Goal: Task Accomplishment & Management: Use online tool/utility

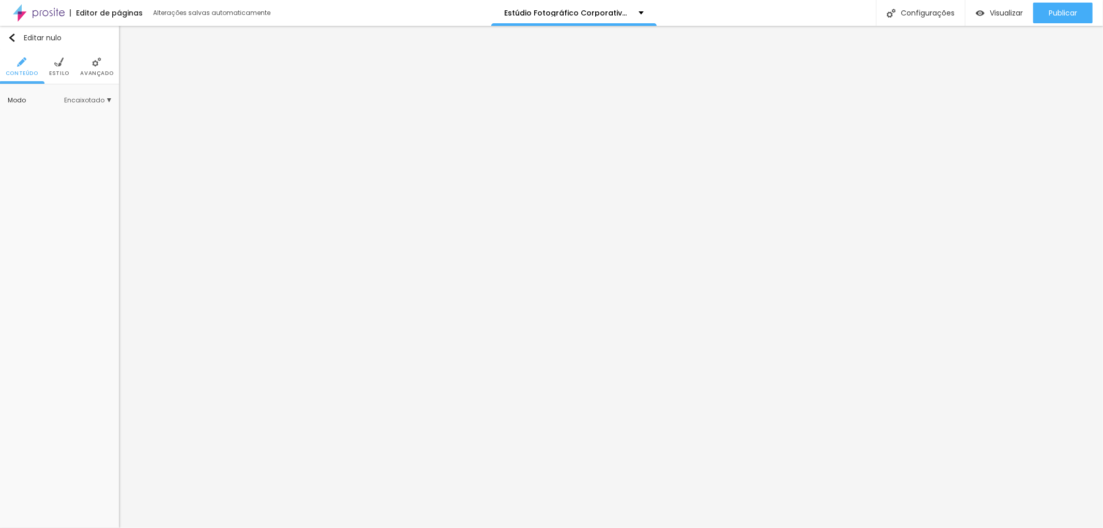
click at [106, 99] on span "Encaixotado" at bounding box center [87, 100] width 47 height 6
click at [60, 127] on font "Completo" at bounding box center [55, 129] width 32 height 9
click at [61, 112] on font "Encaixotado" at bounding box center [59, 115] width 40 height 9
click at [23, 104] on font "Modo" at bounding box center [17, 100] width 18 height 9
click at [96, 69] on li "Avançado" at bounding box center [96, 67] width 33 height 34
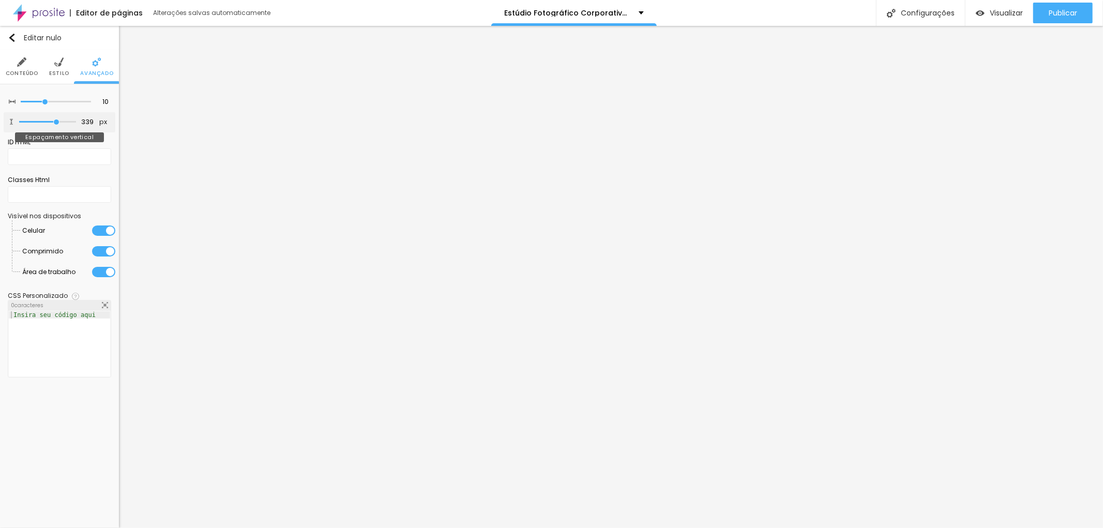
type input "356"
type input "350"
type input "304"
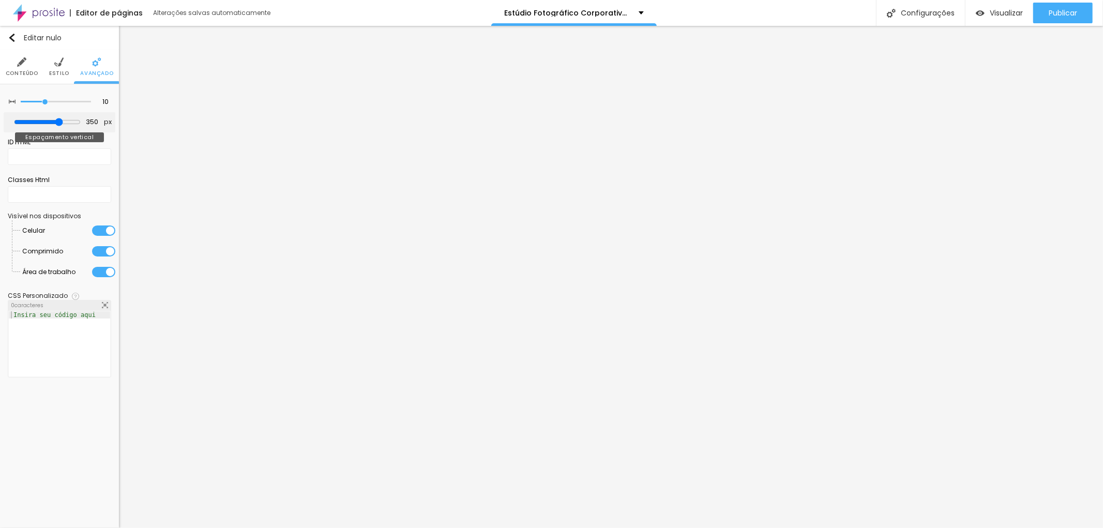
type input "304"
type input "298"
type input "292"
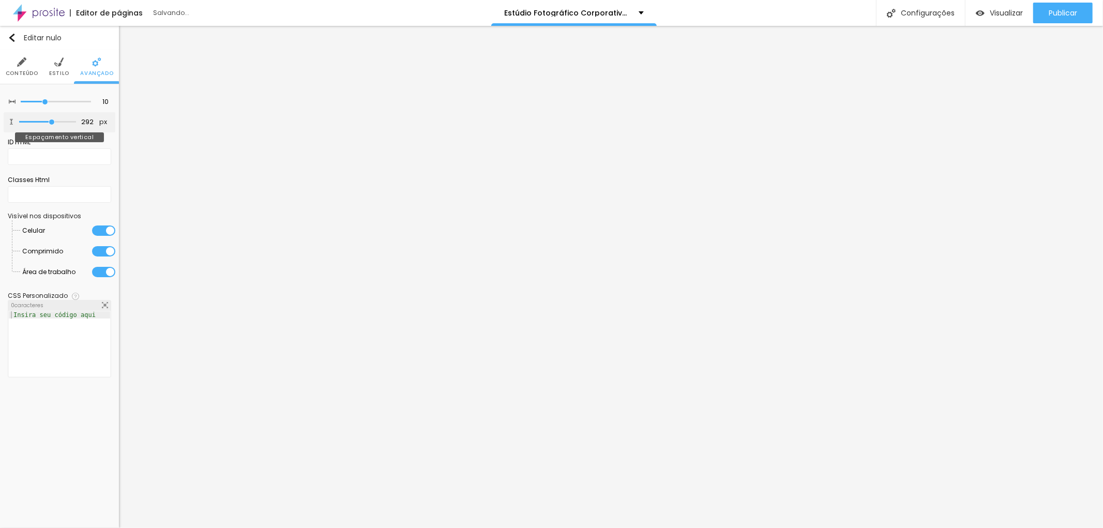
type input "286"
type input "268"
drag, startPoint x: 58, startPoint y: 121, endPoint x: 49, endPoint y: 120, distance: 8.8
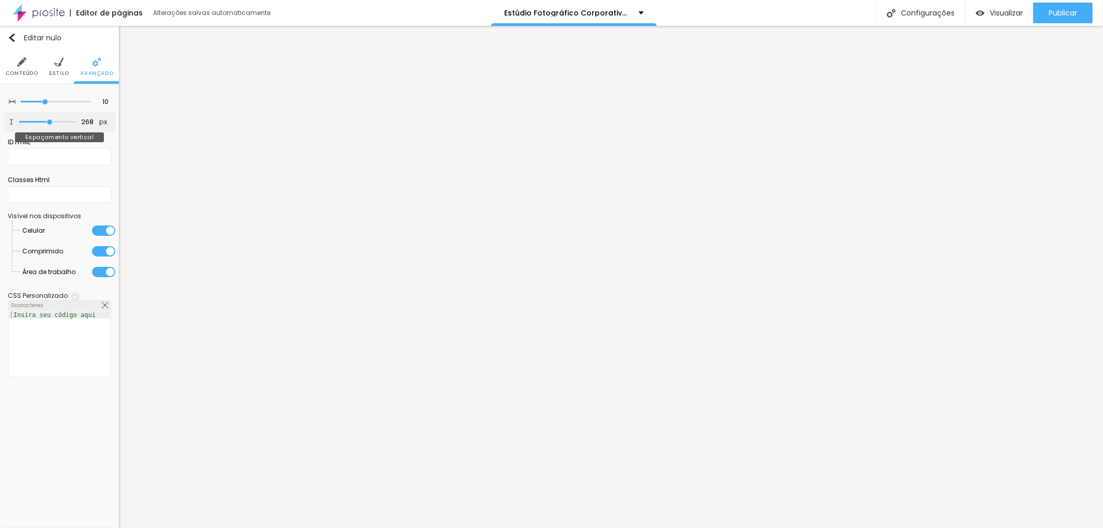
type input "268"
click at [49, 120] on input "range" at bounding box center [47, 121] width 57 height 5
type input "5"
type input "0"
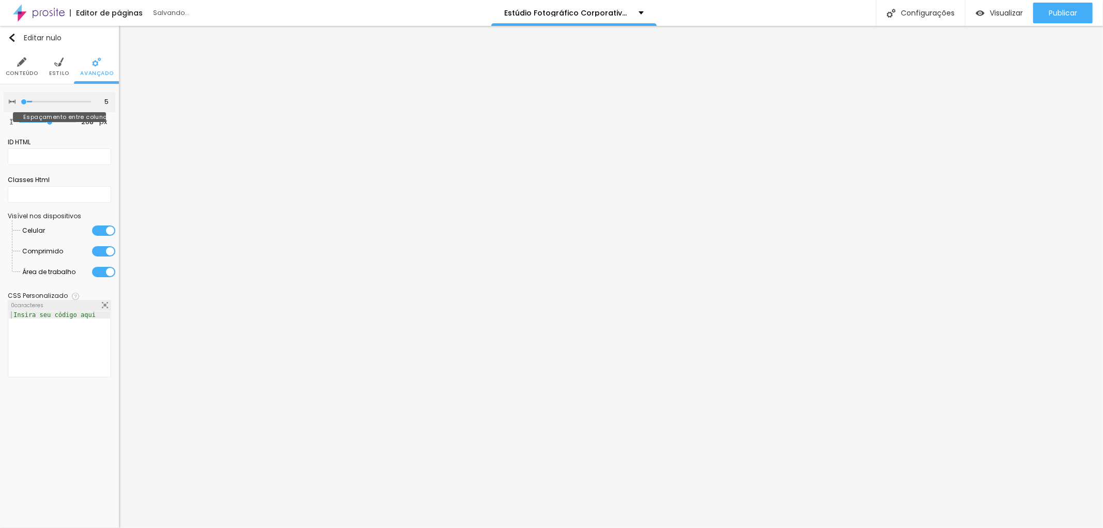
type input "0"
type input "5"
click at [37, 101] on input "range" at bounding box center [56, 101] width 70 height 5
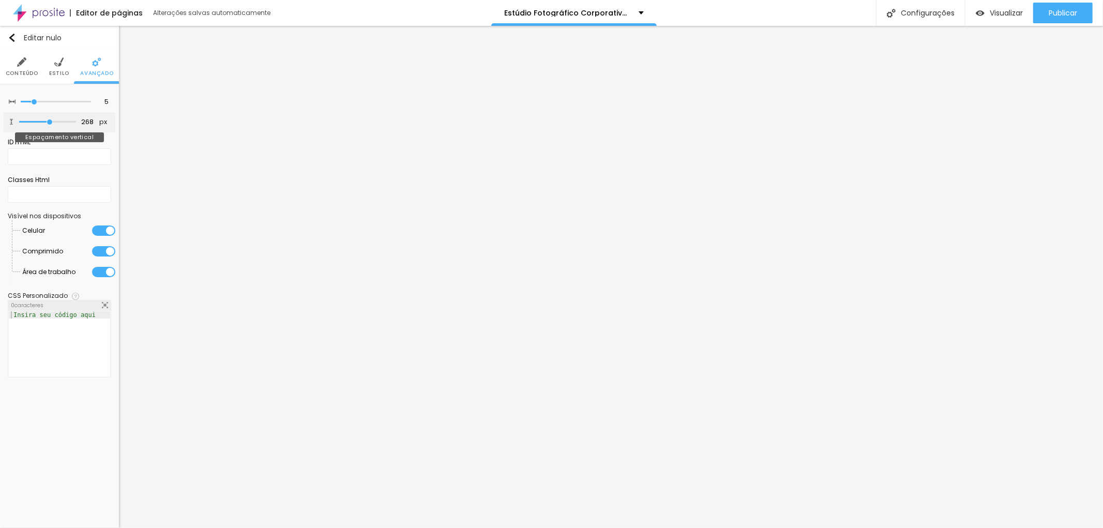
type input "280"
type input "192"
type input "187"
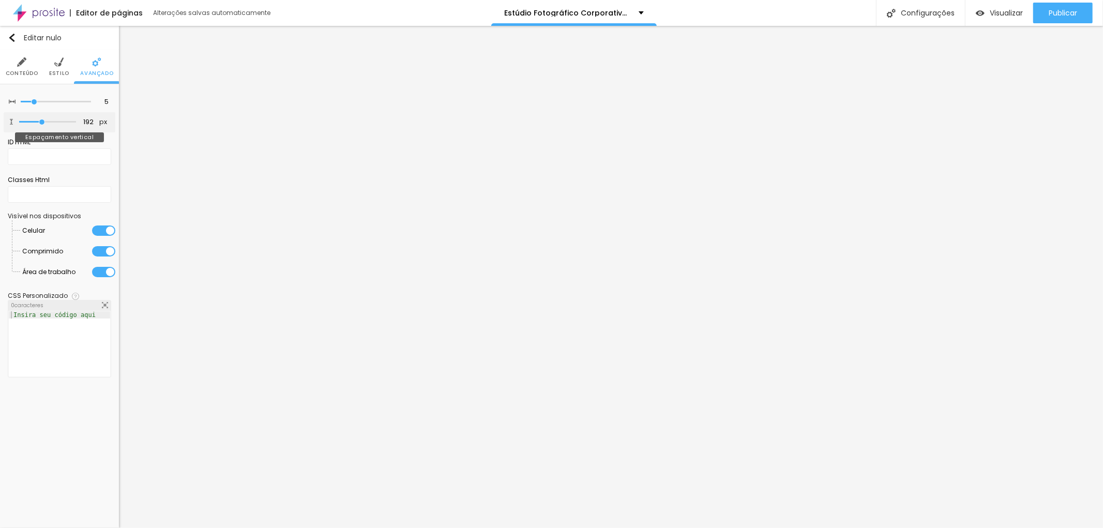
type input "187"
type input "204"
type input "298"
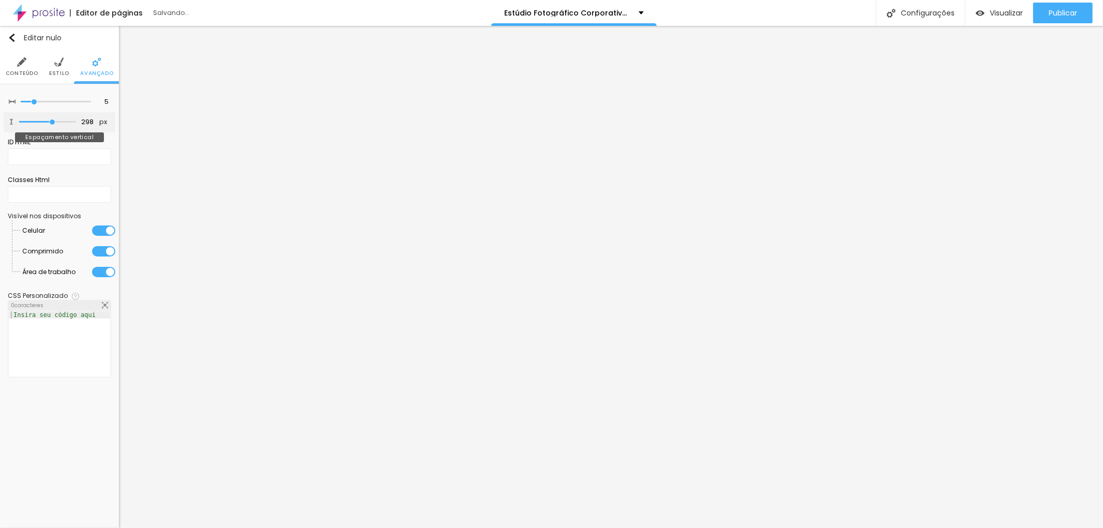
type input "315"
type input "321"
type input "339"
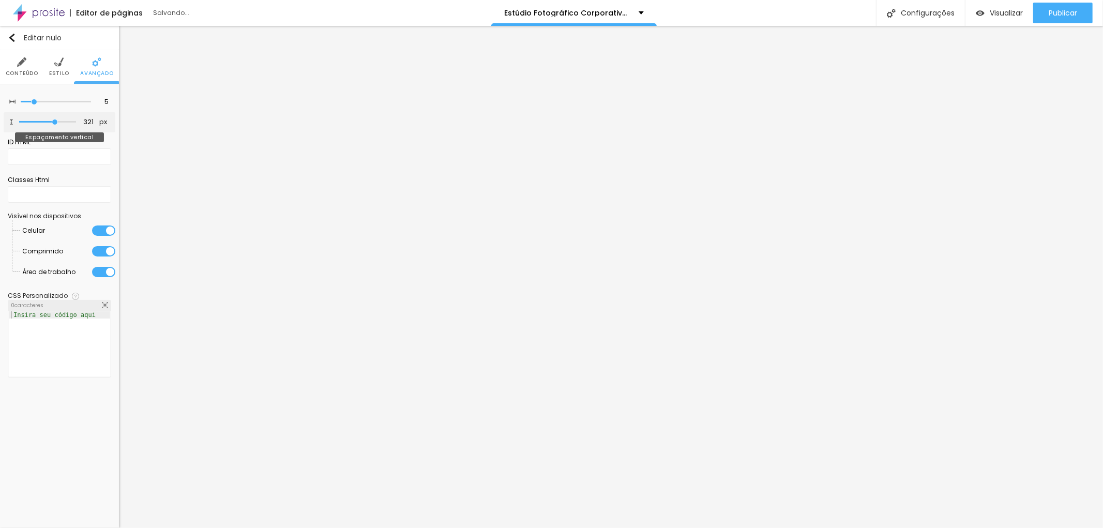
type input "339"
type input "391"
type input "397"
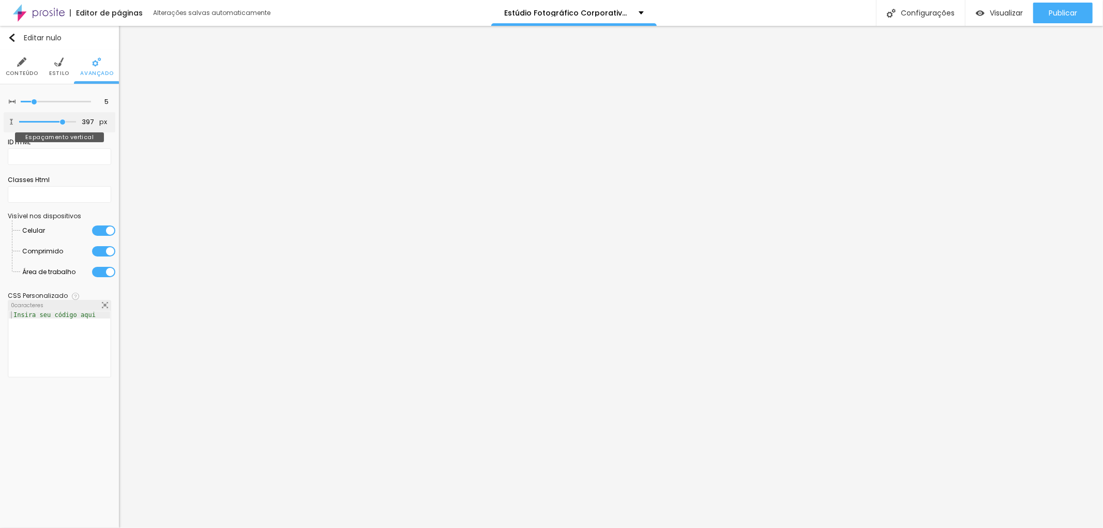
type input "391"
type input "386"
type input "380"
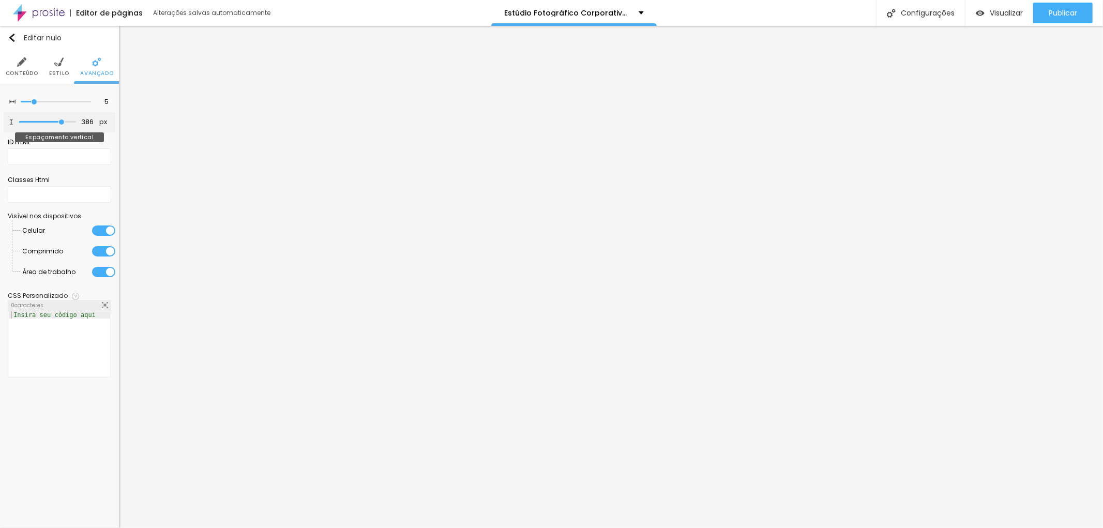
type input "380"
drag, startPoint x: 51, startPoint y: 124, endPoint x: 60, endPoint y: 126, distance: 9.4
type input "380"
click at [60, 125] on input "range" at bounding box center [47, 121] width 57 height 5
click at [53, 71] on font "Estilo" at bounding box center [59, 73] width 20 height 8
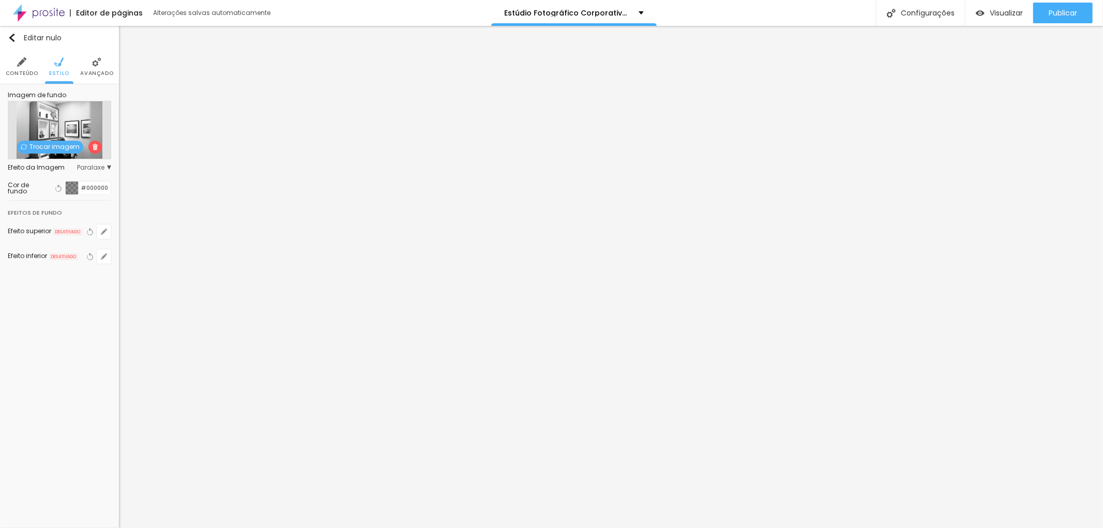
click at [58, 146] on font "Trocar imagem" at bounding box center [54, 146] width 50 height 9
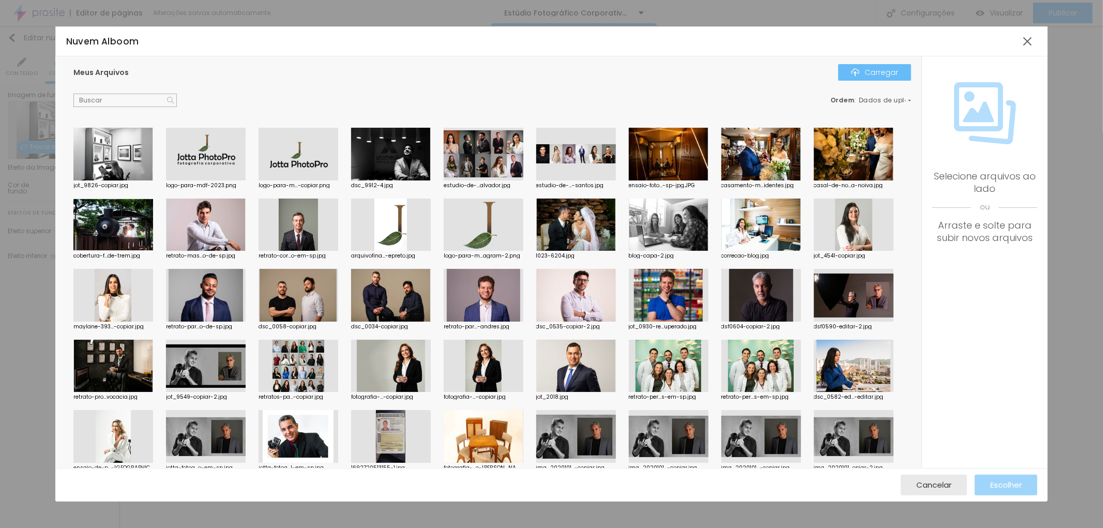
click at [879, 69] on font "Carregar" at bounding box center [882, 72] width 34 height 10
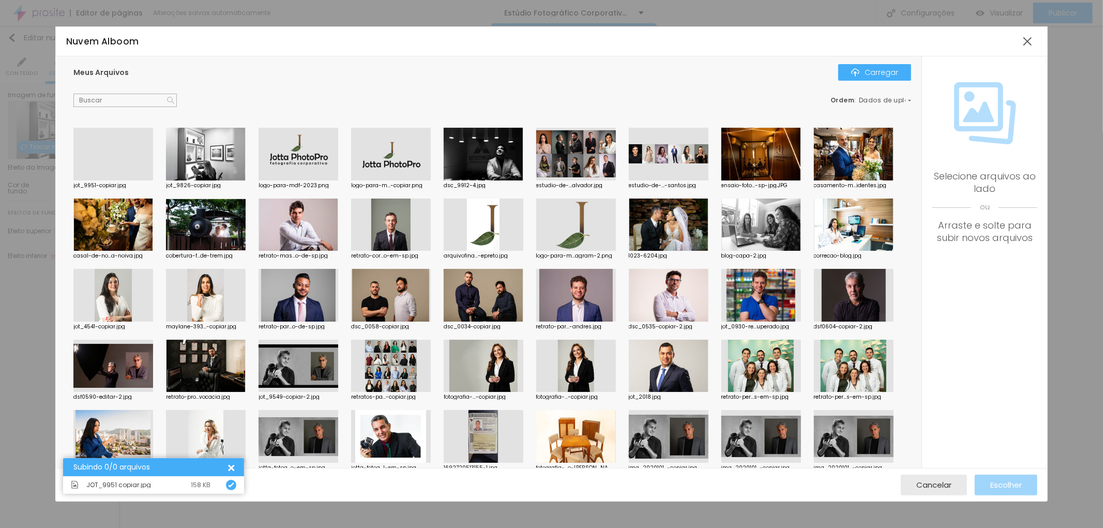
click at [119, 180] on div at bounding box center [113, 180] width 80 height 0
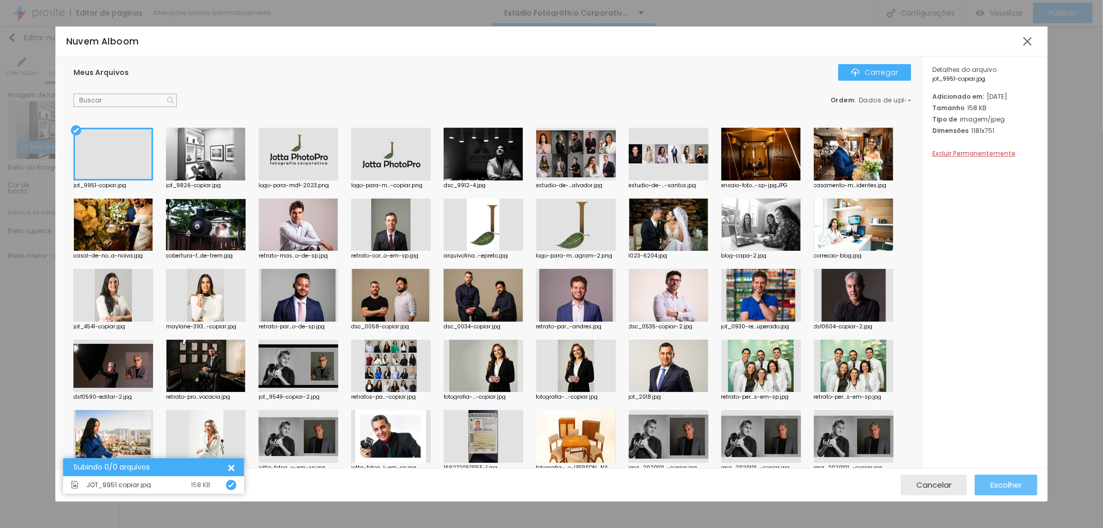
click at [1005, 488] on font "Escolher" at bounding box center [1006, 484] width 32 height 11
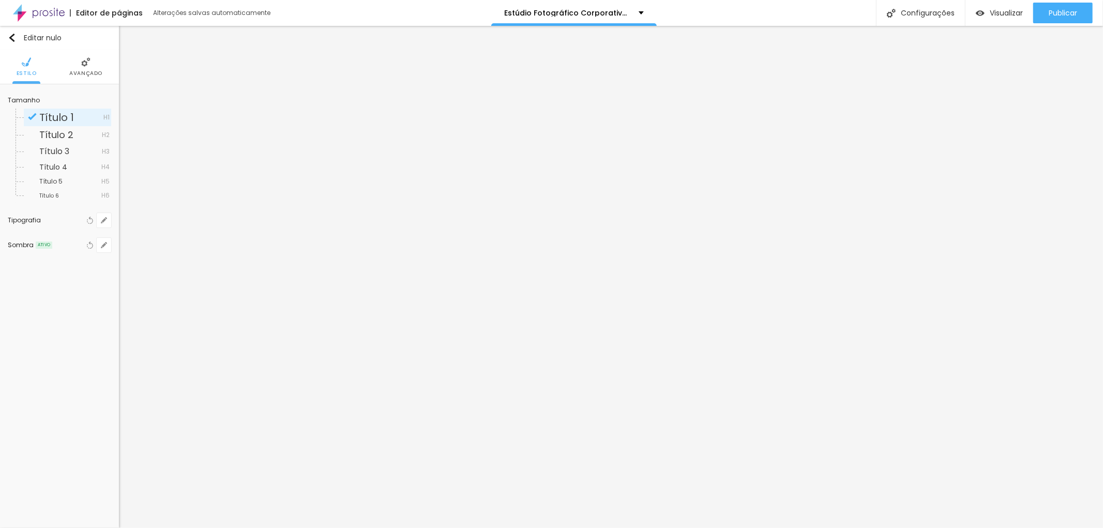
click at [92, 61] on li "Avançado" at bounding box center [85, 67] width 33 height 34
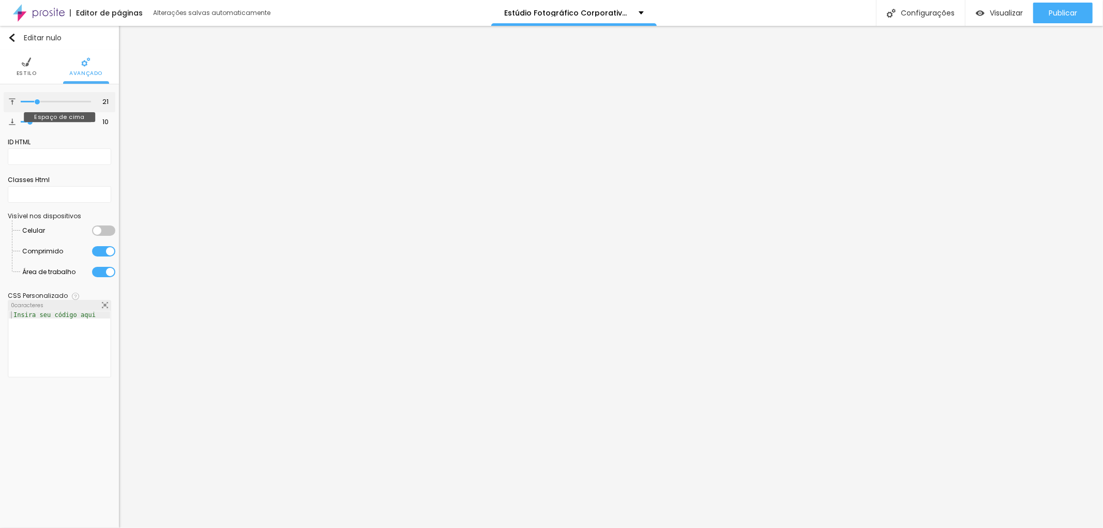
type input "15"
type input "13"
type input "19"
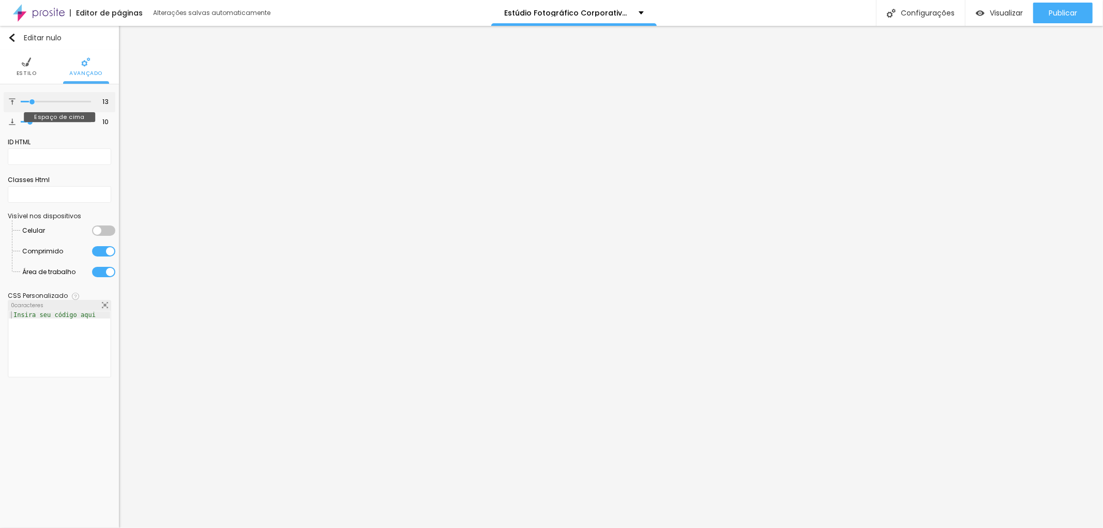
type input "19"
type input "25"
type input "31"
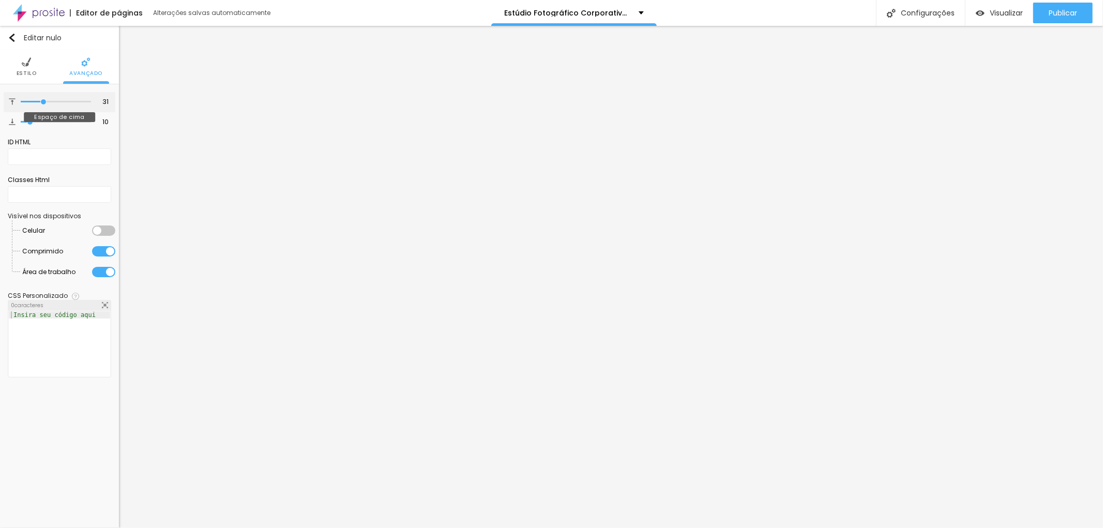
type input "34"
type input "38"
type input "42"
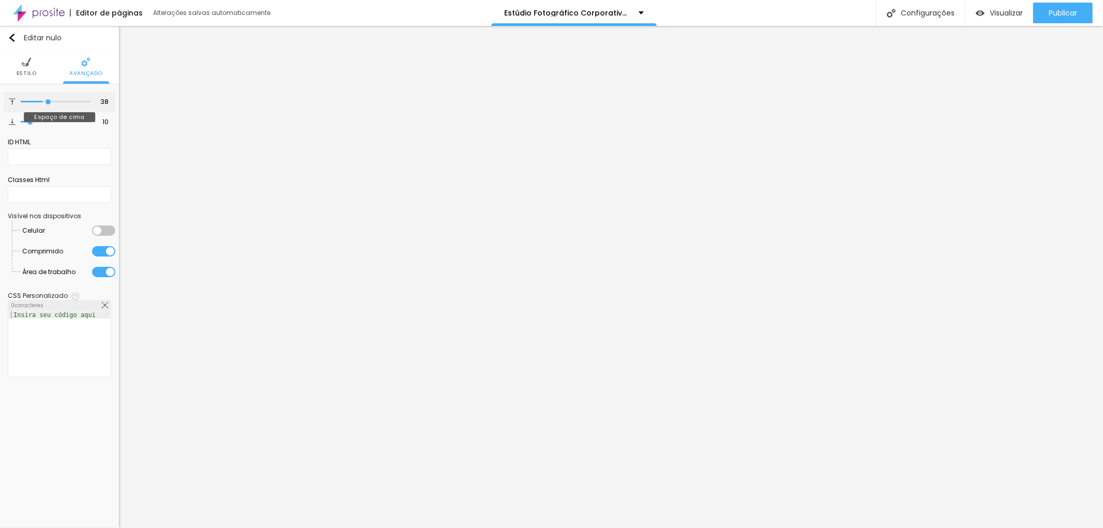
type input "42"
type input "49"
type input "47"
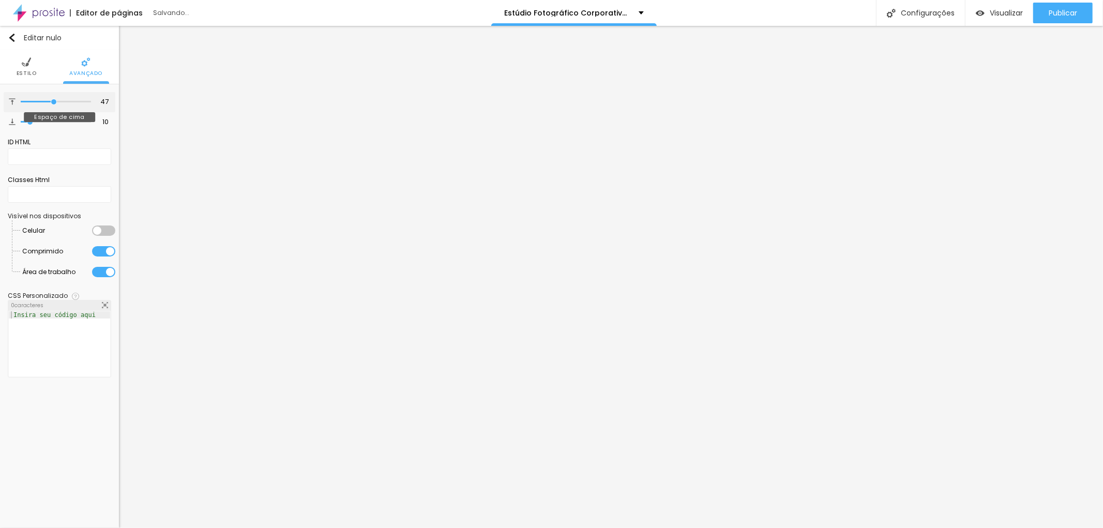
type input "43"
type input "40"
type input "39"
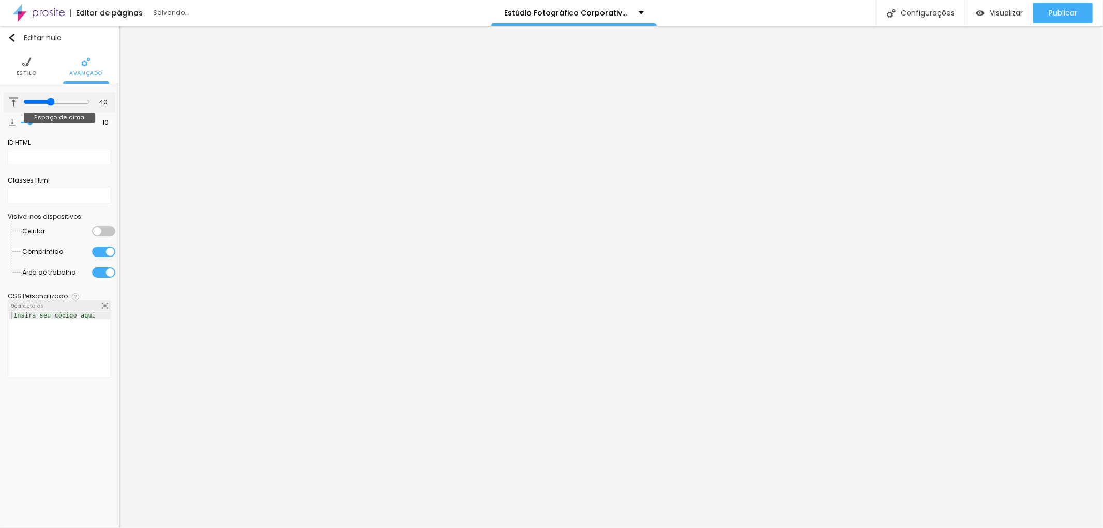
type input "39"
type input "34"
type input "35"
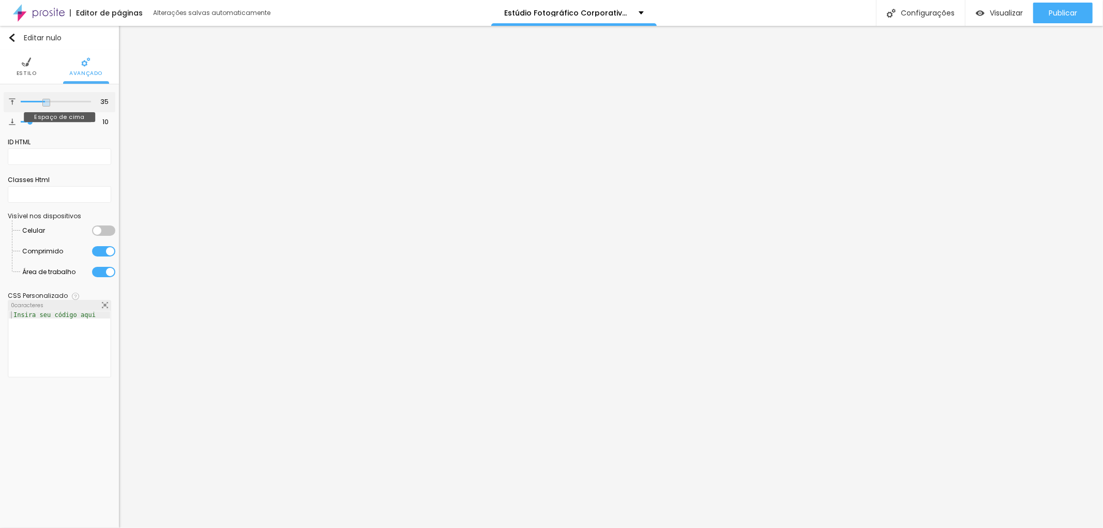
drag, startPoint x: 38, startPoint y: 104, endPoint x: 47, endPoint y: 107, distance: 8.8
type input "35"
click at [47, 104] on input "range" at bounding box center [56, 101] width 70 height 5
click at [36, 64] on ul "Estilo Avançado" at bounding box center [59, 67] width 119 height 35
click at [26, 64] on img at bounding box center [26, 61] width 9 height 9
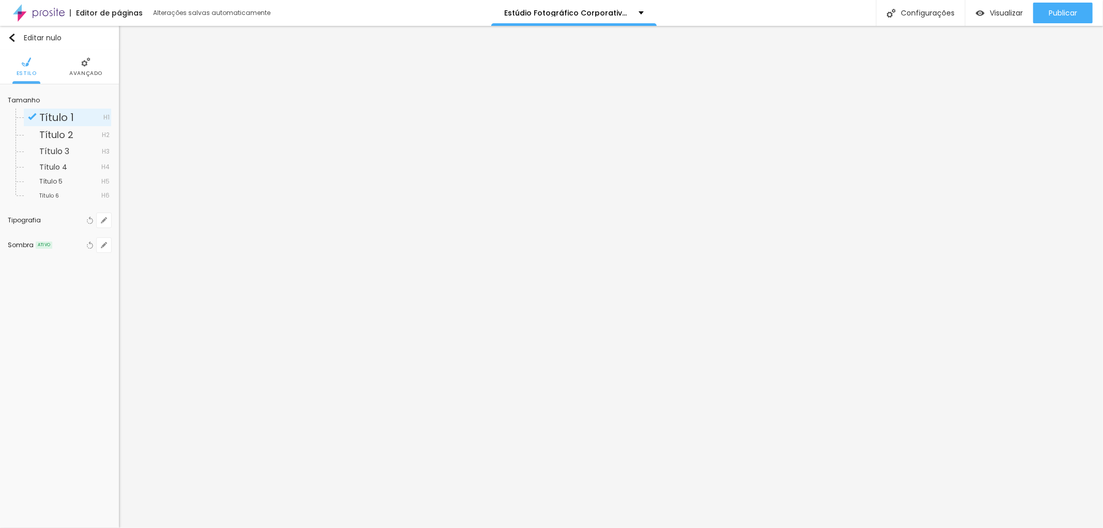
click at [87, 72] on font "Avançado" at bounding box center [85, 73] width 33 height 8
click at [64, 69] on li "Estilo" at bounding box center [59, 67] width 20 height 34
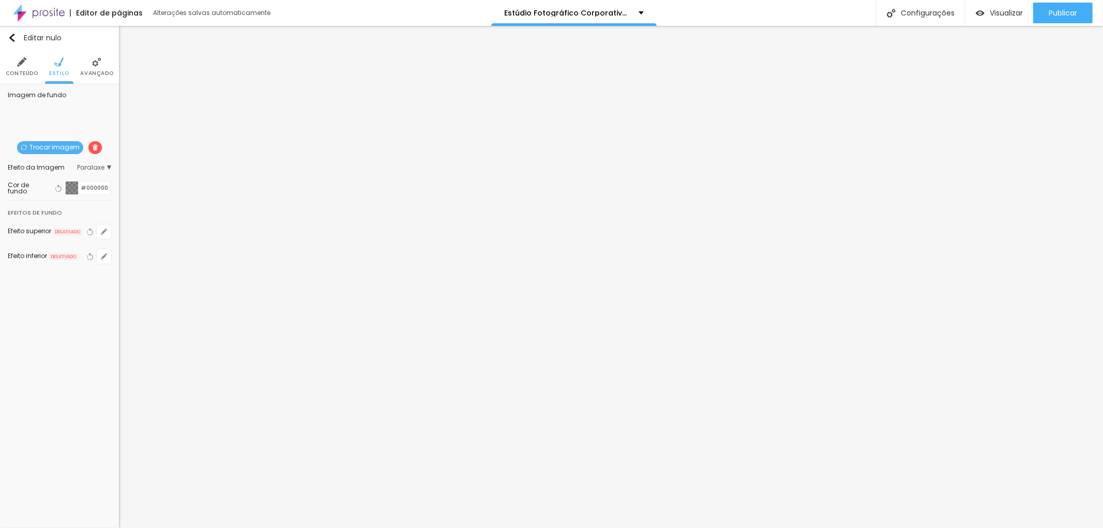
click at [90, 65] on li "Avançado" at bounding box center [96, 67] width 33 height 34
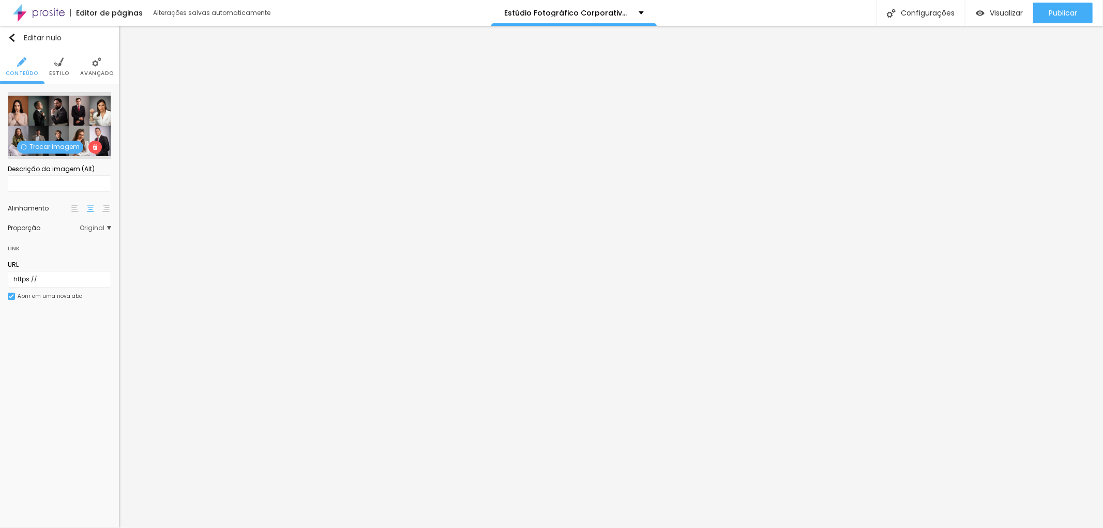
click at [55, 145] on font "Trocar imagem" at bounding box center [54, 146] width 50 height 9
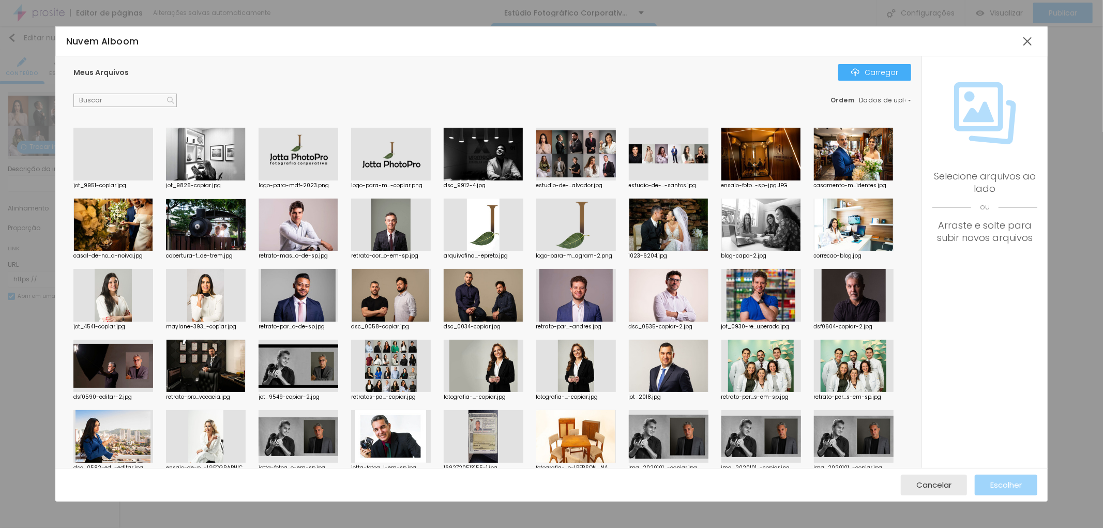
click at [207, 154] on div at bounding box center [206, 154] width 80 height 53
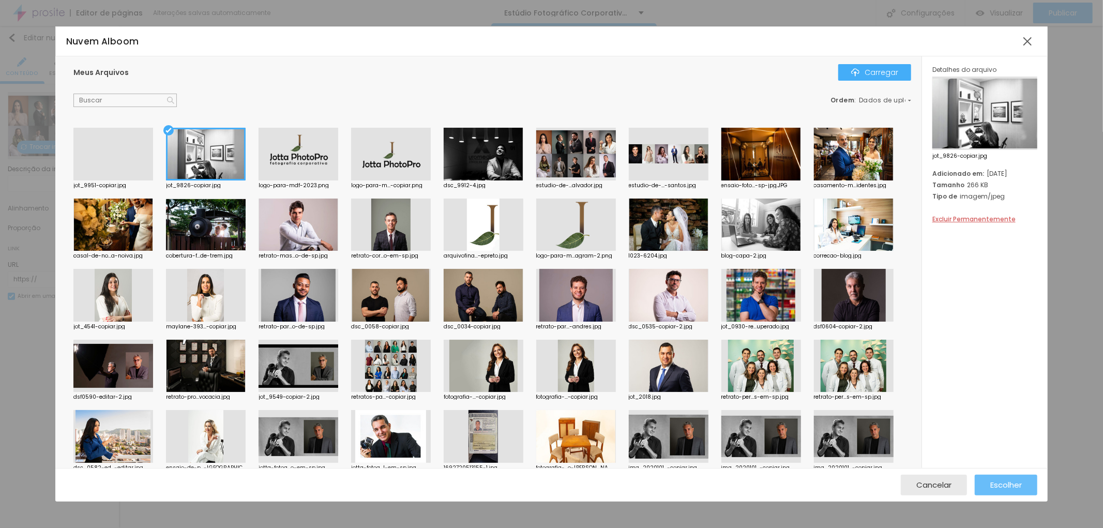
click at [1005, 486] on font "Escolher" at bounding box center [1006, 484] width 32 height 11
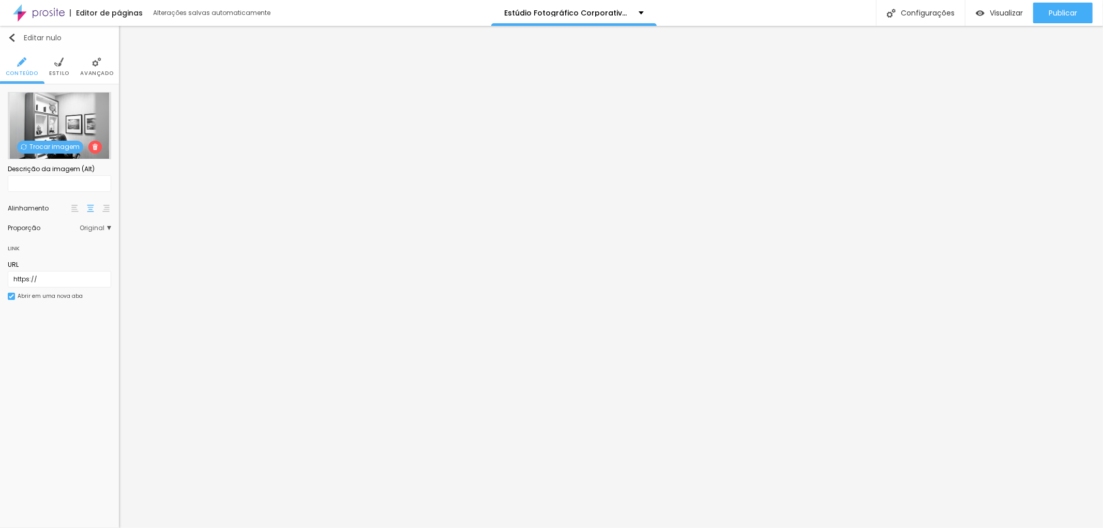
click at [14, 36] on img "button" at bounding box center [12, 38] width 8 height 8
click at [64, 68] on li "Estilo" at bounding box center [59, 67] width 20 height 34
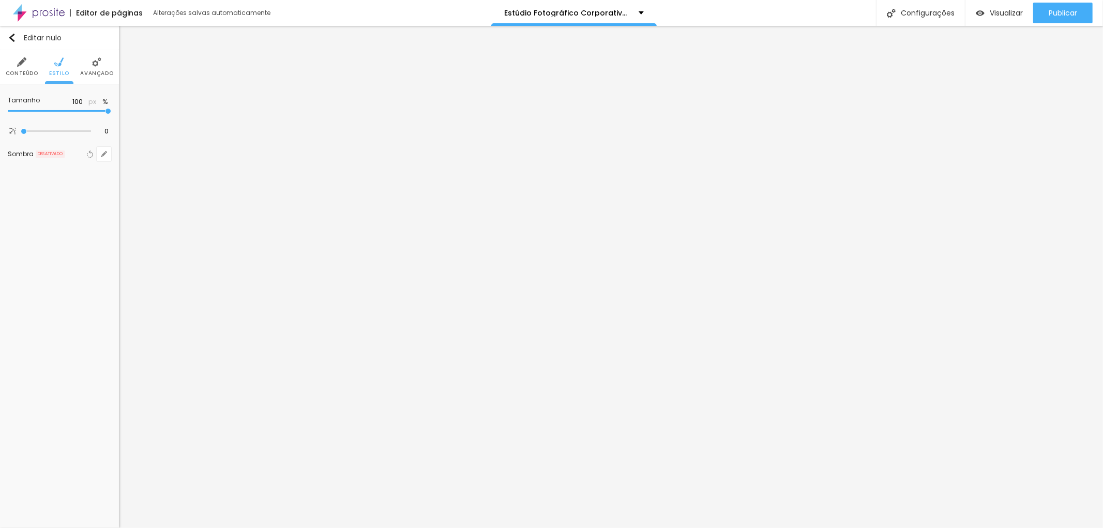
click at [100, 65] on img at bounding box center [96, 61] width 9 height 9
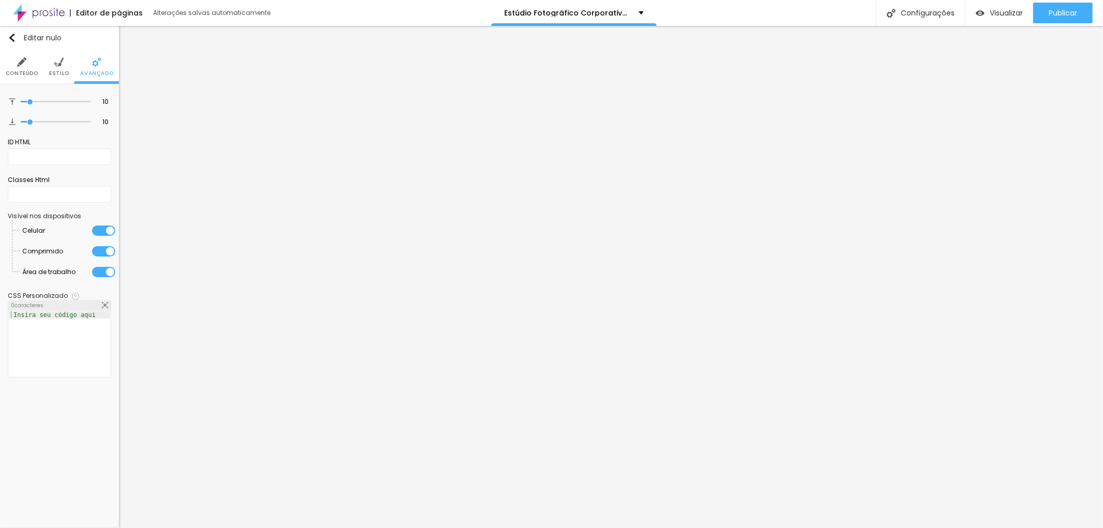
click at [23, 55] on li "Conteúdo" at bounding box center [22, 67] width 33 height 34
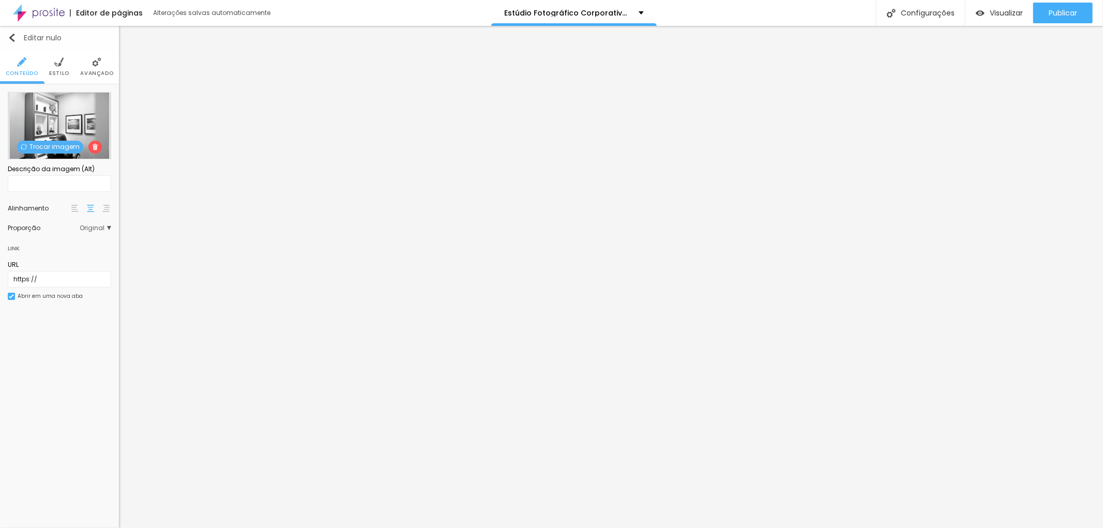
click at [12, 28] on button "Editar nulo" at bounding box center [59, 38] width 119 height 24
click at [57, 68] on li "Estilo" at bounding box center [59, 67] width 20 height 34
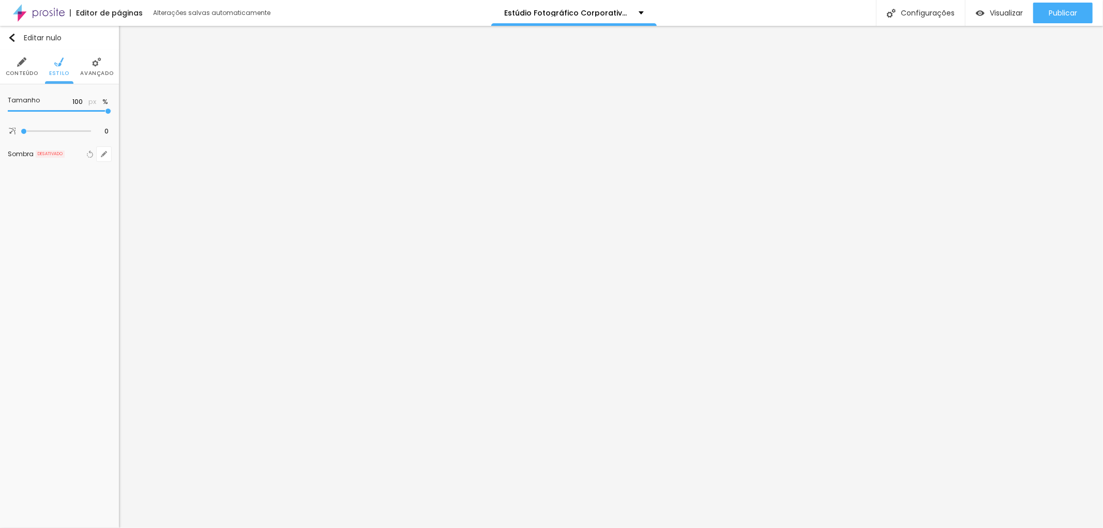
click at [97, 67] on li "Avançado" at bounding box center [96, 67] width 33 height 34
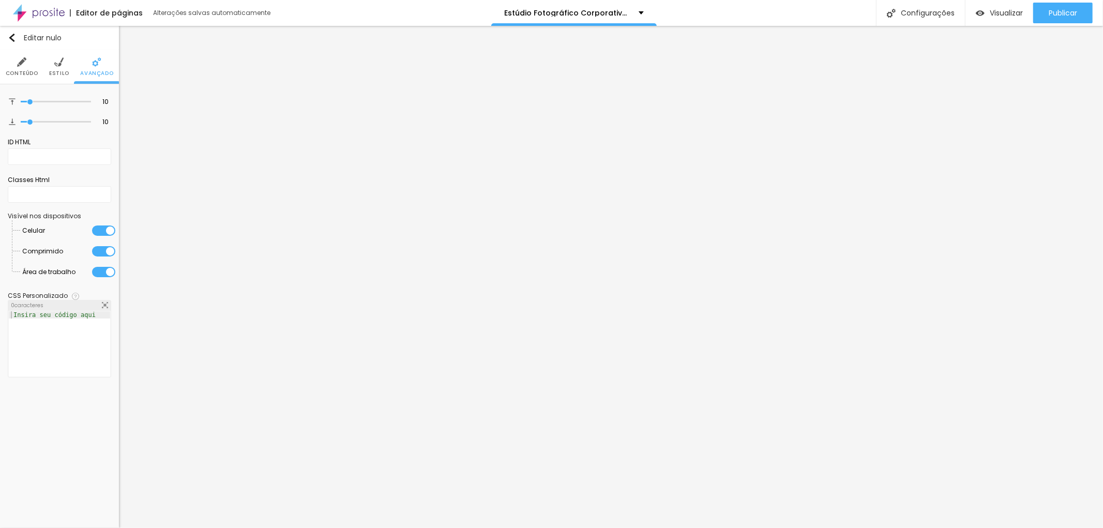
click at [19, 60] on img at bounding box center [21, 61] width 9 height 9
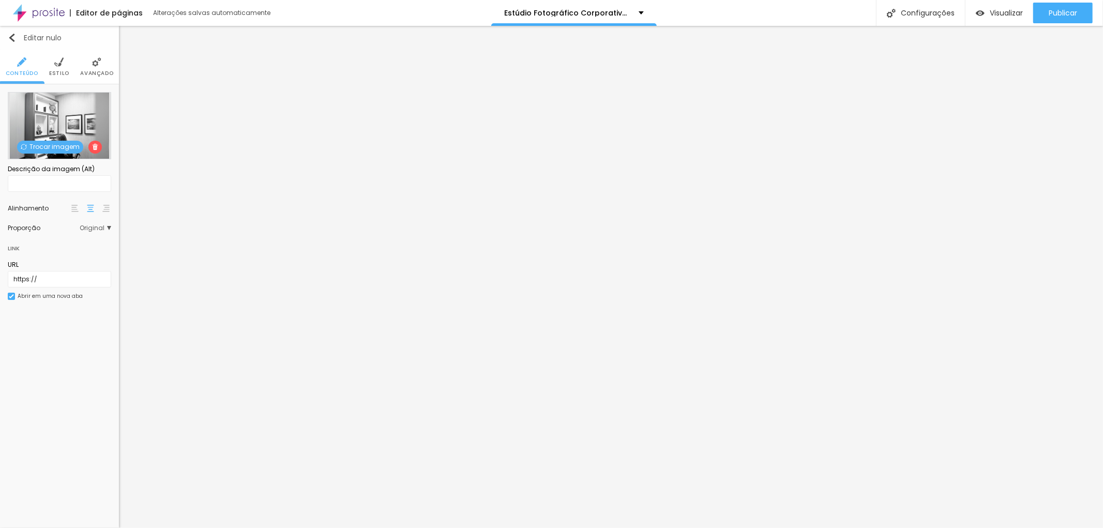
click at [16, 36] on div "Editar nulo" at bounding box center [35, 38] width 54 height 8
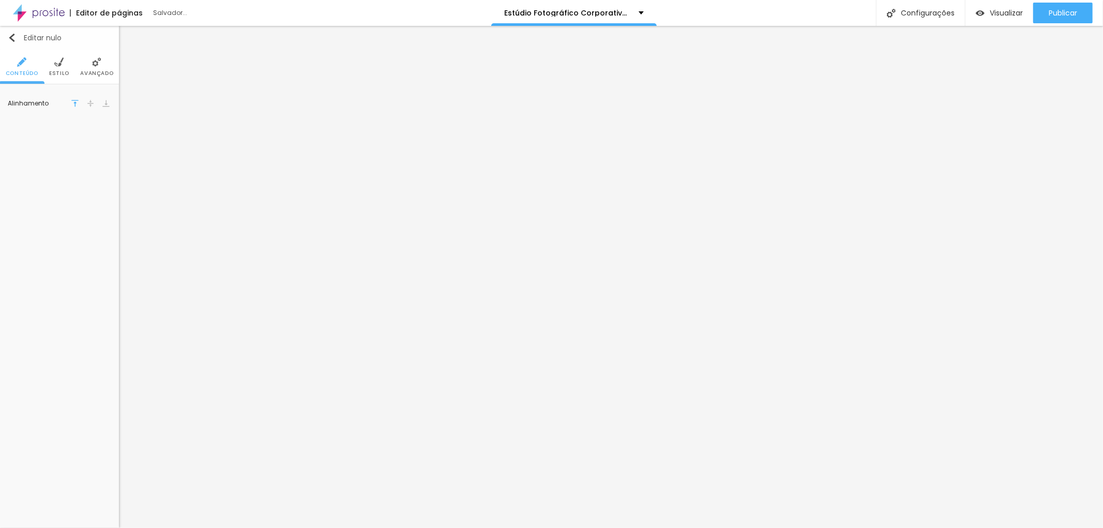
click at [17, 36] on div "Editar nulo" at bounding box center [35, 38] width 54 height 8
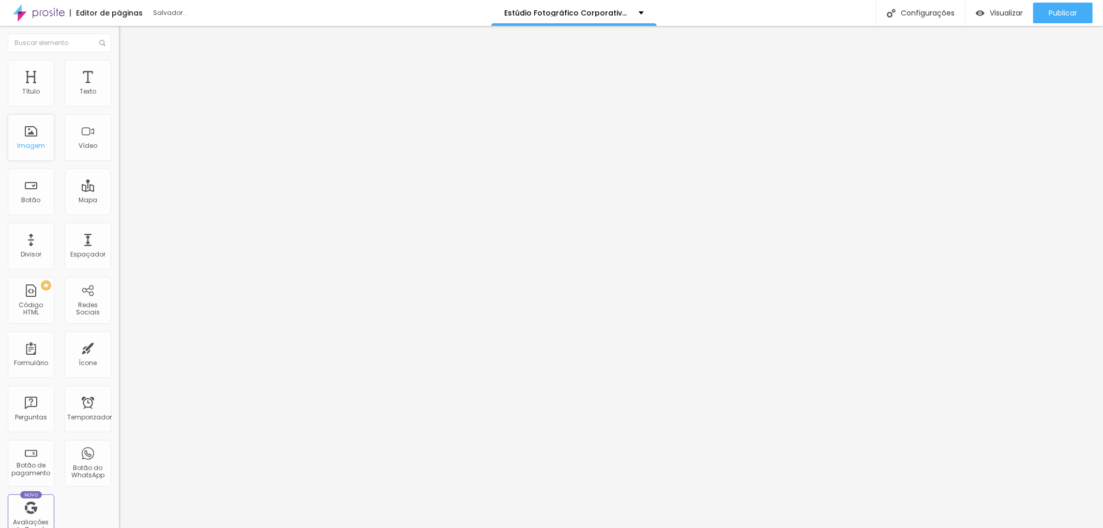
click at [29, 143] on font "Imagem" at bounding box center [31, 145] width 28 height 9
click at [37, 92] on font "Título" at bounding box center [31, 91] width 18 height 9
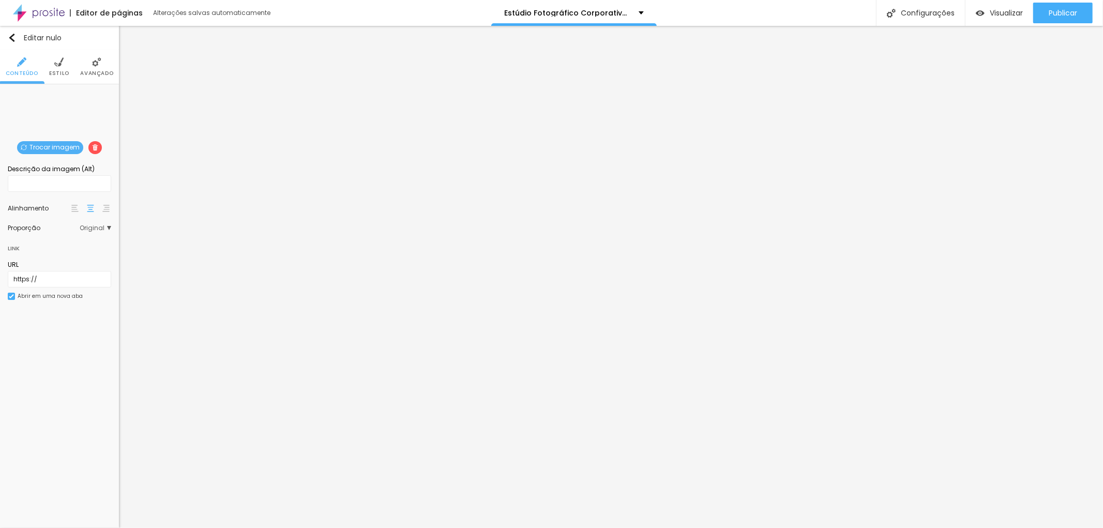
click at [63, 75] on font "Estilo" at bounding box center [59, 73] width 20 height 8
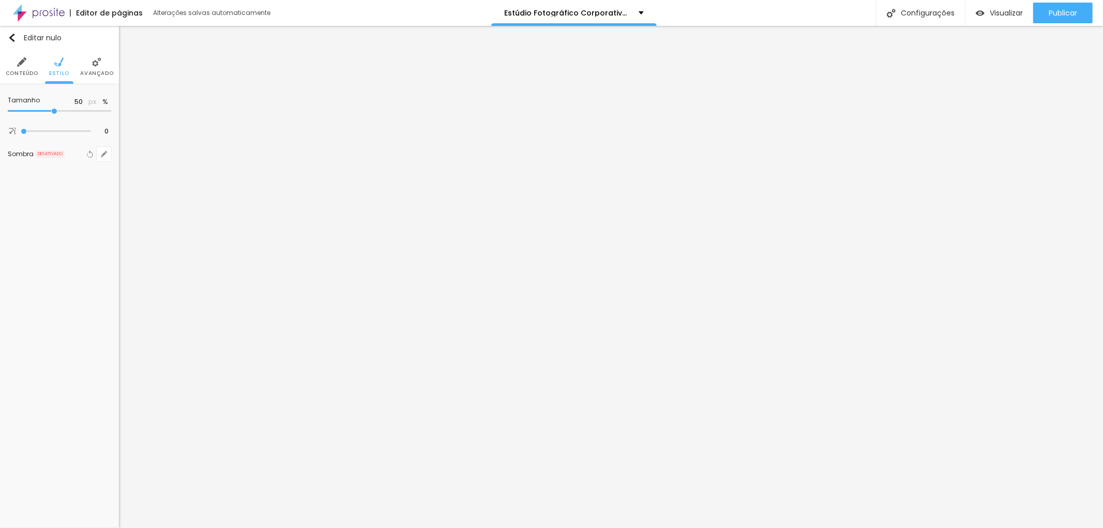
click at [16, 63] on li "Conteúdo" at bounding box center [22, 67] width 33 height 34
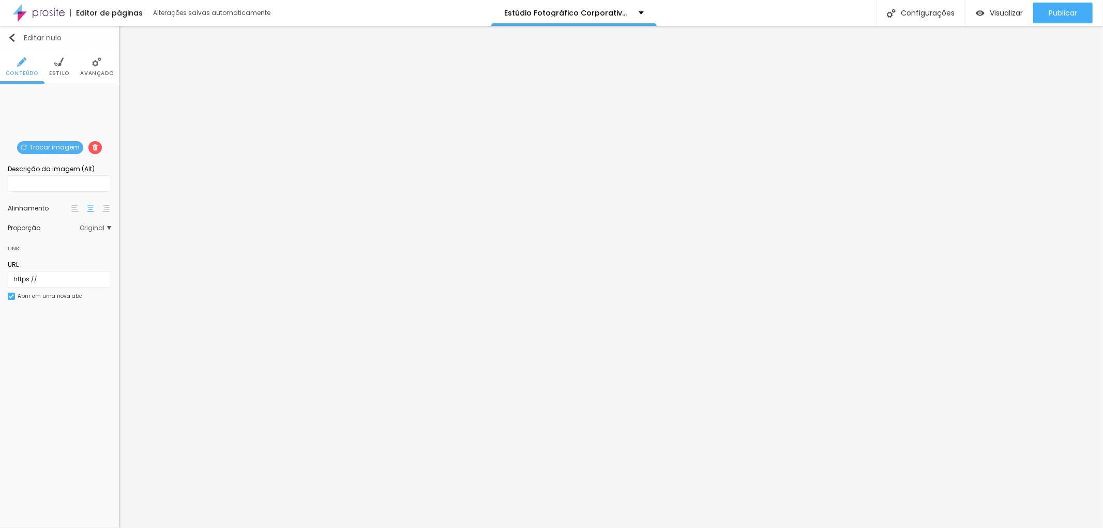
click at [17, 37] on div "Editar nulo" at bounding box center [35, 38] width 54 height 8
click at [58, 67] on li "Estilo" at bounding box center [59, 67] width 20 height 34
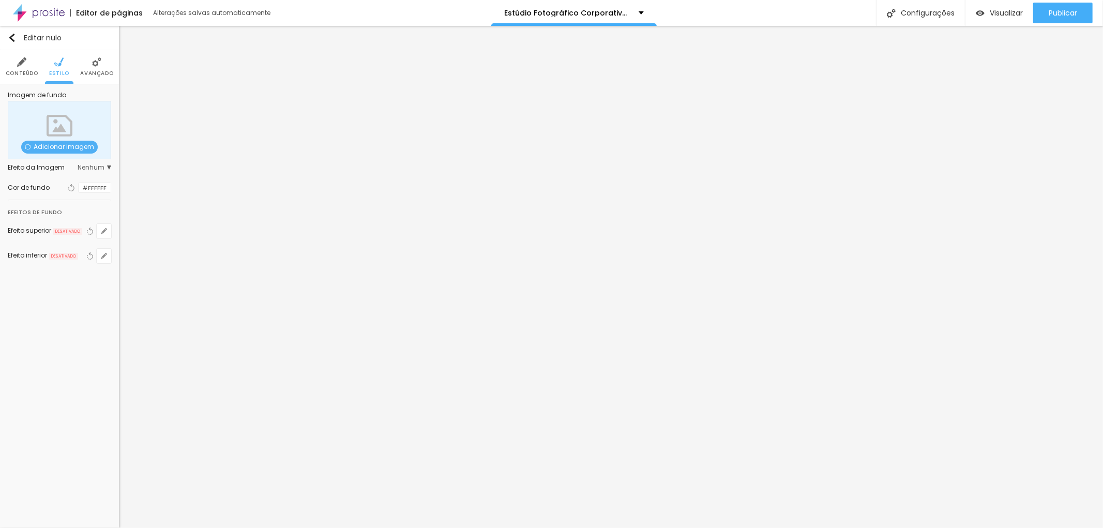
click at [64, 148] on font "Adicionar imagem" at bounding box center [64, 146] width 60 height 9
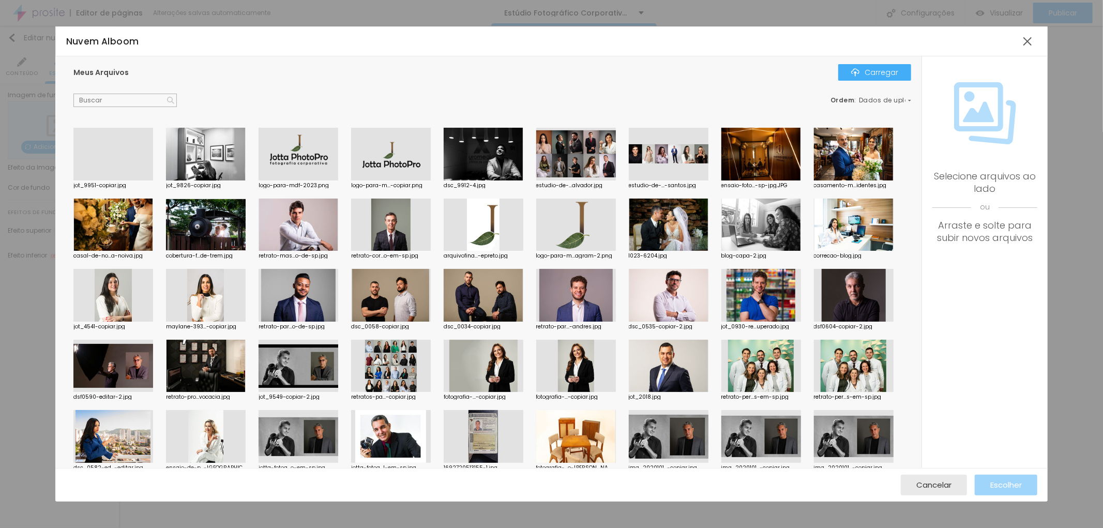
click at [126, 180] on div at bounding box center [113, 180] width 80 height 0
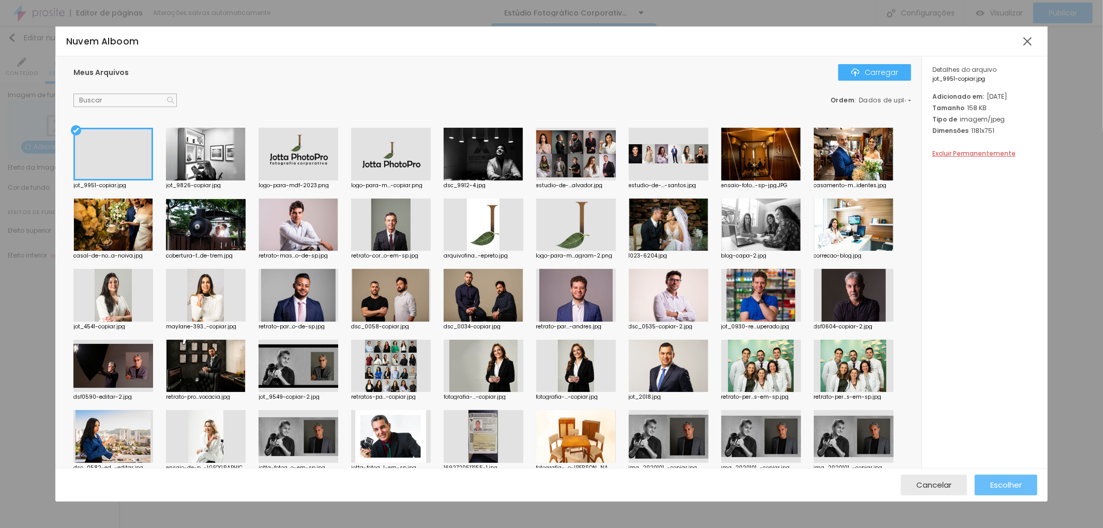
click at [1015, 481] on font "Escolher" at bounding box center [1006, 484] width 32 height 11
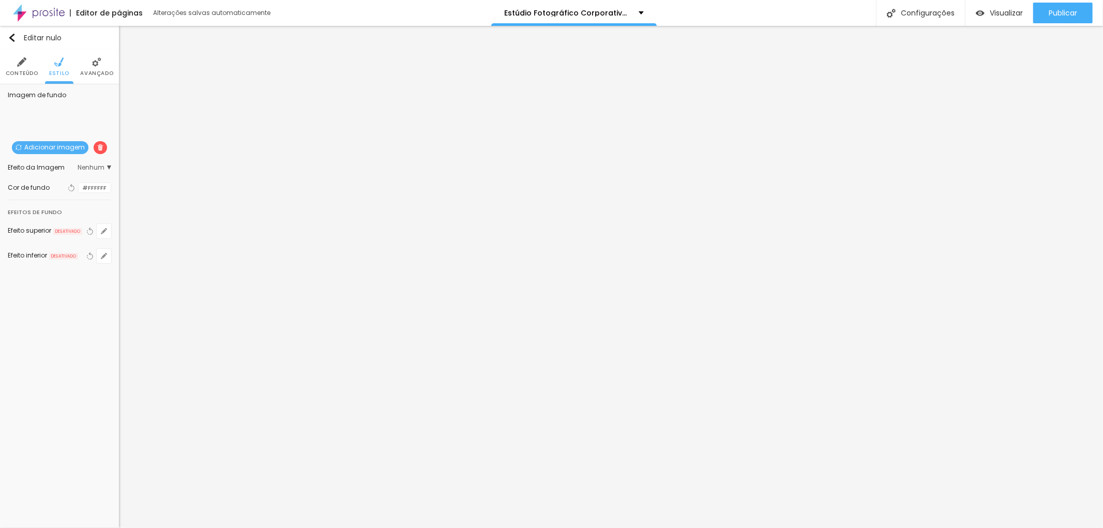
click at [99, 147] on img at bounding box center [100, 147] width 6 height 6
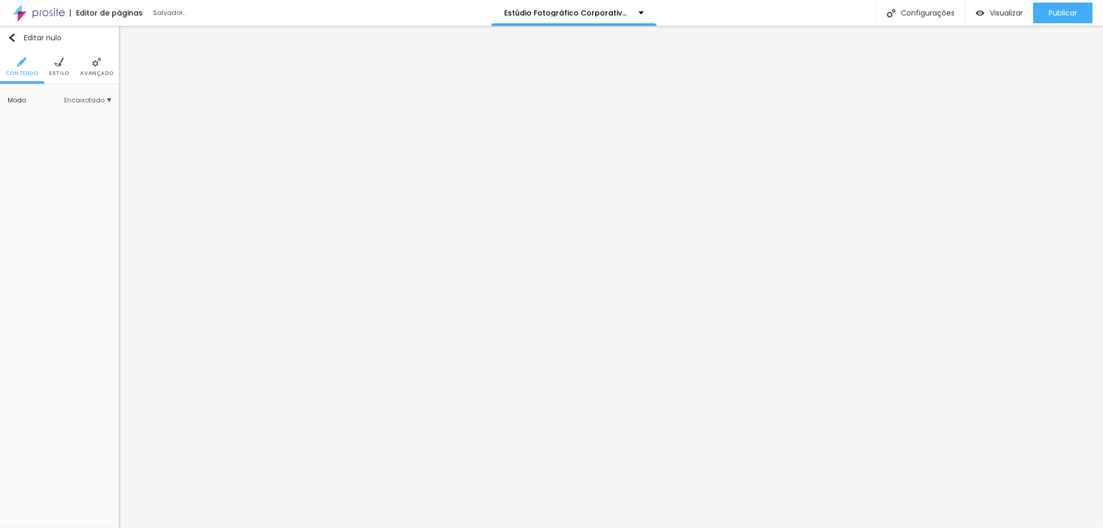
click at [59, 66] on img at bounding box center [58, 61] width 9 height 9
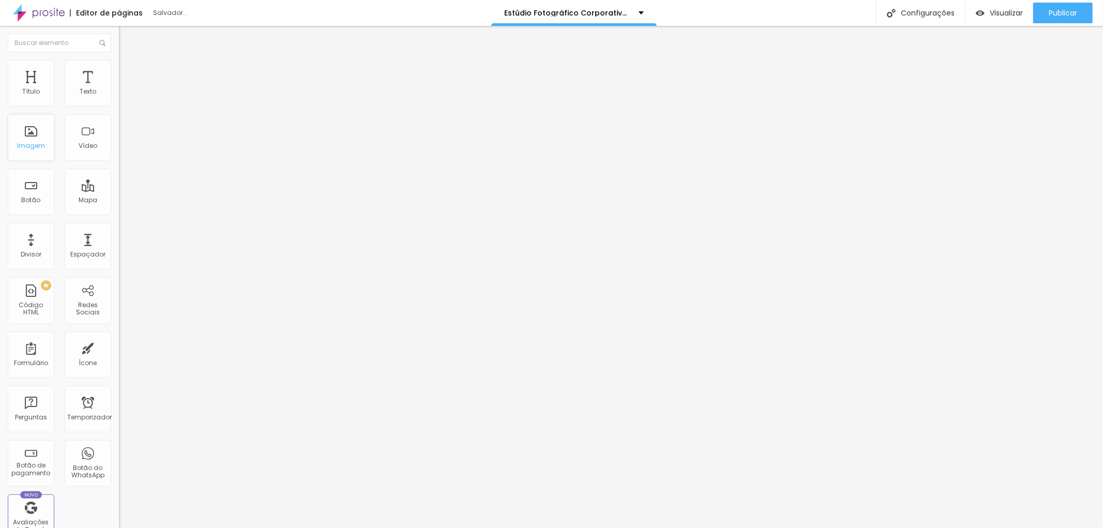
click at [34, 145] on font "Imagem" at bounding box center [31, 145] width 28 height 9
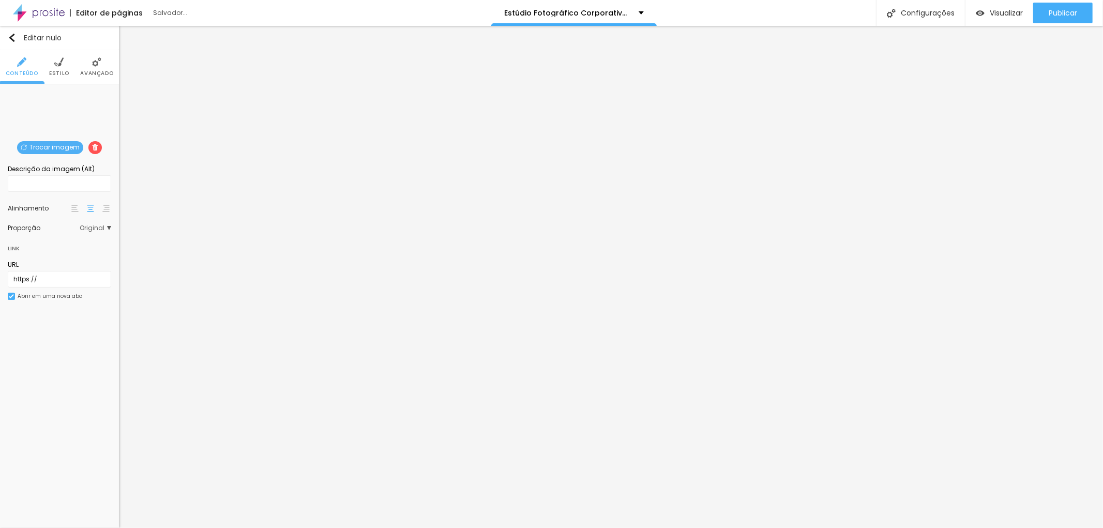
click at [47, 141] on span "Trocar imagem" at bounding box center [50, 147] width 66 height 13
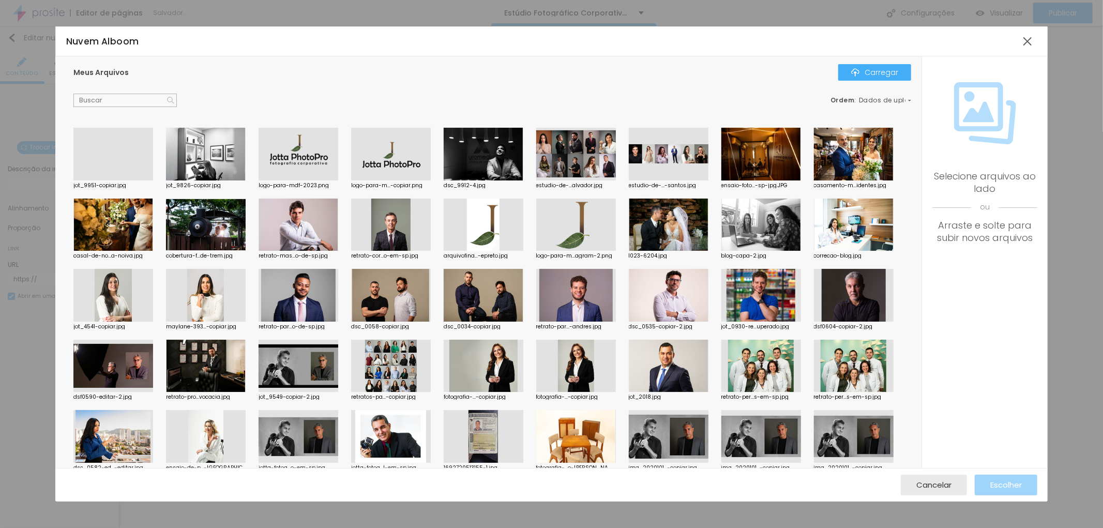
click at [218, 158] on div at bounding box center [206, 154] width 80 height 53
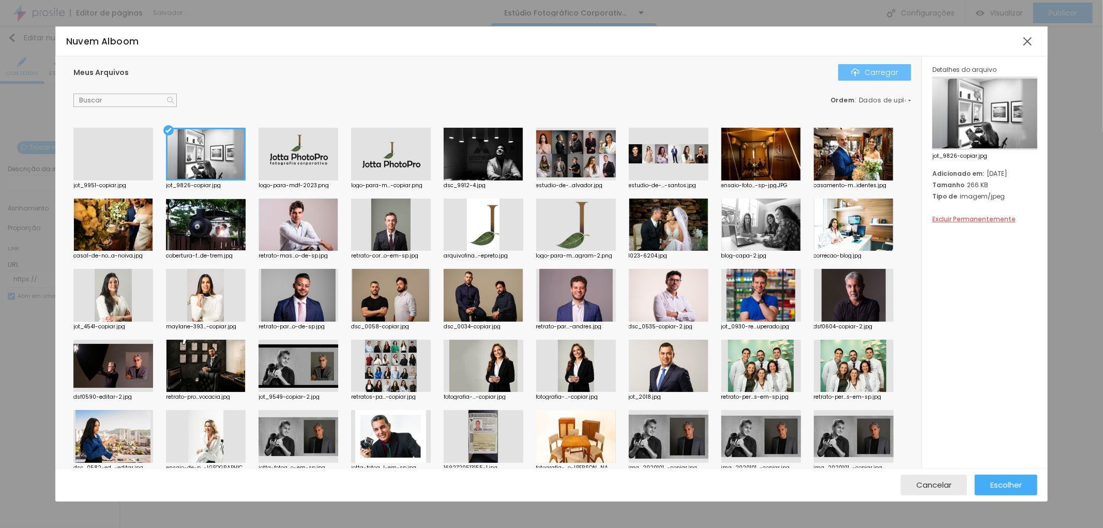
click at [887, 68] on font "Carregar" at bounding box center [882, 72] width 34 height 10
click at [1010, 483] on font "Escolher" at bounding box center [1006, 484] width 32 height 11
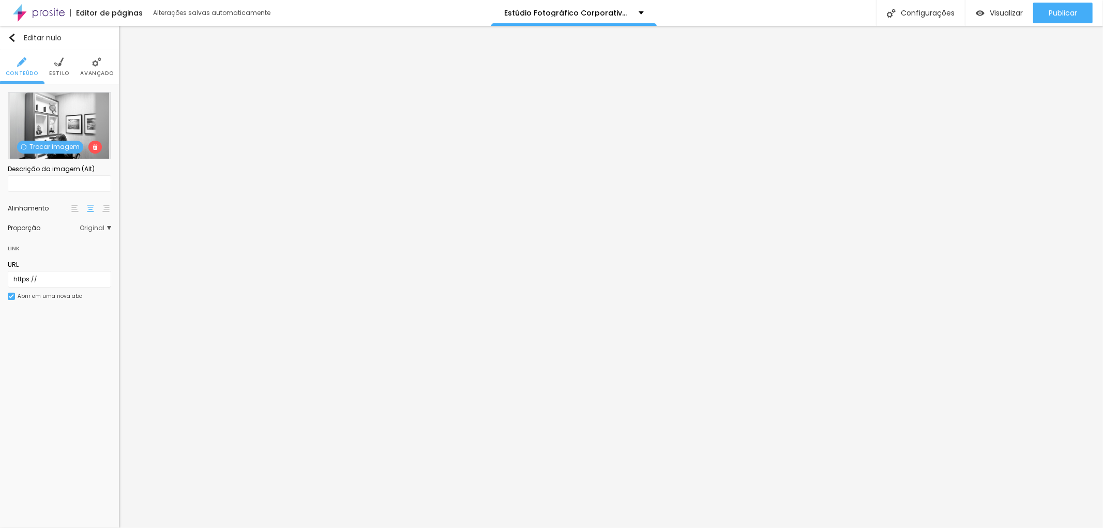
click at [61, 66] on img at bounding box center [58, 61] width 9 height 9
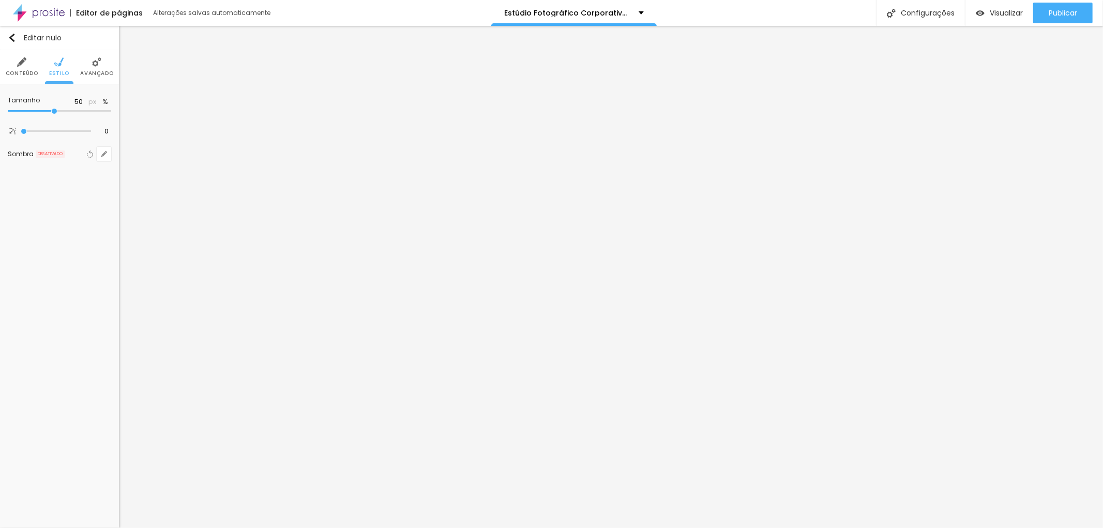
type input "55"
type input "60"
type input "75"
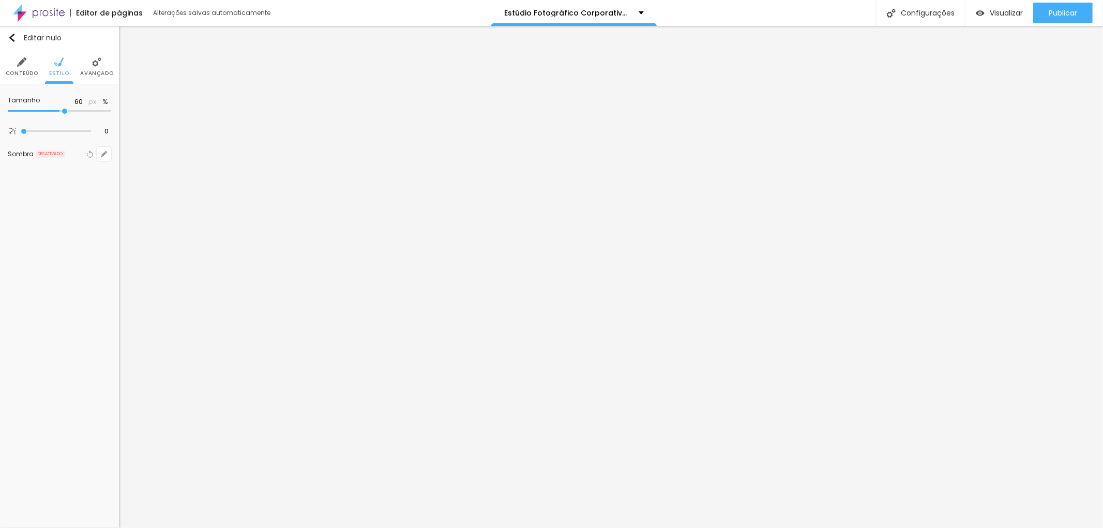
type input "75"
type input "80"
type input "85"
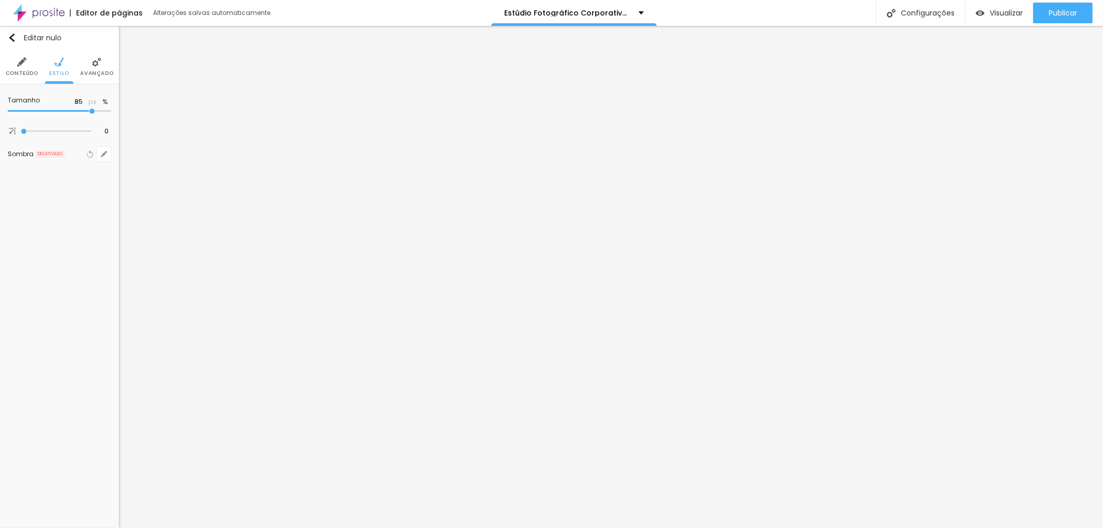
type input "90"
type input "85"
type input "90"
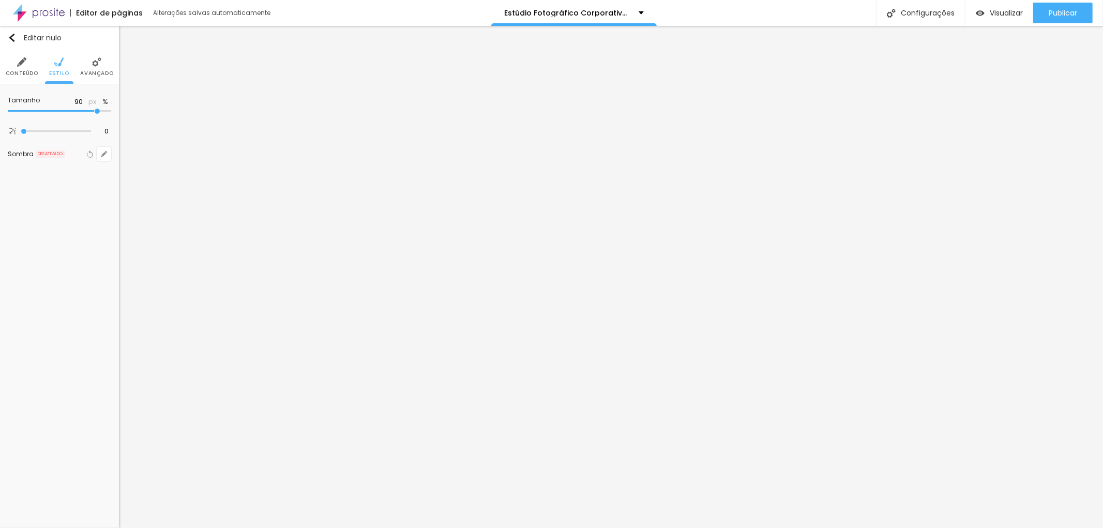
drag, startPoint x: 52, startPoint y: 110, endPoint x: 95, endPoint y: 112, distance: 43.5
type input "90"
click at [95, 112] on input "range" at bounding box center [59, 111] width 103 height 5
click at [58, 71] on font "Estilo" at bounding box center [59, 73] width 20 height 8
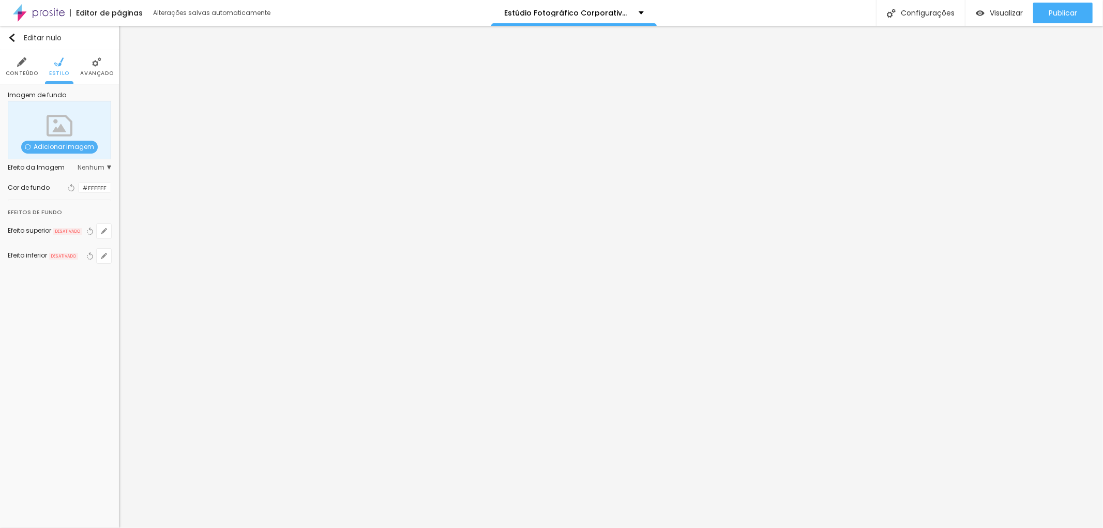
click at [62, 146] on font "Adicionar imagem" at bounding box center [64, 146] width 60 height 9
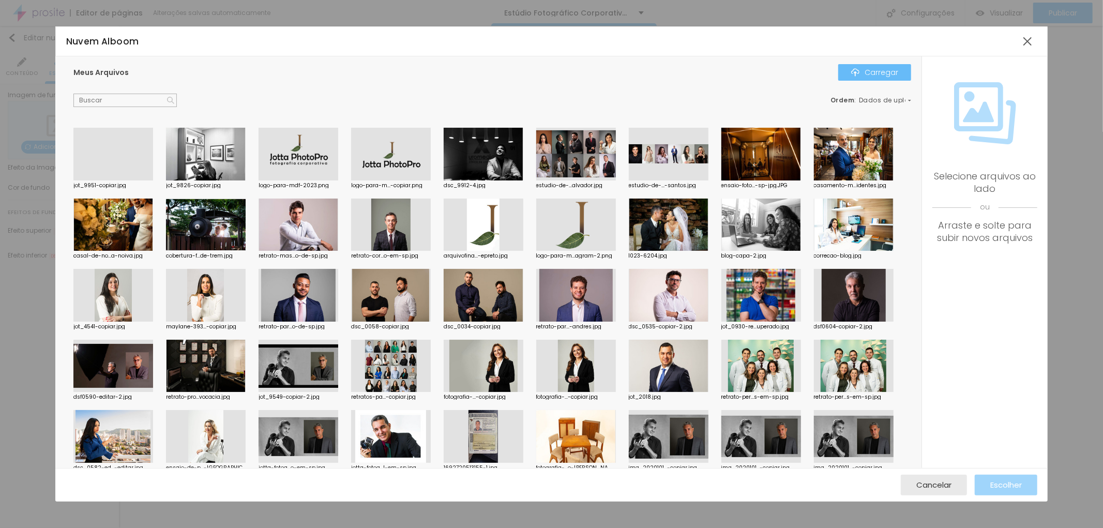
click at [886, 74] on font "Carregar" at bounding box center [882, 72] width 34 height 10
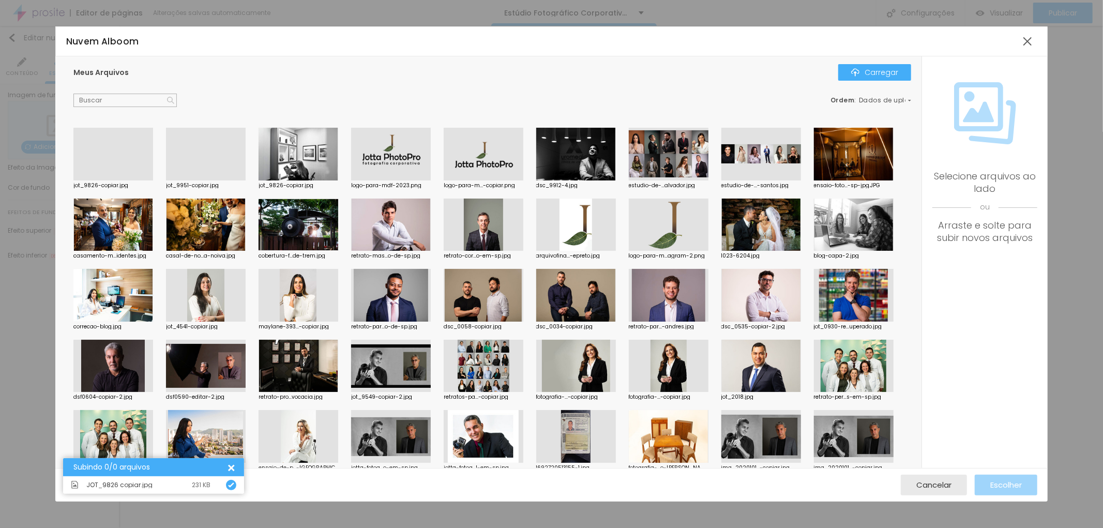
click at [119, 180] on div at bounding box center [113, 180] width 80 height 0
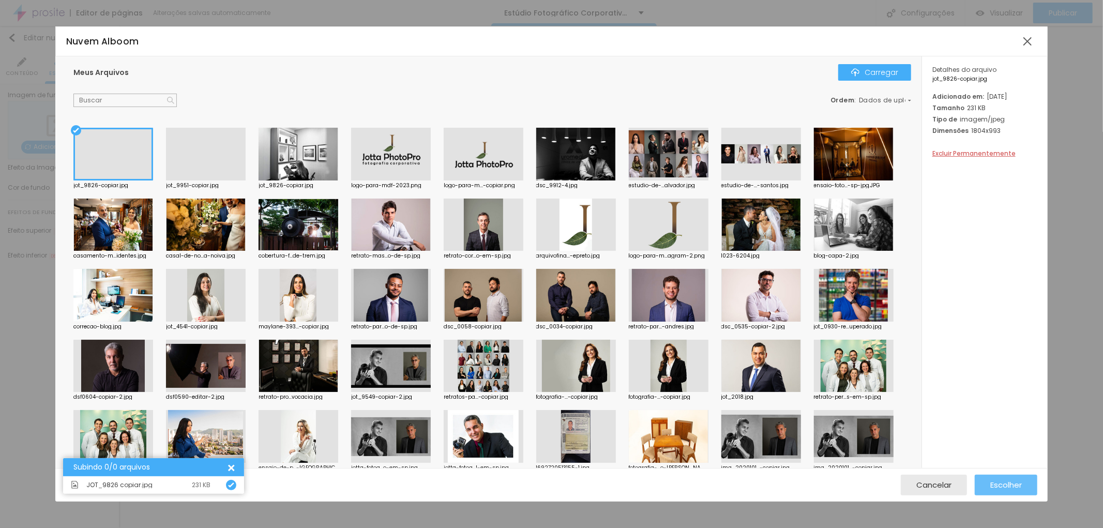
click at [1010, 483] on font "Escolher" at bounding box center [1006, 484] width 32 height 11
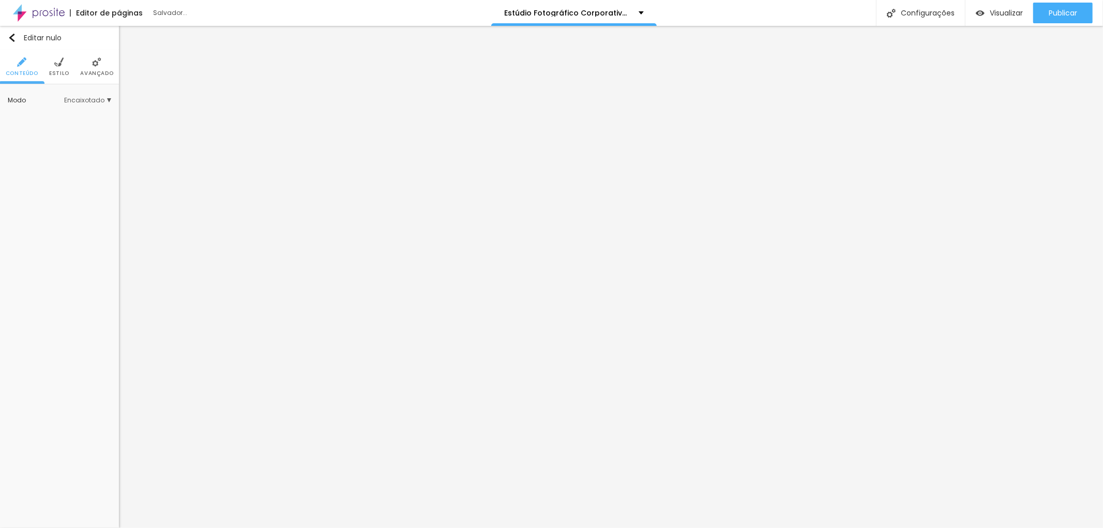
click at [62, 66] on img at bounding box center [58, 61] width 9 height 9
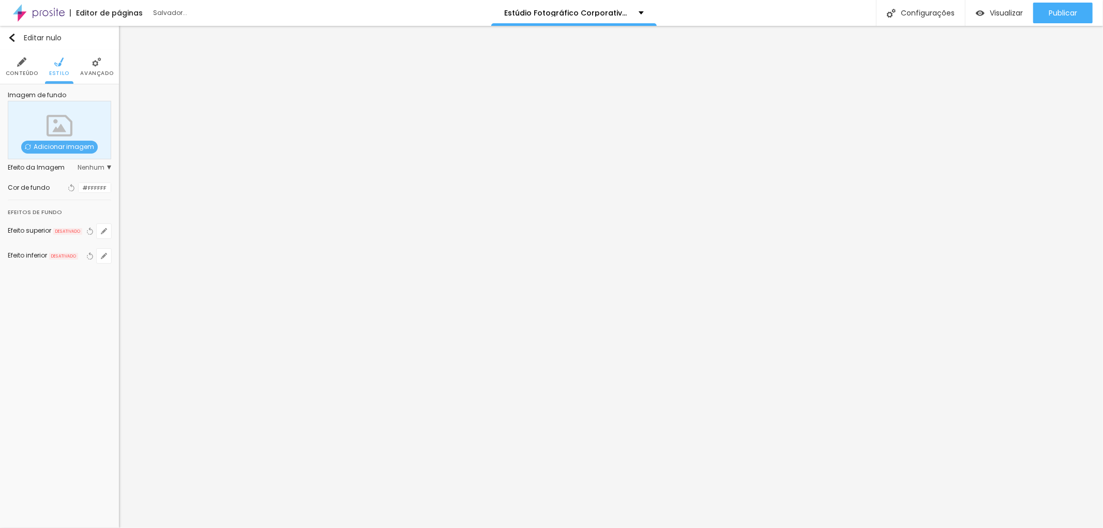
click at [62, 141] on span "Adicionar imagem" at bounding box center [59, 147] width 77 height 13
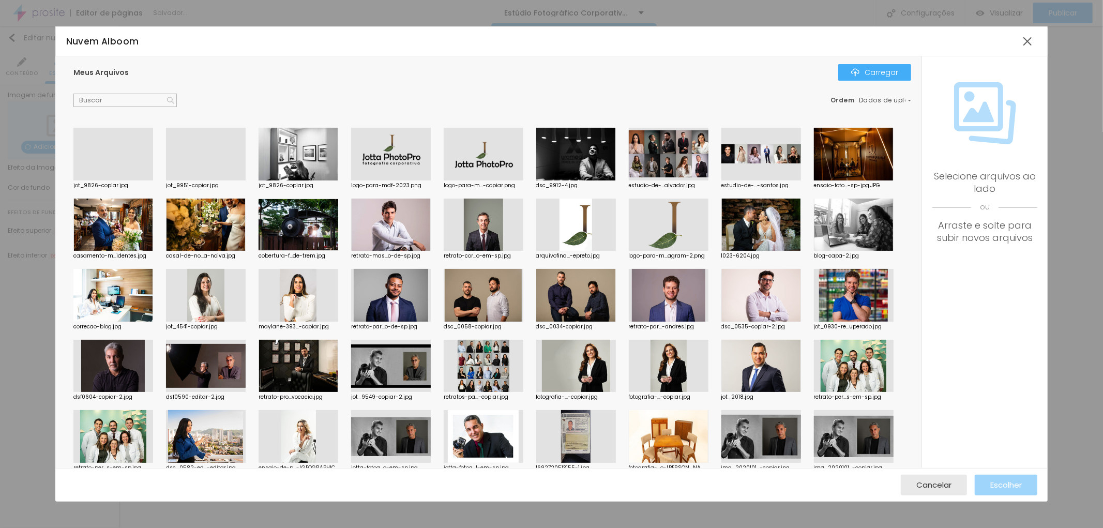
click at [117, 180] on div at bounding box center [113, 180] width 80 height 0
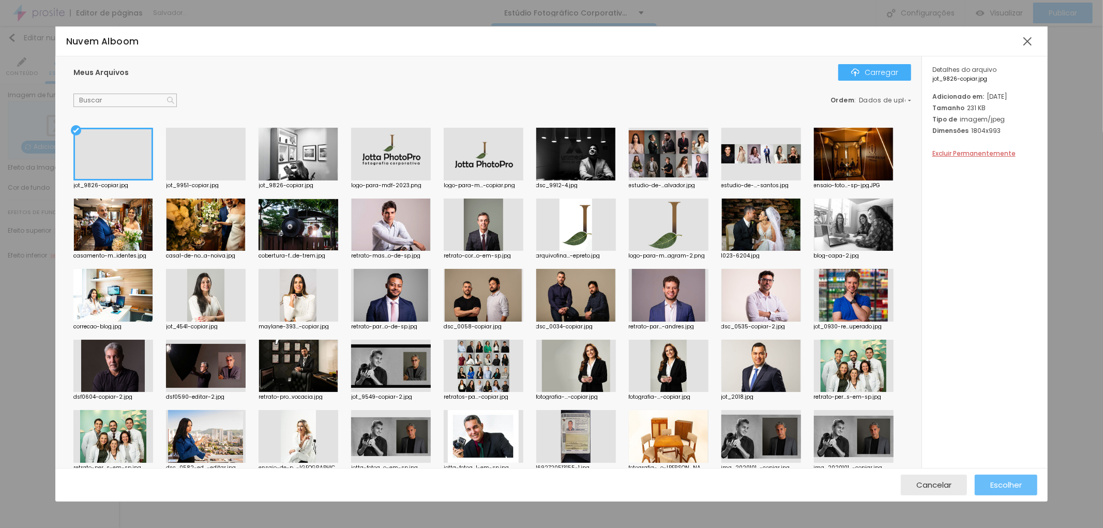
click at [1001, 486] on font "Escolher" at bounding box center [1006, 484] width 32 height 11
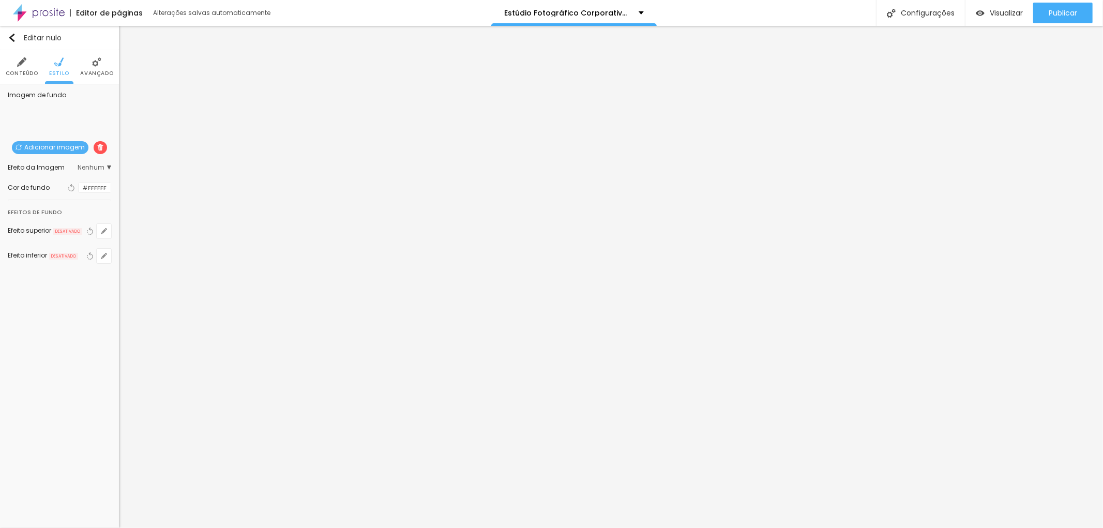
click at [95, 71] on font "Avançado" at bounding box center [96, 73] width 33 height 8
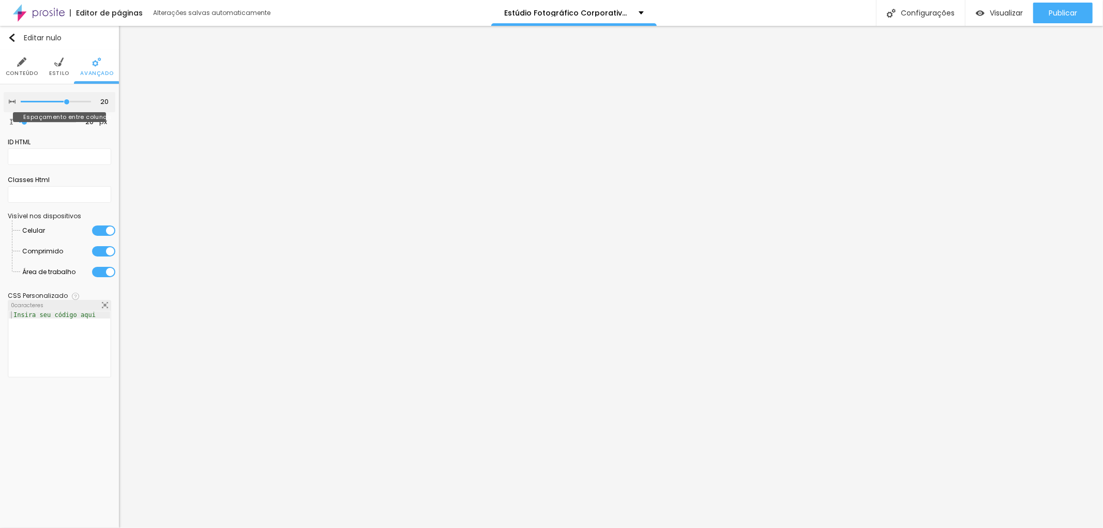
type input "15"
type input "20"
click at [69, 102] on input "range" at bounding box center [56, 101] width 70 height 5
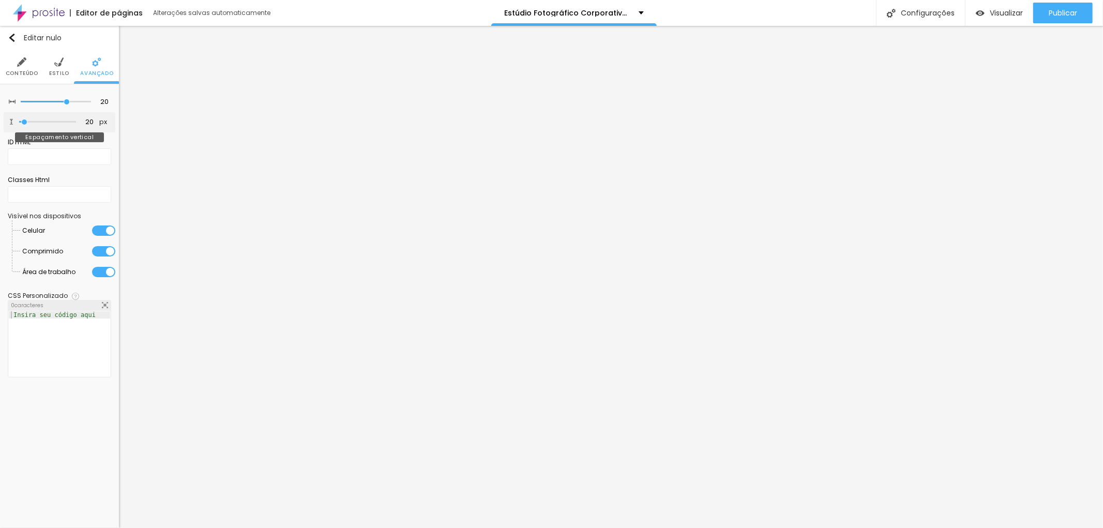
type input "0"
type input "64"
type input "81"
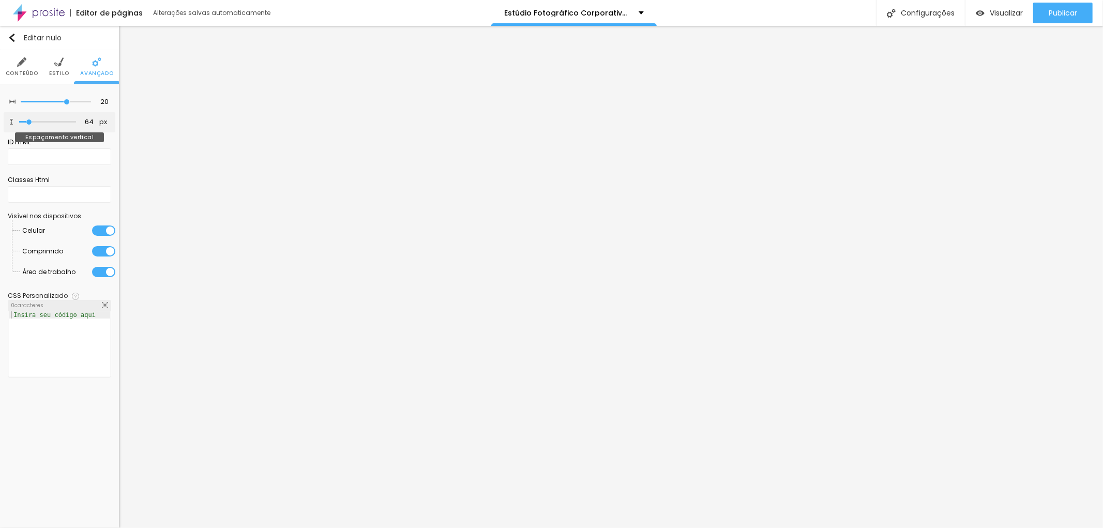
type input "81"
type input "93"
type input "134"
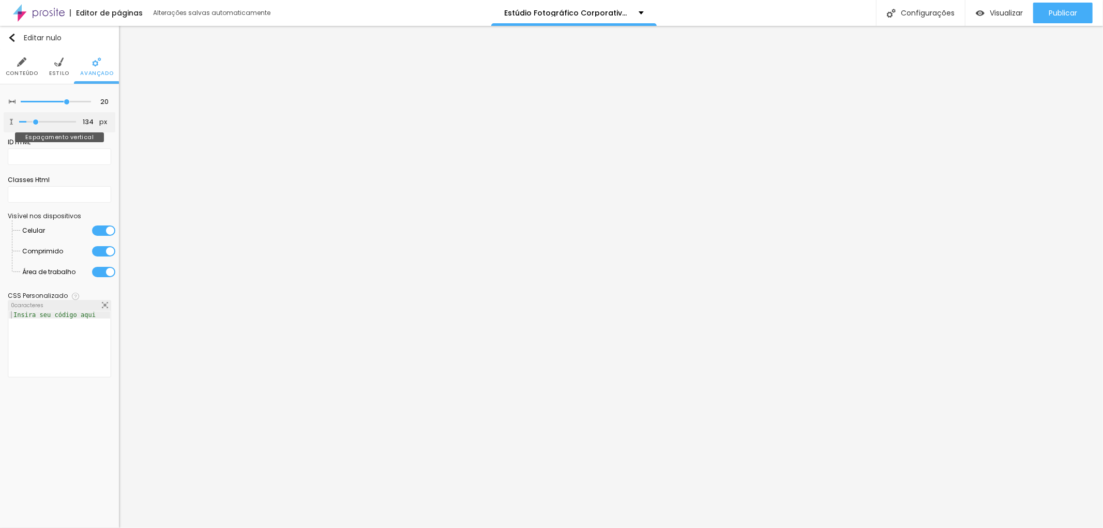
type input "146"
type input "151"
type input "157"
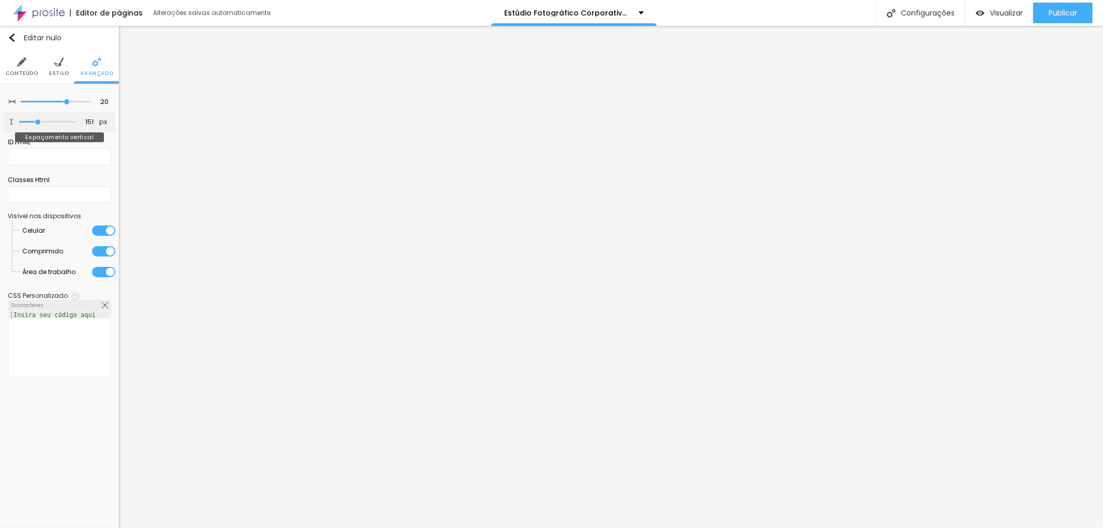
type input "157"
type input "175"
type input "181"
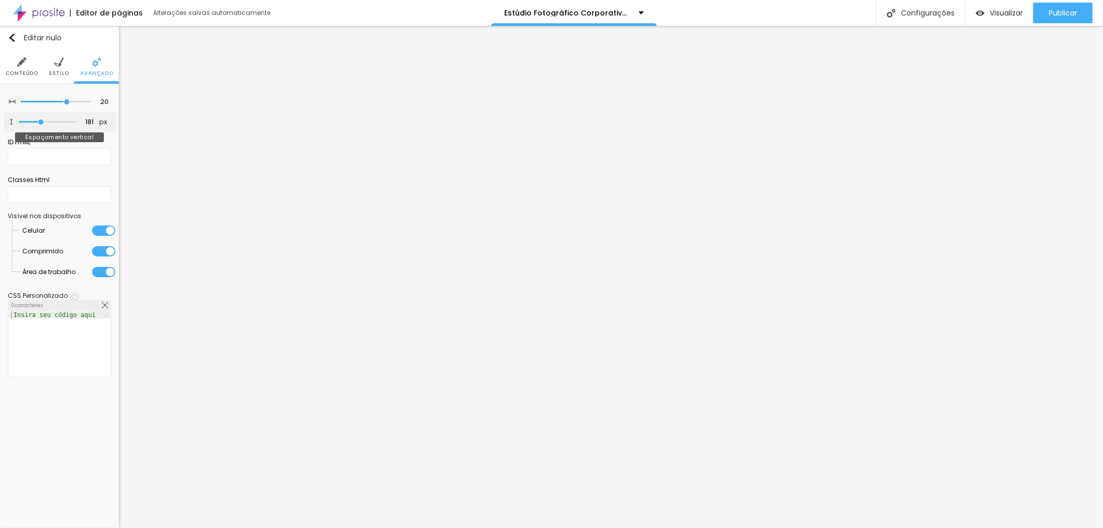
type input "192"
type input "198"
drag, startPoint x: 22, startPoint y: 121, endPoint x: 42, endPoint y: 121, distance: 20.2
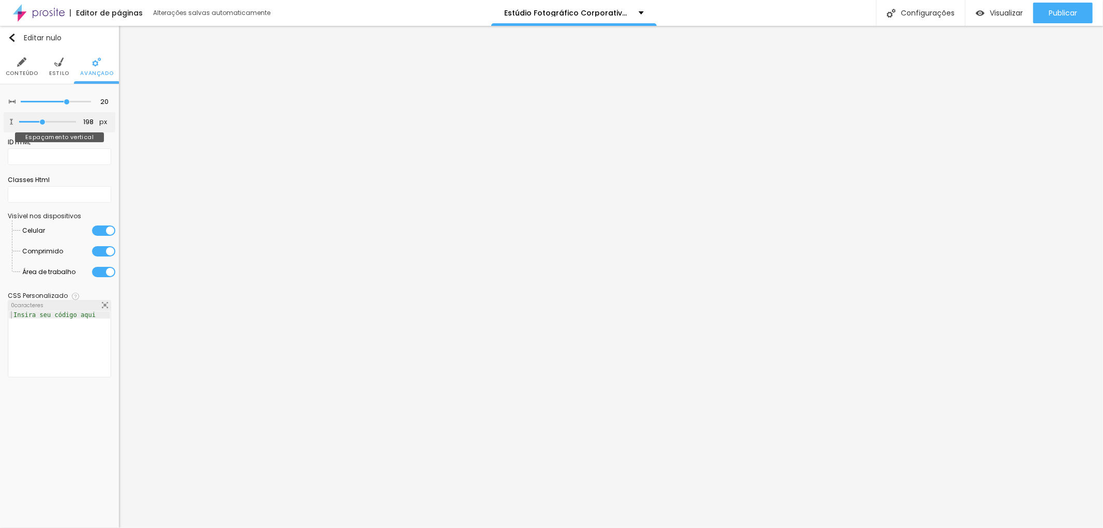
type input "198"
click at [42, 121] on input "range" at bounding box center [47, 121] width 57 height 5
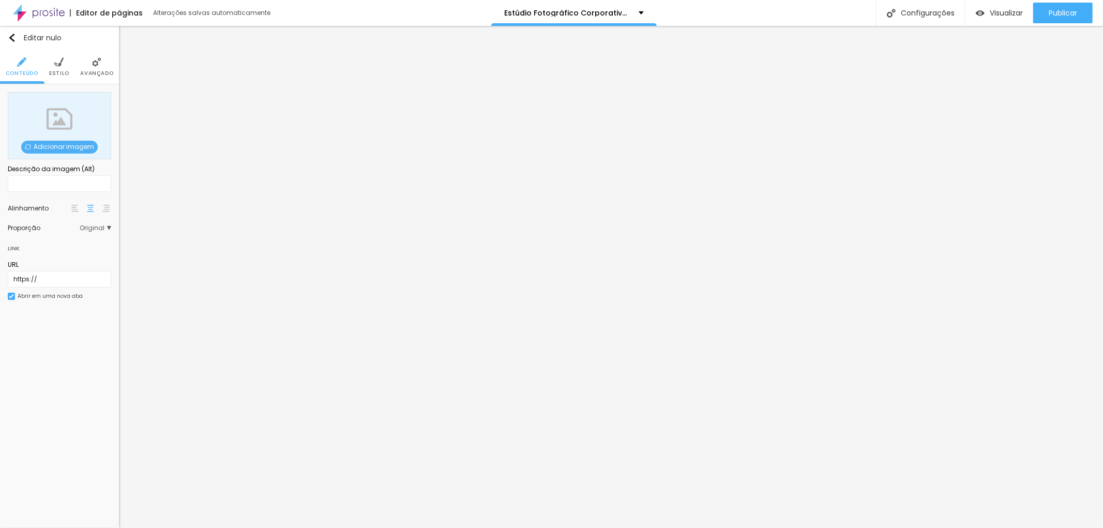
click at [109, 225] on span "Original" at bounding box center [96, 228] width 32 height 6
click at [56, 240] on font "Cinema" at bounding box center [52, 242] width 26 height 9
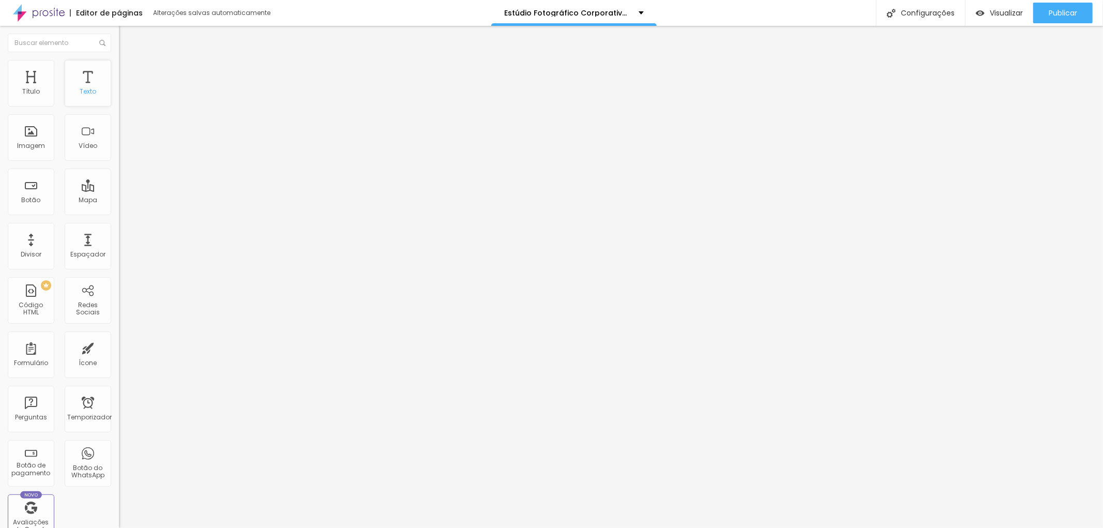
click at [80, 92] on font "Texto" at bounding box center [88, 91] width 17 height 9
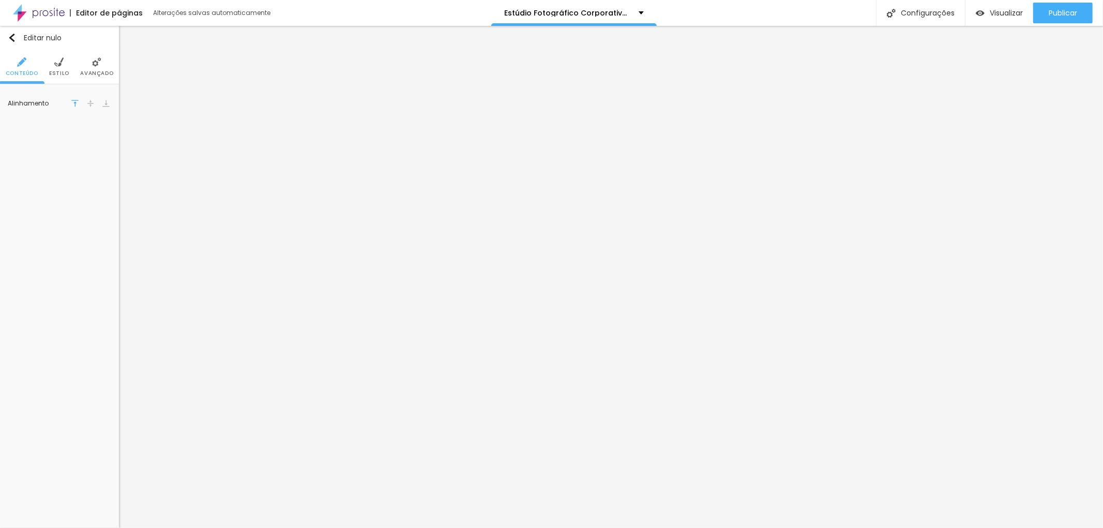
click at [63, 72] on font "Estilo" at bounding box center [59, 73] width 20 height 8
click at [19, 42] on button "Editar nulo" at bounding box center [59, 38] width 119 height 24
click at [13, 38] on img "button" at bounding box center [12, 38] width 8 height 8
click at [107, 216] on button "button" at bounding box center [104, 220] width 14 height 14
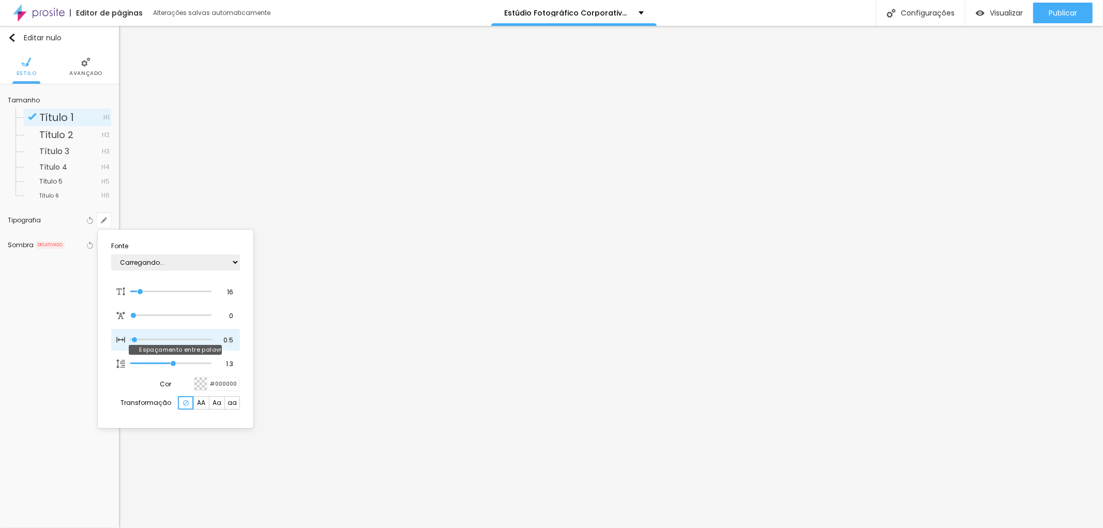
type input "1"
click at [234, 266] on select "AbrilFatface-Regular Actor-Regular Alegreya AlegreyaBlack [PERSON_NAME] Allan-R…" at bounding box center [175, 262] width 129 height 16
click at [459, 153] on div at bounding box center [551, 264] width 1103 height 528
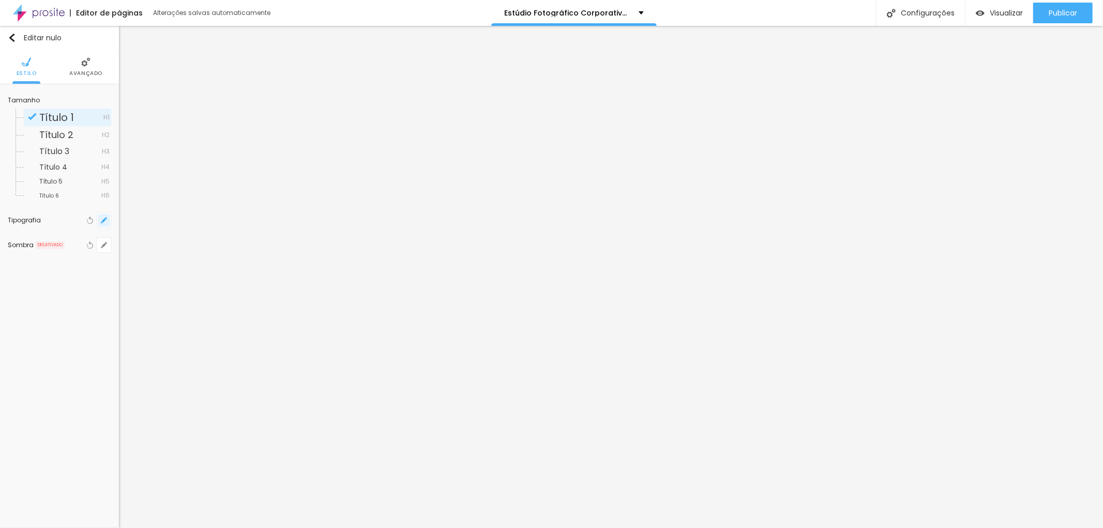
click at [102, 214] on button "button" at bounding box center [104, 220] width 14 height 14
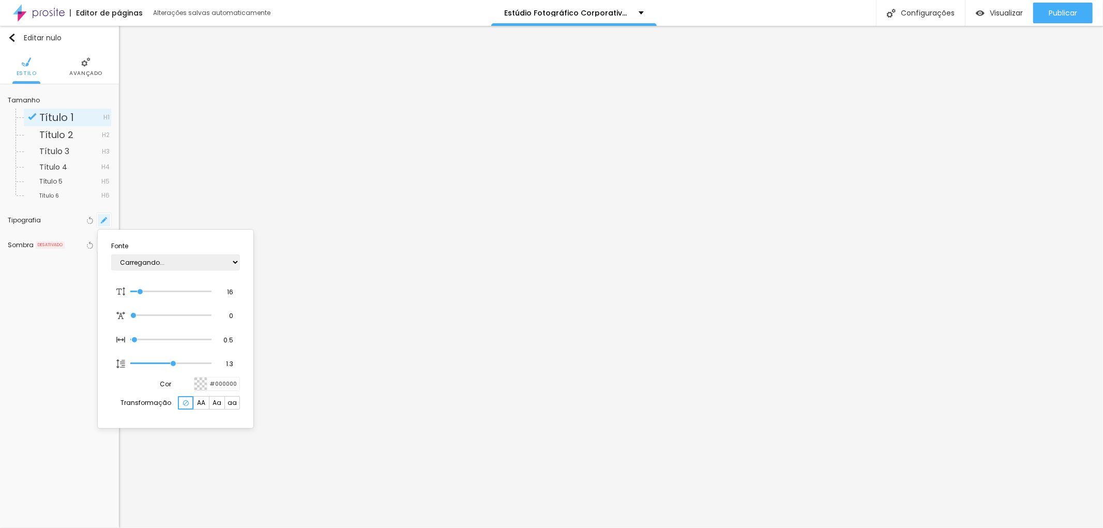
type input "1"
click at [174, 265] on select "AbrilFatface-Regular Actor-Regular Alegreya AlegreyaBlack [PERSON_NAME] Allan-R…" at bounding box center [175, 262] width 129 height 16
select select "MontserratBold"
click at [111, 254] on select "AbrilFatface-Regular Actor-Regular Alegreya AlegreyaBlack [PERSON_NAME] Allan-R…" at bounding box center [175, 262] width 129 height 16
type input "1"
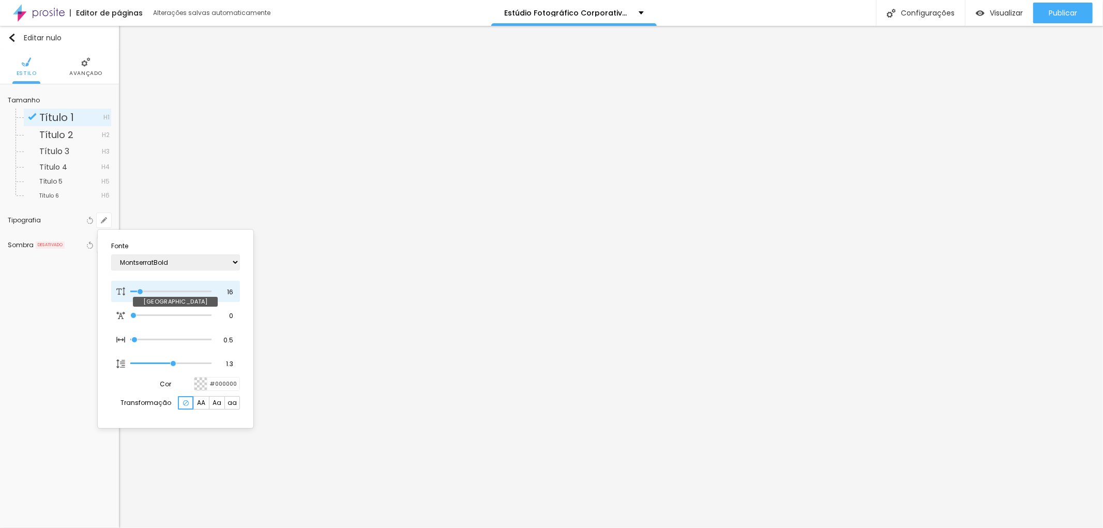
type input "25"
type input "1"
type input "46"
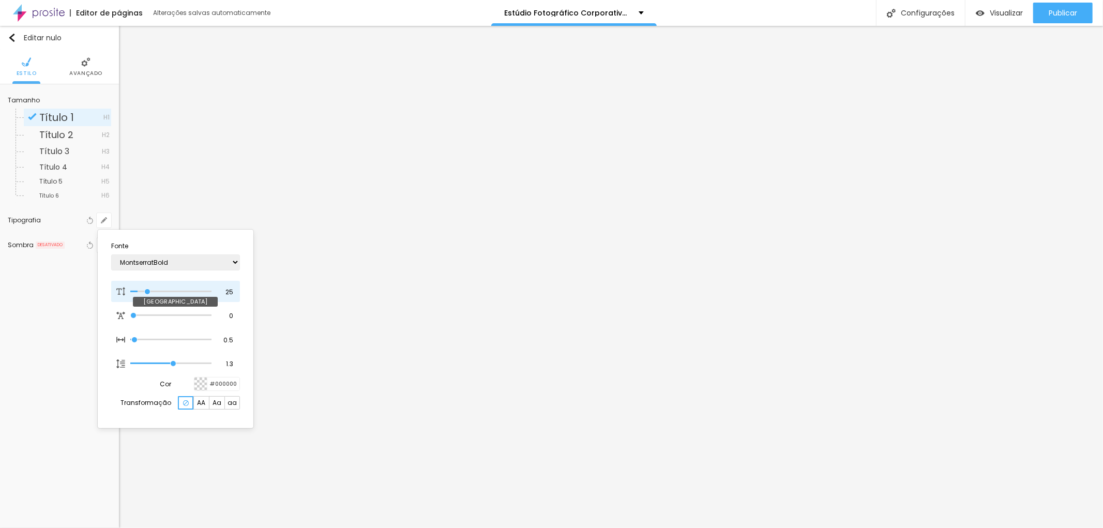
type input "1"
type input "48"
type input "1"
type input "49"
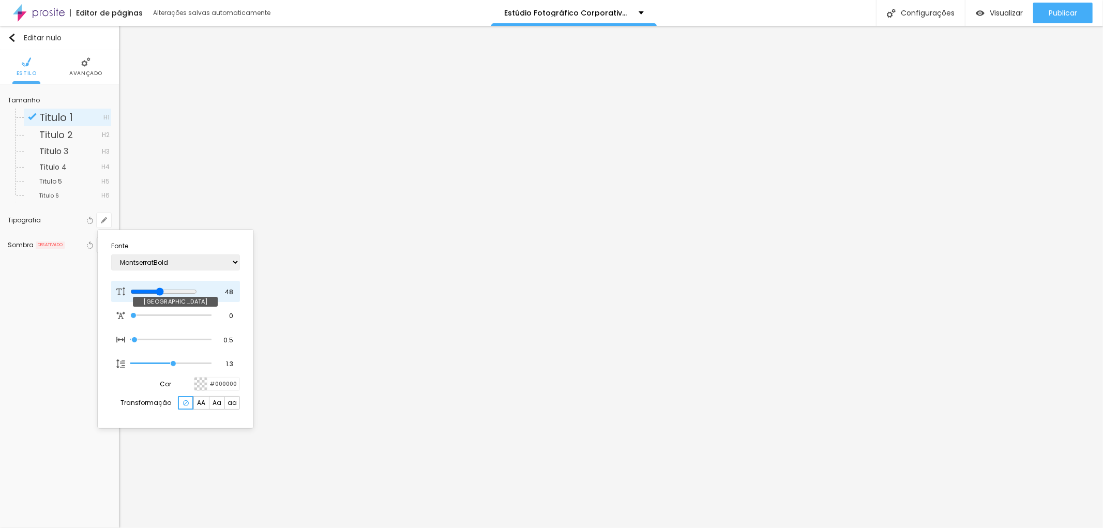
type input "49"
type input "1"
type input "50"
type input "1"
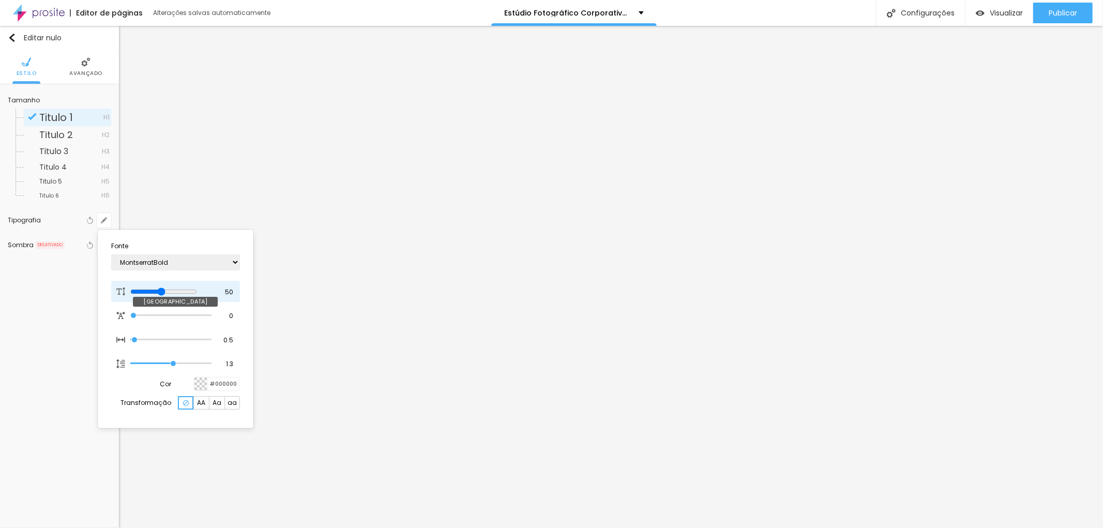
type input "60"
type input "1"
type input "63"
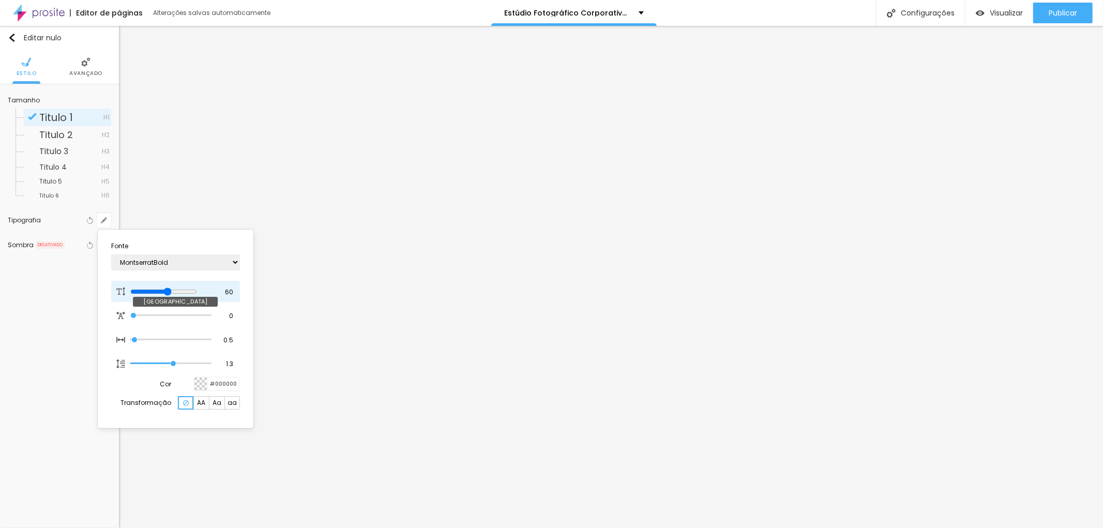
type input "1"
type input "64"
type input "1"
type input "65"
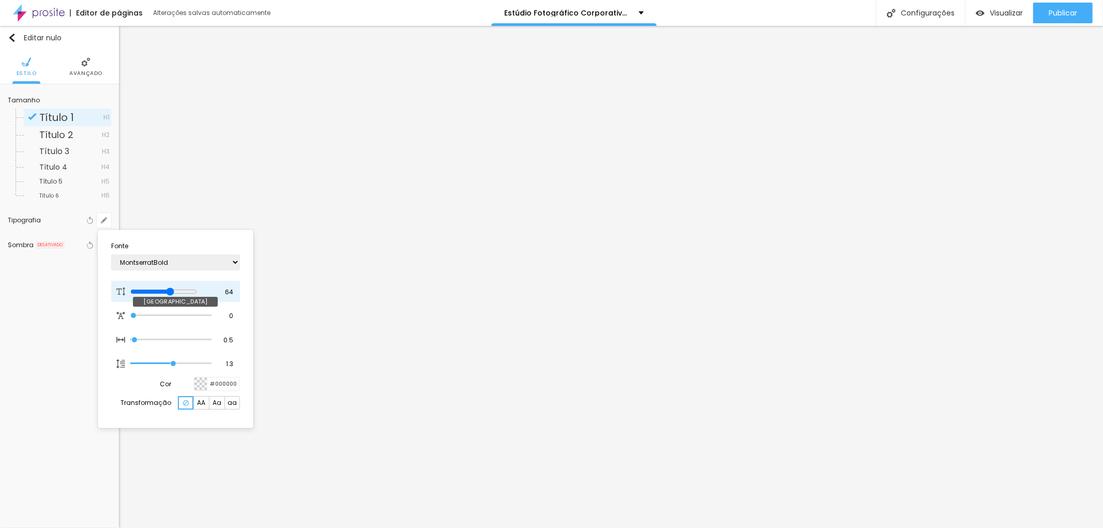
type input "65"
type input "1"
type input "81"
type input "1"
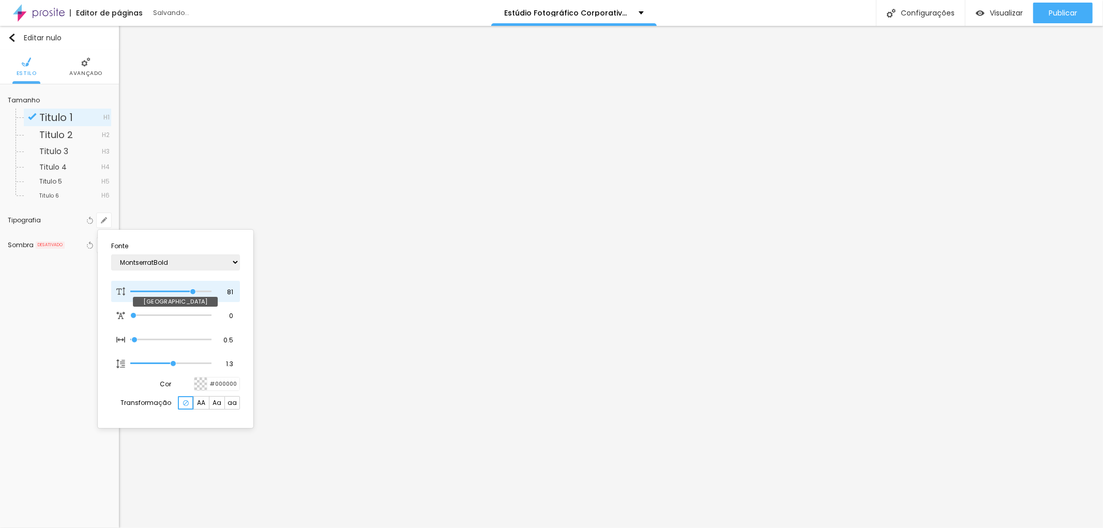
type input "82"
type input "1"
type input "80"
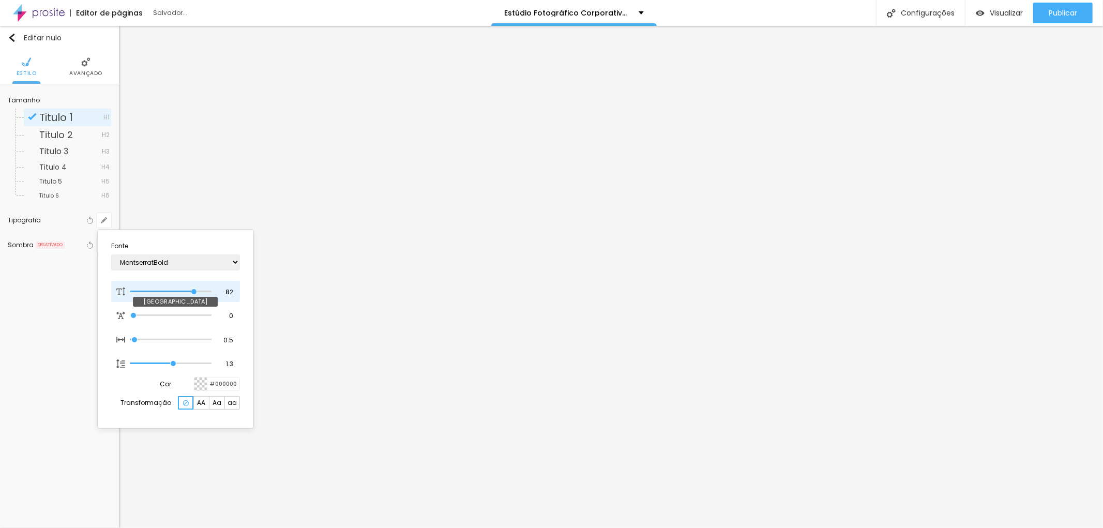
type input "1"
type input "77"
type input "1"
type input "74"
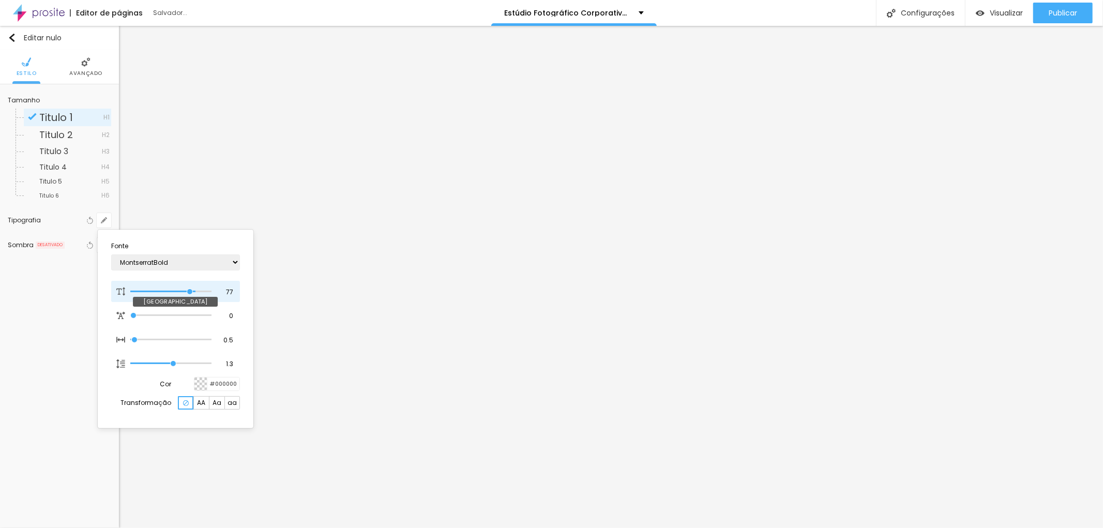
type input "74"
type input "1"
type input "72"
type input "1"
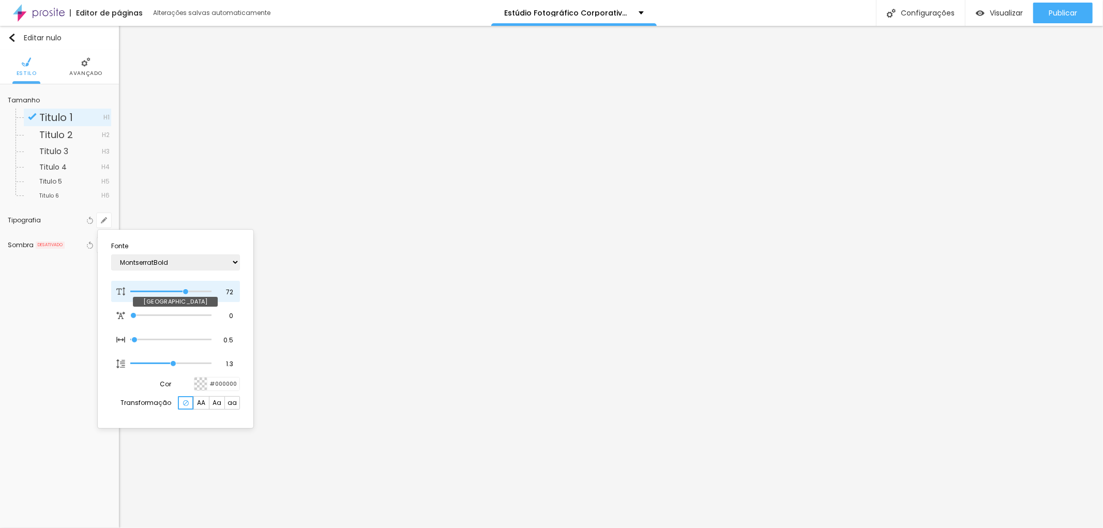
type input "71"
type input "1"
drag, startPoint x: 140, startPoint y: 292, endPoint x: 184, endPoint y: 295, distance: 44.1
type input "71"
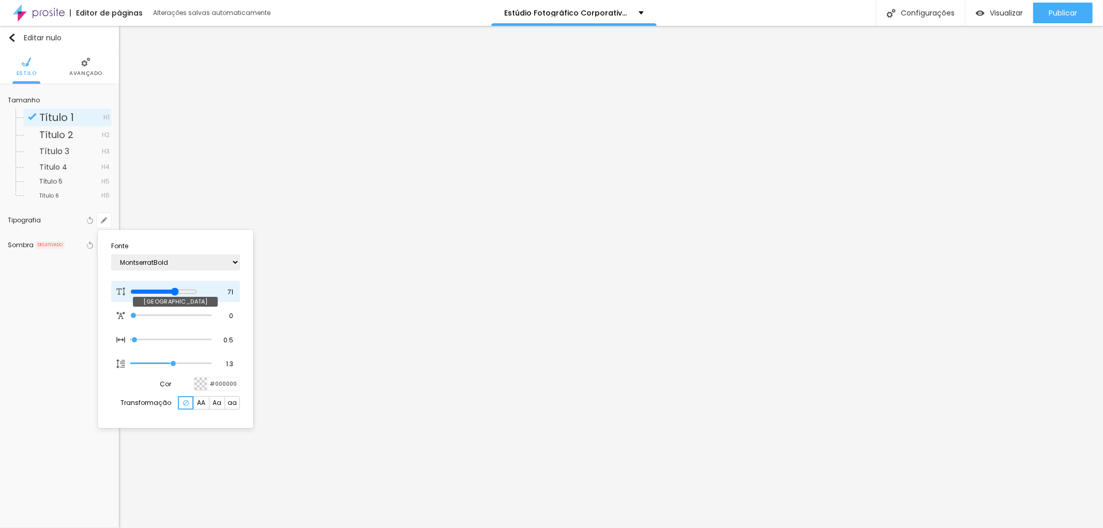
click at [184, 295] on input "range" at bounding box center [163, 291] width 67 height 8
type input "1"
click at [745, 169] on div at bounding box center [551, 264] width 1103 height 528
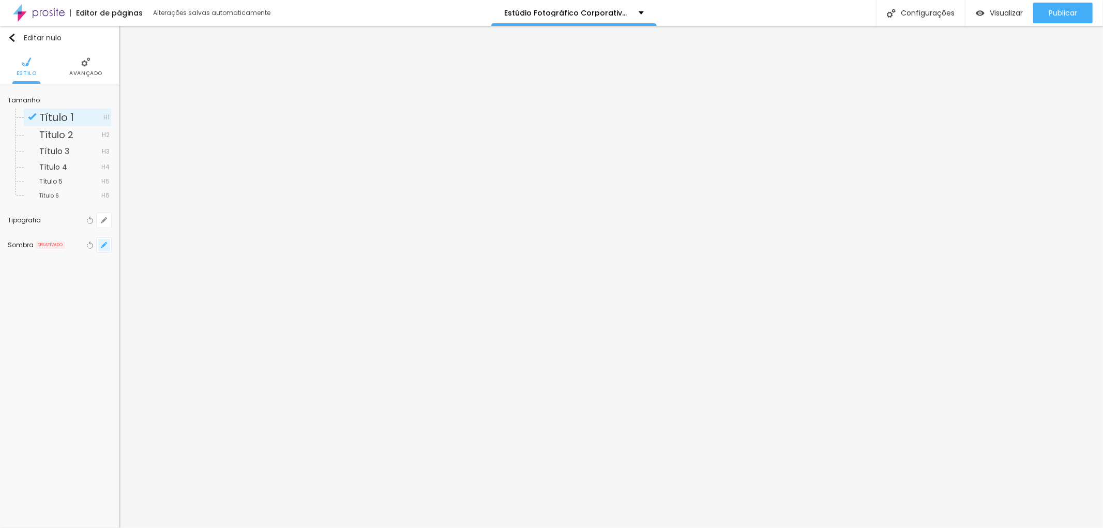
click at [101, 244] on icon "button" at bounding box center [104, 245] width 6 height 6
click at [194, 267] on div at bounding box center [187, 269] width 23 height 10
click at [235, 221] on div at bounding box center [551, 264] width 1103 height 528
click at [62, 69] on li "Estilo" at bounding box center [59, 67] width 20 height 34
click at [64, 66] on li "Estilo" at bounding box center [59, 67] width 20 height 34
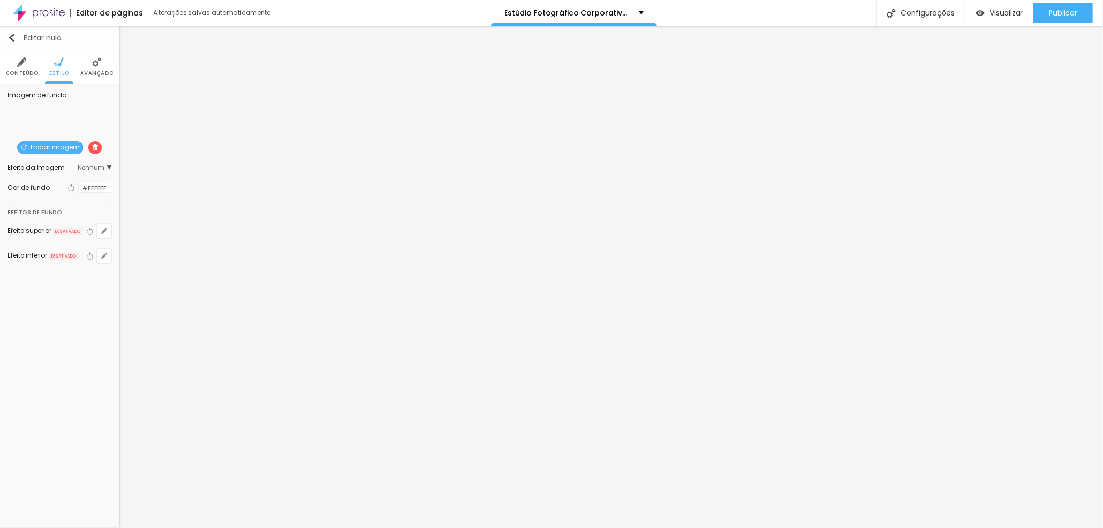
click at [14, 37] on img "button" at bounding box center [12, 38] width 8 height 8
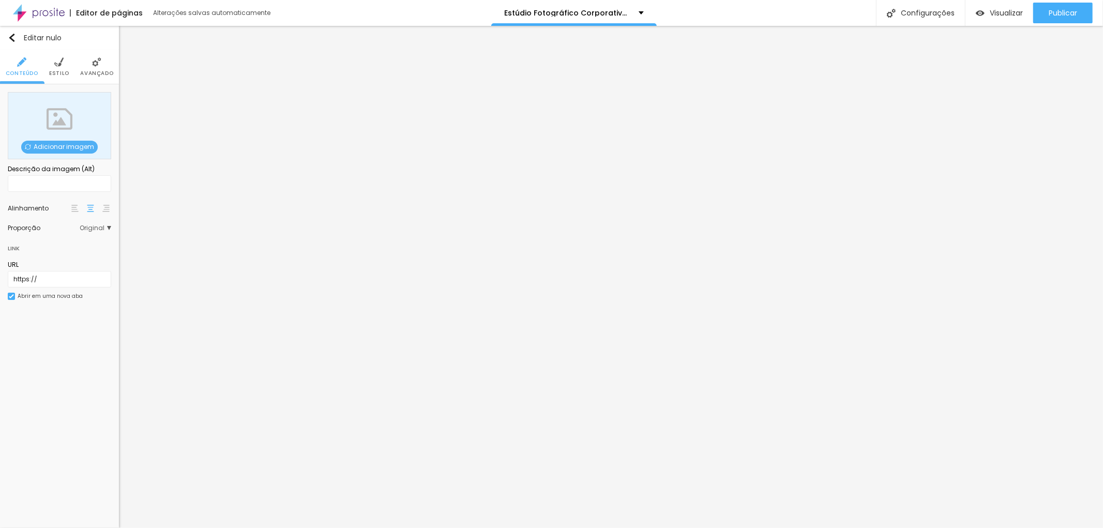
click at [110, 228] on span "Original" at bounding box center [96, 228] width 32 height 6
click at [74, 243] on span "Cinema" at bounding box center [68, 243] width 58 height 6
click at [88, 65] on li "Avançado" at bounding box center [96, 67] width 33 height 34
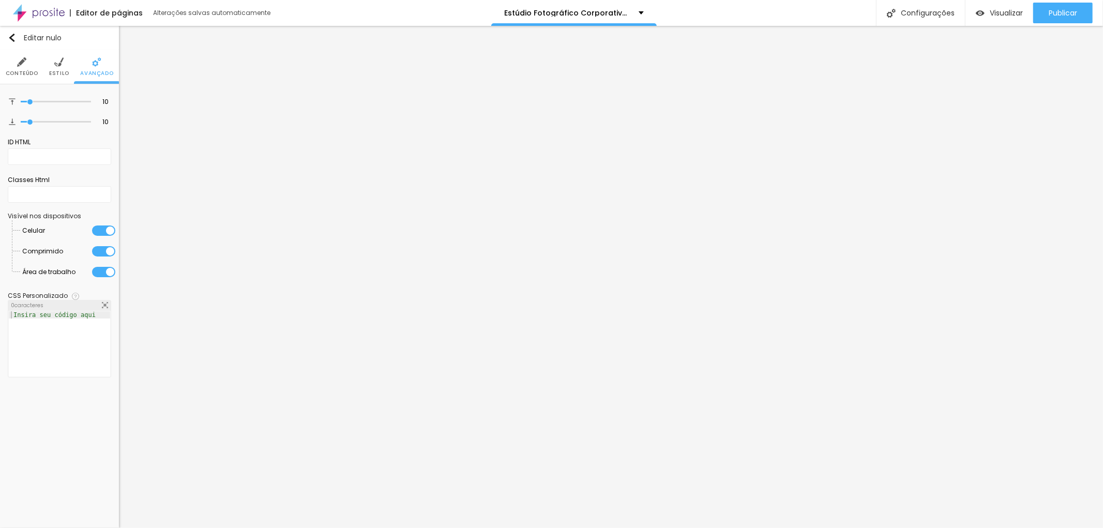
click at [54, 68] on li "Estilo" at bounding box center [59, 67] width 20 height 34
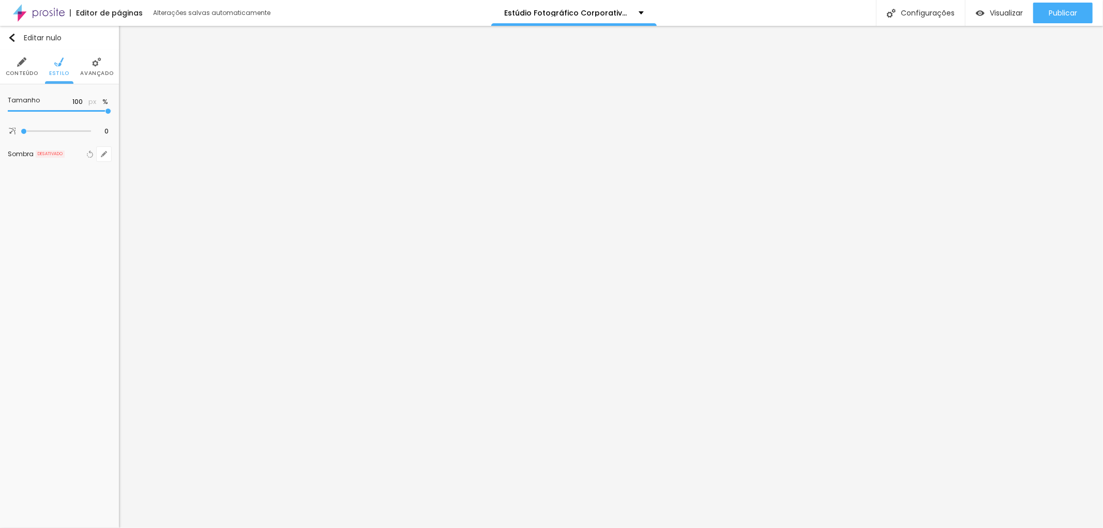
type input "95"
type input "90"
type input "85"
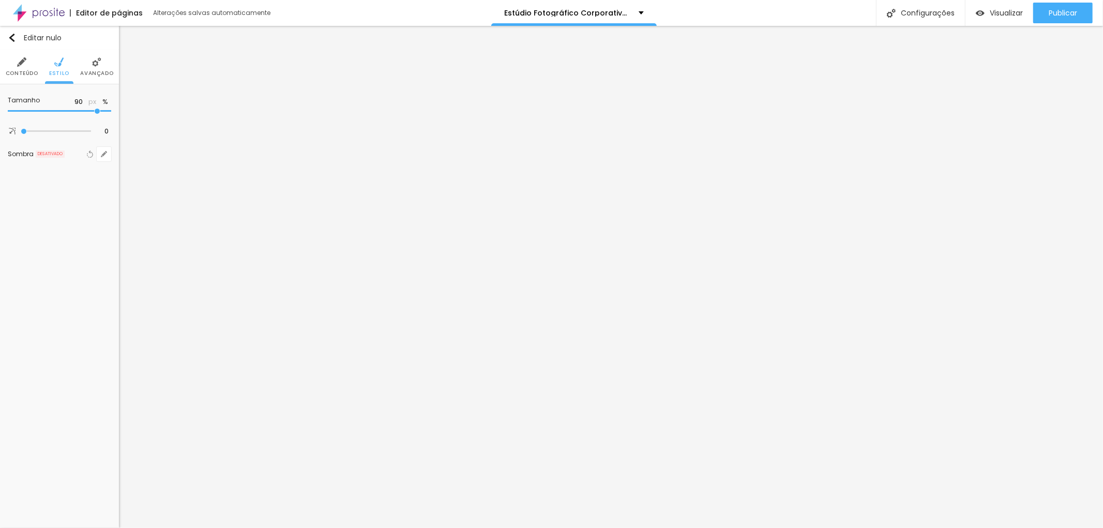
type input "85"
type input "80"
type input "75"
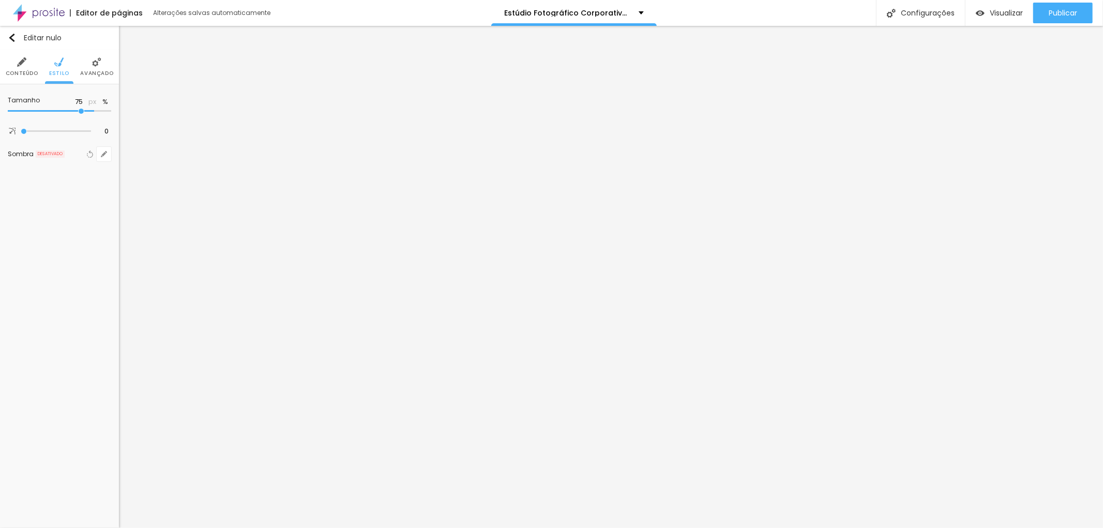
type input "70"
type input "65"
type input "60"
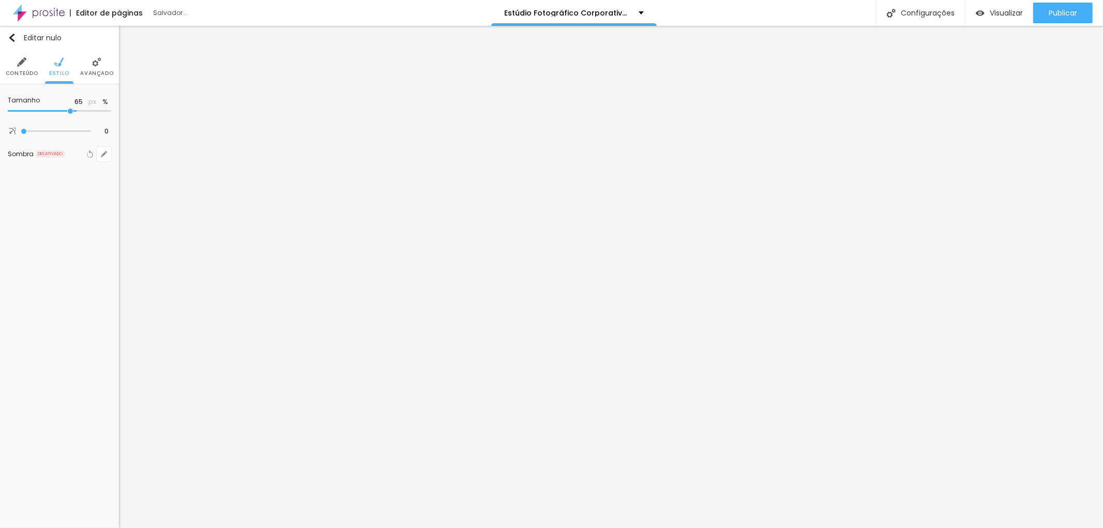
type input "60"
type input "50"
type input "45"
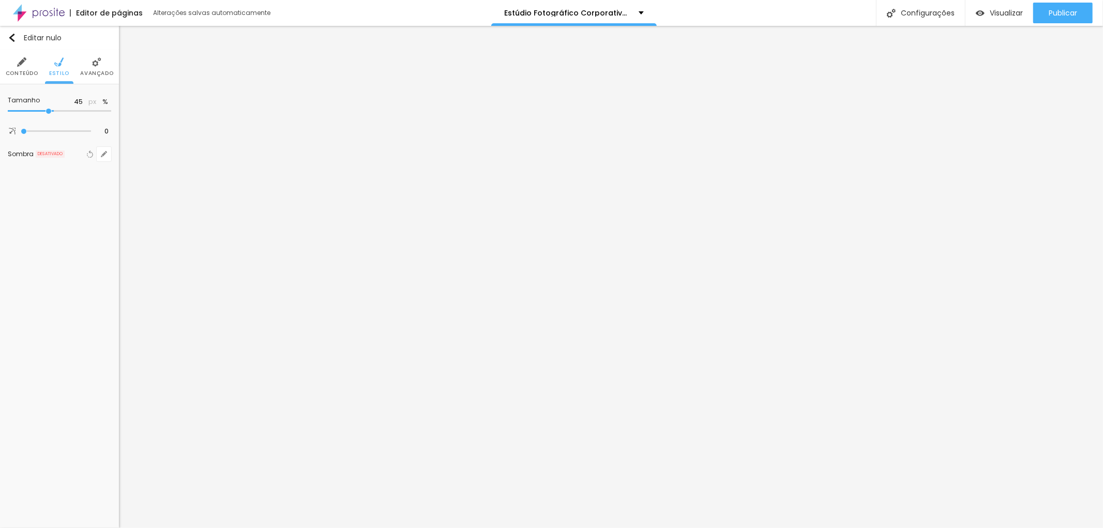
type input "40"
drag, startPoint x: 106, startPoint y: 111, endPoint x: 57, endPoint y: 110, distance: 49.1
click at [57, 110] on input "range" at bounding box center [59, 111] width 103 height 5
drag, startPoint x: 57, startPoint y: 110, endPoint x: 80, endPoint y: 110, distance: 22.8
click at [80, 110] on input "range" at bounding box center [59, 111] width 103 height 5
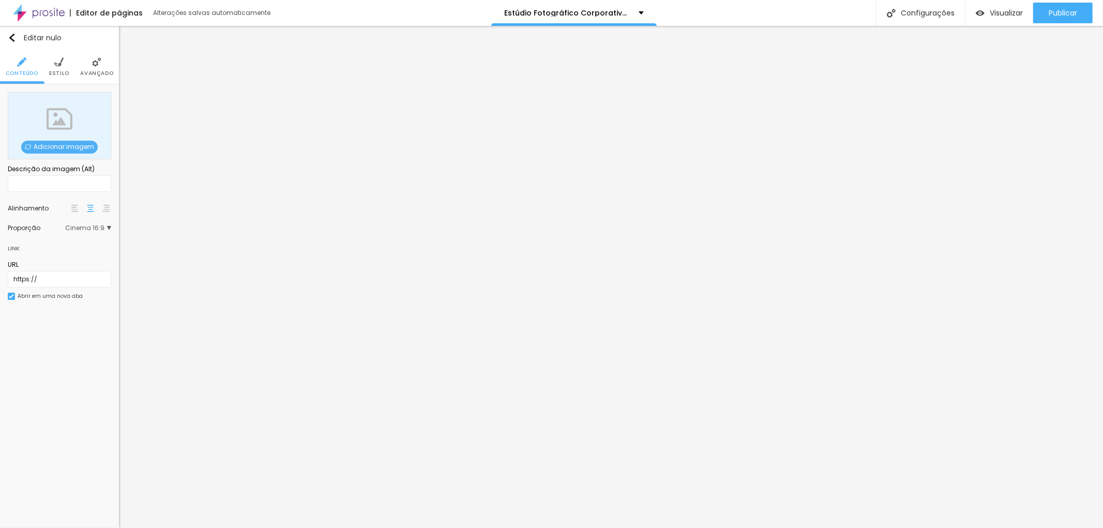
click at [54, 143] on font "Adicionar imagem" at bounding box center [64, 146] width 60 height 9
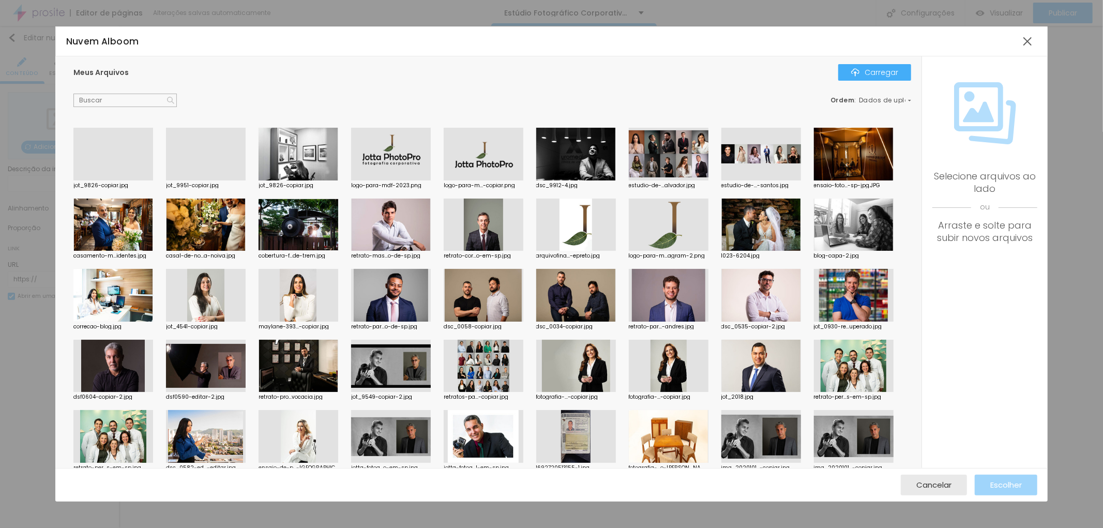
click at [401, 148] on div at bounding box center [391, 154] width 80 height 53
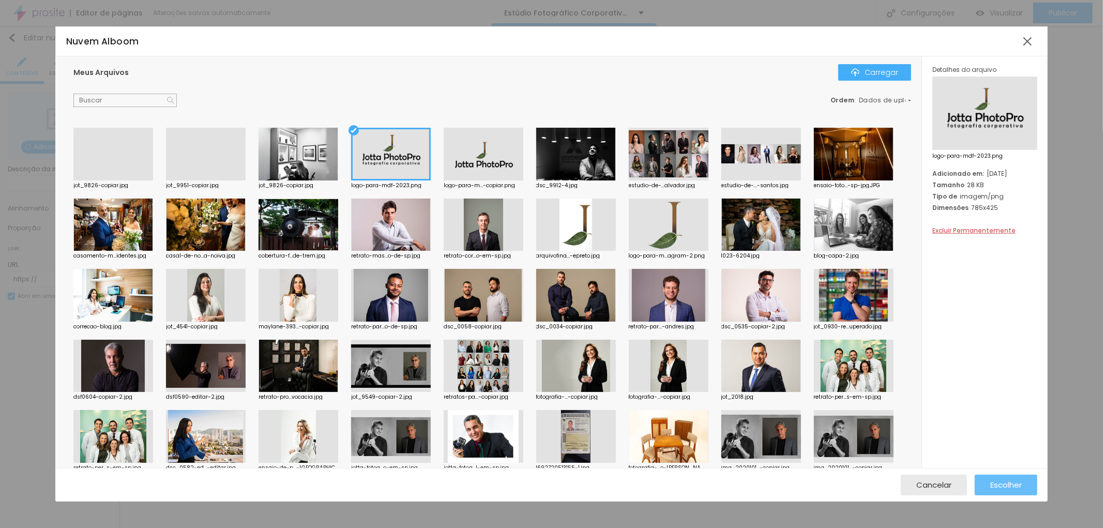
click at [1001, 486] on font "Escolher" at bounding box center [1006, 484] width 32 height 11
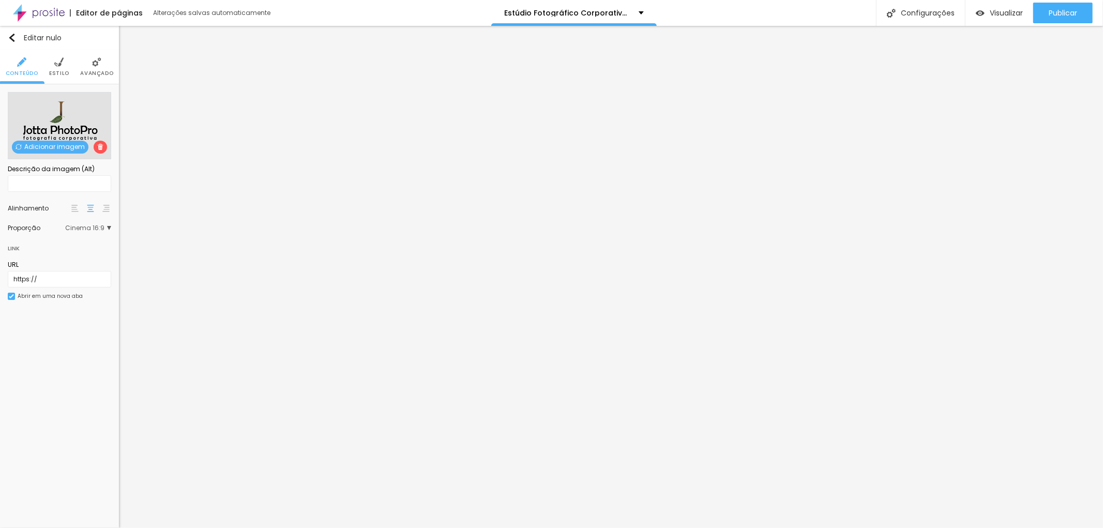
click at [64, 70] on font "Estilo" at bounding box center [59, 73] width 20 height 8
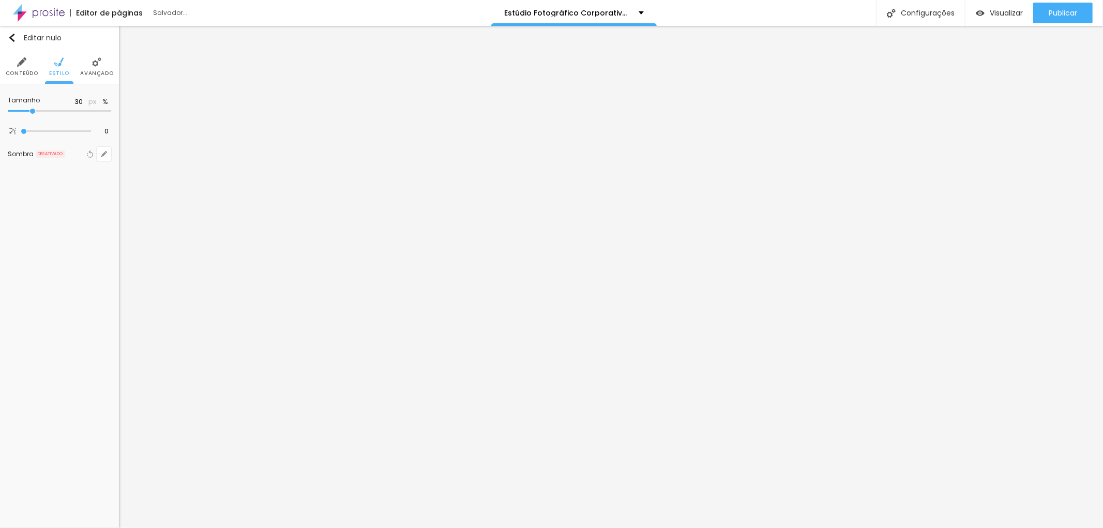
drag, startPoint x: 80, startPoint y: 112, endPoint x: 33, endPoint y: 111, distance: 47.1
click at [33, 111] on input "range" at bounding box center [59, 111] width 103 height 5
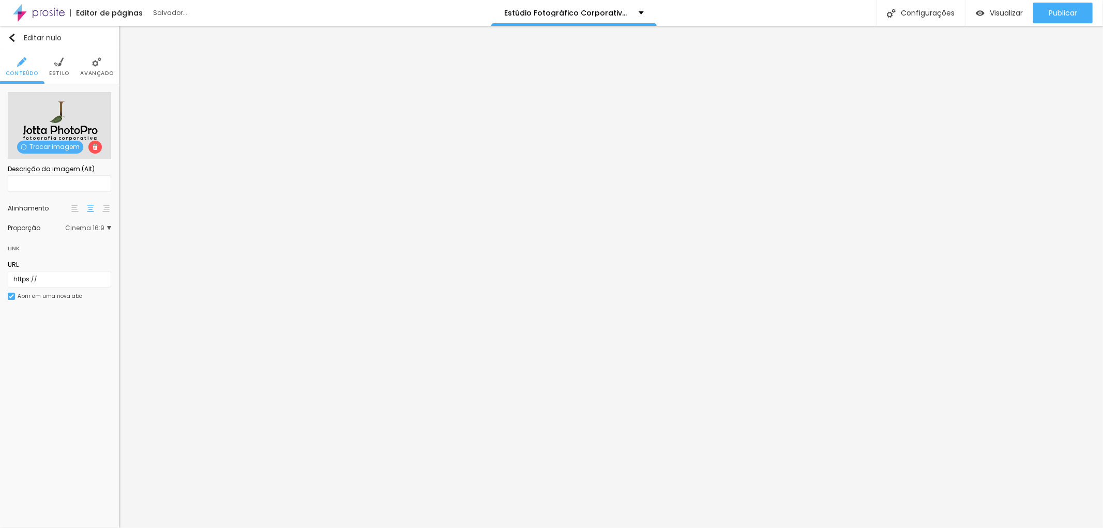
click at [99, 75] on font "Avançado" at bounding box center [96, 73] width 33 height 8
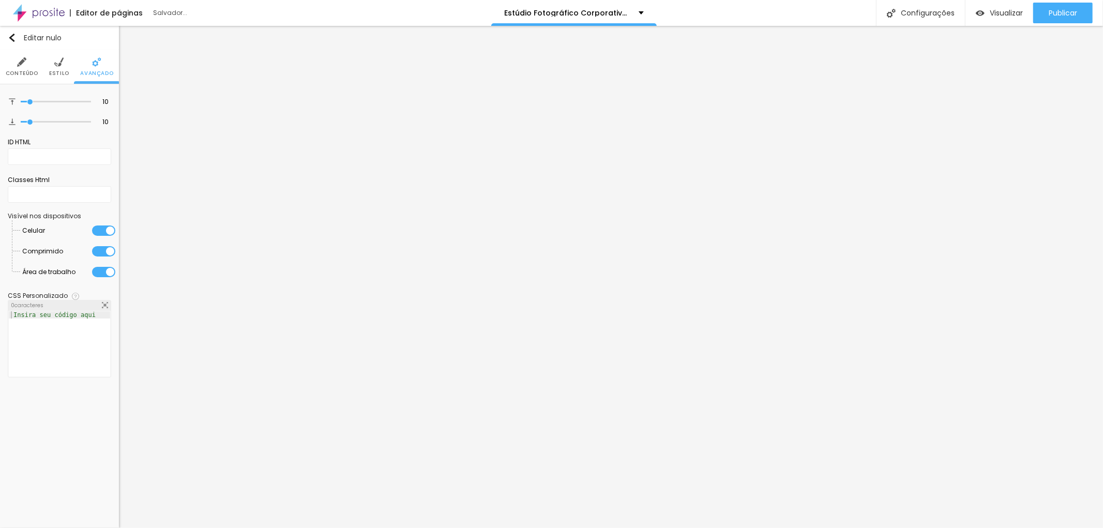
click at [58, 76] on li "Estilo" at bounding box center [59, 67] width 20 height 34
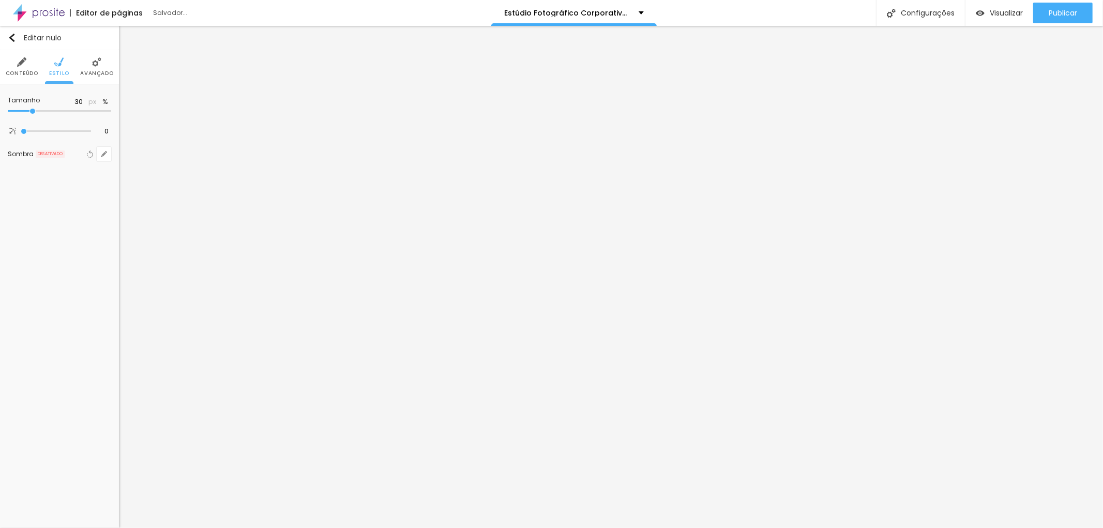
click at [28, 71] on font "Conteúdo" at bounding box center [22, 73] width 33 height 8
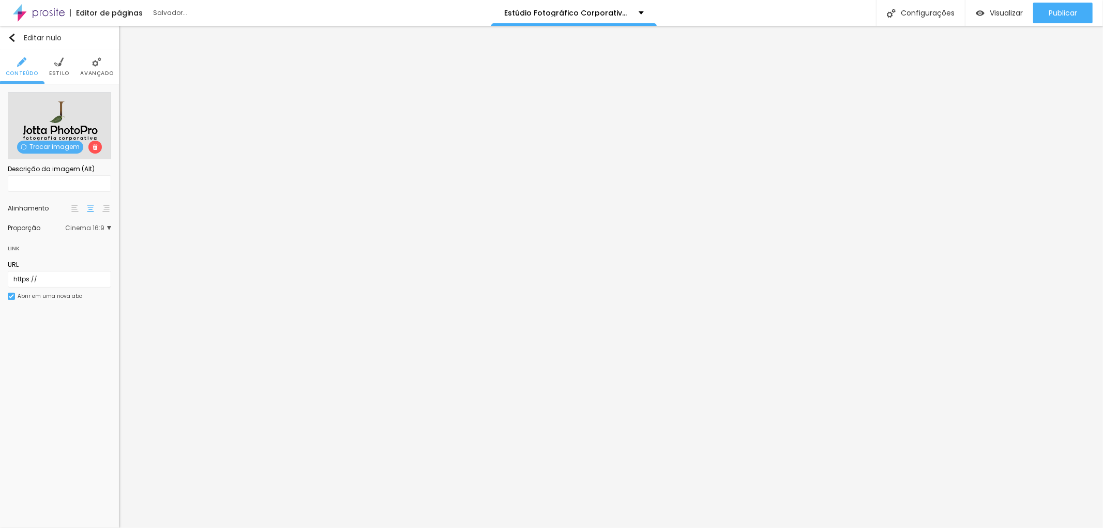
click at [99, 69] on li "Avançado" at bounding box center [96, 67] width 33 height 34
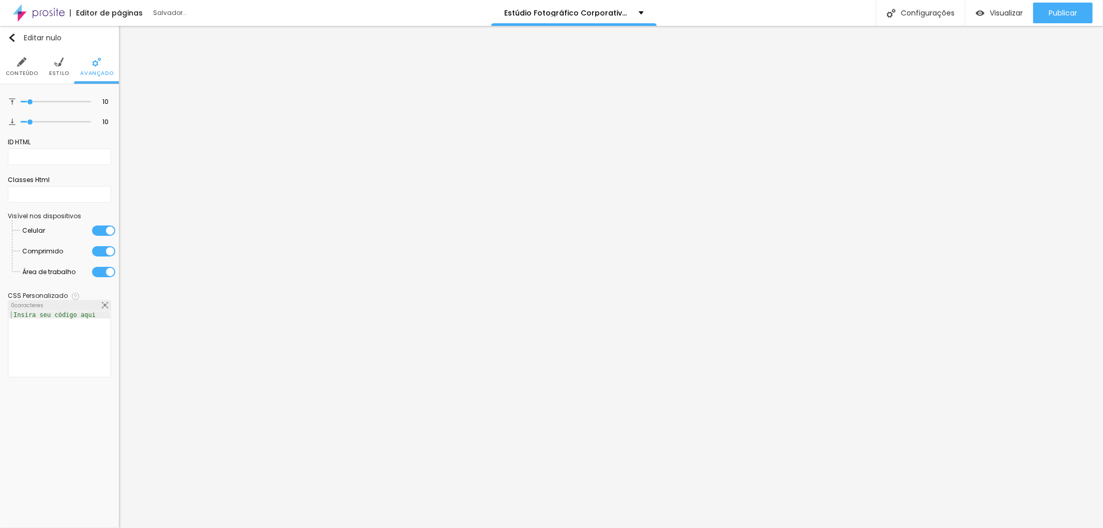
click at [52, 65] on li "Estilo" at bounding box center [59, 67] width 20 height 34
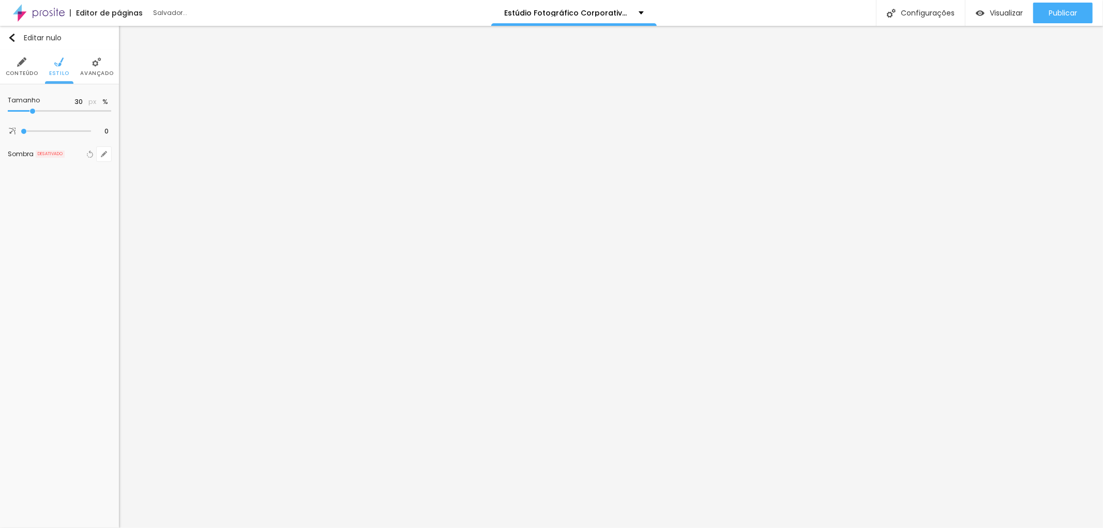
click at [21, 70] on font "Conteúdo" at bounding box center [22, 73] width 33 height 8
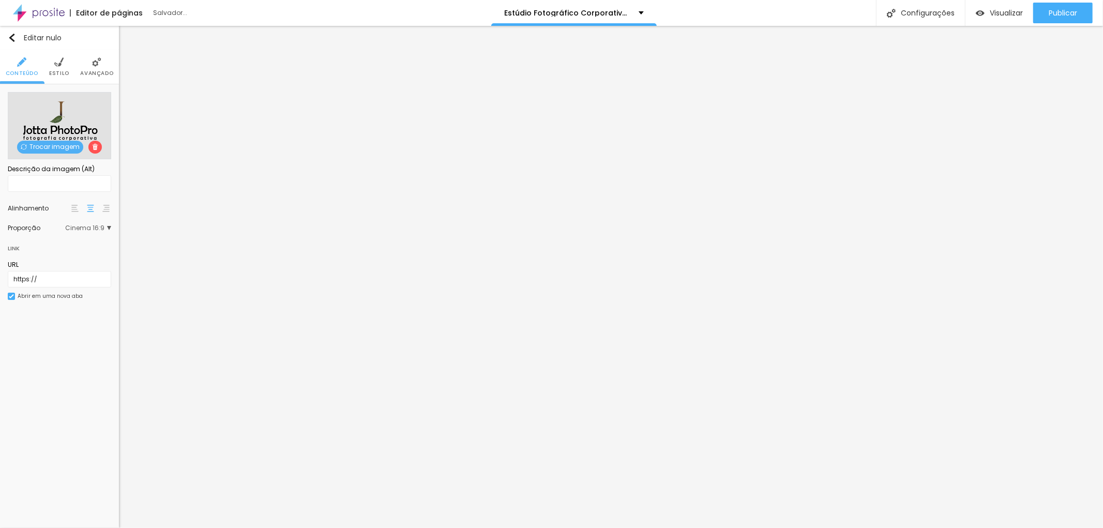
click at [100, 75] on font "Avançado" at bounding box center [96, 73] width 33 height 8
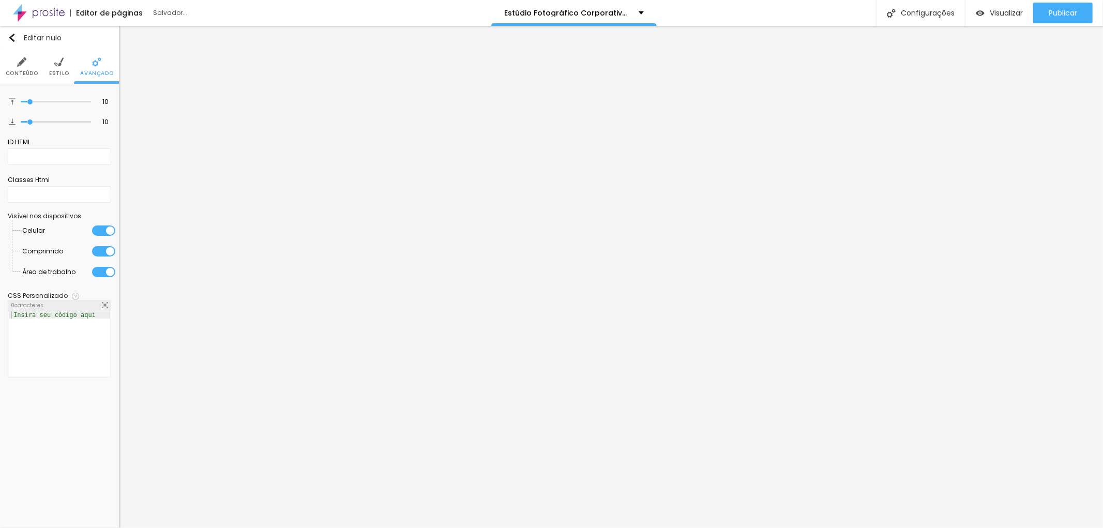
click at [62, 68] on li "Estilo" at bounding box center [59, 67] width 20 height 34
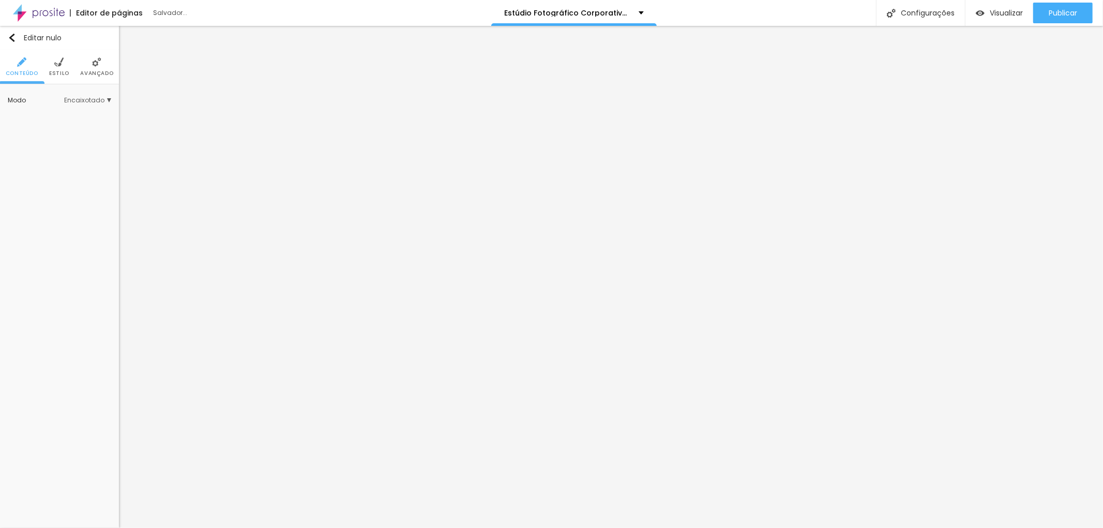
click at [55, 69] on font "Estilo" at bounding box center [59, 73] width 20 height 8
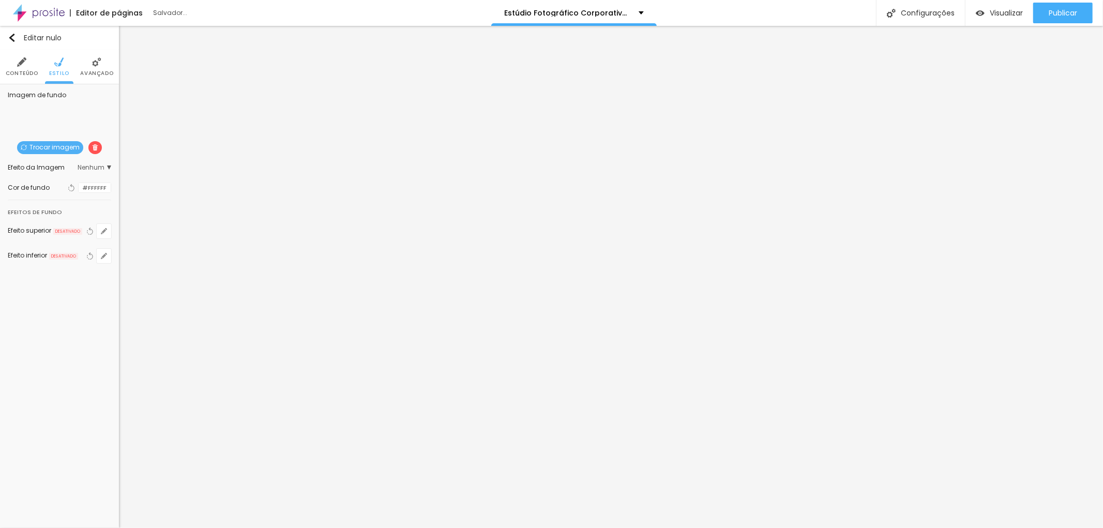
click at [48, 144] on font "Trocar imagem" at bounding box center [54, 147] width 50 height 9
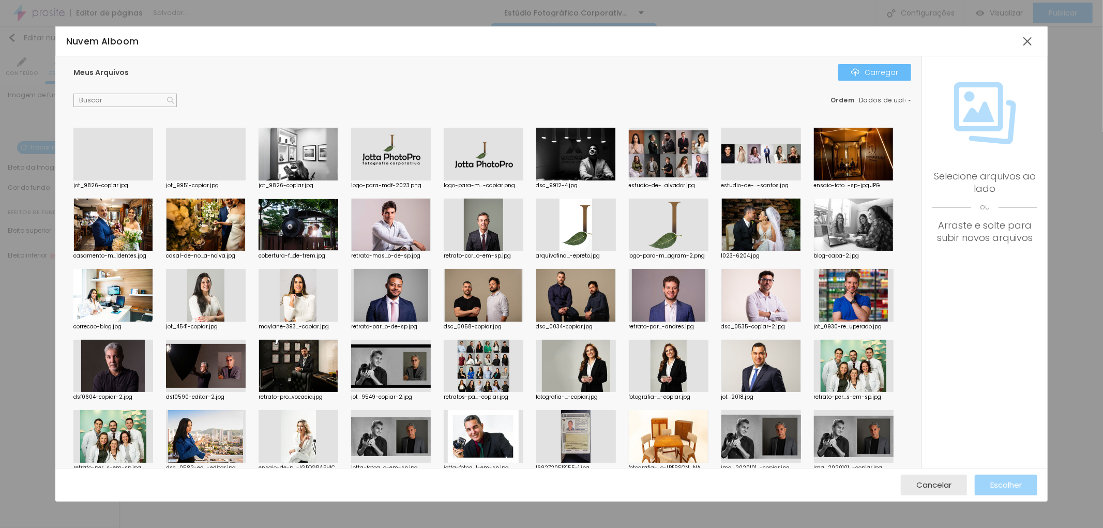
click at [881, 71] on font "Carregar" at bounding box center [882, 72] width 34 height 10
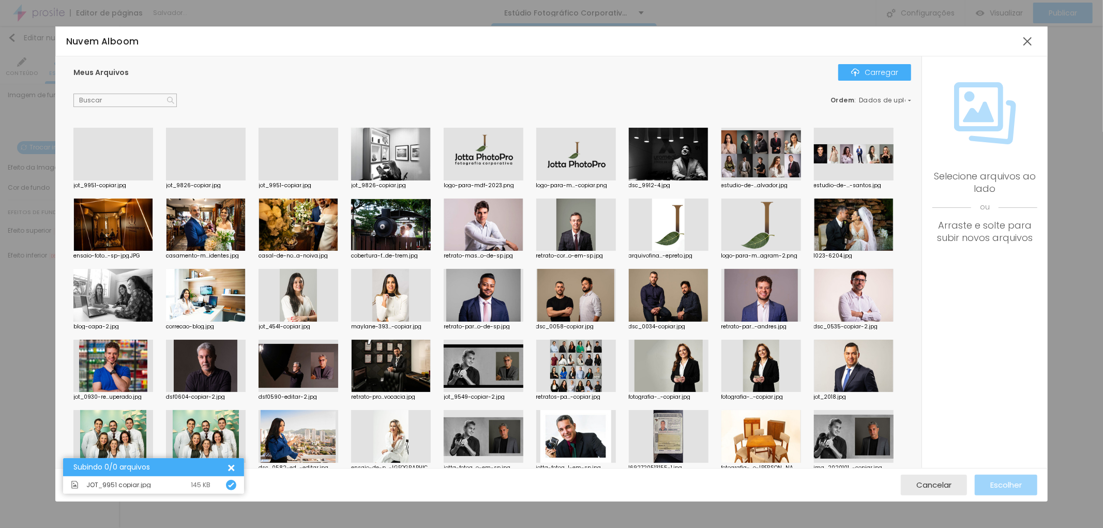
click at [117, 180] on div at bounding box center [113, 180] width 80 height 0
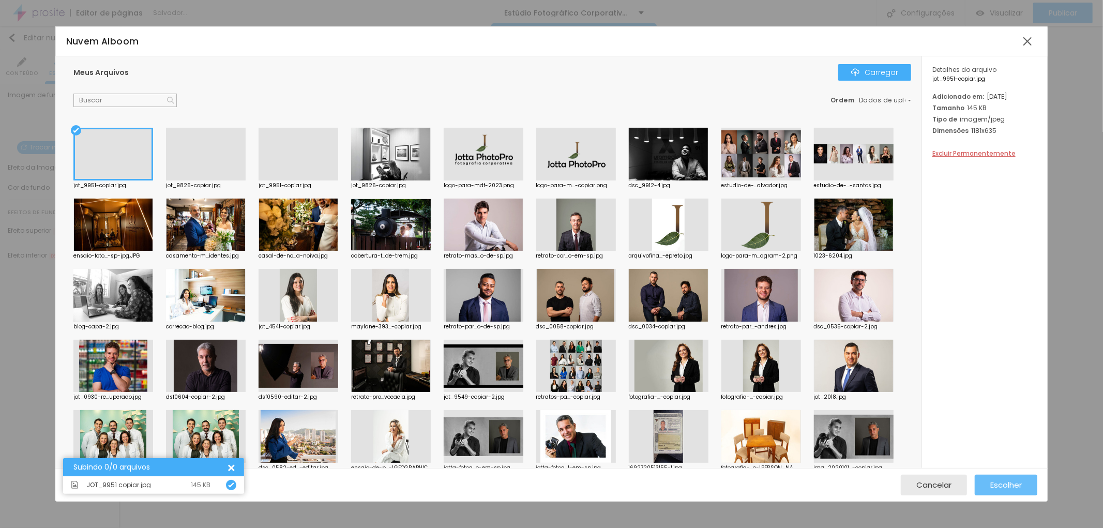
click at [1015, 483] on font "Escolher" at bounding box center [1006, 484] width 32 height 11
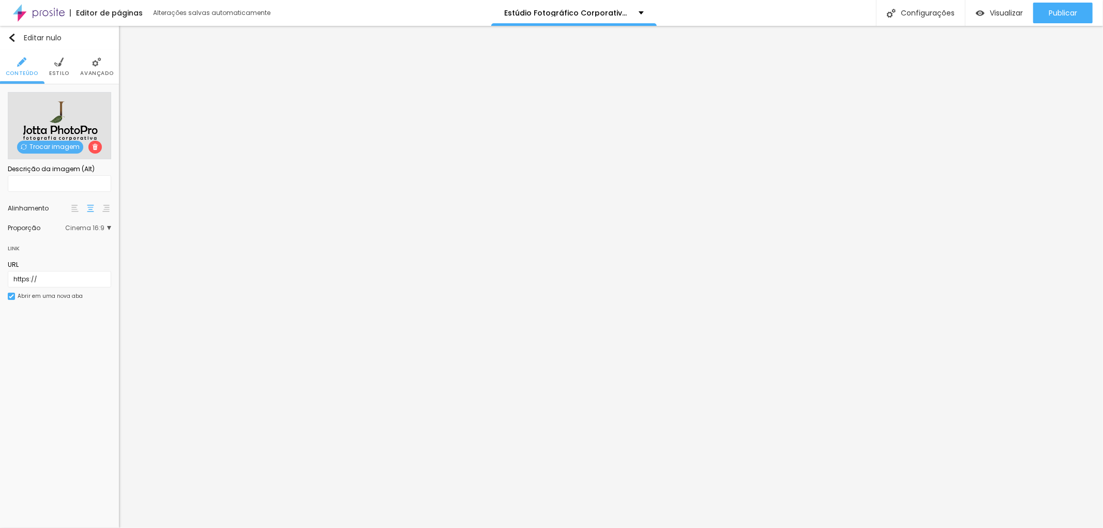
click at [100, 63] on img at bounding box center [96, 61] width 9 height 9
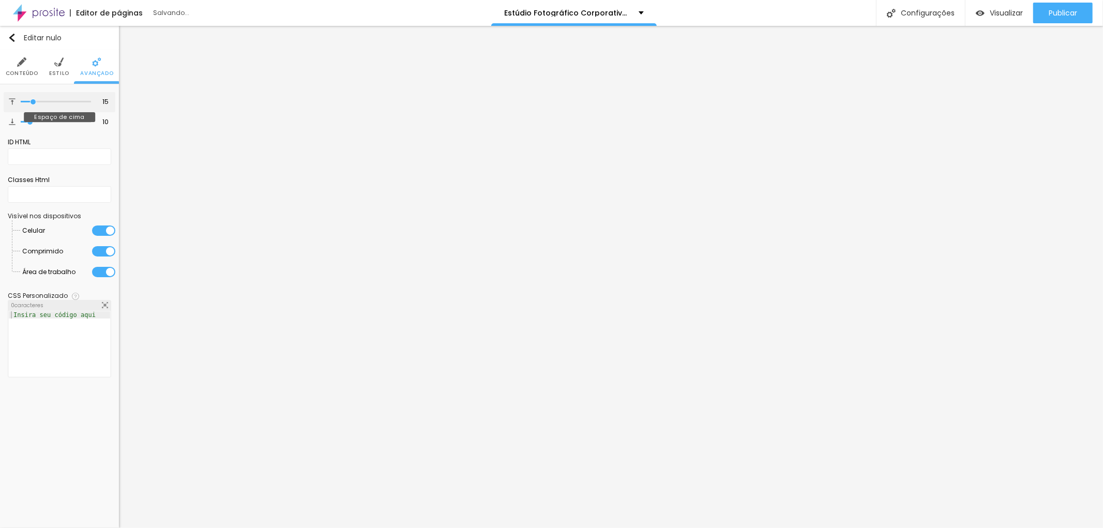
click at [34, 99] on input "range" at bounding box center [56, 101] width 70 height 5
drag, startPoint x: 34, startPoint y: 125, endPoint x: 24, endPoint y: 114, distance: 15.0
click at [24, 119] on input "range" at bounding box center [56, 121] width 70 height 5
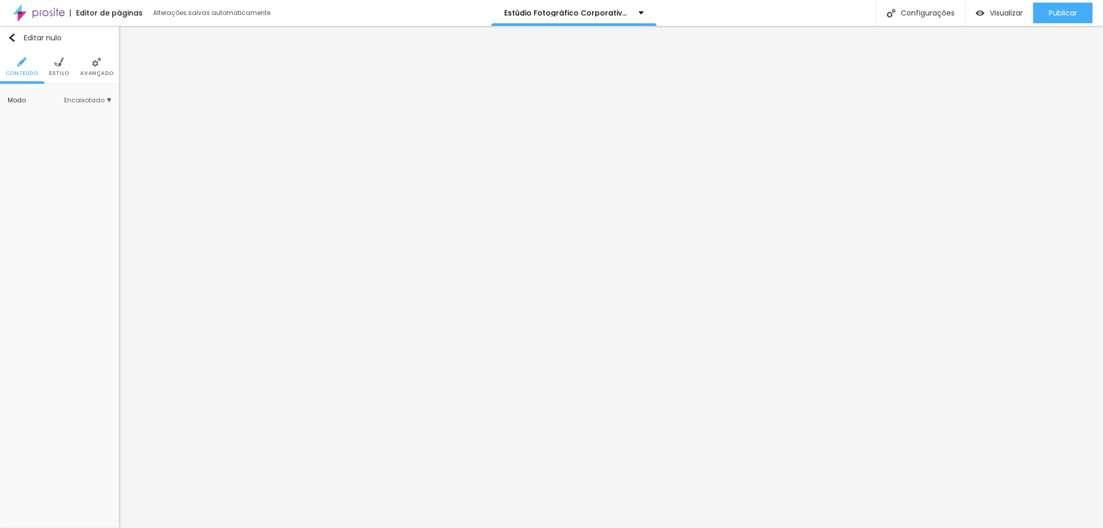
click at [110, 100] on span "Encaixotado" at bounding box center [87, 100] width 47 height 6
click at [63, 66] on img at bounding box center [58, 61] width 9 height 9
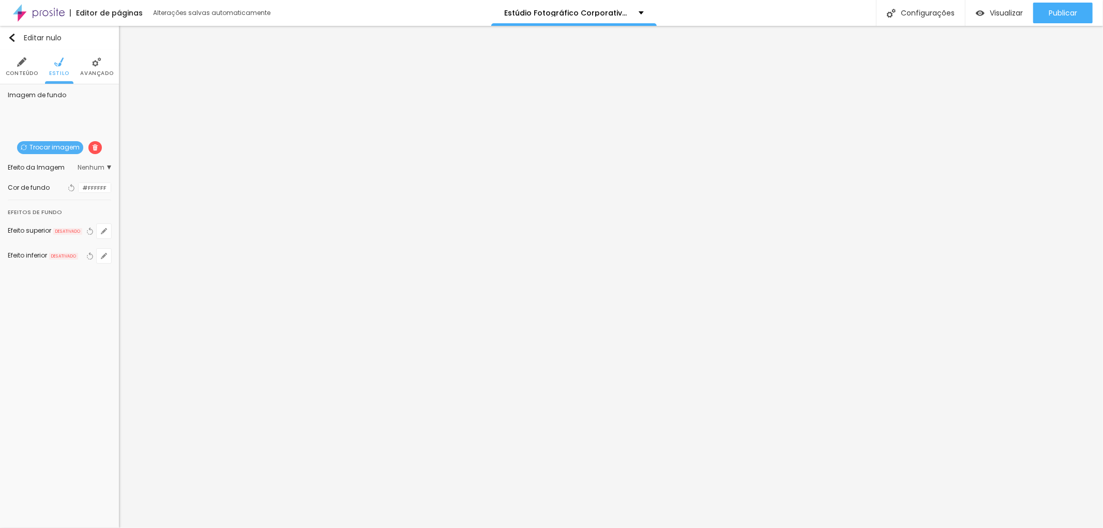
click at [88, 61] on li "Avançado" at bounding box center [96, 67] width 33 height 34
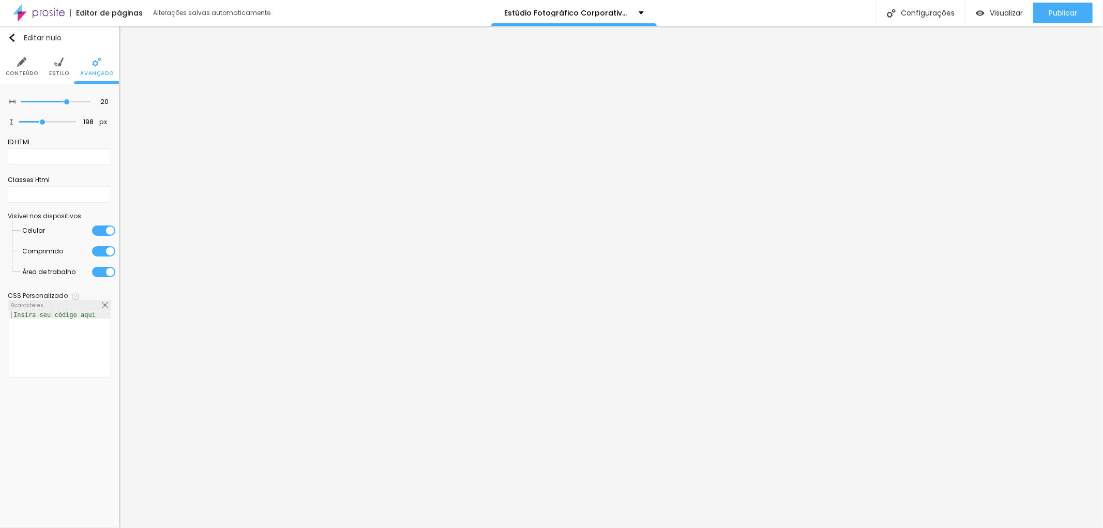
click at [21, 66] on img at bounding box center [21, 61] width 9 height 9
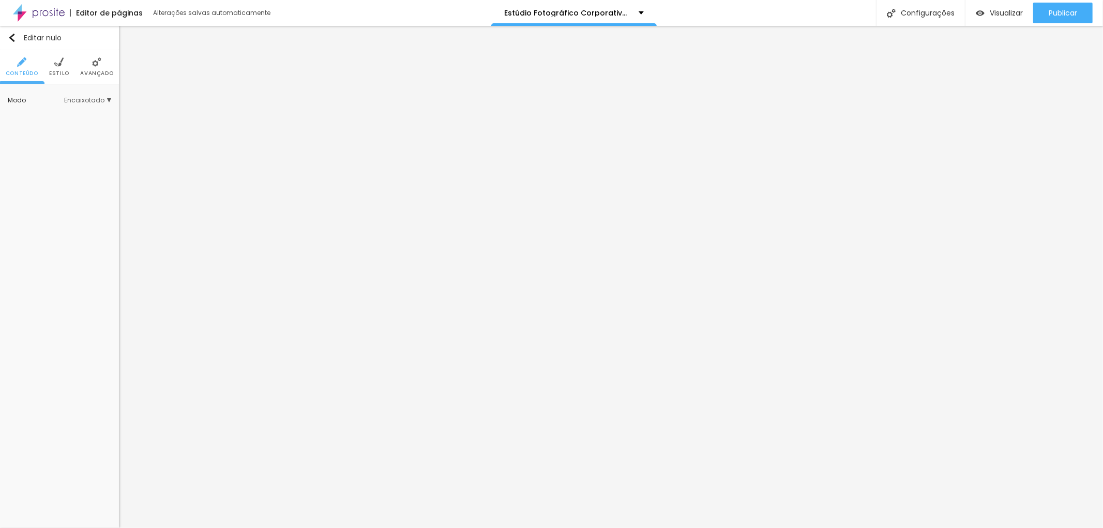
click at [109, 100] on span "Encaixotado" at bounding box center [87, 100] width 47 height 6
click at [60, 69] on font "Estilo" at bounding box center [59, 73] width 20 height 8
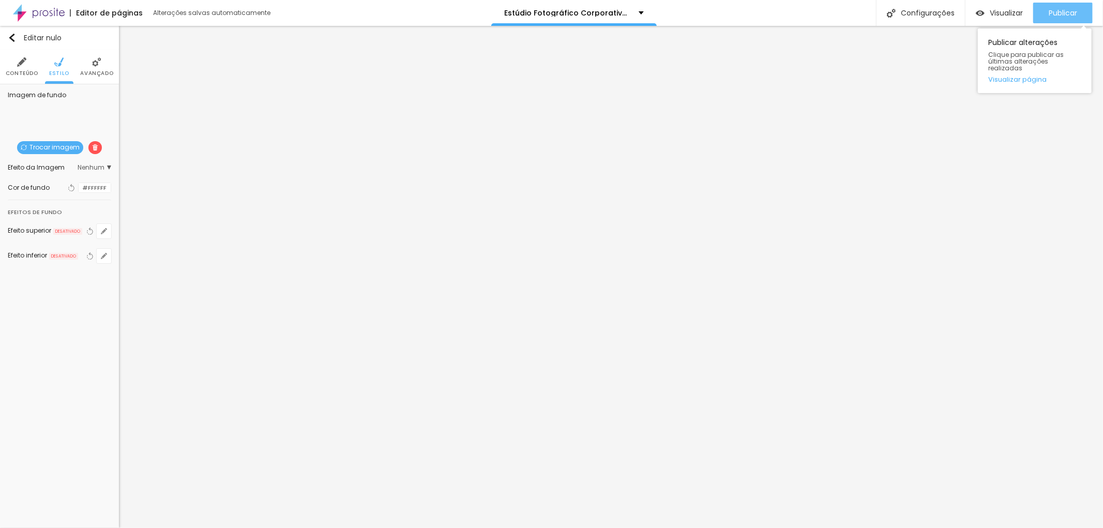
click at [1068, 13] on font "Publicar" at bounding box center [1063, 13] width 28 height 10
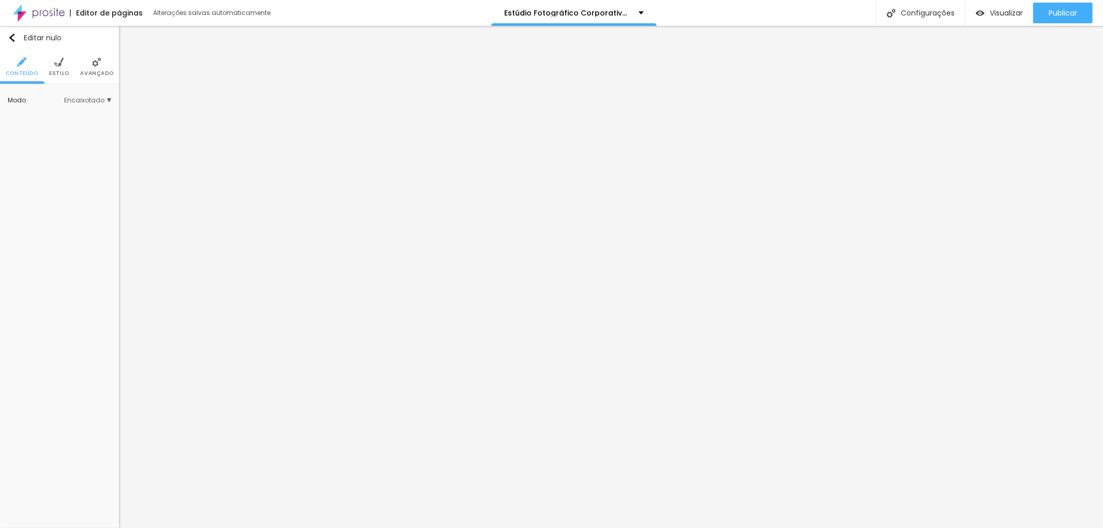
click at [57, 71] on font "Estilo" at bounding box center [59, 73] width 20 height 8
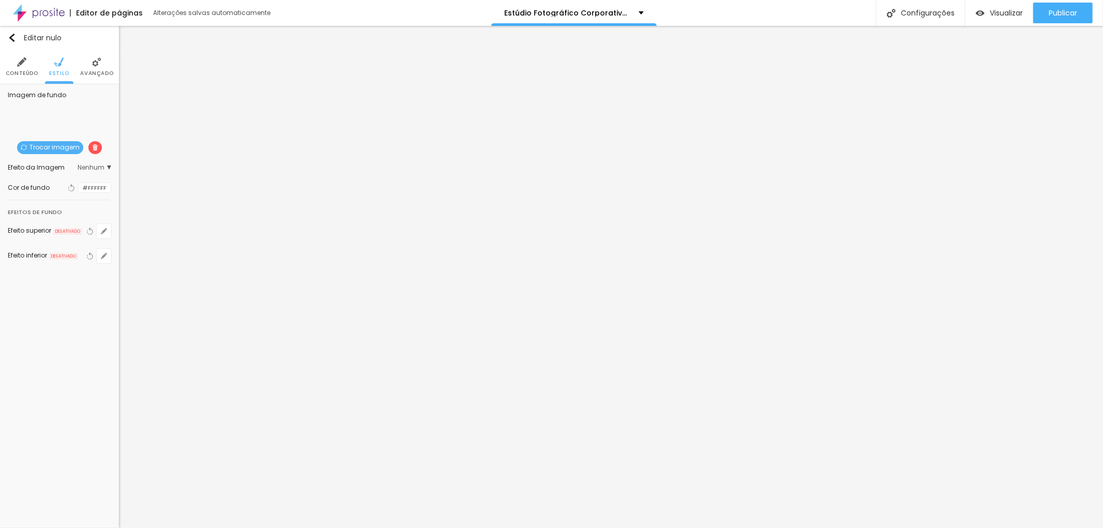
click at [54, 147] on font "Trocar imagem" at bounding box center [54, 147] width 50 height 9
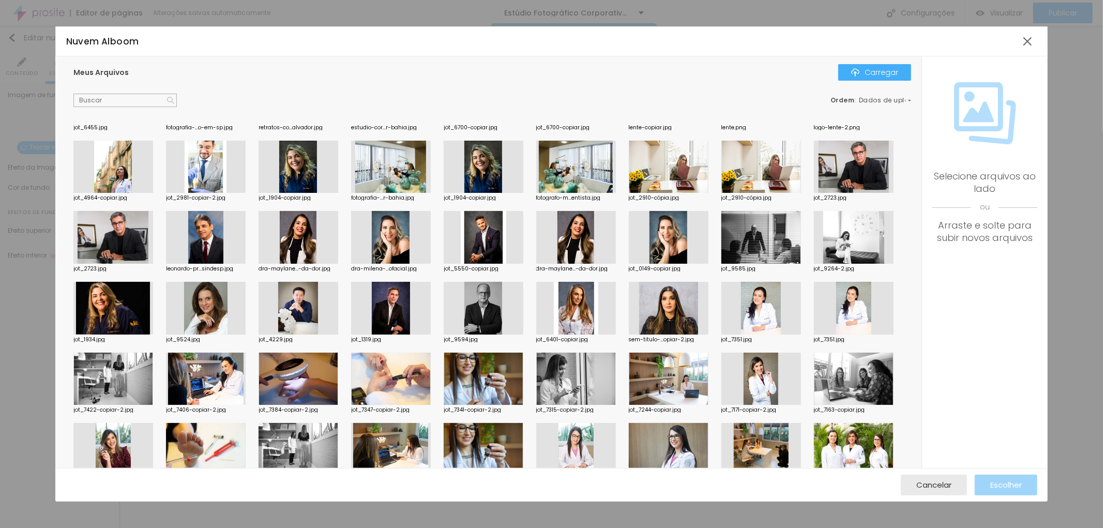
scroll to position [919, 0]
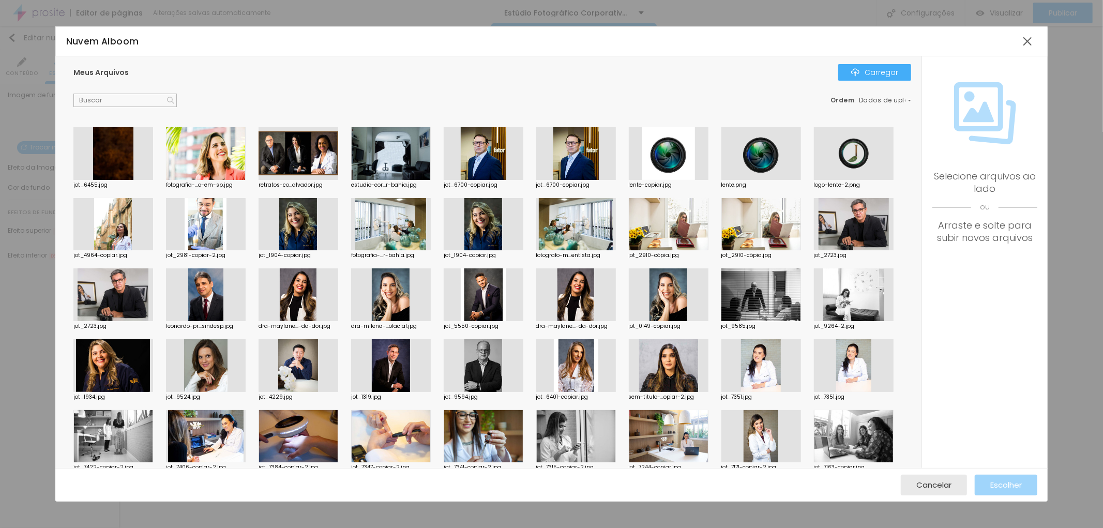
click at [678, 231] on div at bounding box center [669, 224] width 80 height 53
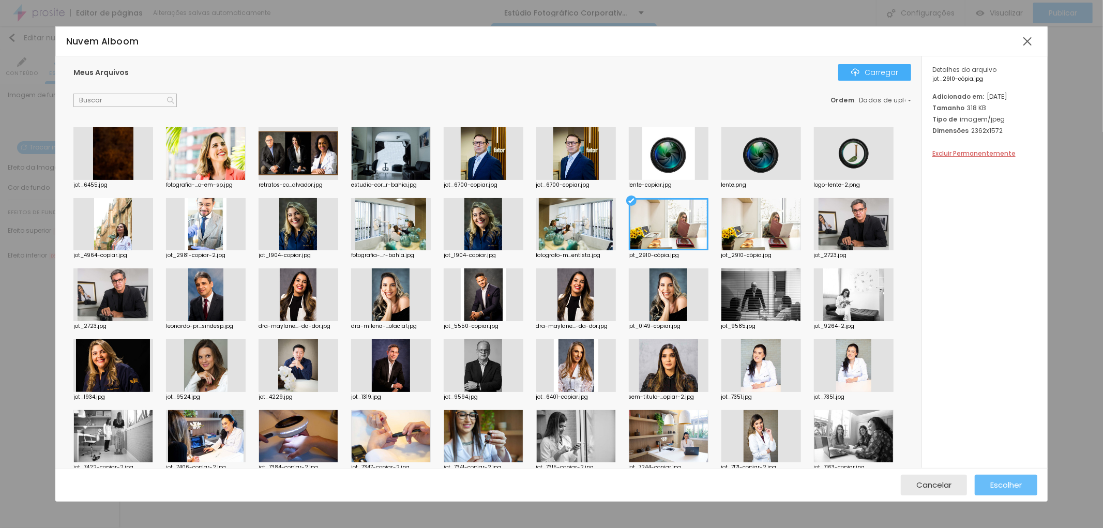
click at [1011, 481] on font "Escolher" at bounding box center [1006, 484] width 32 height 11
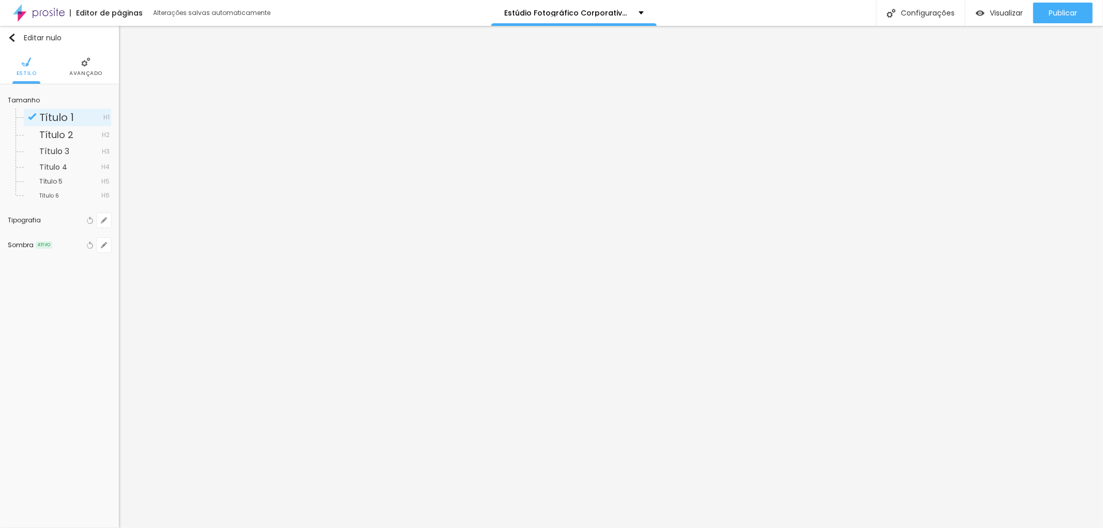
click at [82, 74] on font "Avançado" at bounding box center [85, 73] width 33 height 8
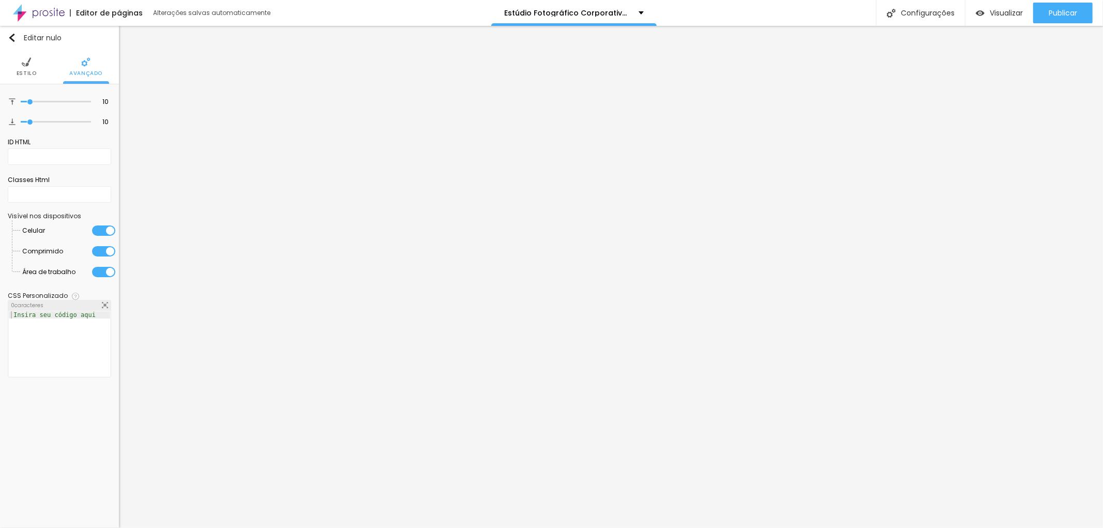
click at [30, 67] on li "Estilo" at bounding box center [27, 67] width 20 height 34
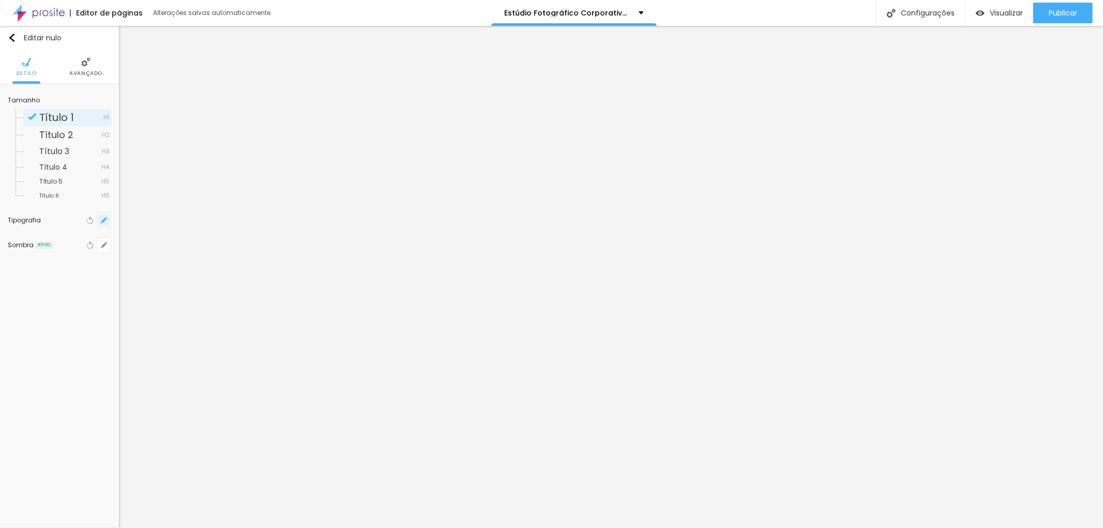
click at [105, 221] on icon "button" at bounding box center [104, 220] width 6 height 6
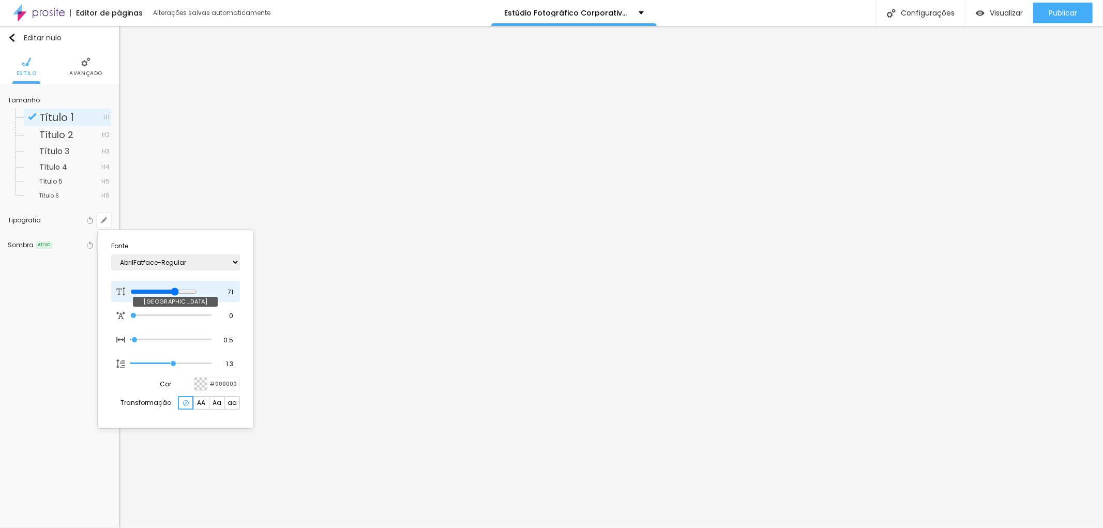
drag, startPoint x: 185, startPoint y: 286, endPoint x: 172, endPoint y: 286, distance: 12.9
click at [172, 287] on div at bounding box center [170, 291] width 81 height 9
drag, startPoint x: 181, startPoint y: 292, endPoint x: 176, endPoint y: 293, distance: 5.3
click at [176, 293] on input "range" at bounding box center [163, 291] width 67 height 8
click at [612, 207] on div at bounding box center [551, 264] width 1103 height 528
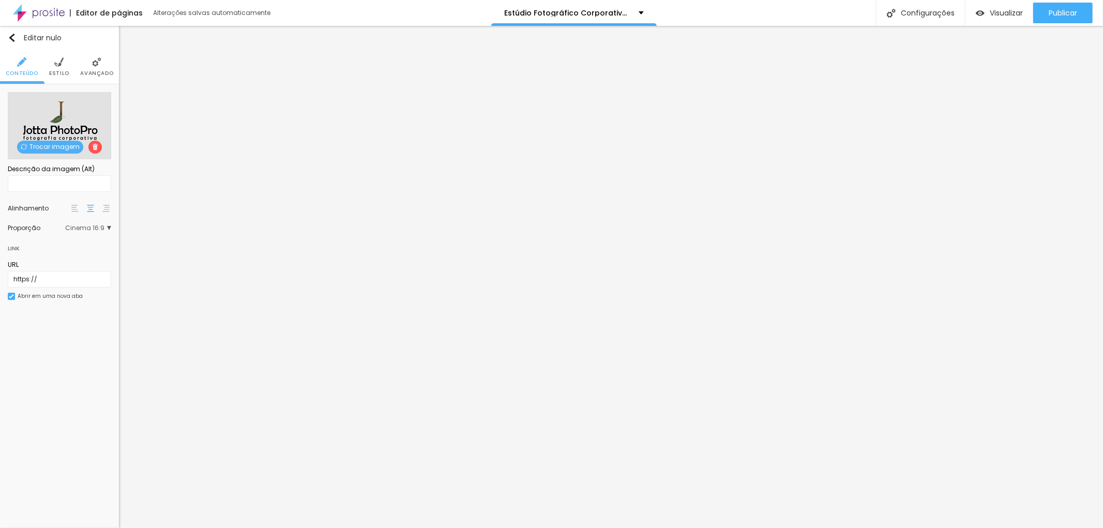
click at [64, 62] on li "Estilo" at bounding box center [59, 67] width 20 height 34
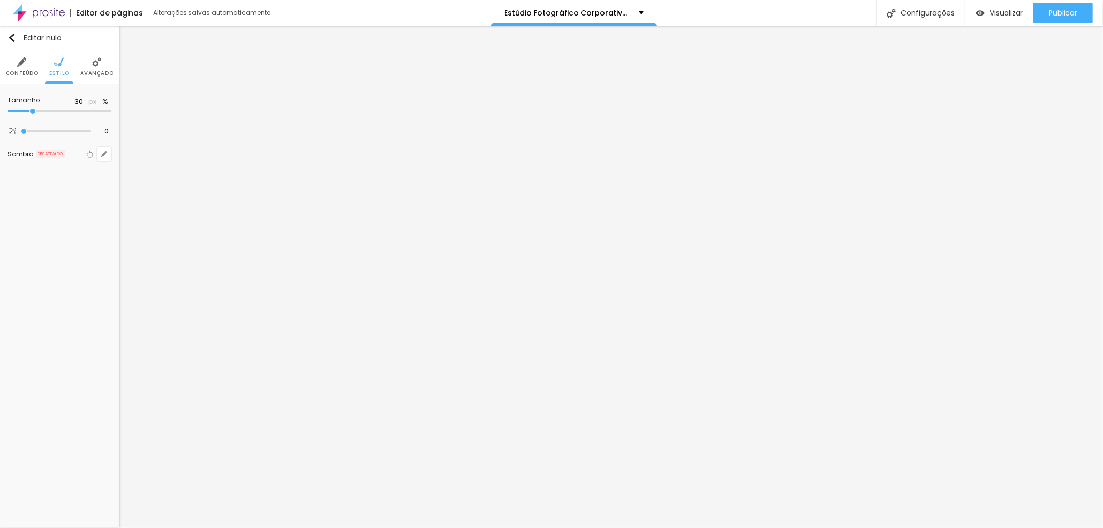
click at [40, 104] on span "Tamanho" at bounding box center [37, 102] width 58 height 10
drag, startPoint x: 37, startPoint y: 112, endPoint x: 52, endPoint y: 111, distance: 14.6
click at [52, 111] on input "range" at bounding box center [59, 111] width 103 height 5
click at [1068, 8] on font "Publicar" at bounding box center [1063, 13] width 28 height 10
click at [55, 74] on font "Estilo" at bounding box center [59, 73] width 20 height 8
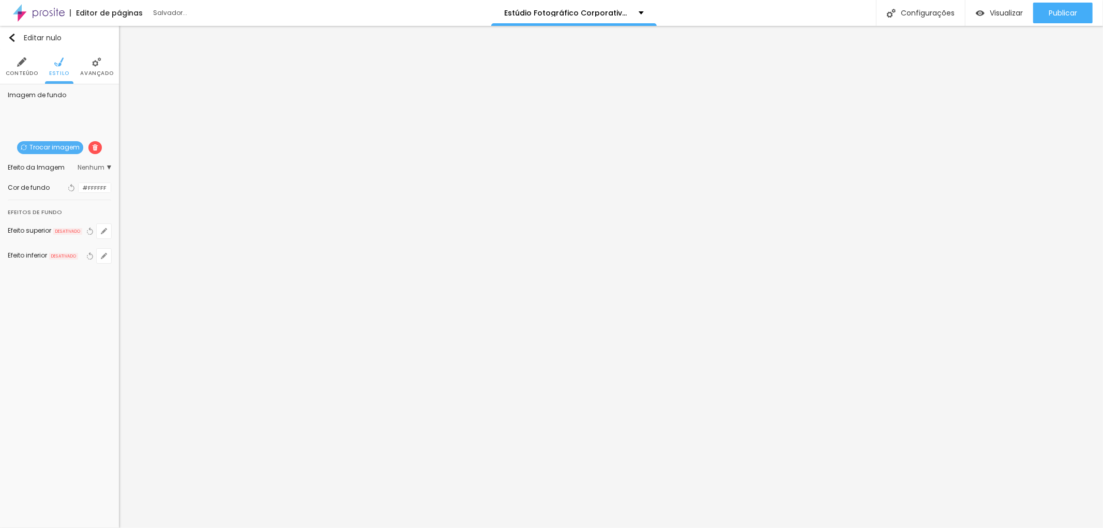
click at [95, 69] on font "Avançado" at bounding box center [96, 73] width 33 height 8
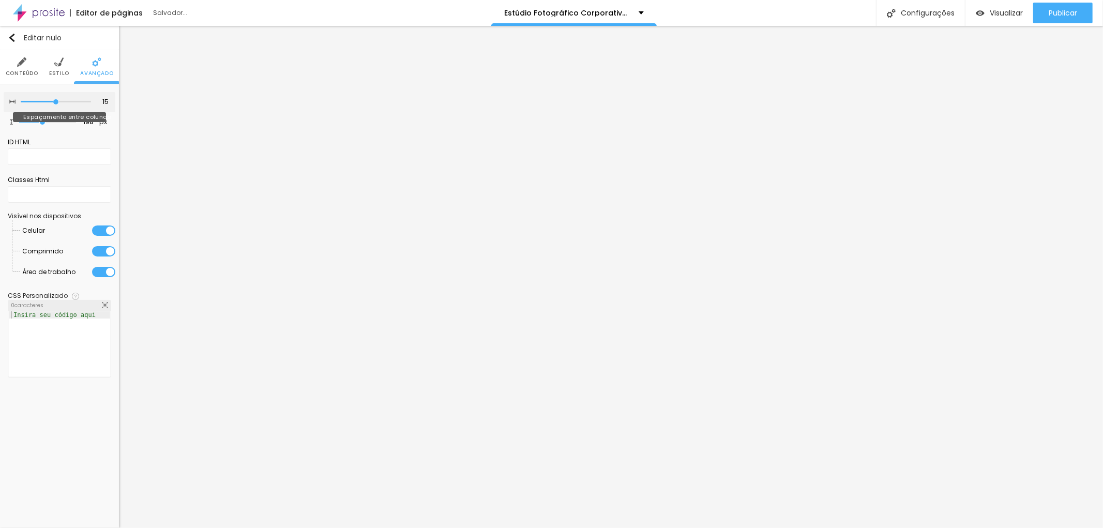
drag, startPoint x: 64, startPoint y: 101, endPoint x: 52, endPoint y: 101, distance: 11.4
click at [52, 101] on input "range" at bounding box center [56, 101] width 70 height 5
drag, startPoint x: 48, startPoint y: 121, endPoint x: 24, endPoint y: 112, distance: 24.9
click at [24, 118] on input "range" at bounding box center [47, 122] width 67 height 8
click at [1060, 11] on font "Publicar" at bounding box center [1063, 13] width 28 height 10
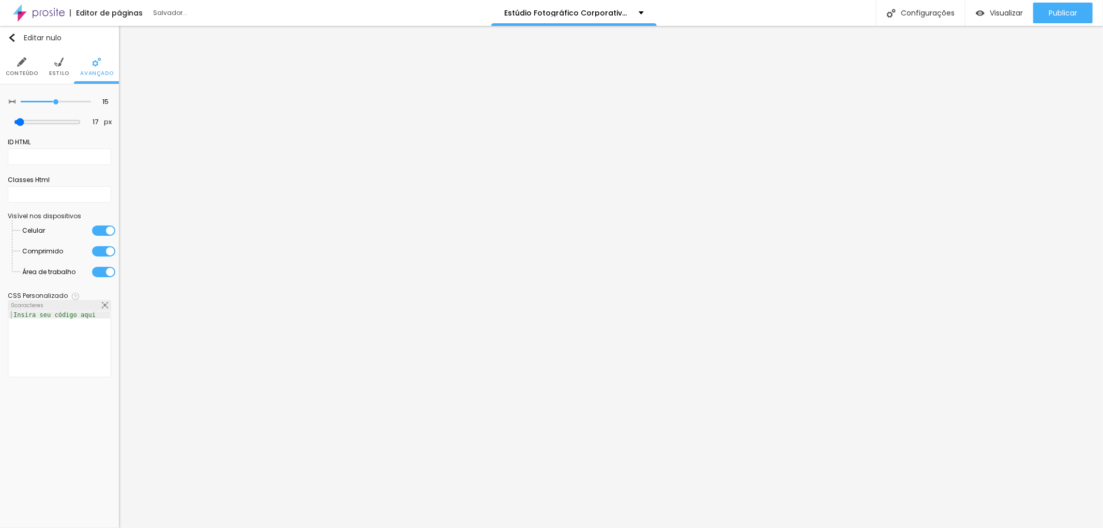
click at [55, 67] on li "Estilo" at bounding box center [59, 67] width 20 height 34
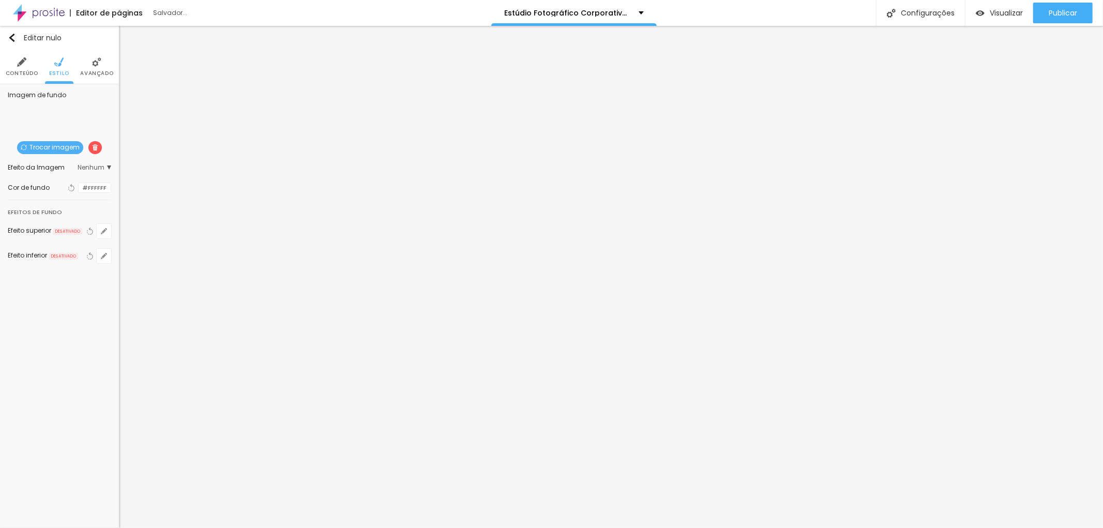
click at [43, 169] on font "Efeito da Imagem" at bounding box center [36, 167] width 57 height 9
click at [45, 193] on font "Paralaxe" at bounding box center [52, 196] width 27 height 9
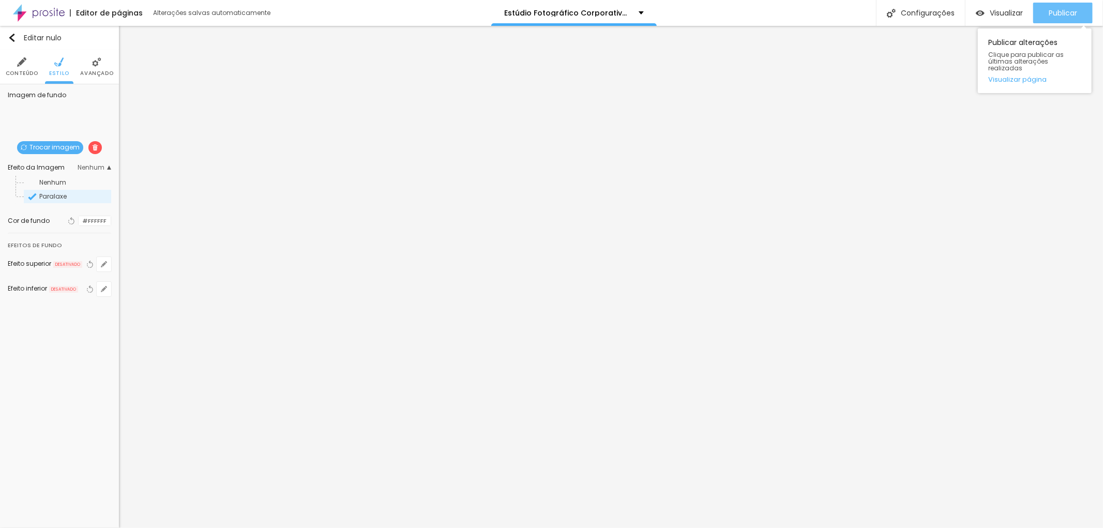
click at [1071, 10] on font "Publicar" at bounding box center [1063, 13] width 28 height 10
click at [1065, 11] on font "Publicar" at bounding box center [1063, 13] width 28 height 10
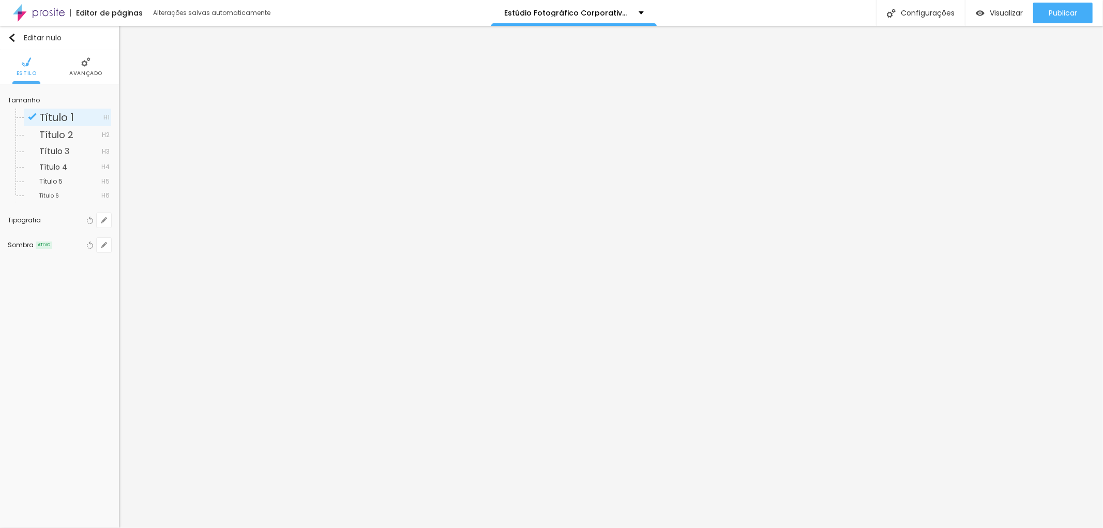
click at [84, 69] on font "Avançado" at bounding box center [85, 73] width 33 height 8
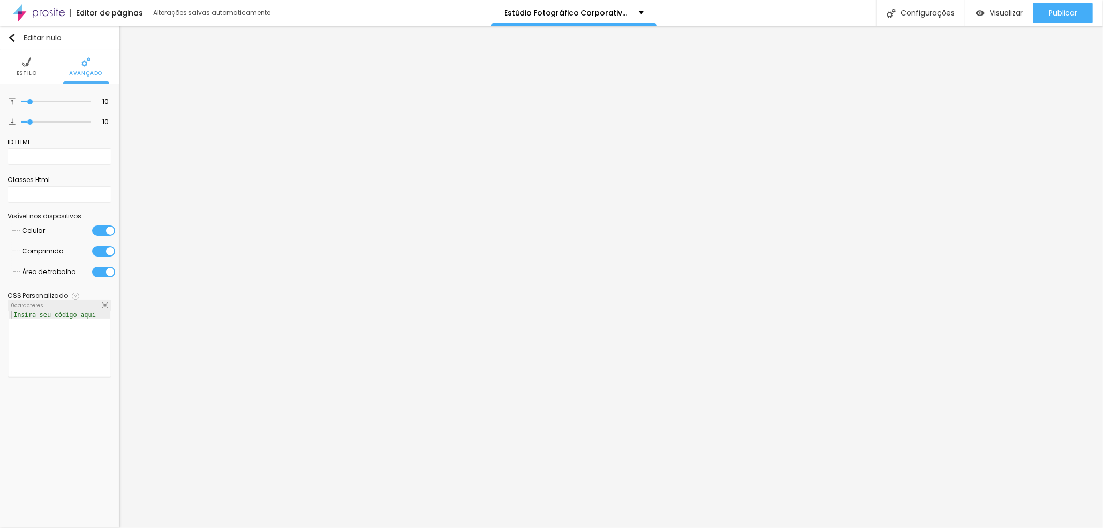
click at [29, 74] on font "Estilo" at bounding box center [27, 73] width 20 height 8
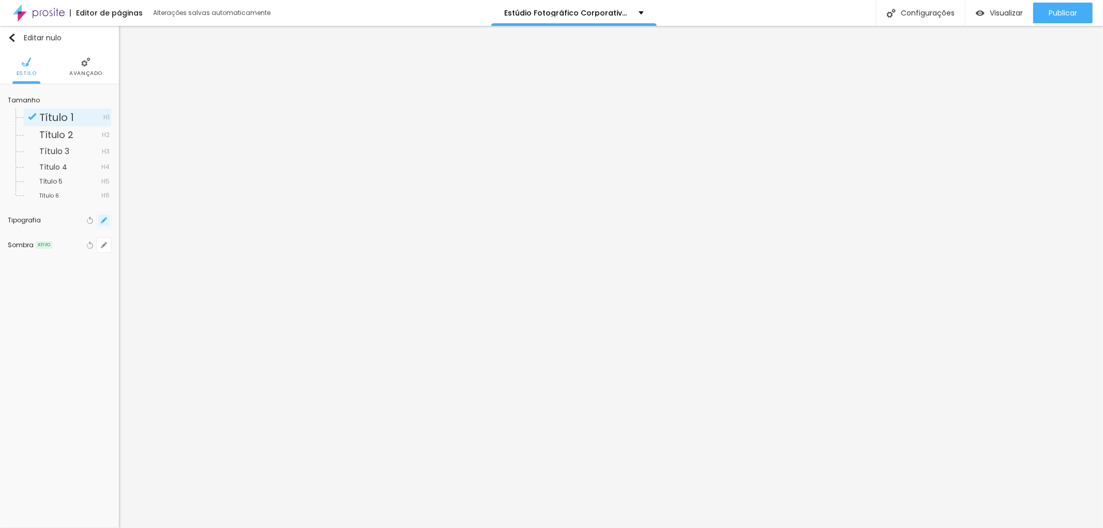
click at [105, 218] on icon "button" at bounding box center [104, 220] width 6 height 6
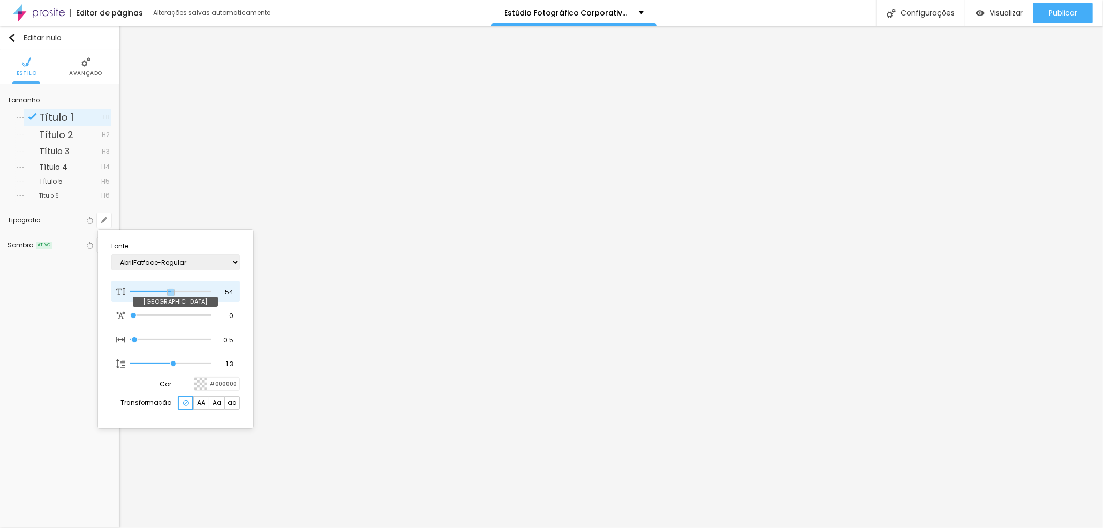
drag, startPoint x: 181, startPoint y: 289, endPoint x: 171, endPoint y: 286, distance: 10.7
click at [171, 289] on input "range" at bounding box center [170, 291] width 81 height 5
click at [167, 290] on input "range" at bounding box center [163, 291] width 67 height 8
click at [621, 125] on div at bounding box center [551, 264] width 1103 height 528
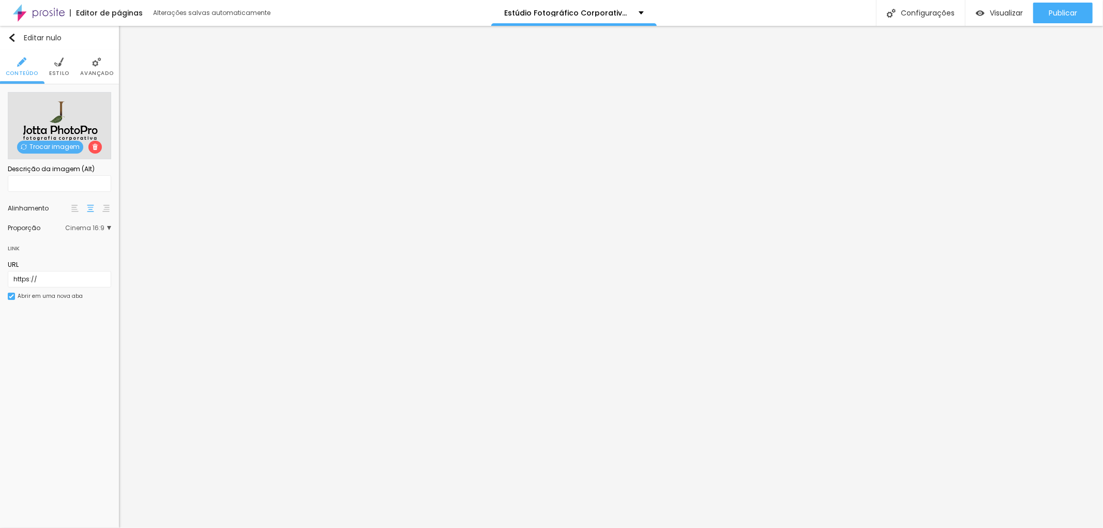
click at [65, 69] on li "Estilo" at bounding box center [59, 67] width 20 height 34
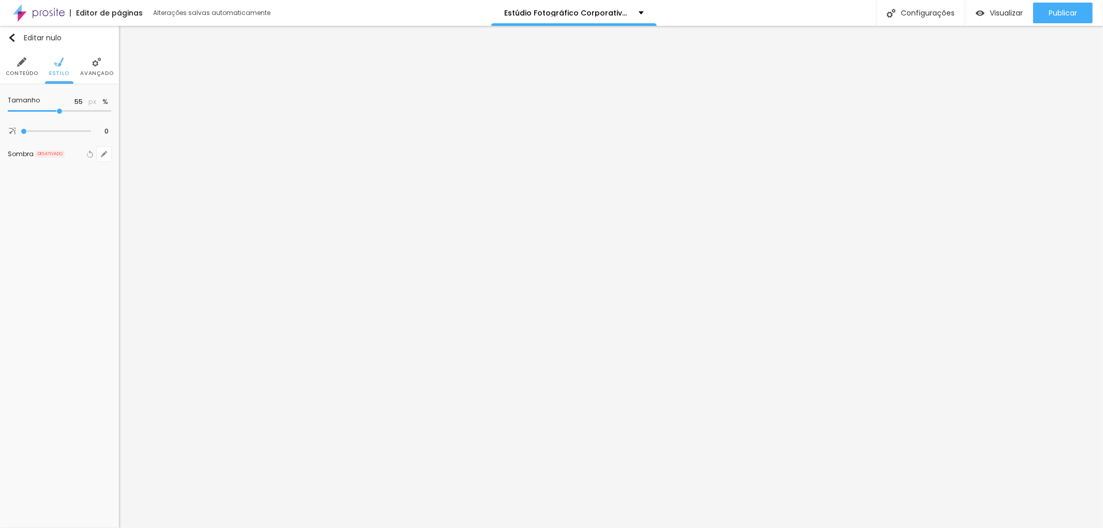
click at [57, 110] on input "range" at bounding box center [59, 111] width 103 height 5
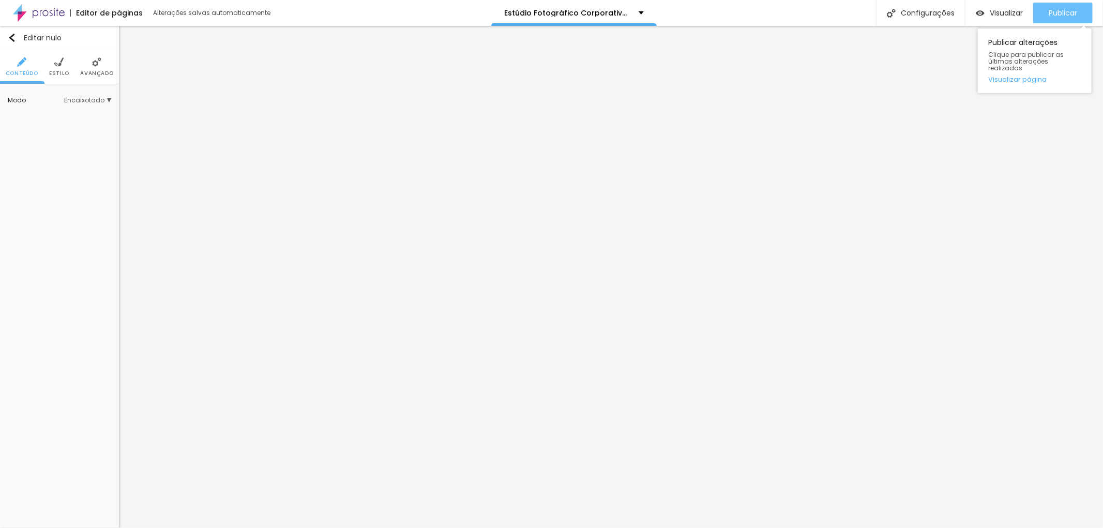
click at [1069, 8] on font "Publicar" at bounding box center [1063, 13] width 28 height 10
click at [103, 98] on font "Encaixotado" at bounding box center [84, 100] width 40 height 9
click at [58, 71] on font "Estilo" at bounding box center [59, 73] width 20 height 8
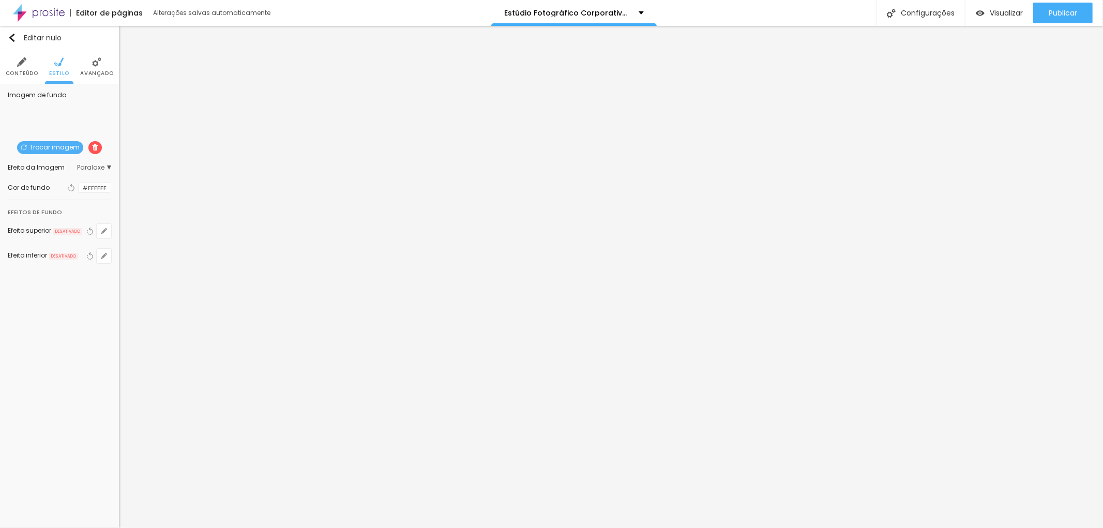
click at [45, 164] on font "Efeito da Imagem" at bounding box center [36, 167] width 57 height 9
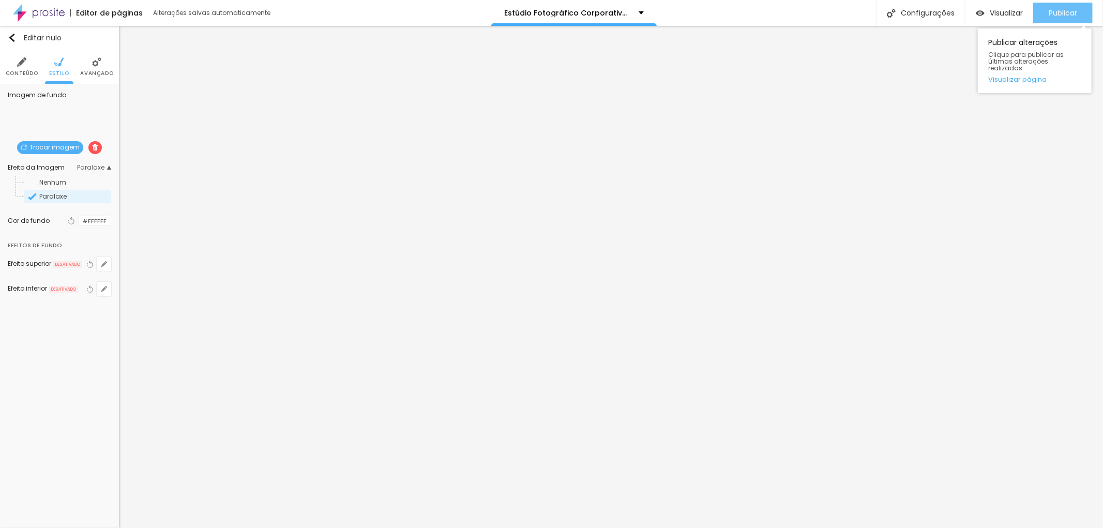
click at [1063, 10] on font "Publicar" at bounding box center [1063, 13] width 28 height 10
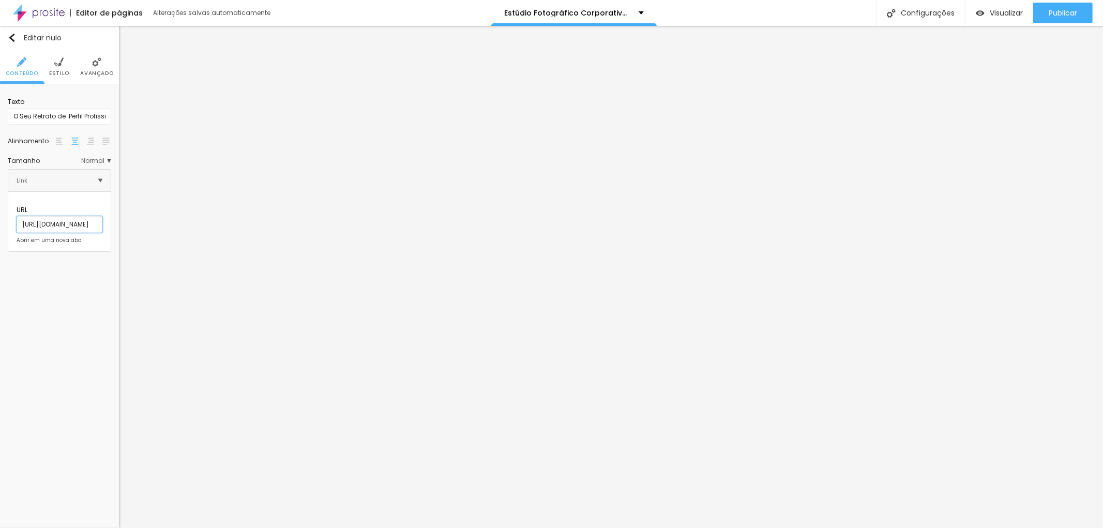
scroll to position [0, 0]
drag, startPoint x: 85, startPoint y: 214, endPoint x: 6, endPoint y: 219, distance: 78.8
click at [6, 219] on div "Texto O Seu Retrato de Perfil Profissional em [GEOGRAPHIC_DATA][PERSON_NAME] Ta…" at bounding box center [59, 171] width 119 height 175
drag, startPoint x: 104, startPoint y: 218, endPoint x: 54, endPoint y: 215, distance: 50.8
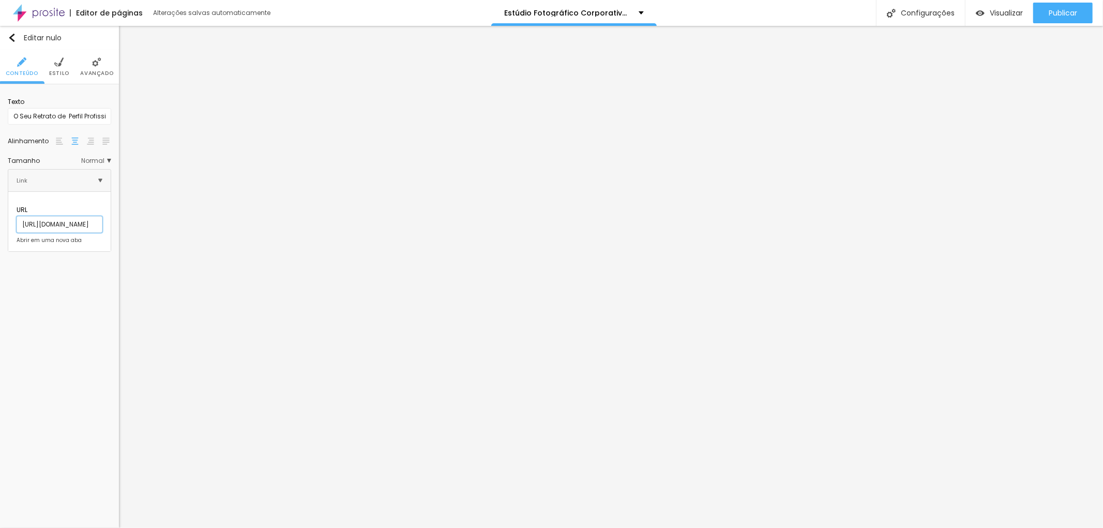
click at [54, 216] on input "[URL][DOMAIN_NAME]" at bounding box center [60, 224] width 86 height 17
drag, startPoint x: 96, startPoint y: 214, endPoint x: 24, endPoint y: 214, distance: 71.4
click at [24, 216] on input "[URL][DOMAIN_NAME]" at bounding box center [60, 224] width 86 height 17
drag, startPoint x: 109, startPoint y: 215, endPoint x: 34, endPoint y: 212, distance: 75.0
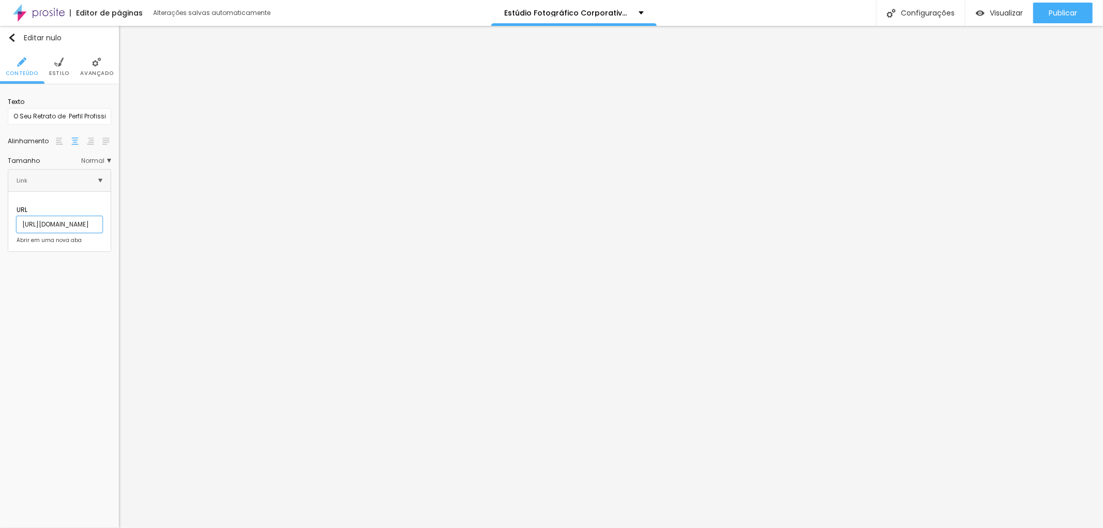
click at [34, 216] on input "[URL][DOMAIN_NAME]" at bounding box center [60, 224] width 86 height 17
drag, startPoint x: 12, startPoint y: 214, endPoint x: 51, endPoint y: 213, distance: 38.8
click at [51, 216] on input "[URL][DOMAIN_NAME]" at bounding box center [60, 224] width 86 height 17
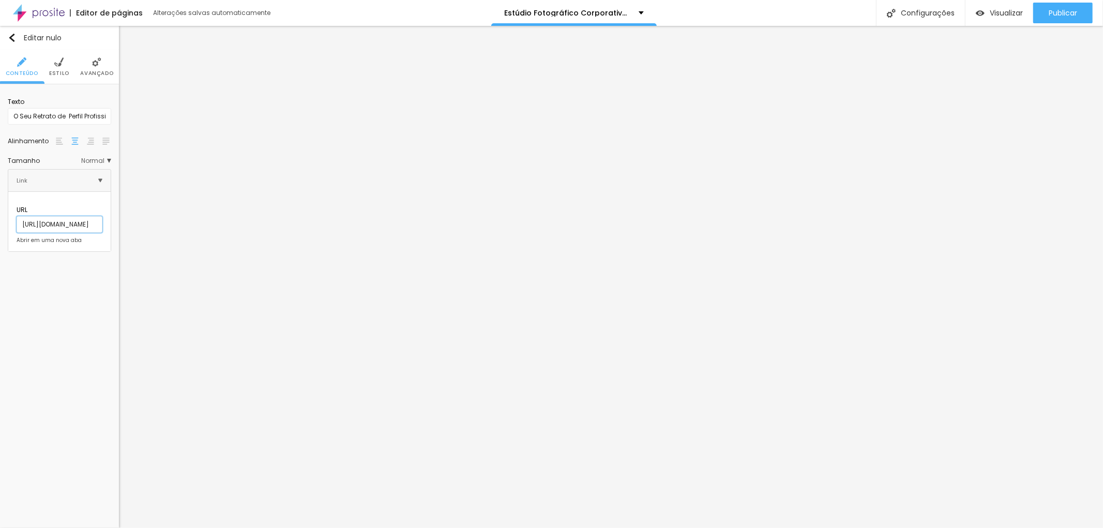
drag, startPoint x: 105, startPoint y: 215, endPoint x: 14, endPoint y: 208, distance: 90.8
click at [17, 216] on input "[URL][DOMAIN_NAME]" at bounding box center [60, 224] width 86 height 17
paste input "[URL][DOMAIN_NAME]"
click at [64, 321] on div "Editar nulo Conteúdo Estilo Avançado Texto O Seu Retrato de Perfil Profissional…" at bounding box center [59, 277] width 119 height 502
click at [73, 112] on input "O Seu Retrato de Perfil Profissional em [GEOGRAPHIC_DATA]" at bounding box center [59, 116] width 103 height 17
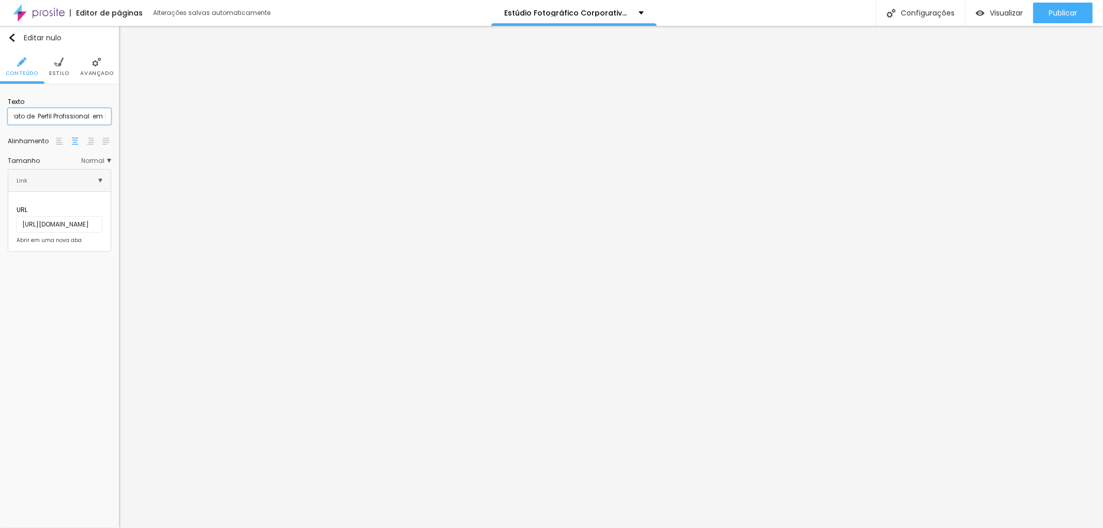
scroll to position [0, 57]
drag, startPoint x: 74, startPoint y: 115, endPoint x: 100, endPoint y: 113, distance: 26.0
click at [100, 113] on input "O Seu Retrato de Perfil Profissional em [GEOGRAPHIC_DATA]" at bounding box center [59, 116] width 103 height 17
click at [107, 114] on input "O Seu Retrato de Perfil Profissional em [GEOGRAPHIC_DATA]" at bounding box center [59, 116] width 103 height 17
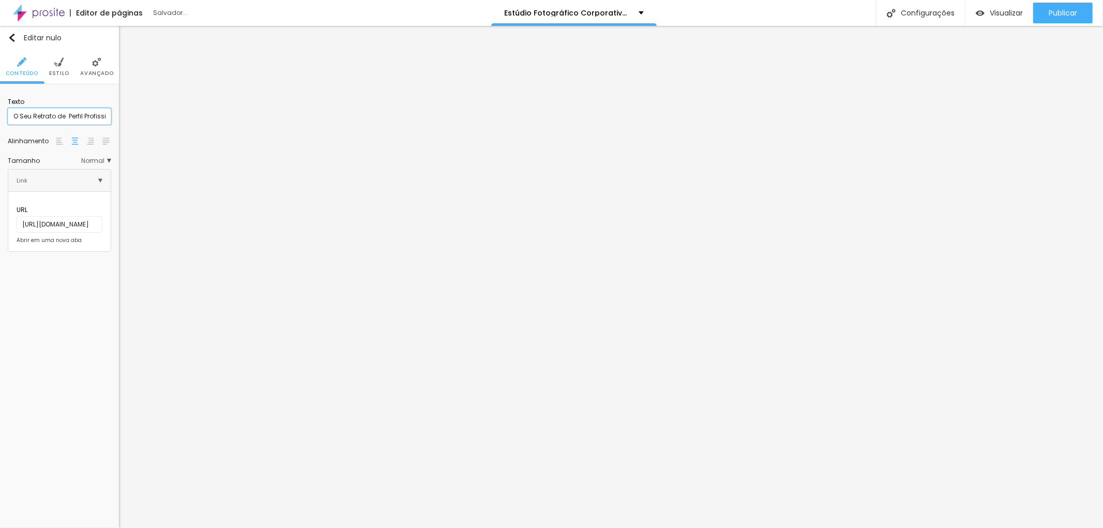
drag, startPoint x: 105, startPoint y: 117, endPoint x: 0, endPoint y: 120, distance: 105.5
click at [0, 120] on div "Texto O Seu Retrato de Perfil Profissional em [GEOGRAPHIC_DATA], Alinhamento Ta…" at bounding box center [59, 171] width 119 height 175
click at [72, 141] on img at bounding box center [74, 141] width 7 height 7
click at [98, 113] on input "Clique aqui para visualizar mais Fotos" at bounding box center [59, 116] width 103 height 17
click at [59, 69] on li "Estilo" at bounding box center [59, 67] width 20 height 34
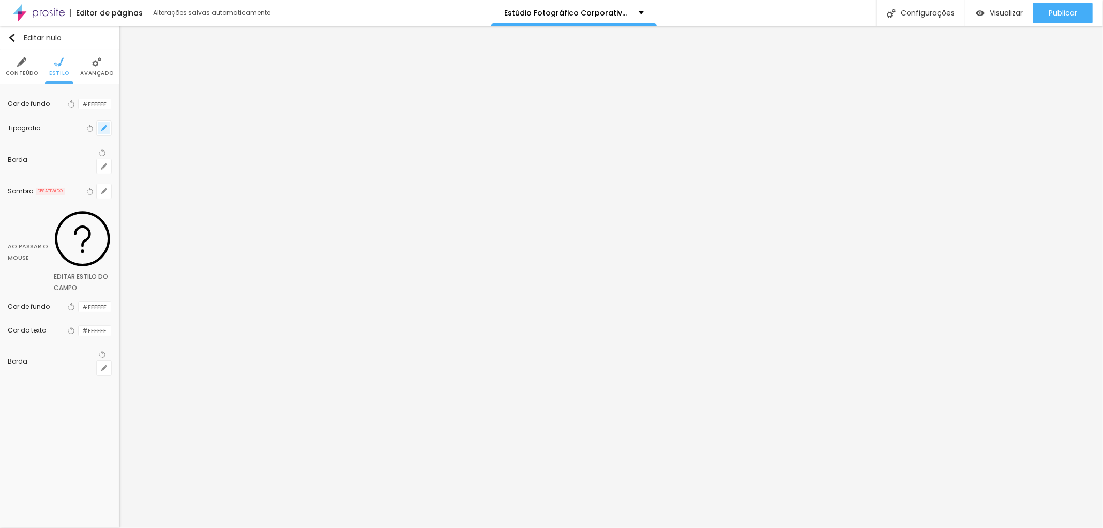
click at [103, 130] on icon "button" at bounding box center [104, 128] width 4 height 4
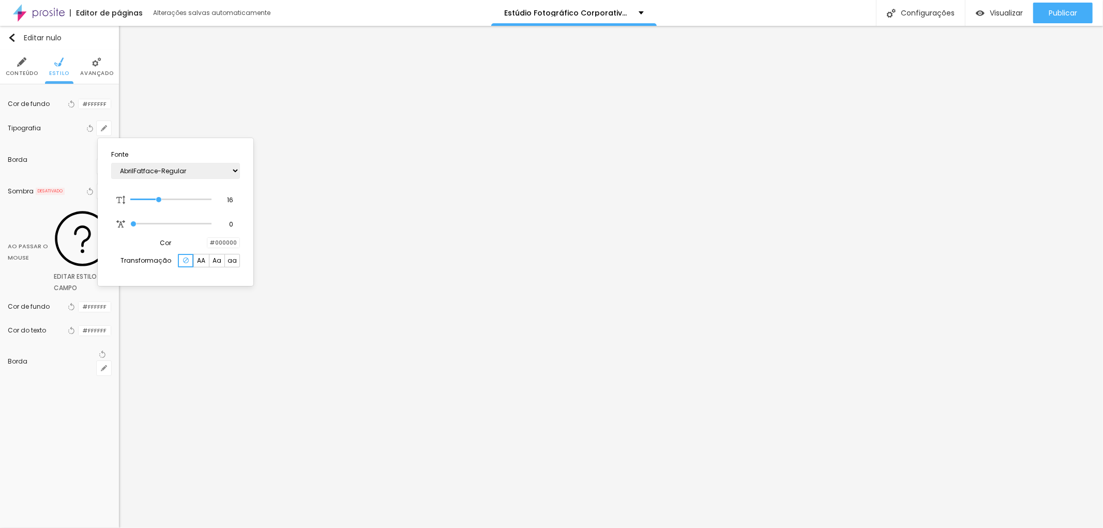
click at [99, 64] on div at bounding box center [551, 264] width 1103 height 528
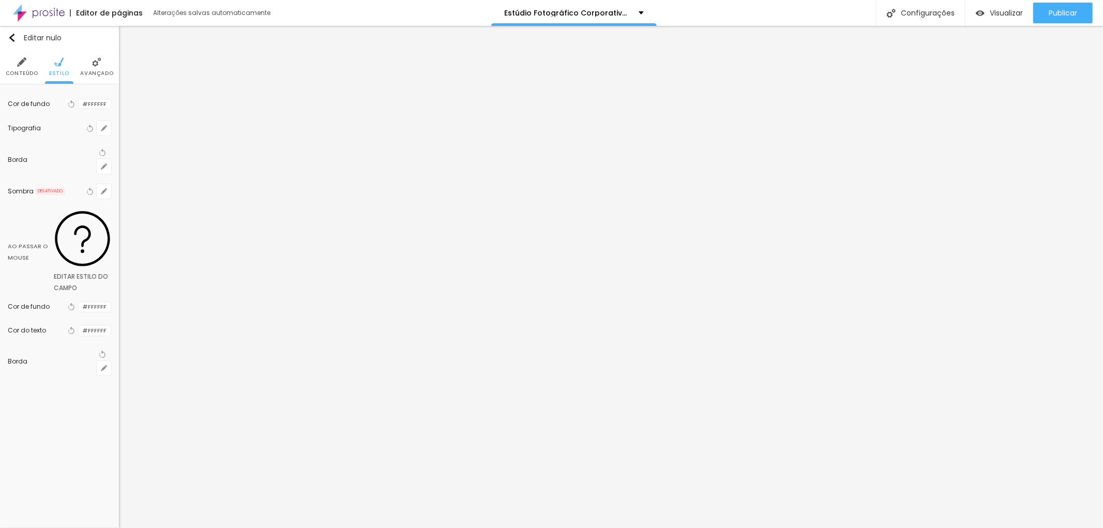
click at [96, 70] on font "Avançado" at bounding box center [96, 73] width 33 height 8
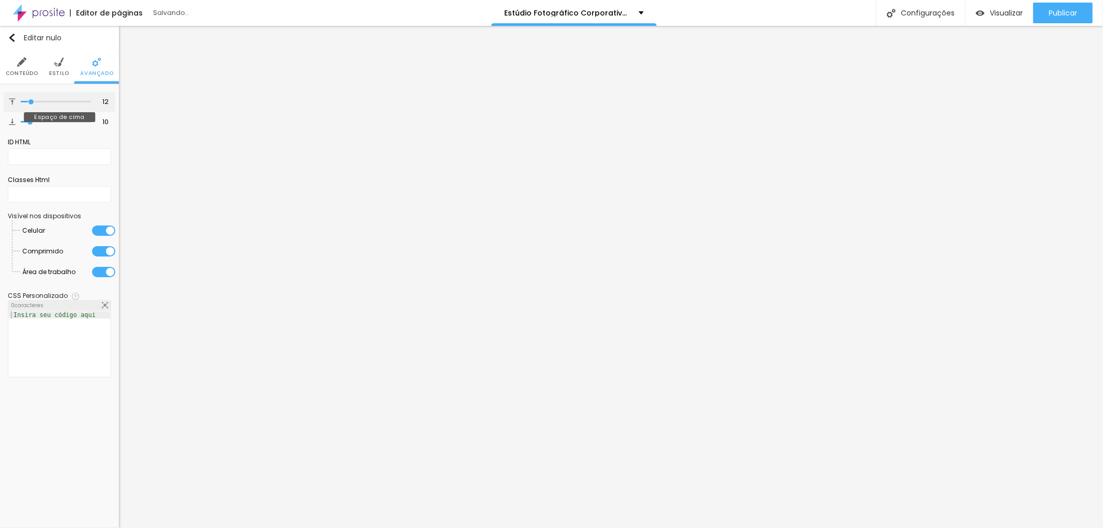
click at [32, 101] on input "range" at bounding box center [56, 101] width 70 height 5
drag, startPoint x: 27, startPoint y: 122, endPoint x: 38, endPoint y: 124, distance: 11.2
click at [38, 124] on input "range" at bounding box center [56, 122] width 67 height 8
click at [1066, 12] on font "Publicar" at bounding box center [1063, 13] width 28 height 10
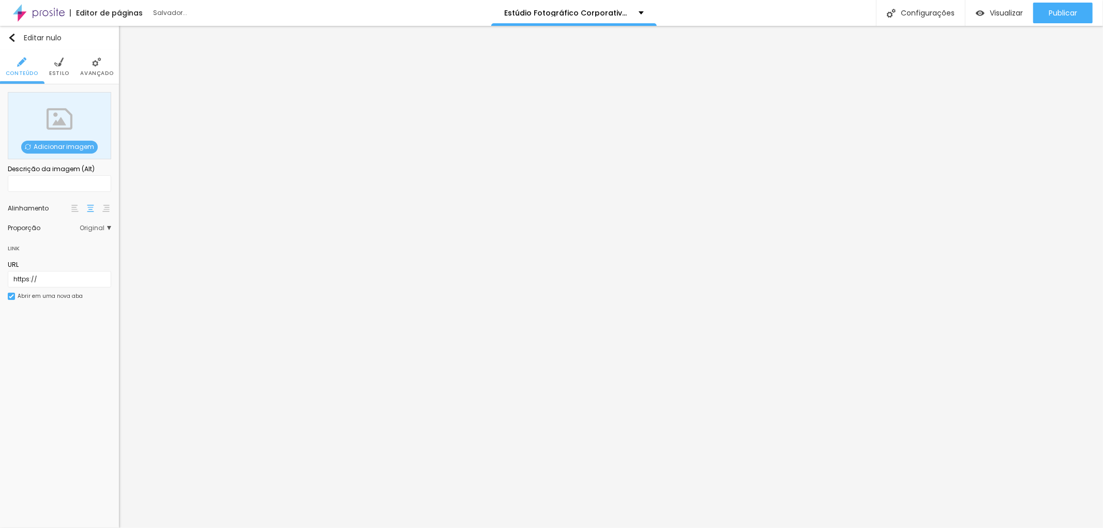
click at [58, 143] on font "Adicionar imagem" at bounding box center [64, 146] width 60 height 9
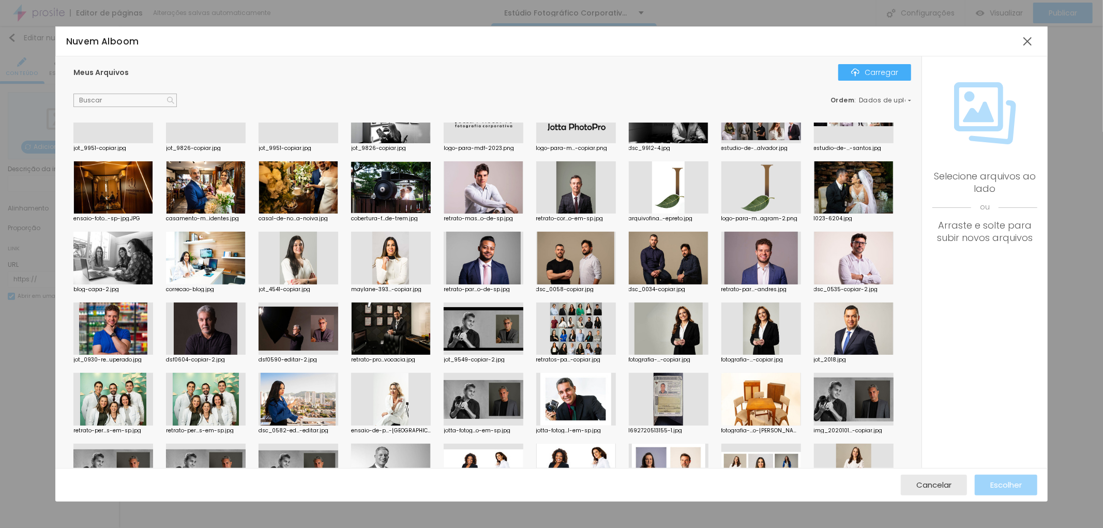
scroll to position [57, 0]
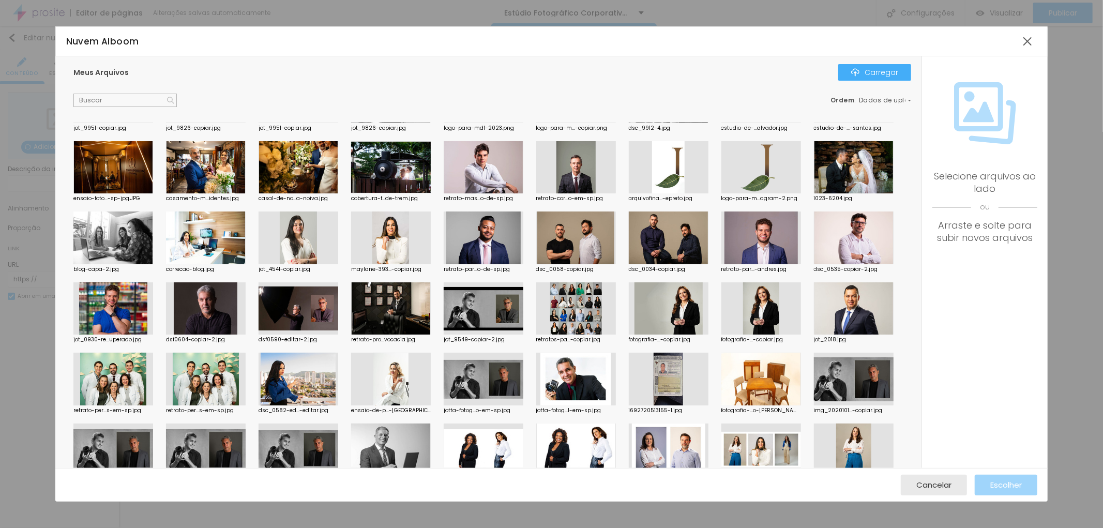
click at [203, 309] on div at bounding box center [206, 308] width 80 height 53
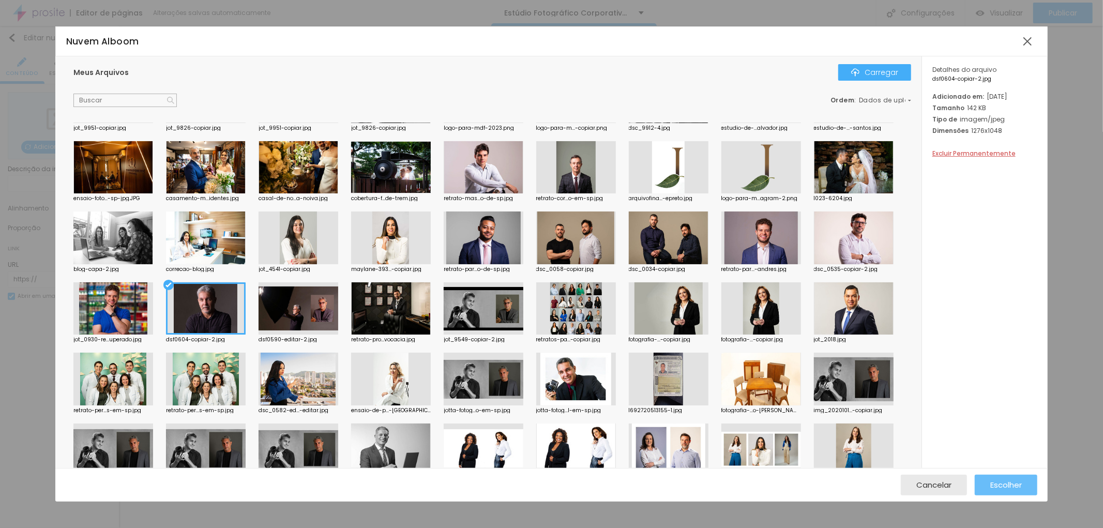
click at [1004, 482] on font "Escolher" at bounding box center [1006, 484] width 32 height 11
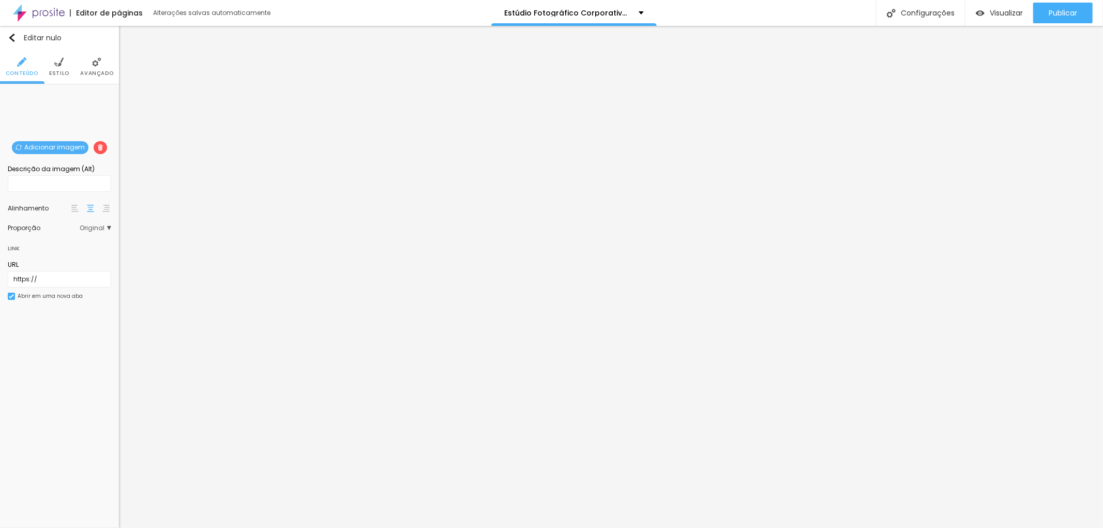
click at [55, 60] on img at bounding box center [58, 61] width 9 height 9
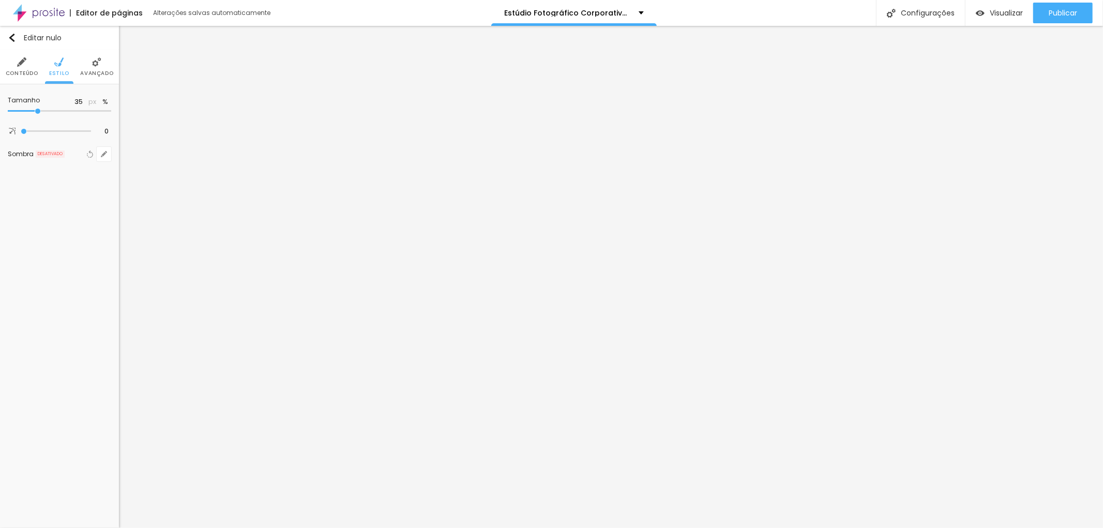
drag, startPoint x: 105, startPoint y: 112, endPoint x: 37, endPoint y: 112, distance: 68.8
click at [37, 112] on input "range" at bounding box center [59, 111] width 103 height 5
click at [12, 35] on img "button" at bounding box center [12, 38] width 8 height 8
click at [88, 70] on font "Avançado" at bounding box center [85, 73] width 33 height 8
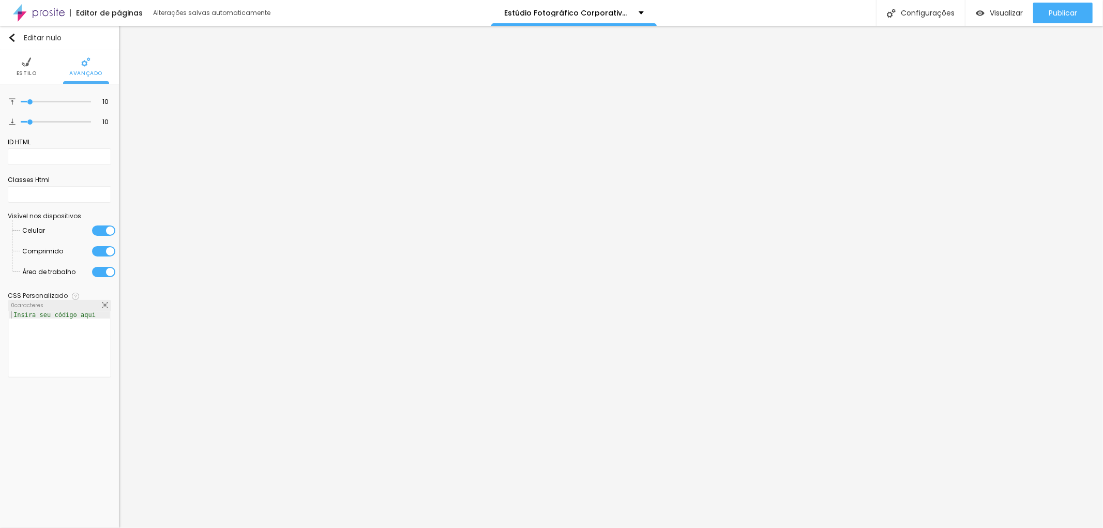
click at [27, 66] on img at bounding box center [26, 61] width 9 height 9
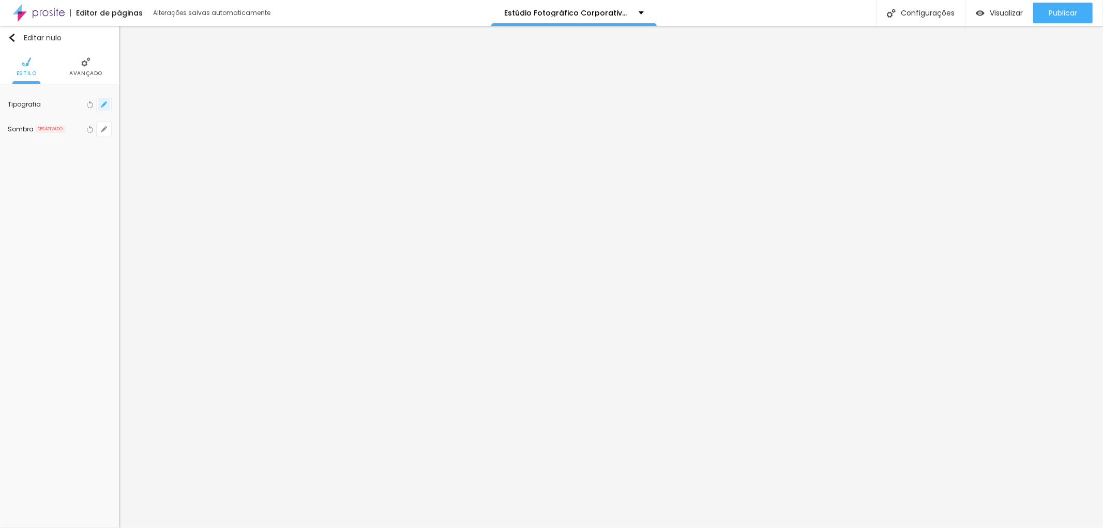
click at [104, 104] on icon "button" at bounding box center [104, 104] width 4 height 4
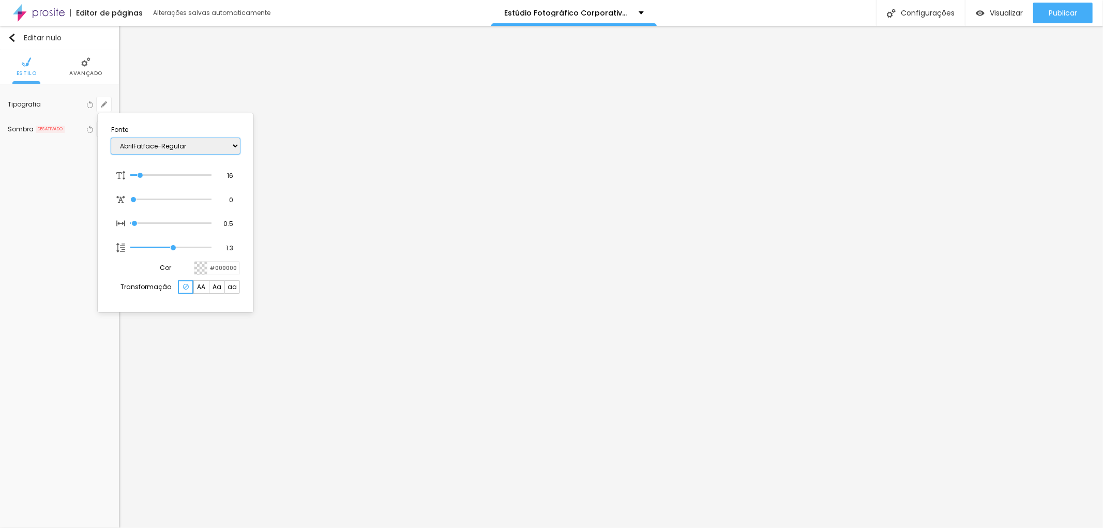
click at [235, 143] on select "AbrilFatface-Regular Actor-Regular Alegreya AlegreyaBlack [PERSON_NAME] Allan-R…" at bounding box center [175, 146] width 129 height 16
click at [111, 138] on select "AbrilFatface-Regular Actor-Regular Alegreya AlegreyaBlack [PERSON_NAME] Allan-R…" at bounding box center [175, 146] width 129 height 16
click at [681, 177] on div at bounding box center [551, 264] width 1103 height 528
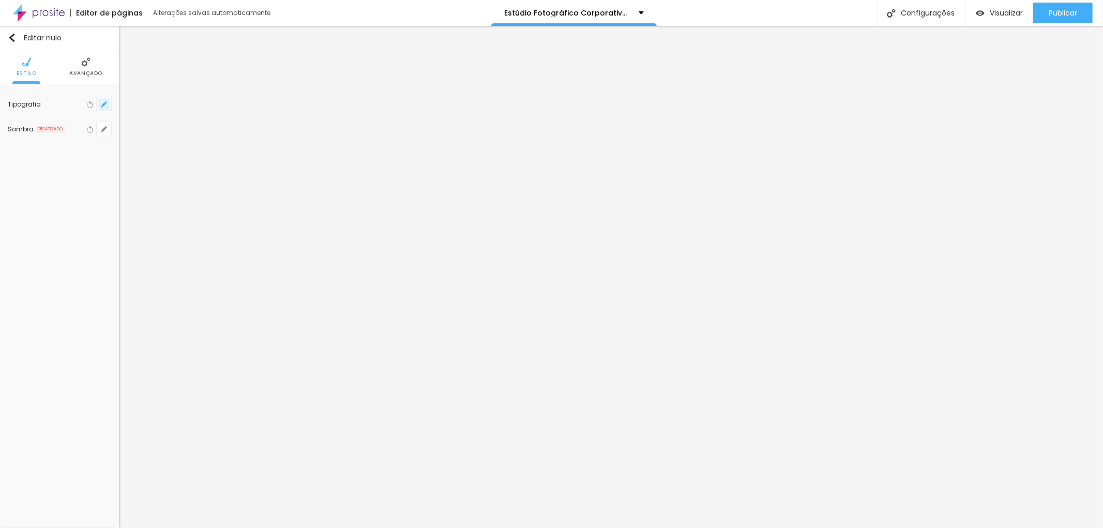
click at [104, 105] on icon "button" at bounding box center [104, 104] width 4 height 4
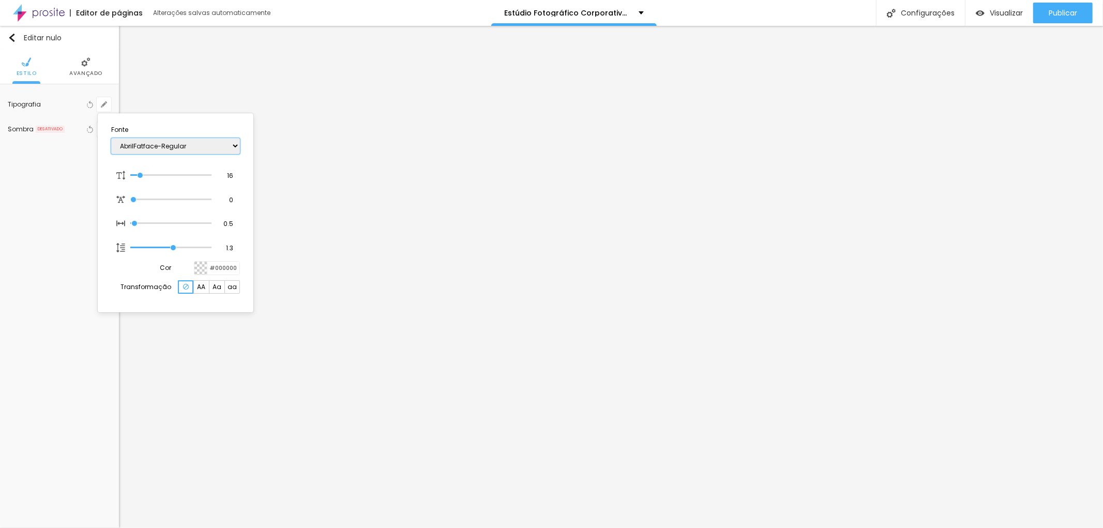
click at [234, 147] on select "AbrilFatface-Regular Actor-Regular Alegreya AlegreyaBlack [PERSON_NAME] Allan-R…" at bounding box center [175, 146] width 129 height 16
click at [111, 138] on select "AbrilFatface-Regular Actor-Regular Alegreya AlegreyaBlack [PERSON_NAME] Allan-R…" at bounding box center [175, 146] width 129 height 16
click at [399, 181] on div at bounding box center [551, 264] width 1103 height 528
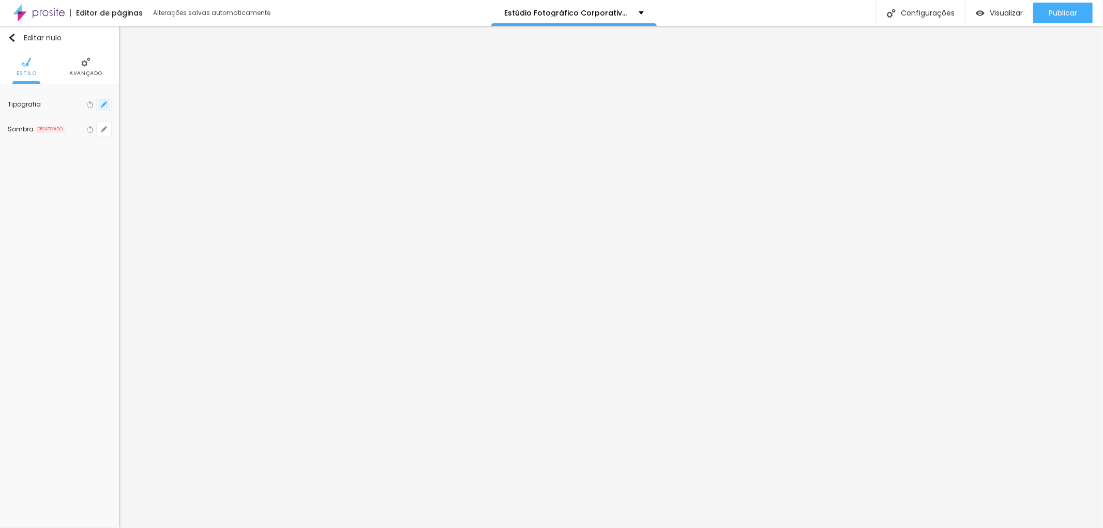
click at [107, 109] on button "button" at bounding box center [104, 104] width 14 height 14
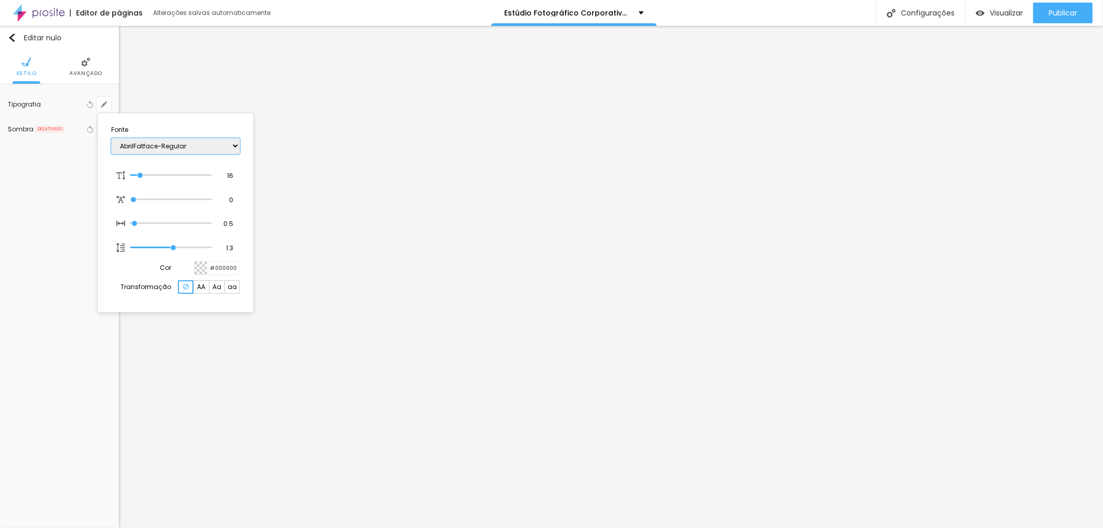
click at [239, 145] on select "AbrilFatface-Regular Actor-Regular Alegreya AlegreyaBlack [PERSON_NAME] Allan-R…" at bounding box center [175, 146] width 129 height 16
click at [111, 138] on select "AbrilFatface-Regular Actor-Regular Alegreya AlegreyaBlack [PERSON_NAME] Allan-R…" at bounding box center [175, 146] width 129 height 16
click at [659, 247] on div at bounding box center [551, 264] width 1103 height 528
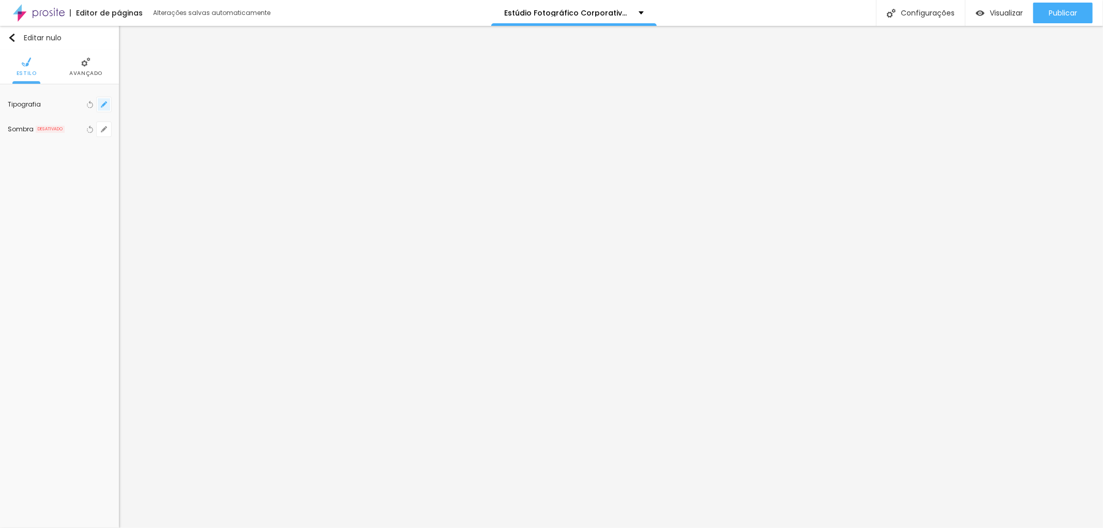
click at [109, 101] on button "button" at bounding box center [104, 104] width 14 height 14
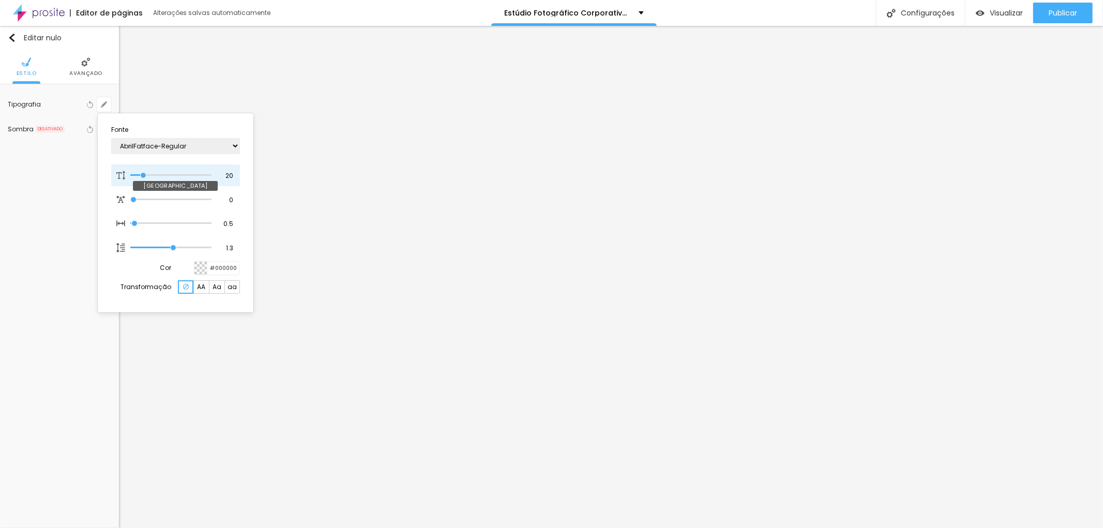
click at [144, 174] on input "range" at bounding box center [170, 175] width 81 height 5
click at [791, 276] on div at bounding box center [551, 264] width 1103 height 528
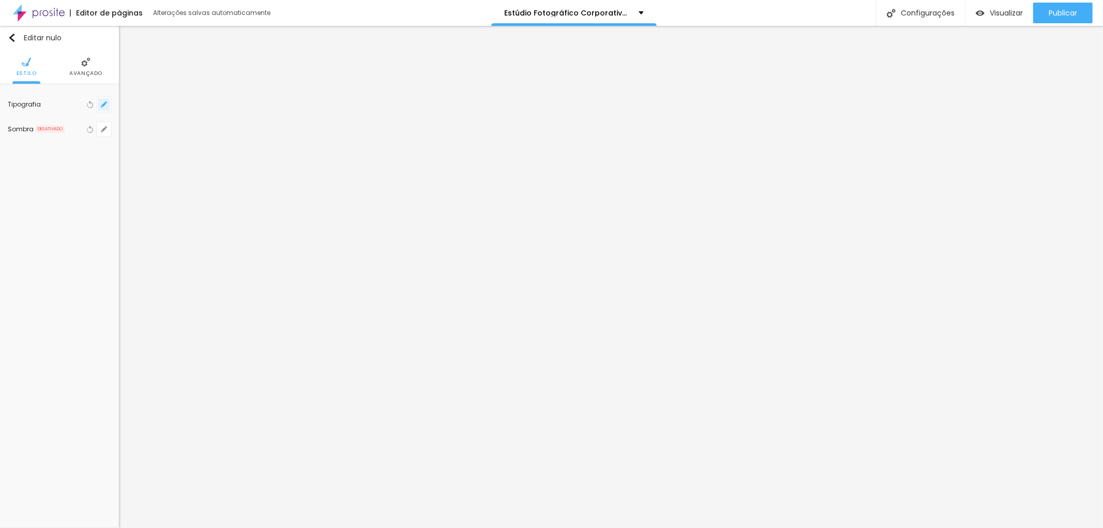
click at [106, 104] on icon "button" at bounding box center [104, 104] width 6 height 6
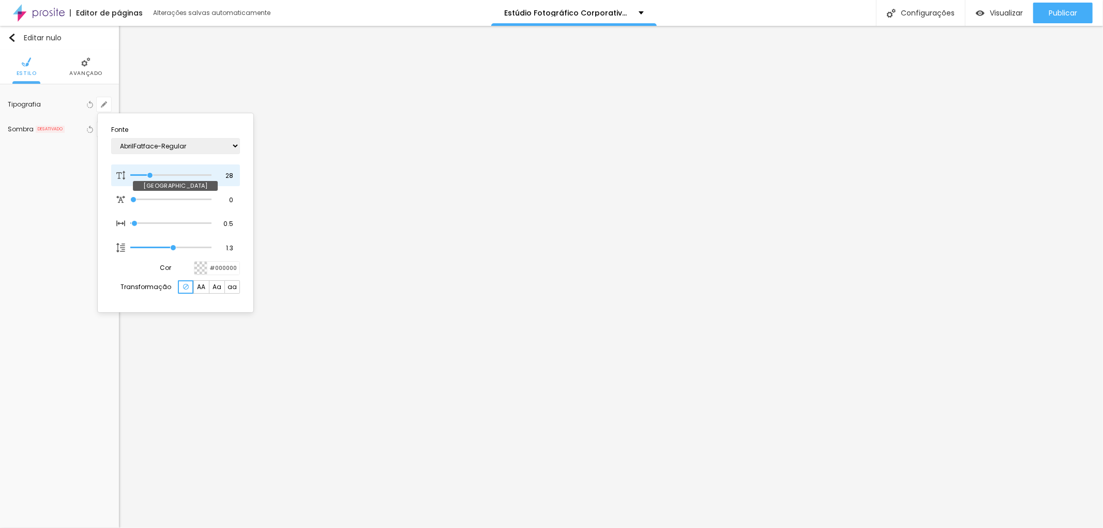
drag, startPoint x: 138, startPoint y: 173, endPoint x: 150, endPoint y: 172, distance: 12.0
click at [150, 173] on input "range" at bounding box center [170, 175] width 81 height 5
click at [449, 188] on div at bounding box center [551, 264] width 1103 height 528
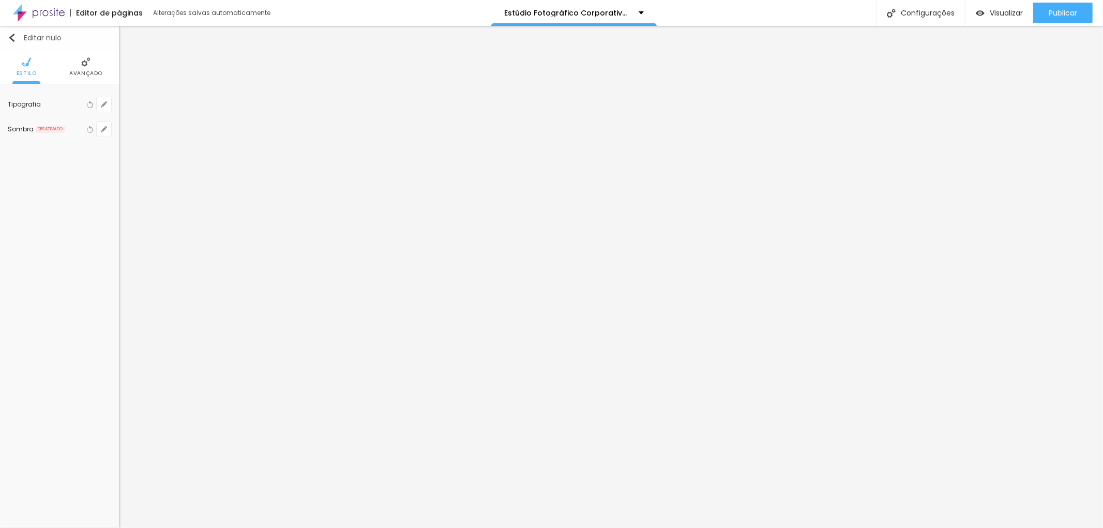
click at [18, 40] on div "Editar nulo" at bounding box center [35, 38] width 54 height 8
click at [89, 66] on img at bounding box center [85, 61] width 9 height 9
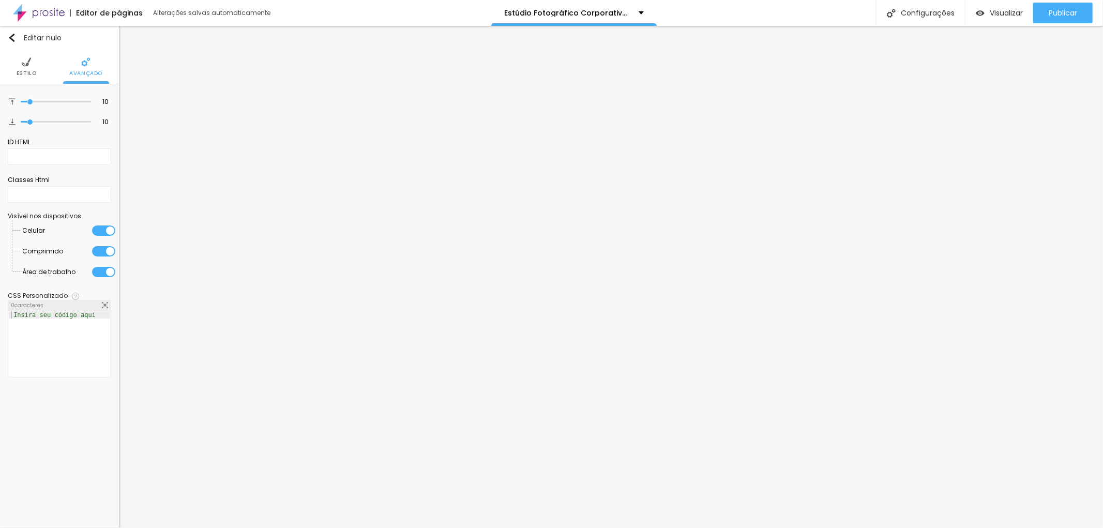
click at [27, 75] on font "Estilo" at bounding box center [27, 73] width 20 height 8
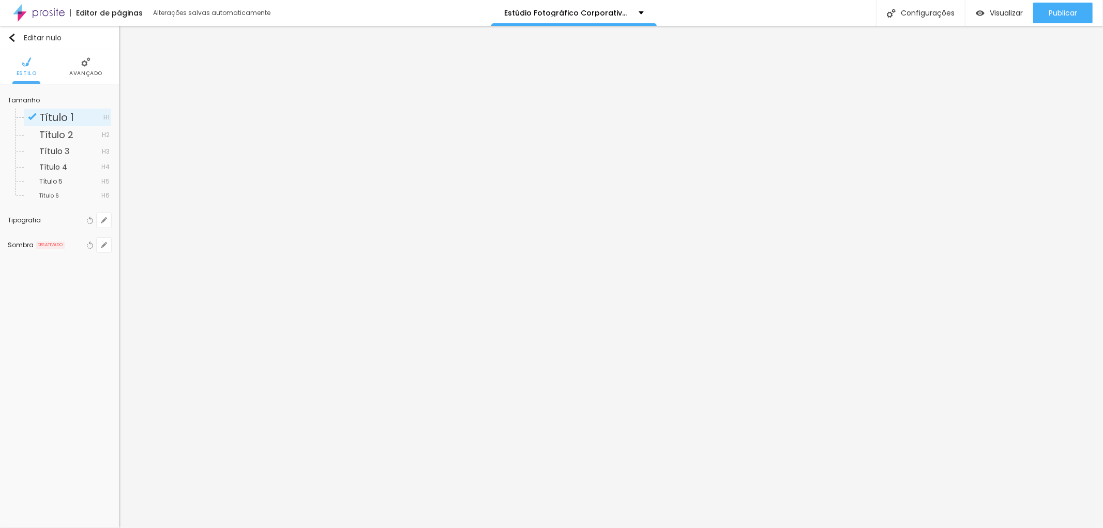
click at [92, 71] on font "Avançado" at bounding box center [85, 73] width 33 height 8
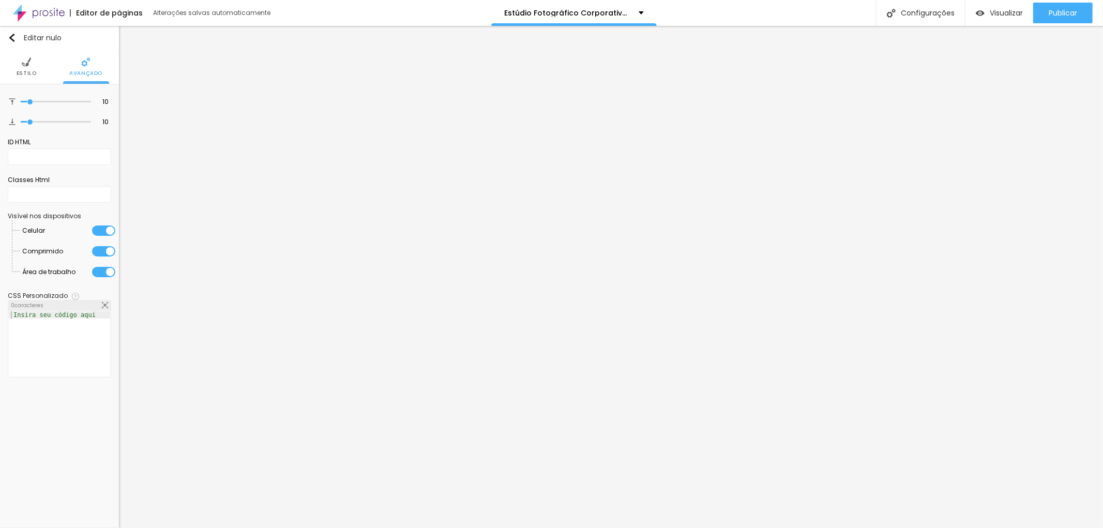
click at [26, 65] on img at bounding box center [26, 61] width 9 height 9
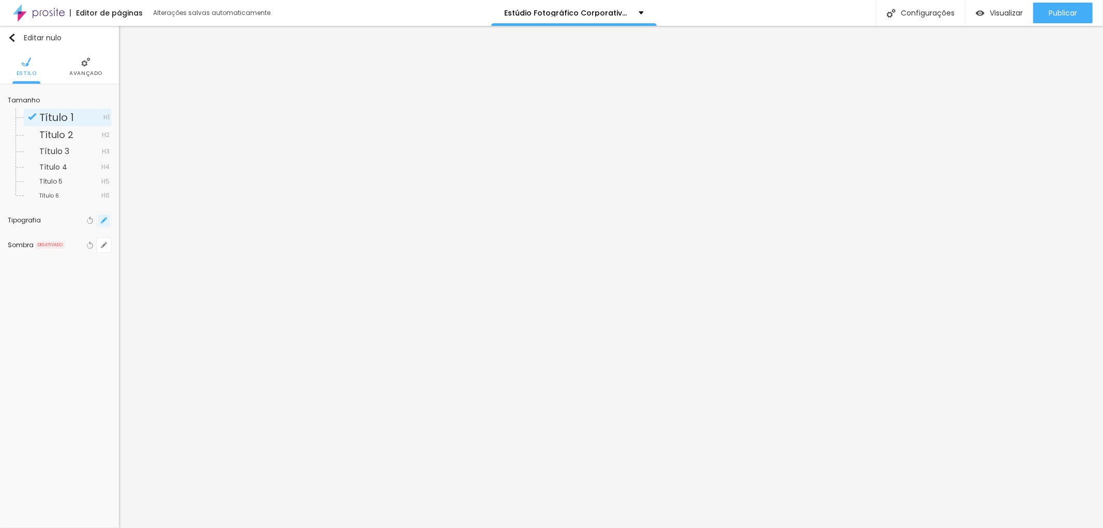
click at [109, 225] on button "button" at bounding box center [104, 220] width 14 height 14
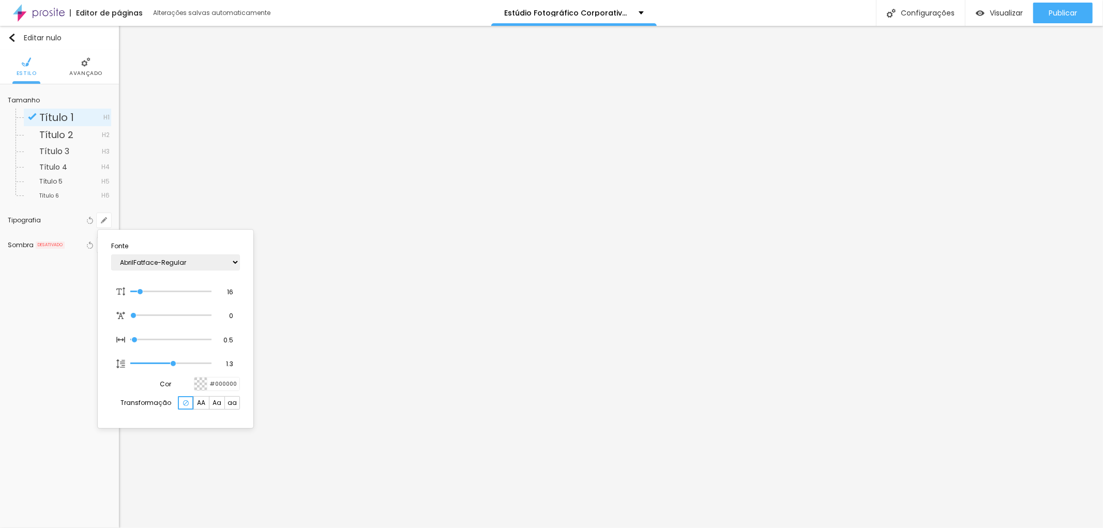
click at [314, 205] on div at bounding box center [551, 264] width 1103 height 528
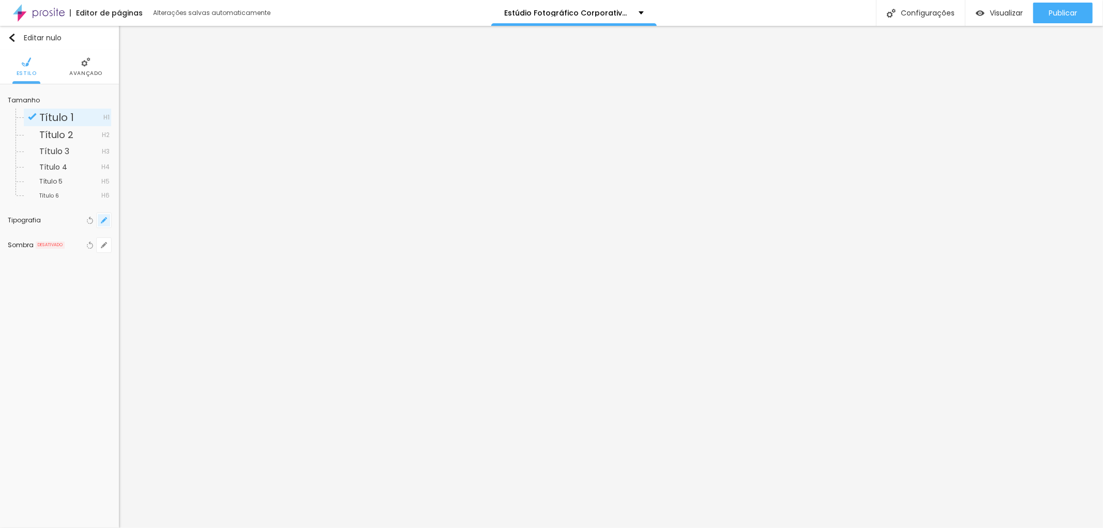
click at [105, 220] on icon "button" at bounding box center [104, 220] width 4 height 4
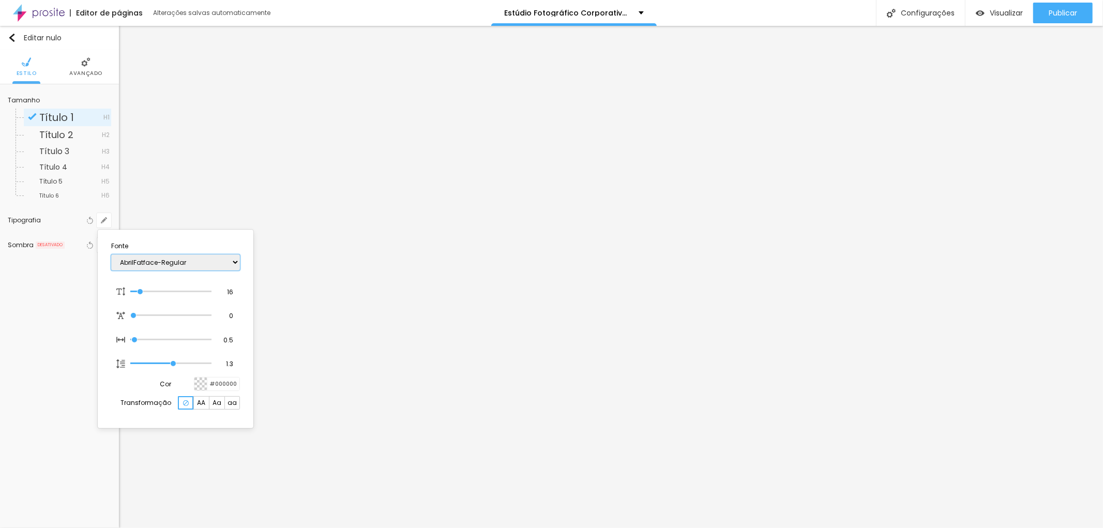
click at [236, 259] on select "AbrilFatface-Regular Actor-Regular Alegreya AlegreyaBlack [PERSON_NAME] Allan-R…" at bounding box center [175, 262] width 129 height 16
click at [111, 254] on select "AbrilFatface-Regular Actor-Regular Alegreya AlegreyaBlack [PERSON_NAME] Allan-R…" at bounding box center [175, 262] width 129 height 16
click at [317, 206] on div at bounding box center [551, 264] width 1103 height 528
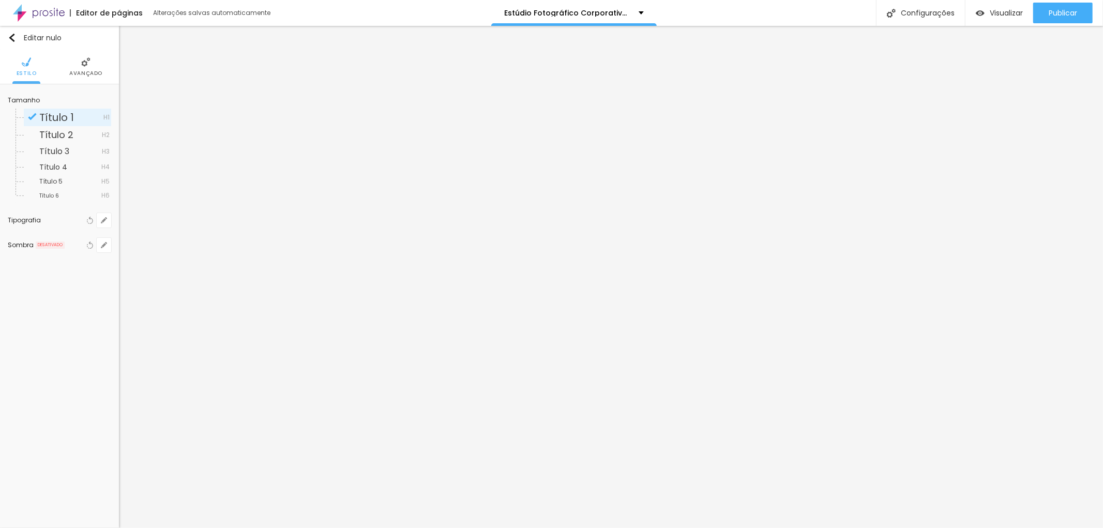
click at [84, 65] on img at bounding box center [85, 61] width 9 height 9
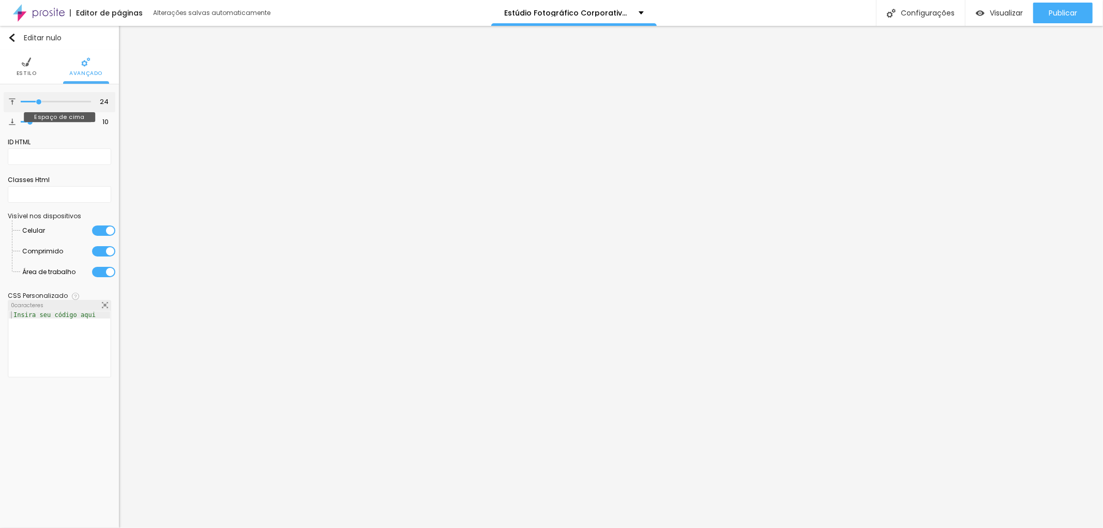
drag, startPoint x: 32, startPoint y: 100, endPoint x: 39, endPoint y: 100, distance: 7.2
click at [39, 100] on input "range" at bounding box center [56, 101] width 70 height 5
click at [32, 71] on font "Estilo" at bounding box center [27, 73] width 20 height 8
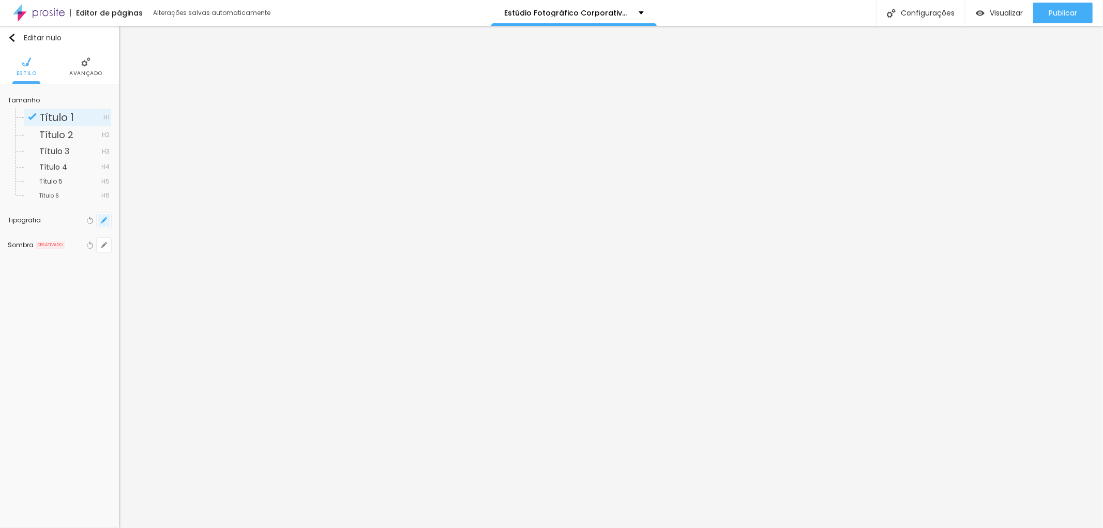
click at [99, 219] on button "button" at bounding box center [104, 220] width 14 height 14
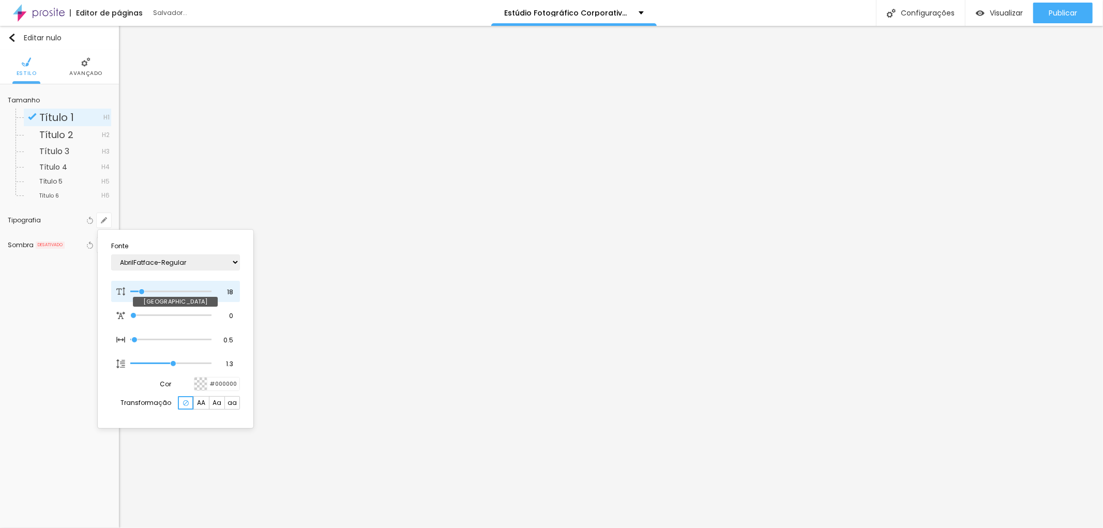
click at [142, 289] on input "range" at bounding box center [170, 291] width 81 height 5
click at [554, 216] on div at bounding box center [551, 264] width 1103 height 528
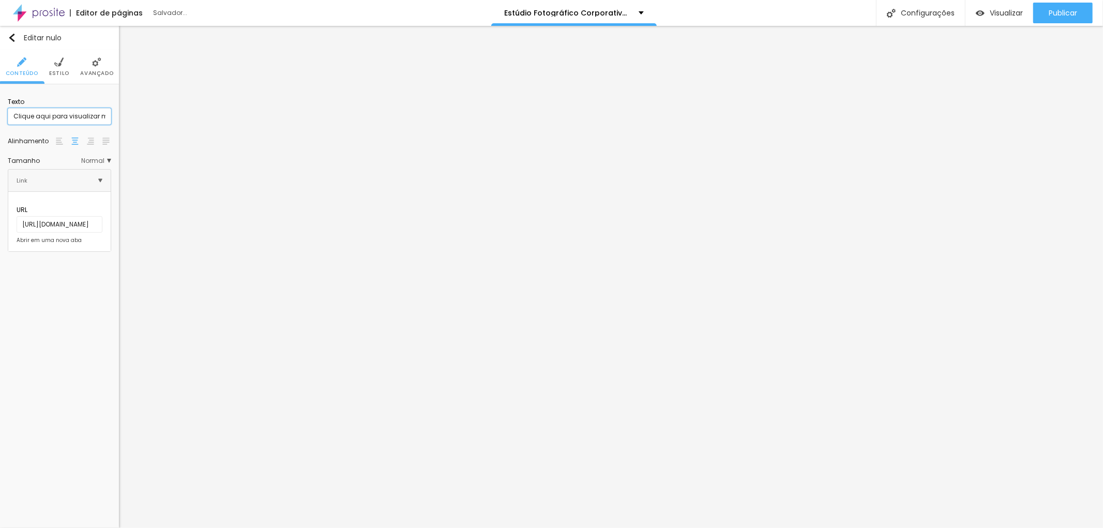
scroll to position [0, 26]
click at [50, 115] on input "Clique aqui para visualizar mais Fotos" at bounding box center [59, 116] width 103 height 17
click at [106, 117] on input "Clique aqui para visualizar mais Fotos" at bounding box center [59, 116] width 103 height 17
click at [70, 66] on ul "Conteúdo Estilo Avançado" at bounding box center [59, 67] width 119 height 35
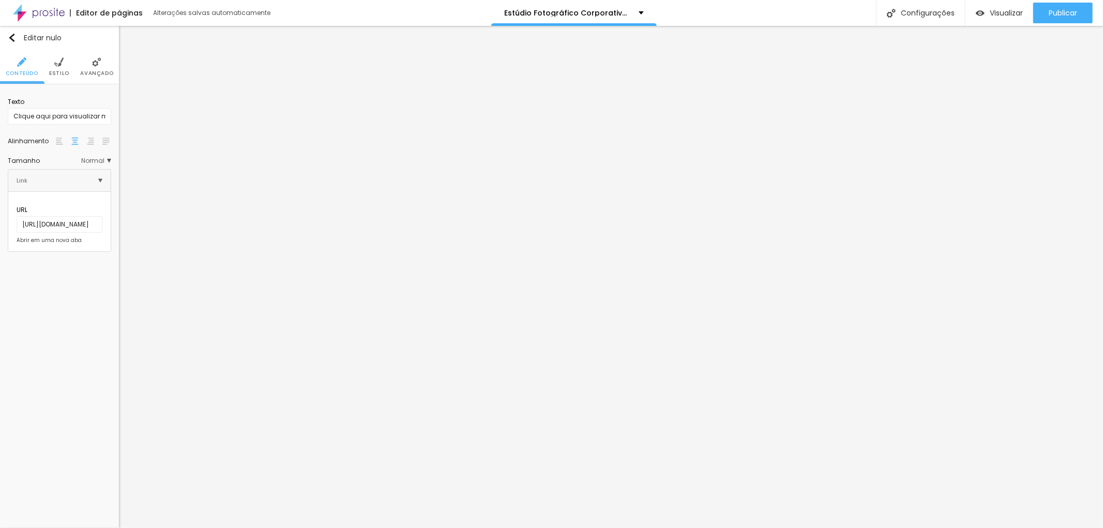
click at [64, 72] on font "Estilo" at bounding box center [59, 73] width 20 height 8
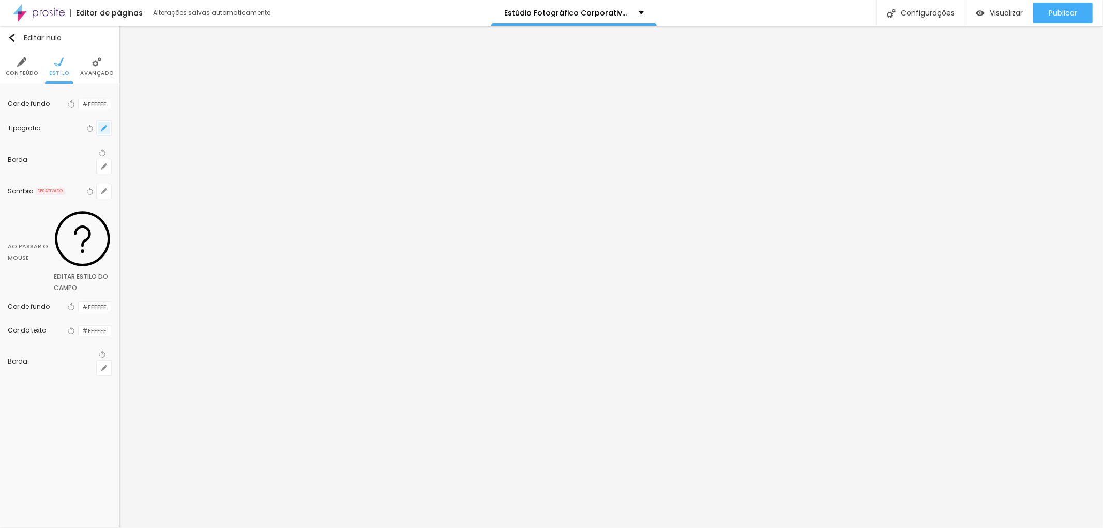
click at [99, 132] on button "button" at bounding box center [104, 128] width 14 height 14
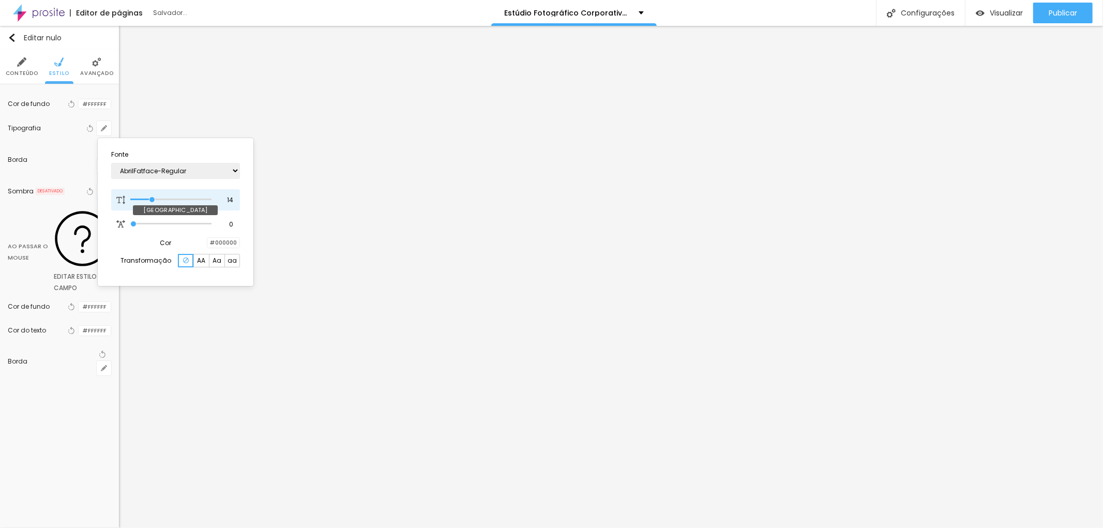
drag, startPoint x: 162, startPoint y: 200, endPoint x: 152, endPoint y: 193, distance: 12.8
click at [152, 197] on input "range" at bounding box center [170, 199] width 81 height 5
click at [296, 263] on div at bounding box center [551, 264] width 1103 height 528
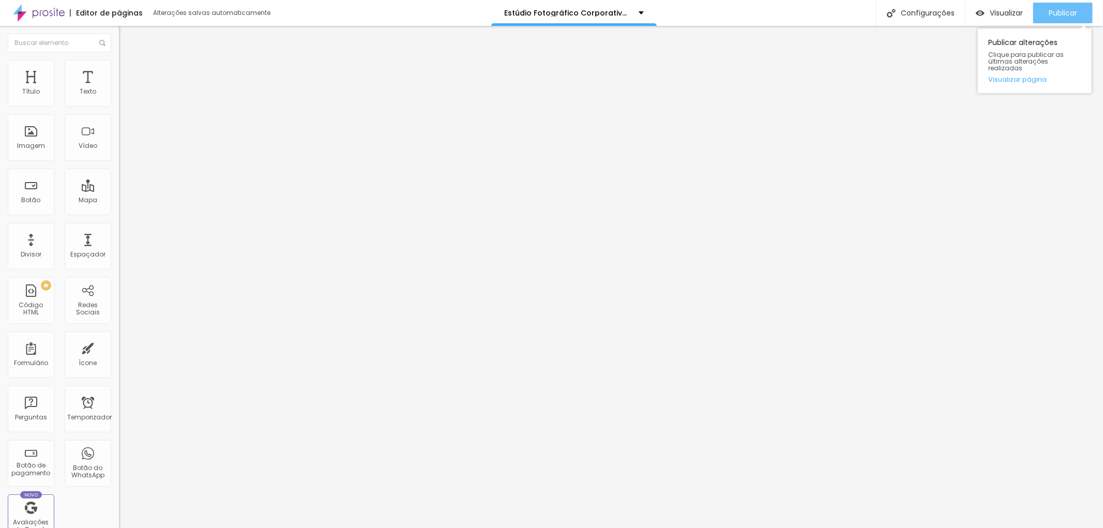
click at [1067, 6] on div "Publicar" at bounding box center [1063, 13] width 28 height 21
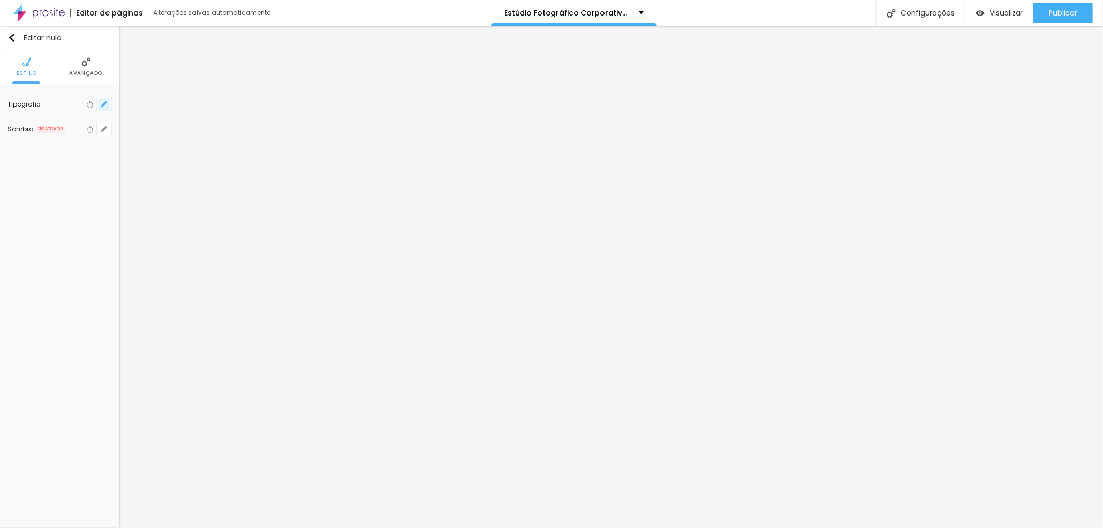
click at [104, 102] on icon "button" at bounding box center [104, 104] width 6 height 6
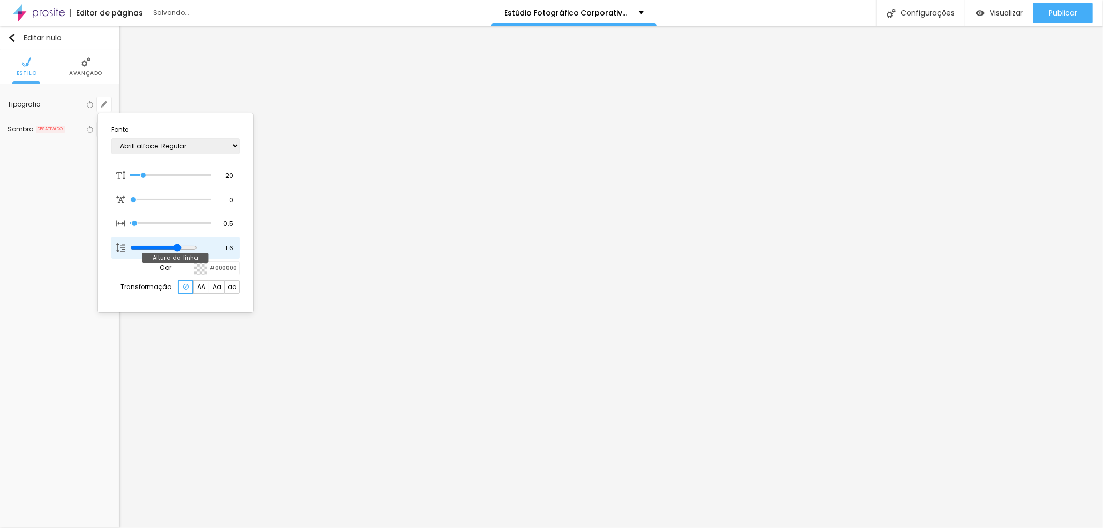
drag, startPoint x: 173, startPoint y: 249, endPoint x: 186, endPoint y: 248, distance: 13.5
click at [186, 248] on input "range" at bounding box center [163, 248] width 67 height 8
click at [408, 315] on div at bounding box center [551, 264] width 1103 height 528
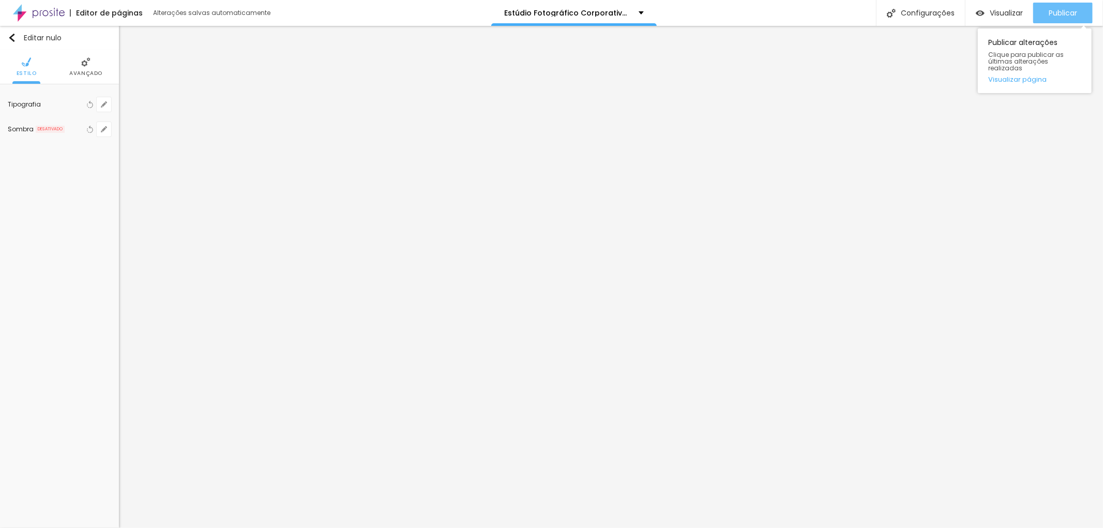
click at [1072, 11] on font "Publicar" at bounding box center [1063, 13] width 28 height 10
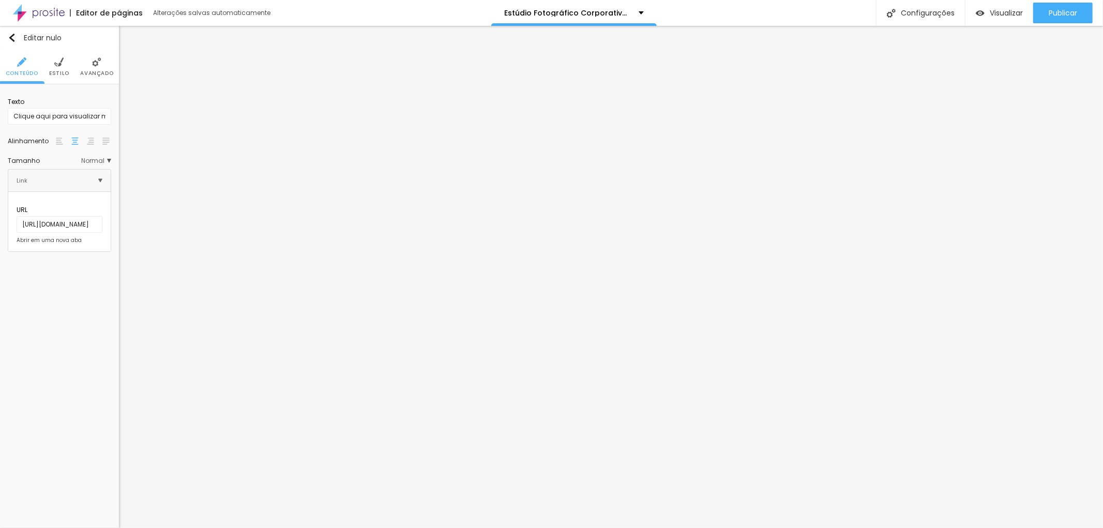
click at [59, 67] on li "Estilo" at bounding box center [59, 67] width 20 height 34
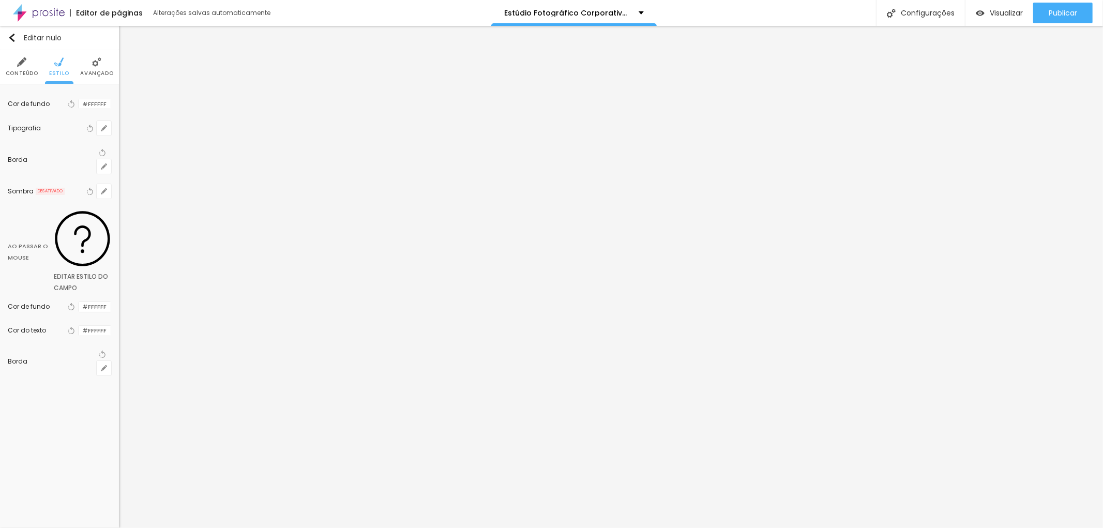
click at [28, 64] on li "Conteúdo" at bounding box center [22, 67] width 33 height 34
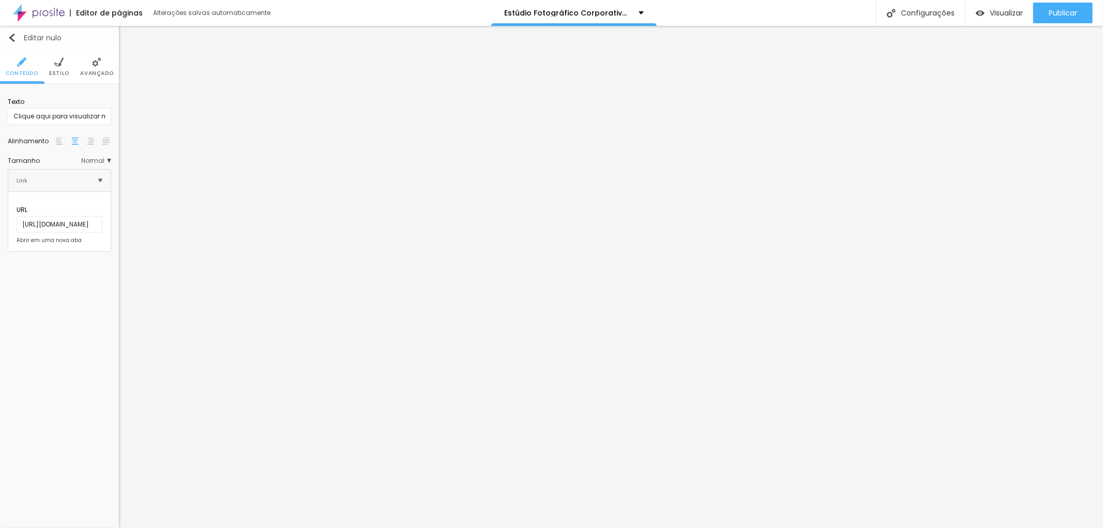
click at [12, 42] on button "Editar nulo" at bounding box center [59, 38] width 119 height 24
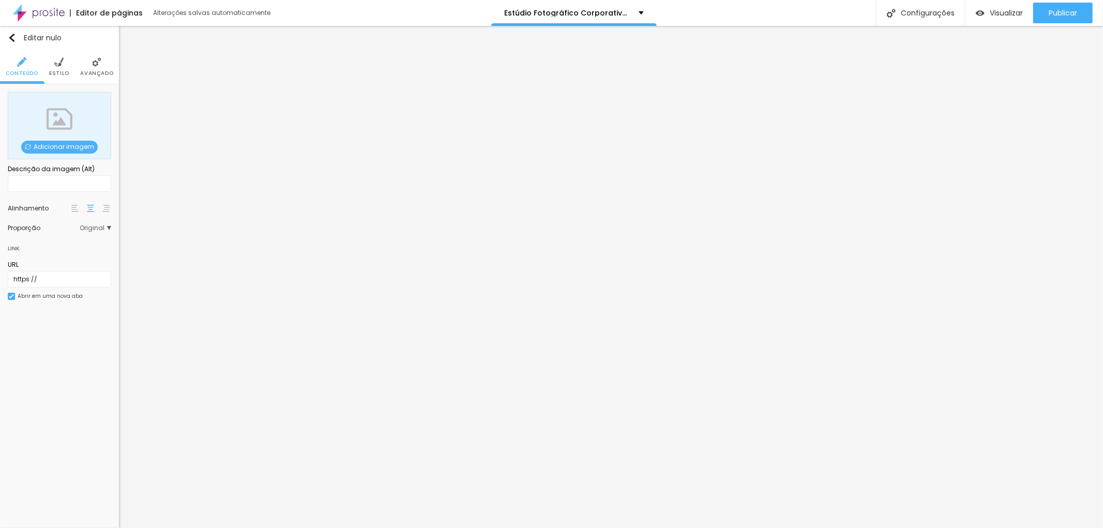
click at [50, 148] on font "Adicionar imagem" at bounding box center [64, 146] width 60 height 9
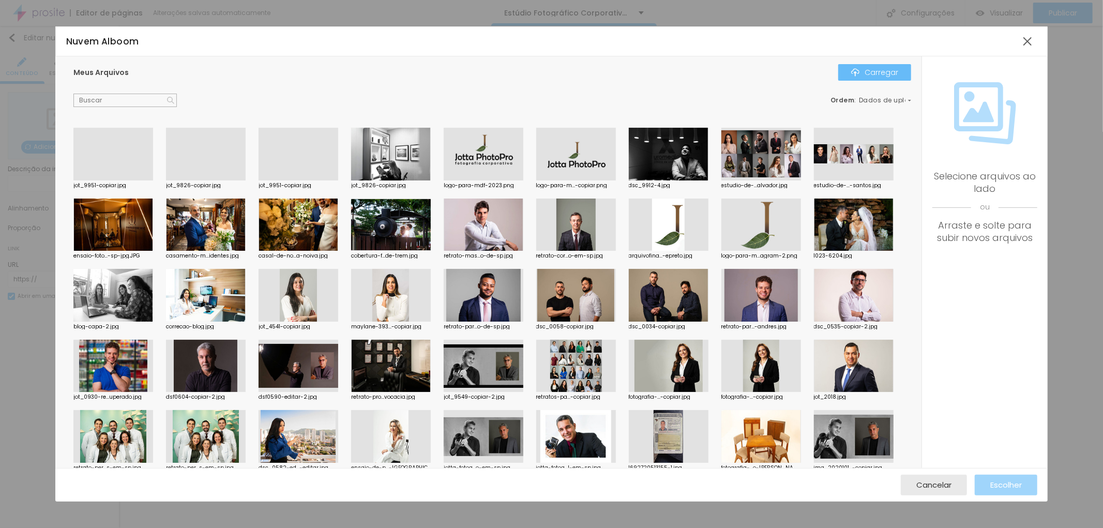
click at [882, 72] on font "Carregar" at bounding box center [882, 72] width 34 height 10
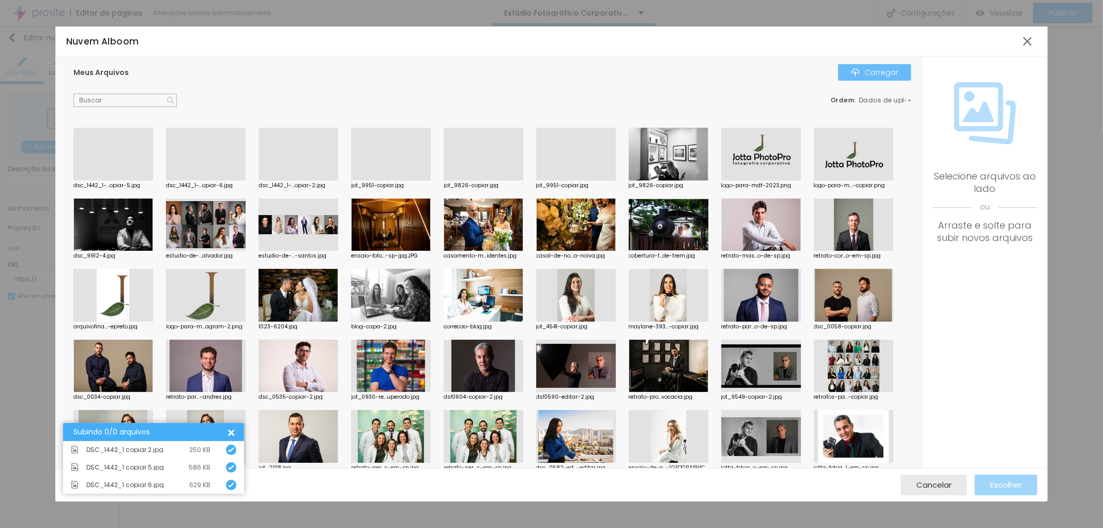
click at [895, 69] on font "Carregar" at bounding box center [882, 72] width 34 height 10
click at [131, 180] on div at bounding box center [113, 180] width 80 height 0
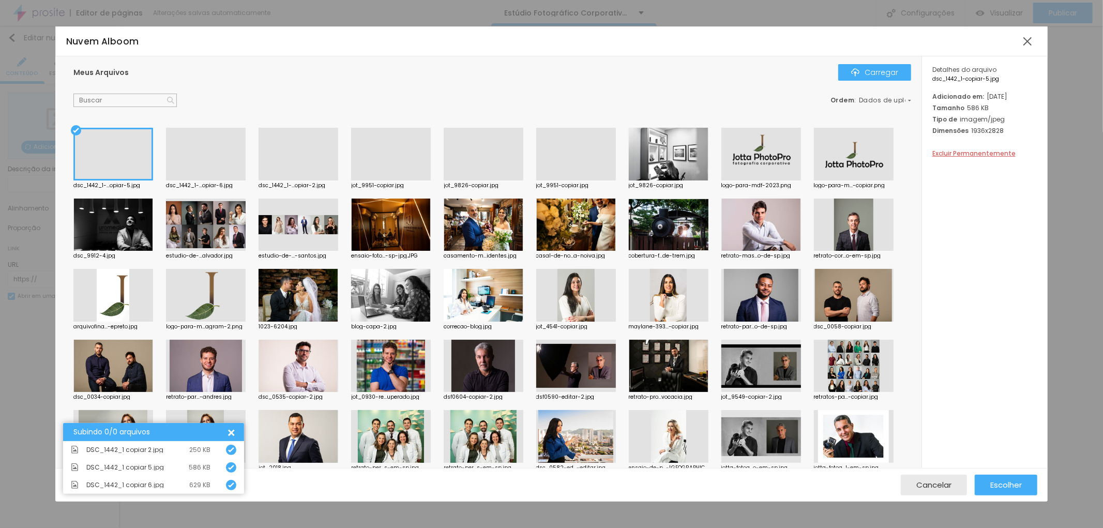
click at [209, 180] on div at bounding box center [206, 180] width 80 height 0
click at [126, 180] on div at bounding box center [113, 180] width 80 height 0
click at [1001, 482] on font "Escolher" at bounding box center [1006, 484] width 32 height 11
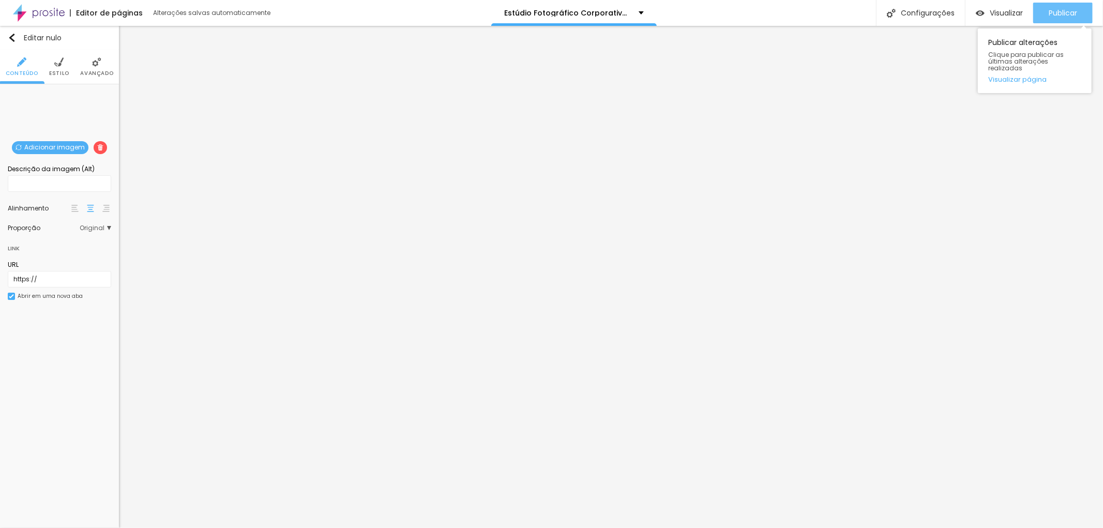
click at [1062, 13] on font "Publicar" at bounding box center [1063, 13] width 28 height 10
click at [17, 39] on div "Editar nulo" at bounding box center [35, 38] width 54 height 8
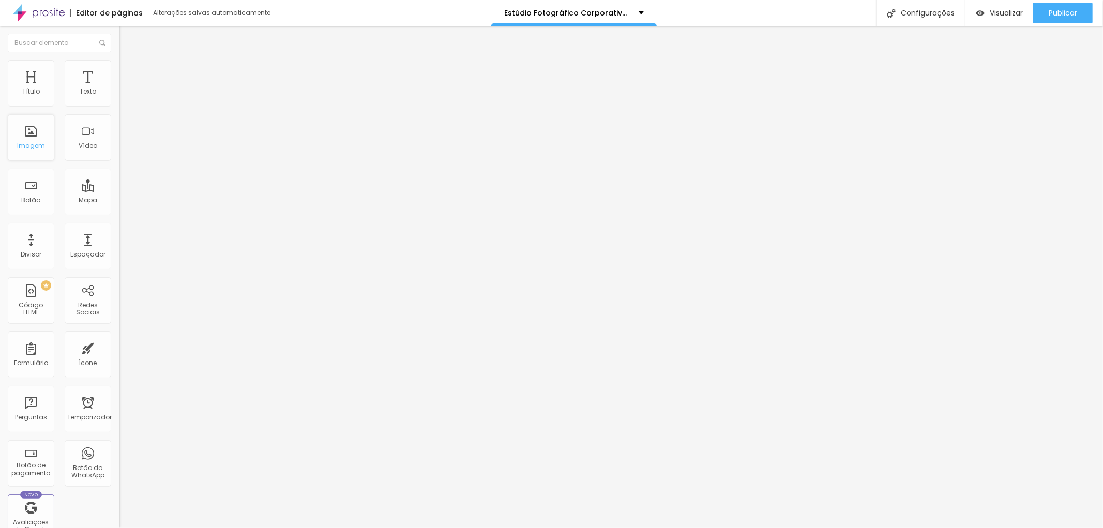
click at [32, 135] on div "Imagem" at bounding box center [31, 137] width 47 height 47
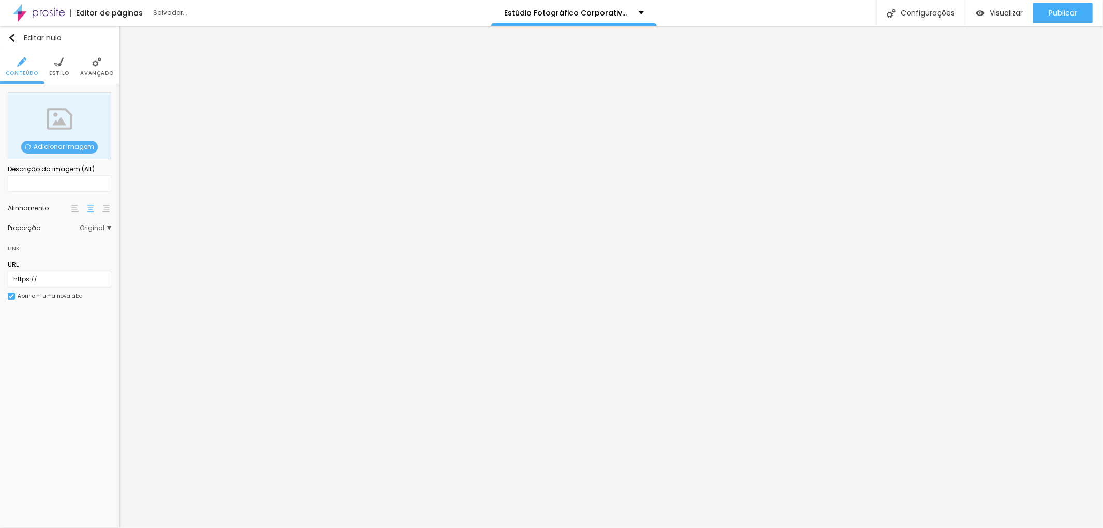
click at [62, 143] on font "Adicionar imagem" at bounding box center [64, 146] width 60 height 9
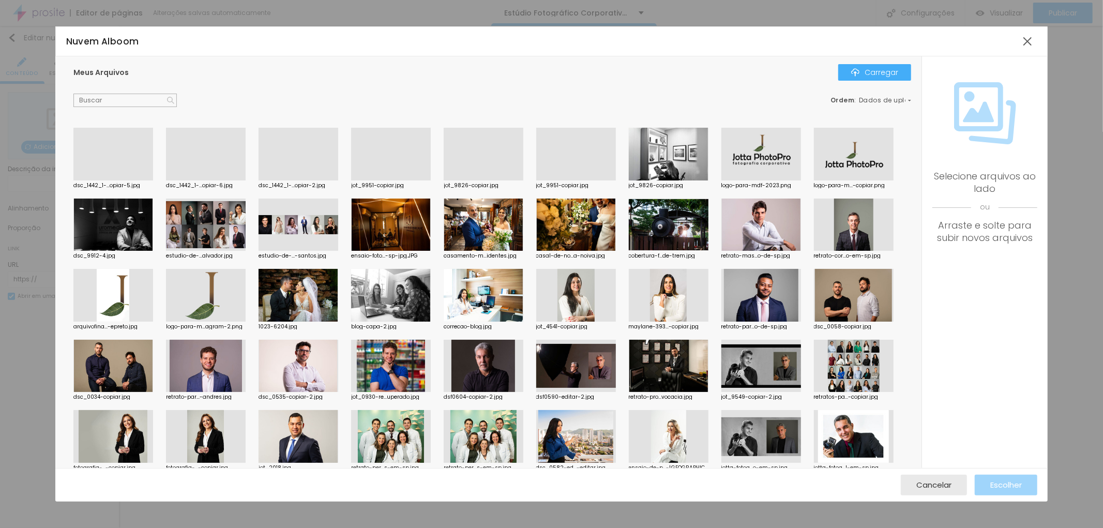
click at [210, 180] on div at bounding box center [206, 180] width 80 height 0
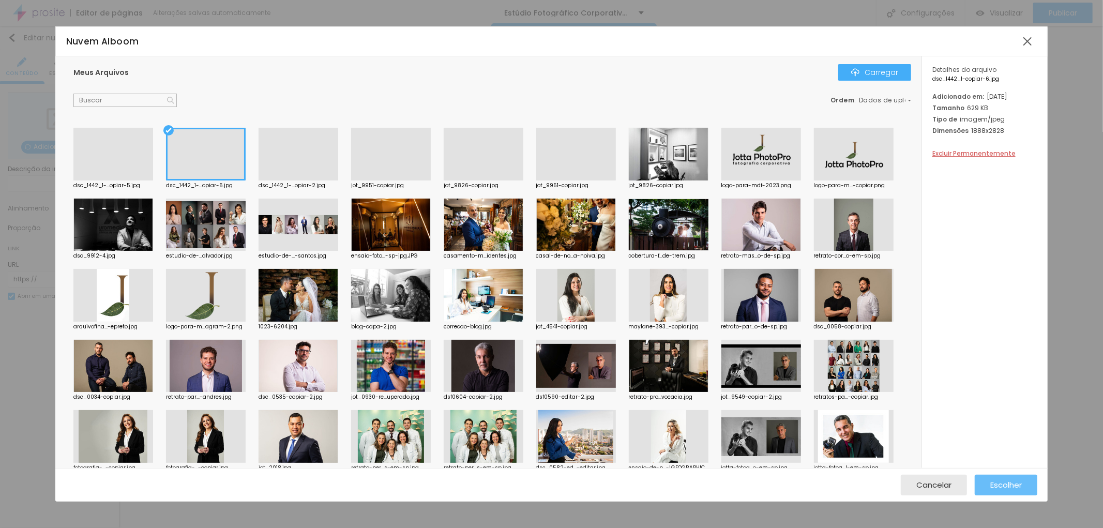
click at [1006, 484] on font "Escolher" at bounding box center [1006, 484] width 32 height 11
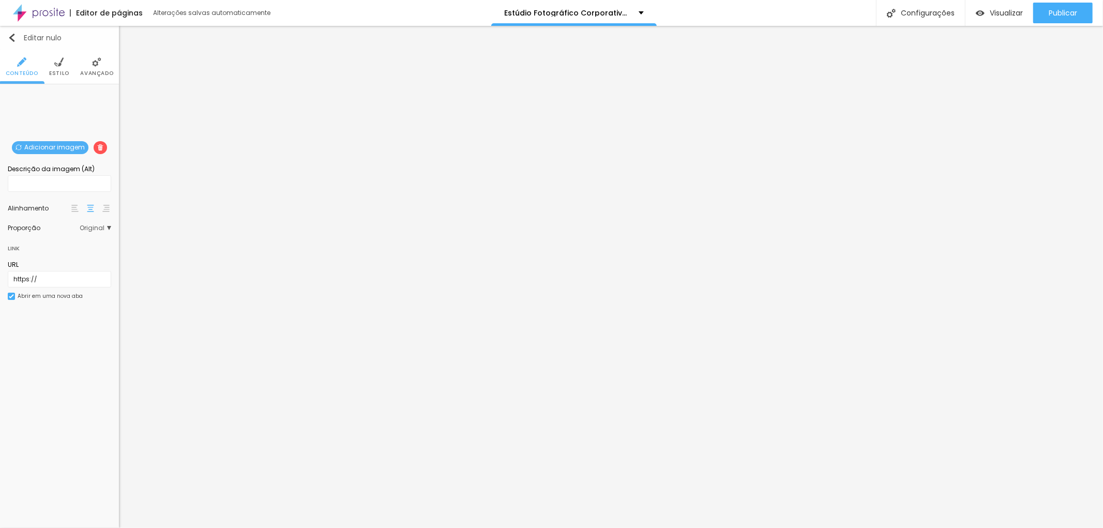
click at [17, 39] on div "Editar nulo" at bounding box center [35, 38] width 54 height 8
click at [61, 141] on span "Adicionar imagem" at bounding box center [59, 147] width 77 height 13
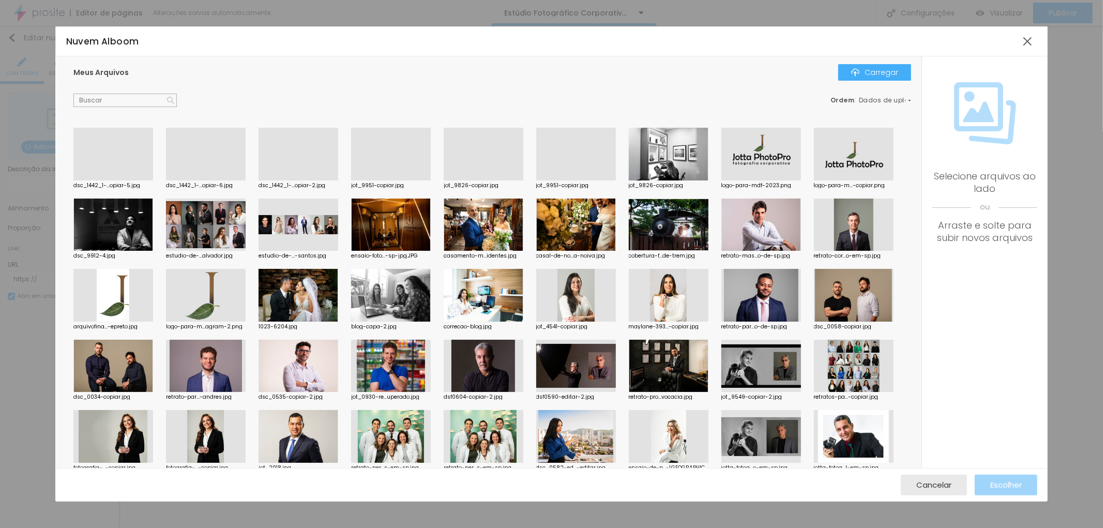
click at [296, 180] on div at bounding box center [299, 180] width 80 height 0
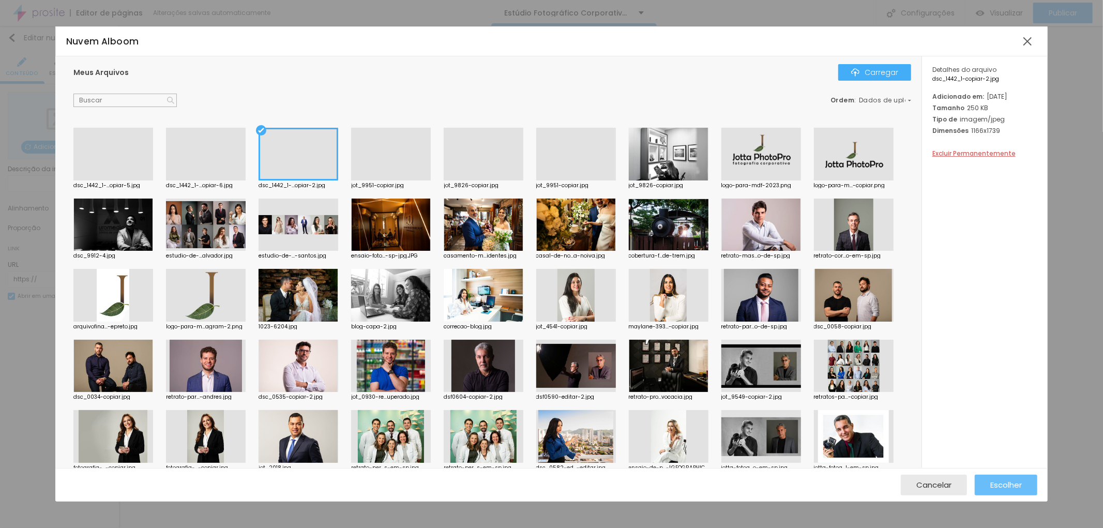
click at [1018, 484] on font "Escolher" at bounding box center [1006, 484] width 32 height 11
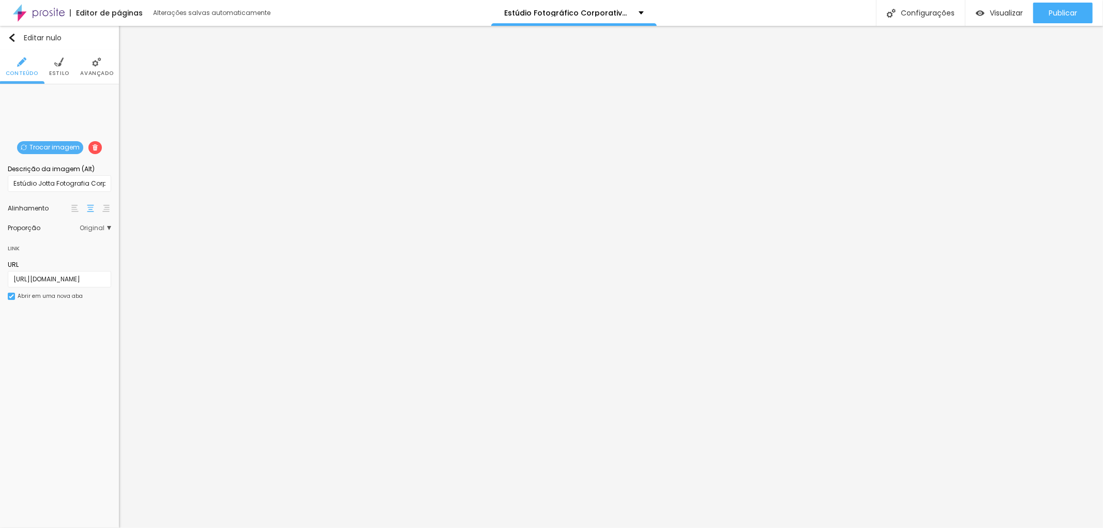
click at [48, 141] on span "Trocar imagem" at bounding box center [50, 147] width 66 height 13
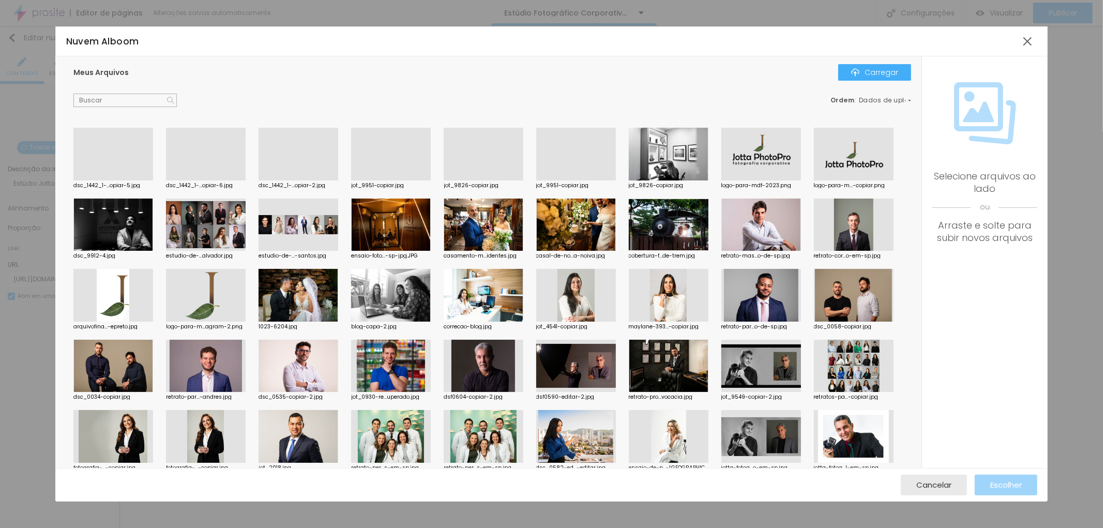
scroll to position [57, 0]
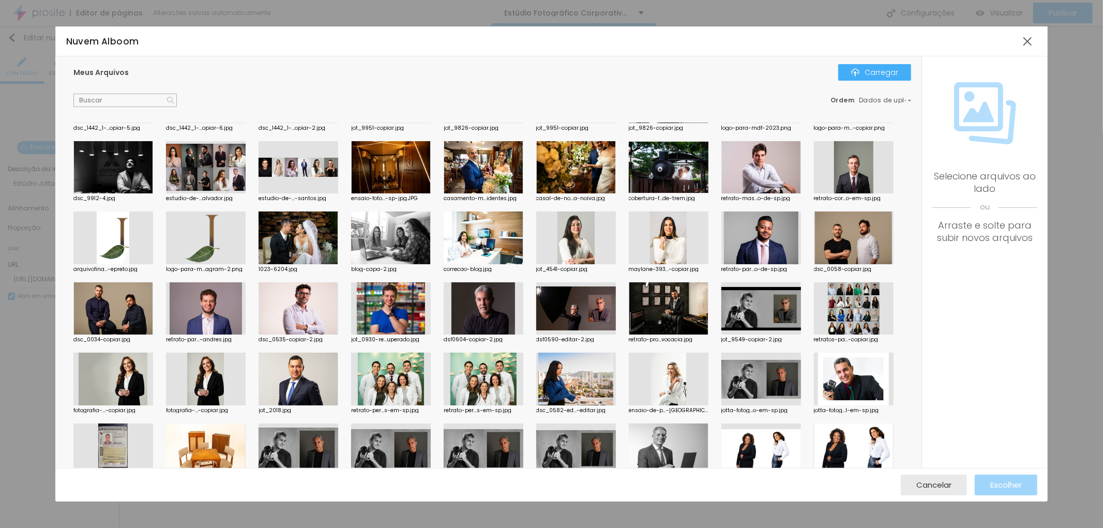
click at [585, 309] on div at bounding box center [576, 308] width 80 height 53
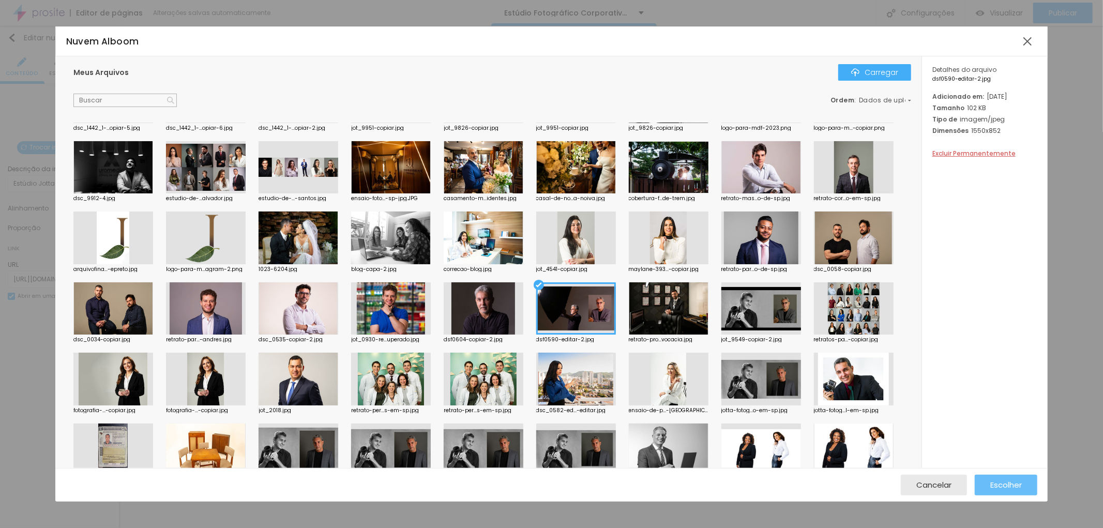
click at [1002, 485] on font "Escolher" at bounding box center [1006, 484] width 32 height 11
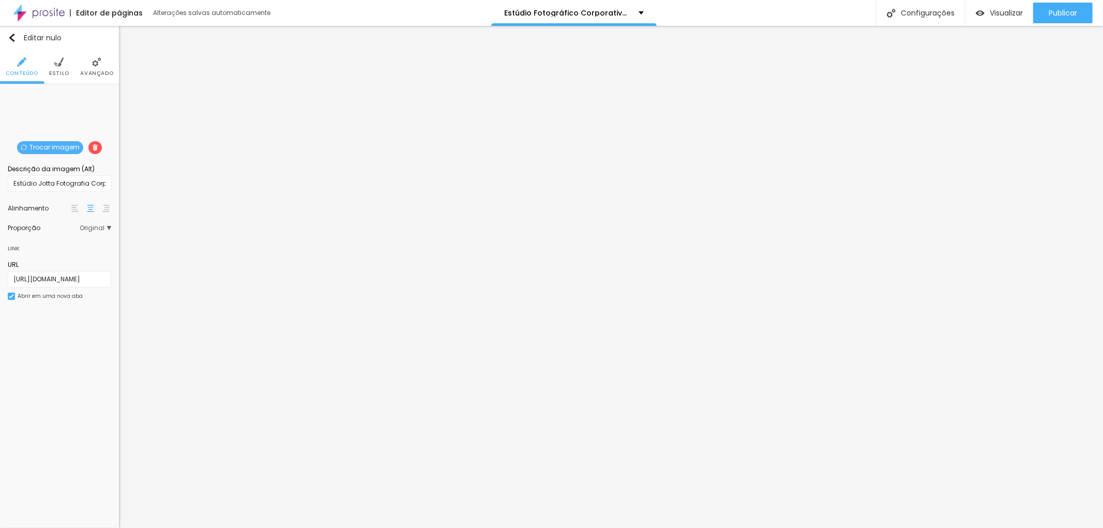
click at [57, 69] on font "Estilo" at bounding box center [59, 73] width 20 height 8
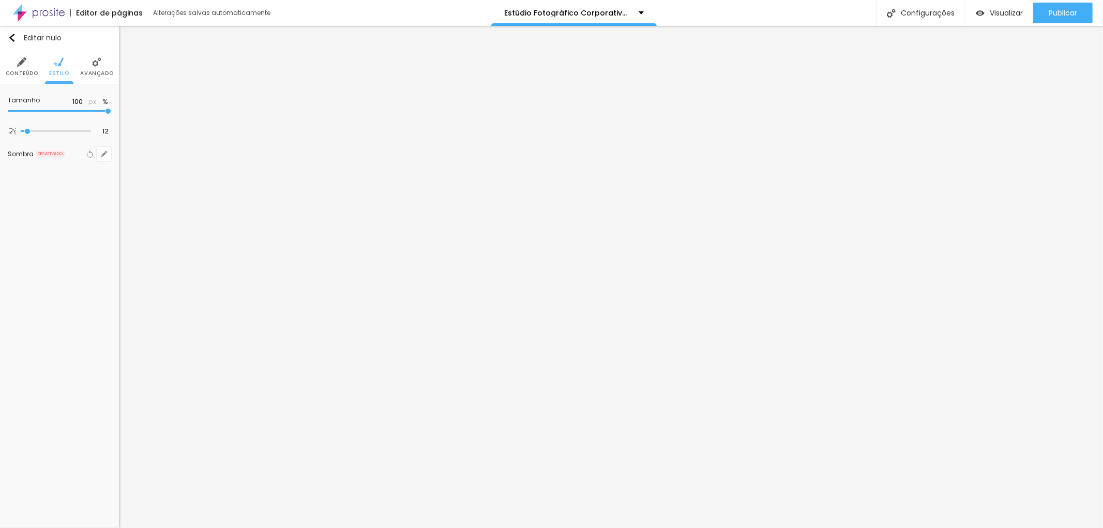
click at [83, 70] on font "Avançado" at bounding box center [96, 73] width 33 height 8
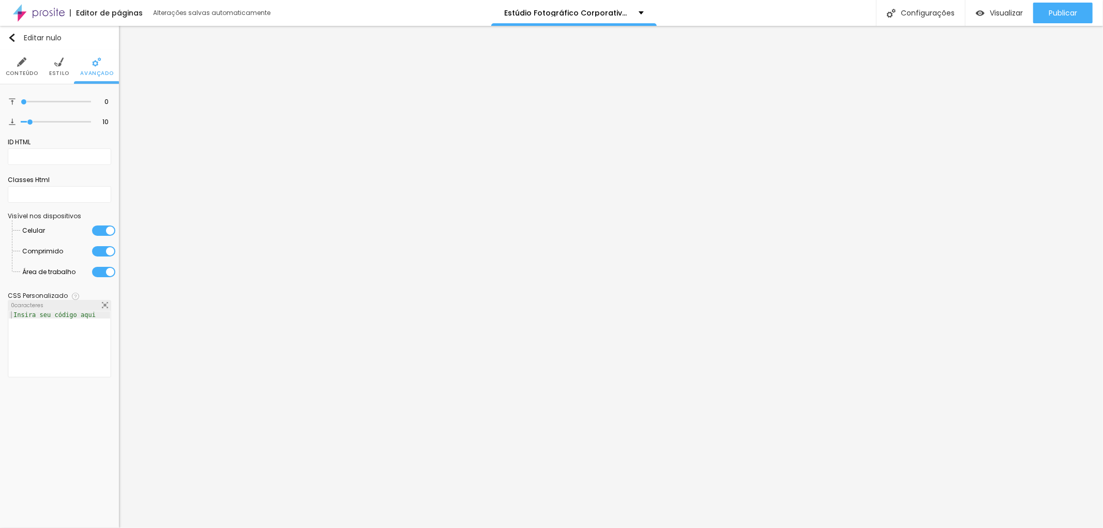
click at [22, 70] on font "Conteúdo" at bounding box center [22, 73] width 33 height 8
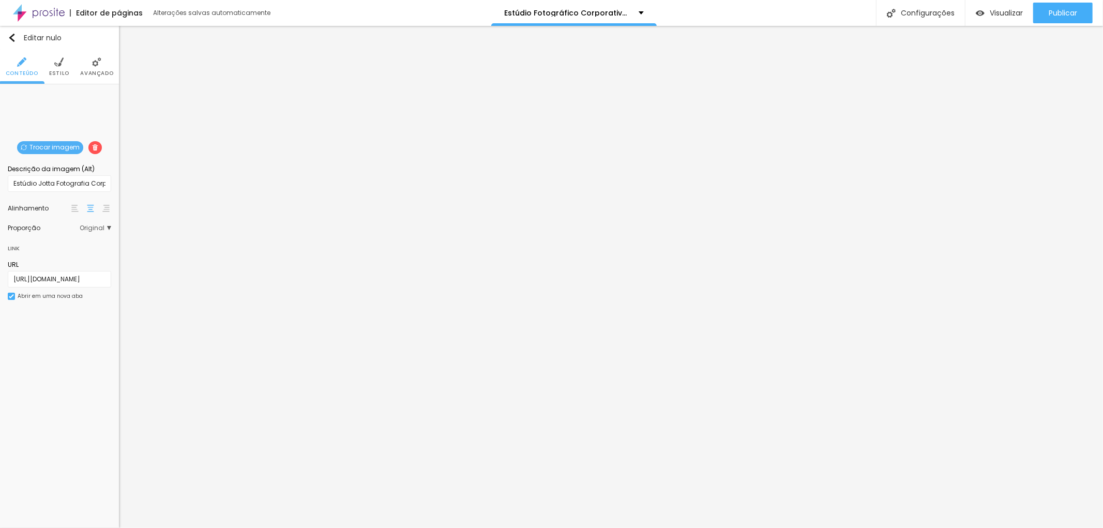
click at [60, 75] on font "Estilo" at bounding box center [59, 73] width 20 height 8
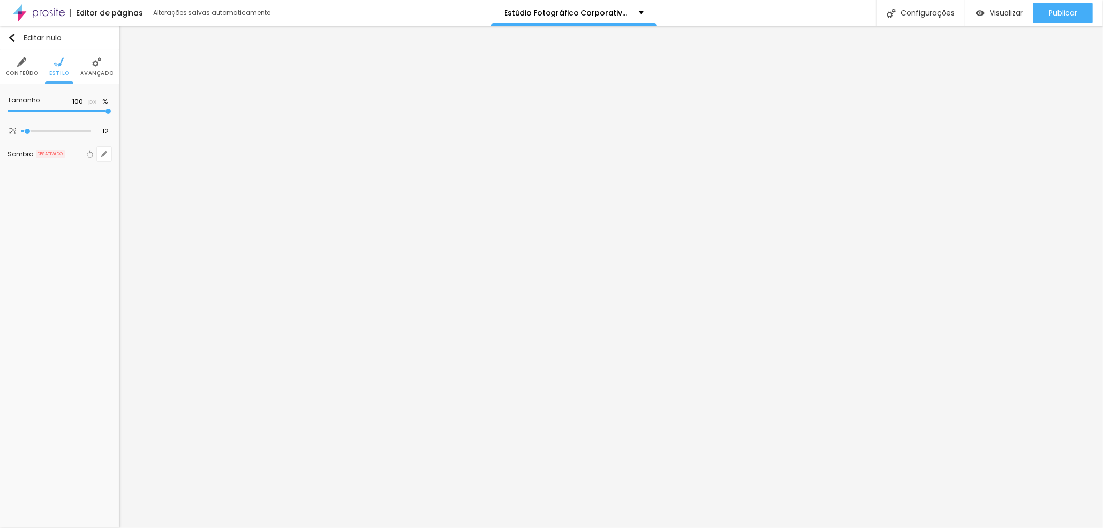
click at [111, 115] on div at bounding box center [59, 111] width 103 height 10
click at [23, 63] on img at bounding box center [21, 61] width 9 height 9
click at [64, 69] on li "Estilo" at bounding box center [59, 67] width 20 height 34
click at [109, 116] on div "Largura 100 px %" at bounding box center [59, 106] width 103 height 29
drag, startPoint x: 33, startPoint y: 140, endPoint x: 24, endPoint y: 142, distance: 9.5
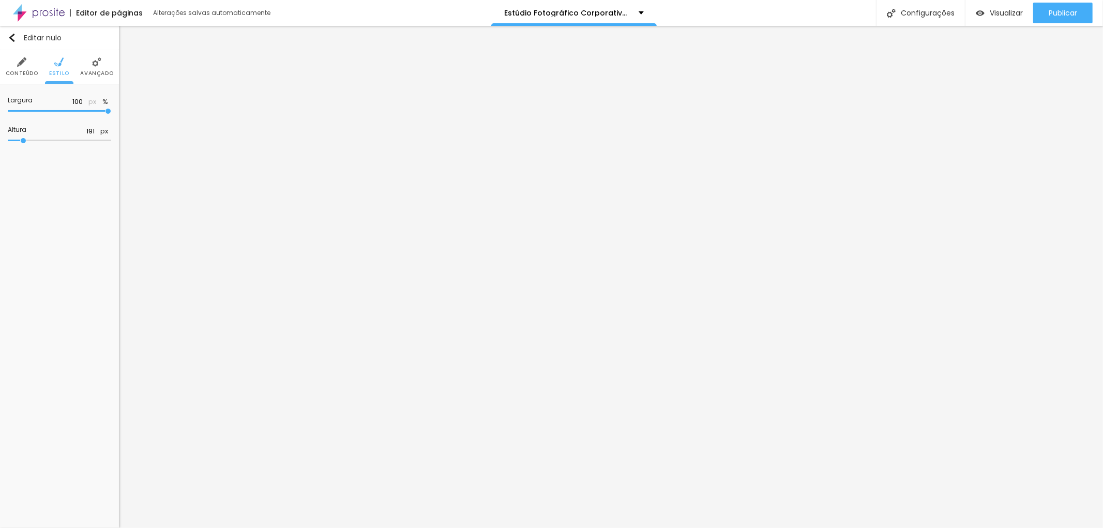
click at [24, 142] on input "range" at bounding box center [59, 140] width 103 height 5
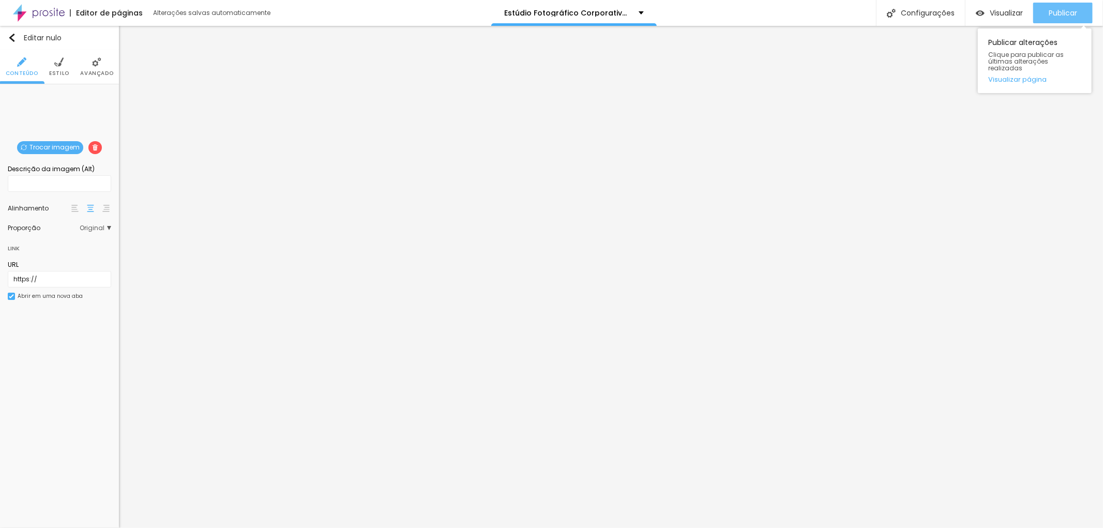
click at [1063, 13] on font "Publicar" at bounding box center [1063, 13] width 28 height 10
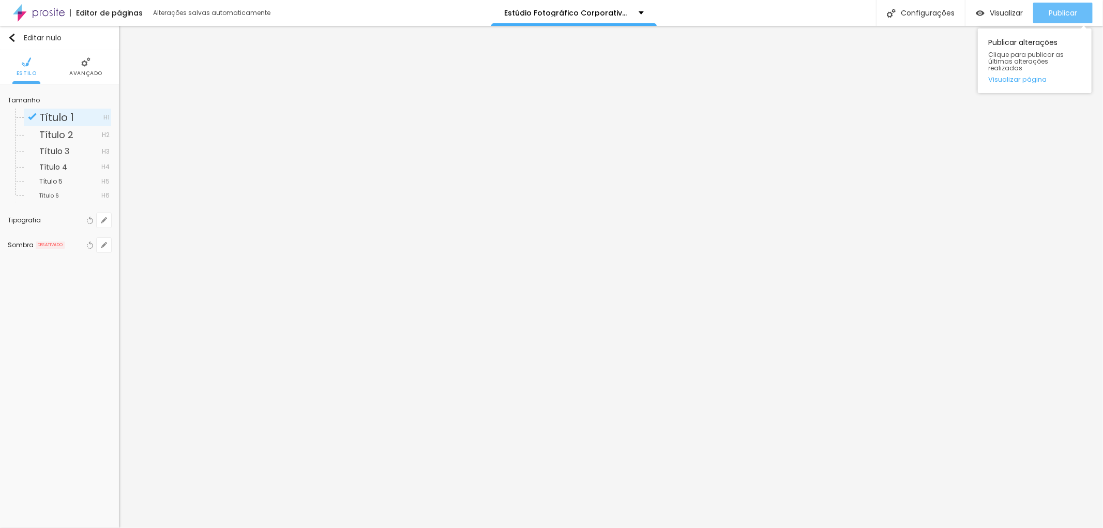
click at [1073, 14] on font "Publicar" at bounding box center [1063, 13] width 28 height 10
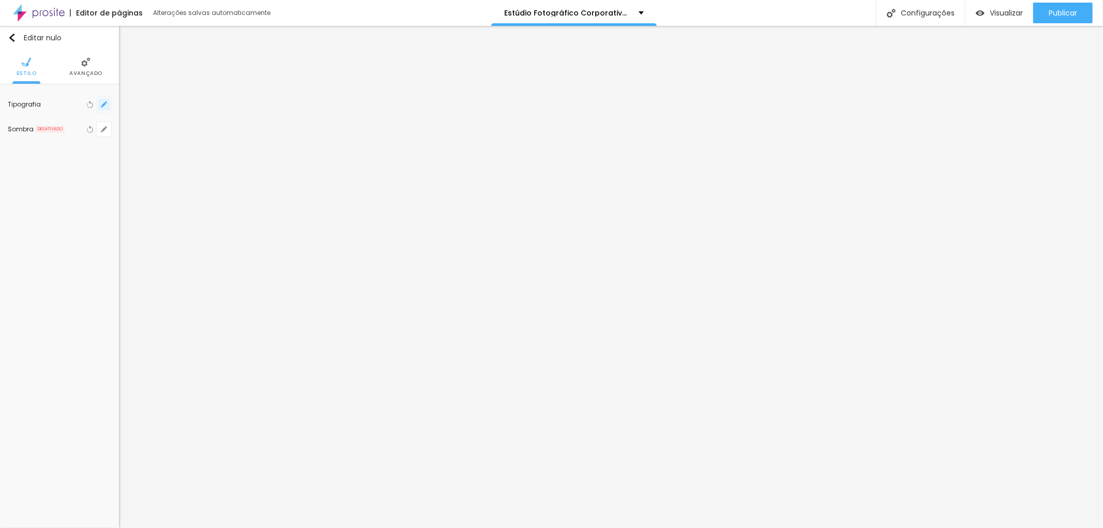
click at [103, 110] on button "button" at bounding box center [104, 104] width 14 height 14
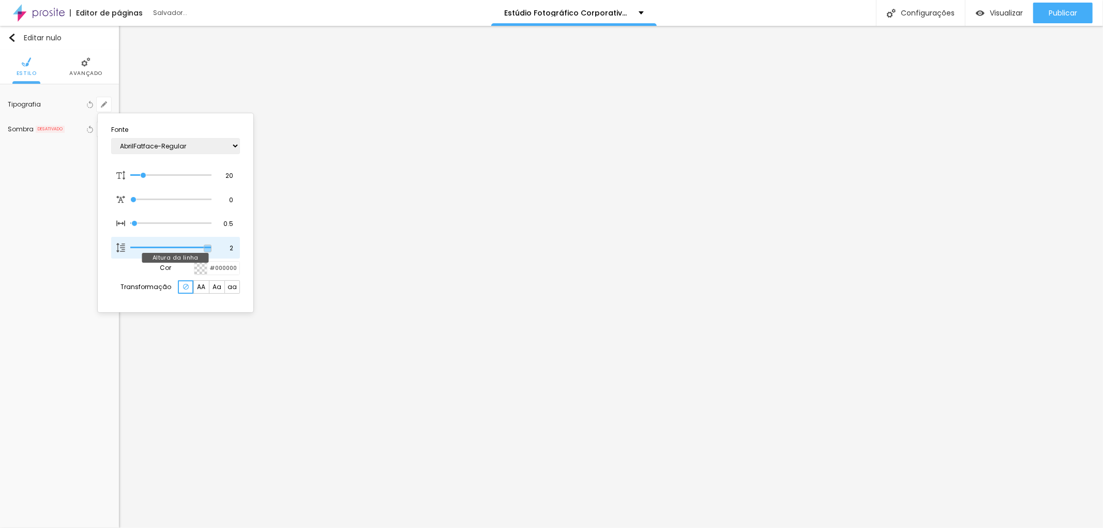
drag, startPoint x: 184, startPoint y: 249, endPoint x: 219, endPoint y: 256, distance: 35.8
click at [211, 250] on input "range" at bounding box center [170, 247] width 81 height 5
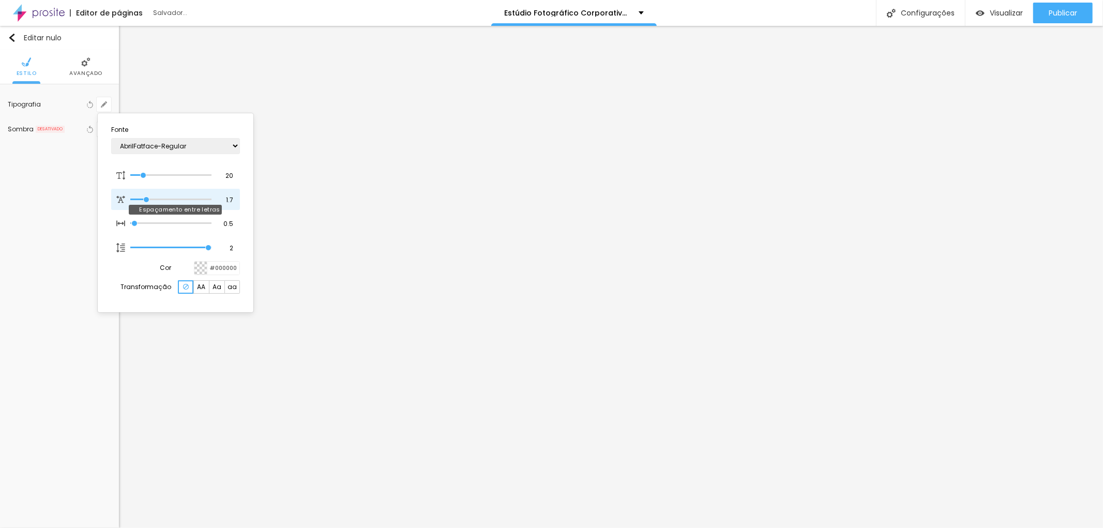
drag, startPoint x: 141, startPoint y: 199, endPoint x: 146, endPoint y: 200, distance: 5.3
click at [146, 200] on input "range" at bounding box center [170, 199] width 81 height 5
click at [1068, 7] on div at bounding box center [551, 264] width 1103 height 528
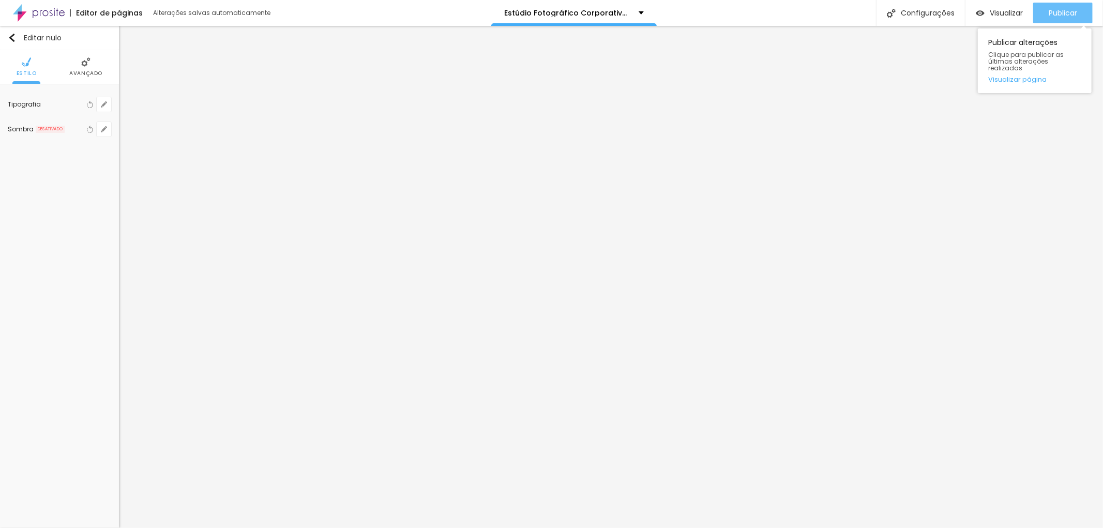
click at [1067, 12] on font "Publicar" at bounding box center [1063, 13] width 28 height 10
click at [1067, 8] on font "Publicar" at bounding box center [1063, 13] width 28 height 10
click at [105, 99] on span "Encaixotado" at bounding box center [87, 100] width 47 height 6
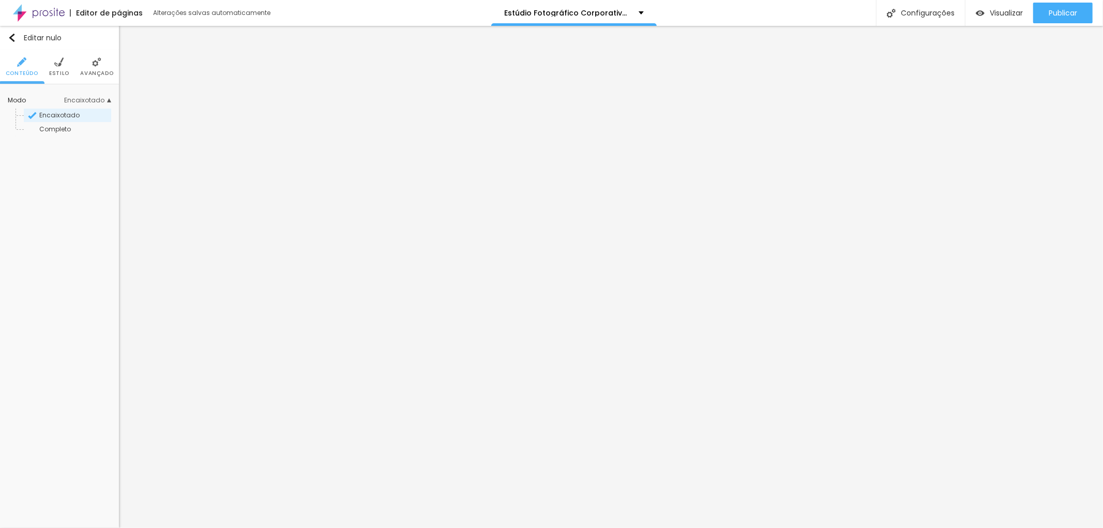
click at [66, 71] on font "Estilo" at bounding box center [59, 73] width 20 height 8
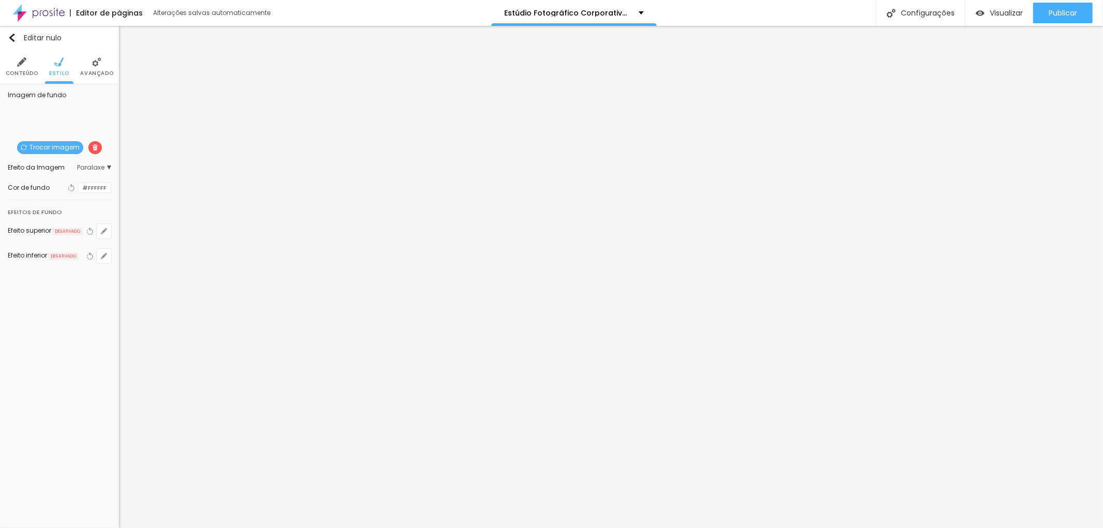
click at [102, 65] on li "Avançado" at bounding box center [96, 67] width 33 height 34
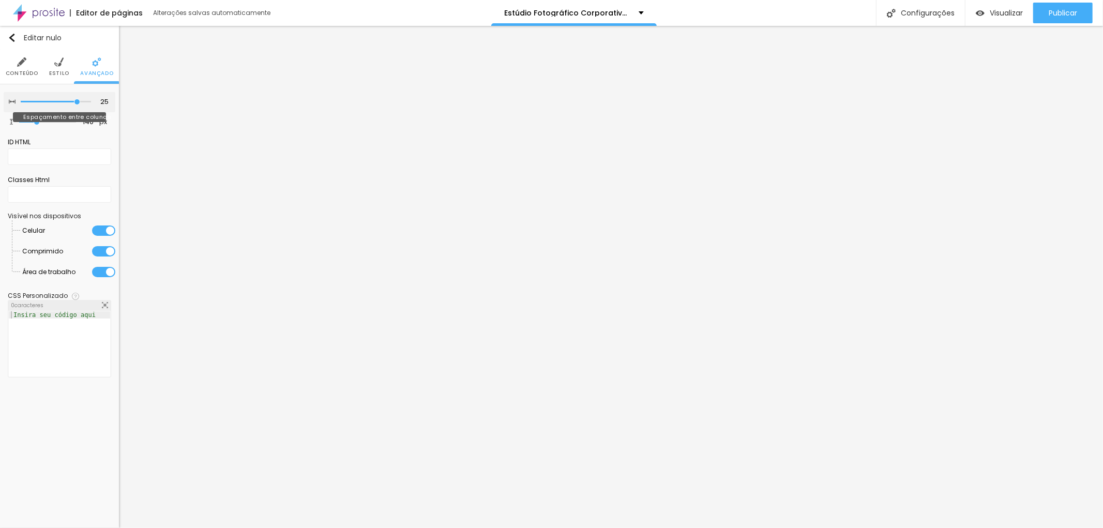
click at [75, 101] on input "range" at bounding box center [56, 101] width 70 height 5
drag, startPoint x: 36, startPoint y: 120, endPoint x: 41, endPoint y: 125, distance: 7.0
click at [41, 125] on input "range" at bounding box center [47, 121] width 57 height 5
click at [61, 76] on font "Estilo" at bounding box center [59, 73] width 20 height 8
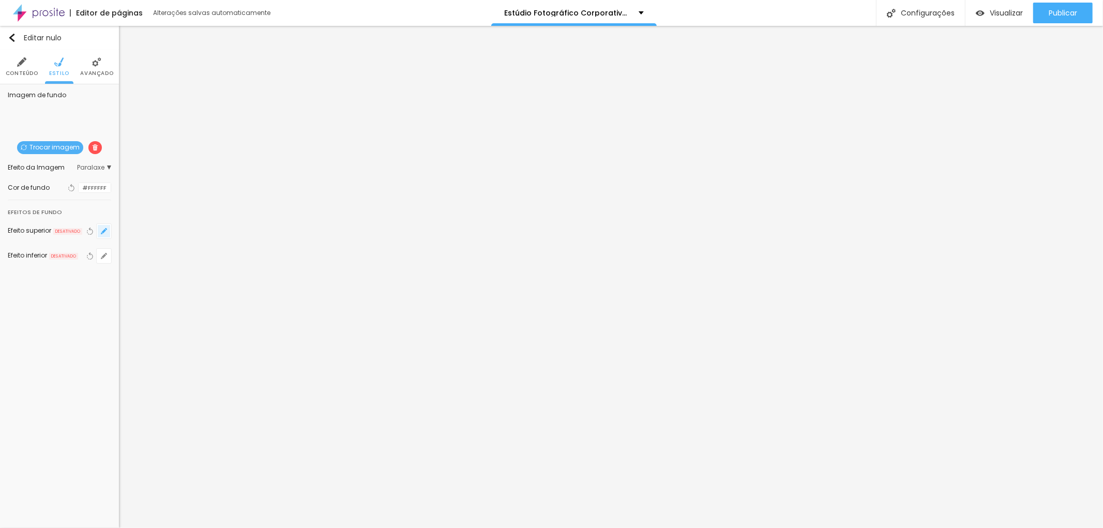
click at [104, 231] on icon "button" at bounding box center [104, 231] width 4 height 4
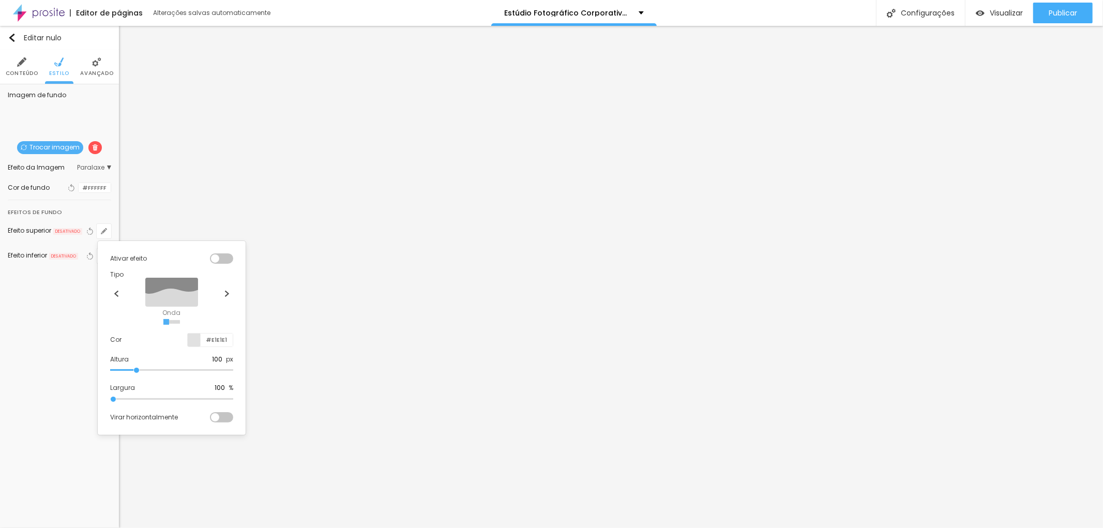
click at [46, 259] on div at bounding box center [551, 264] width 1103 height 528
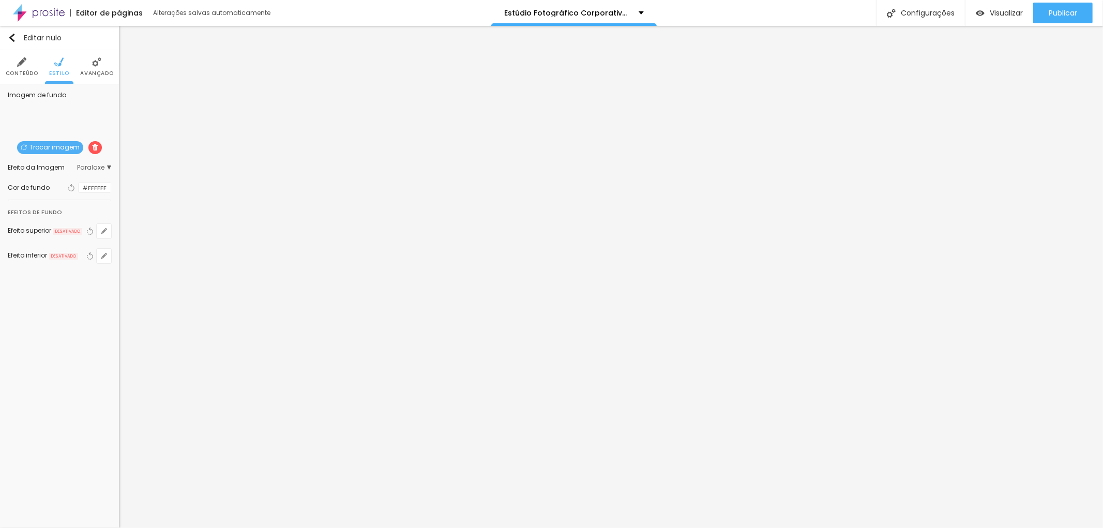
click at [28, 68] on li "Conteúdo" at bounding box center [22, 67] width 33 height 34
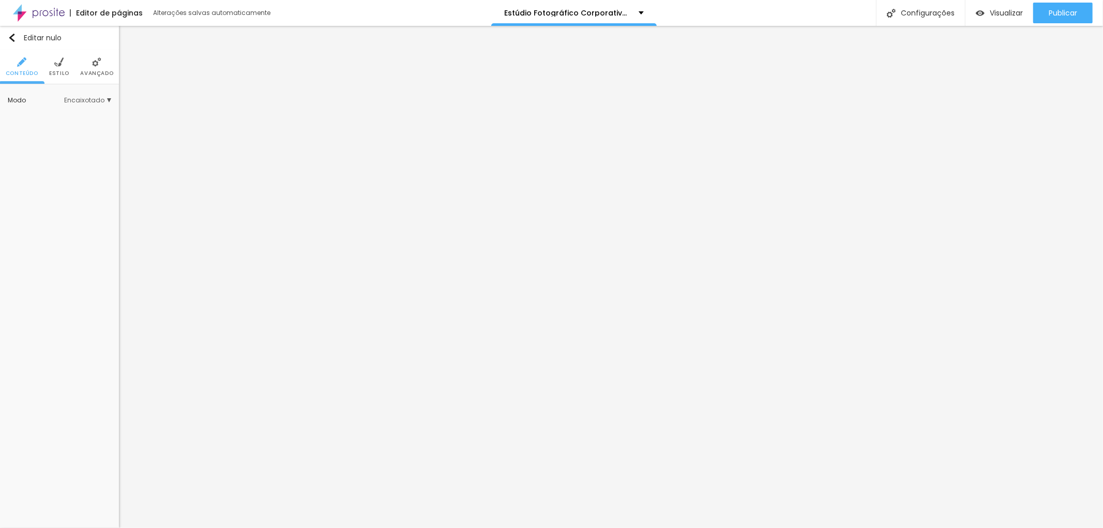
click at [102, 100] on font "Encaixotado" at bounding box center [84, 100] width 40 height 9
click at [60, 70] on font "Estilo" at bounding box center [59, 73] width 20 height 8
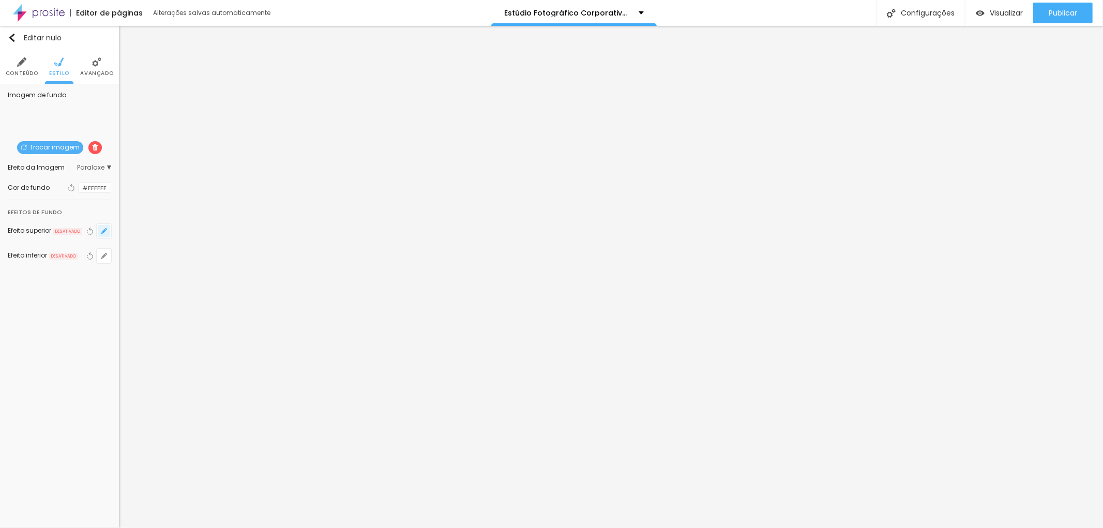
click at [104, 234] on icon "button" at bounding box center [104, 231] width 6 height 6
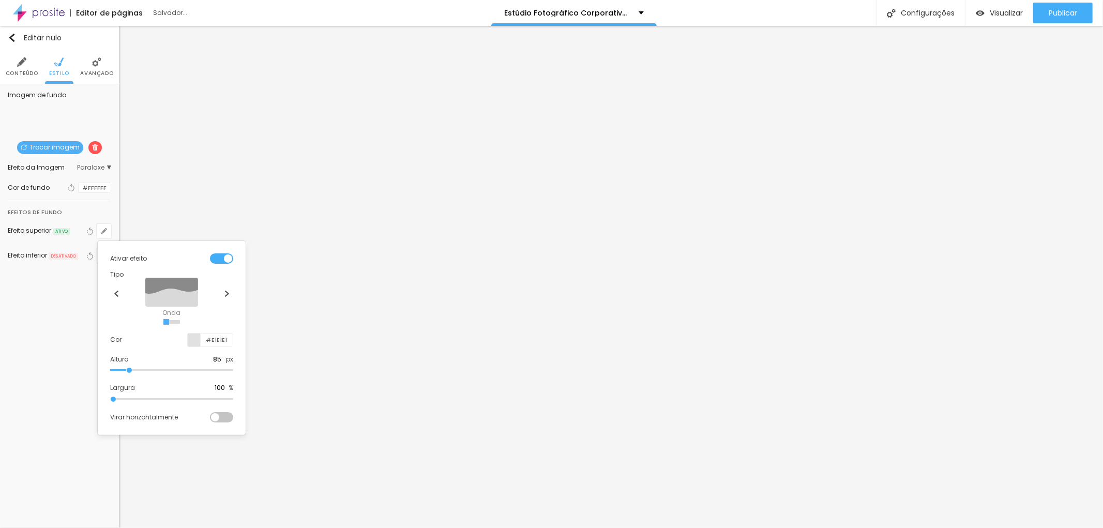
click at [130, 368] on input "range" at bounding box center [171, 370] width 123 height 5
click at [216, 256] on div at bounding box center [221, 258] width 23 height 10
click at [94, 73] on div at bounding box center [551, 264] width 1103 height 528
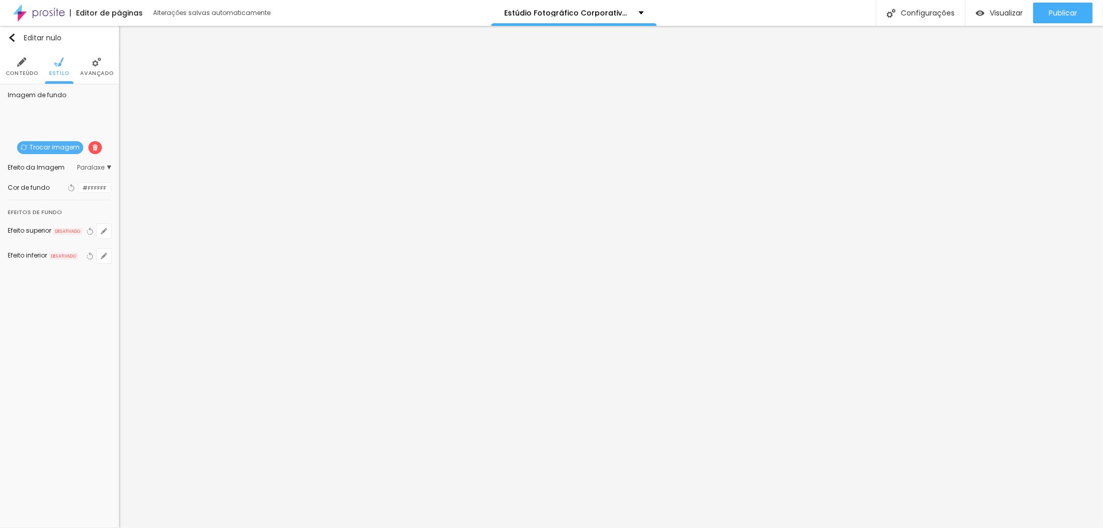
click at [94, 73] on font "Avançado" at bounding box center [96, 73] width 33 height 8
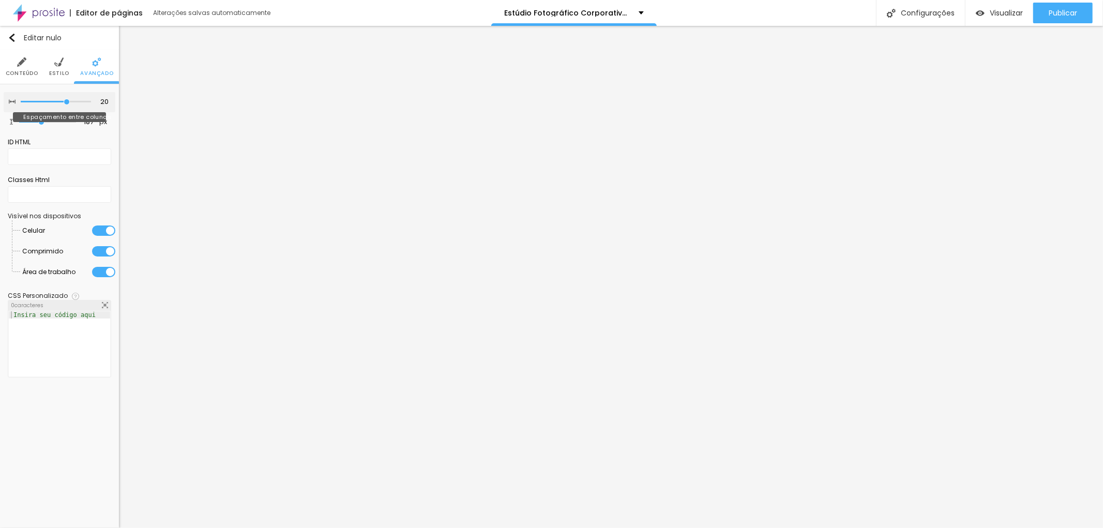
drag, startPoint x: 72, startPoint y: 102, endPoint x: 65, endPoint y: 102, distance: 7.8
click at [65, 102] on input "range" at bounding box center [56, 101] width 70 height 5
drag, startPoint x: 45, startPoint y: 120, endPoint x: 44, endPoint y: 109, distance: 11.9
click at [44, 119] on input "range" at bounding box center [47, 121] width 57 height 5
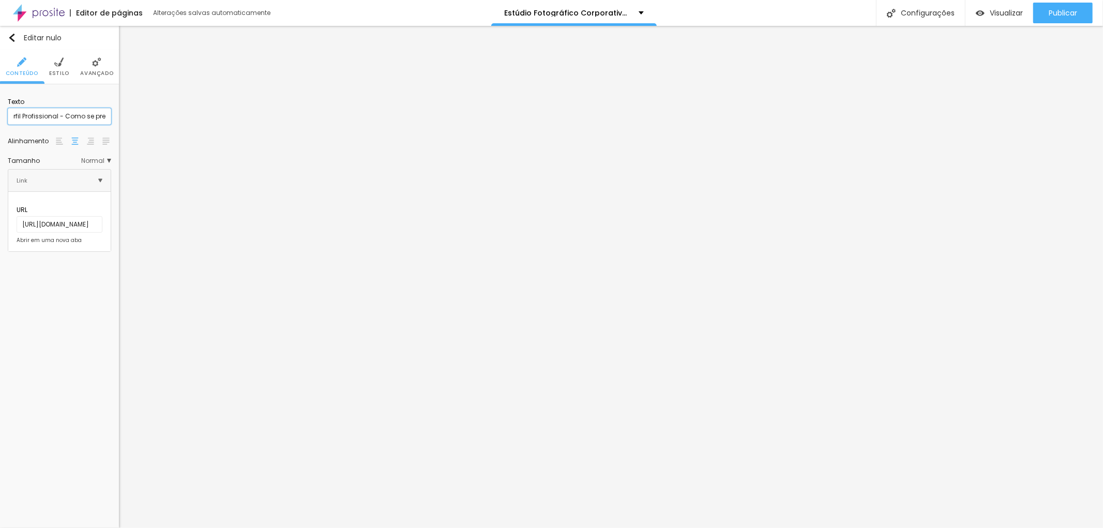
scroll to position [0, 160]
drag, startPoint x: 11, startPoint y: 115, endPoint x: 34, endPoint y: 115, distance: 23.3
click at [34, 115] on input "O melhor de Você em sua Imagem para Perfil Profissional - Como se preparar para…" at bounding box center [59, 116] width 103 height 17
drag, startPoint x: 37, startPoint y: 116, endPoint x: 0, endPoint y: 114, distance: 36.7
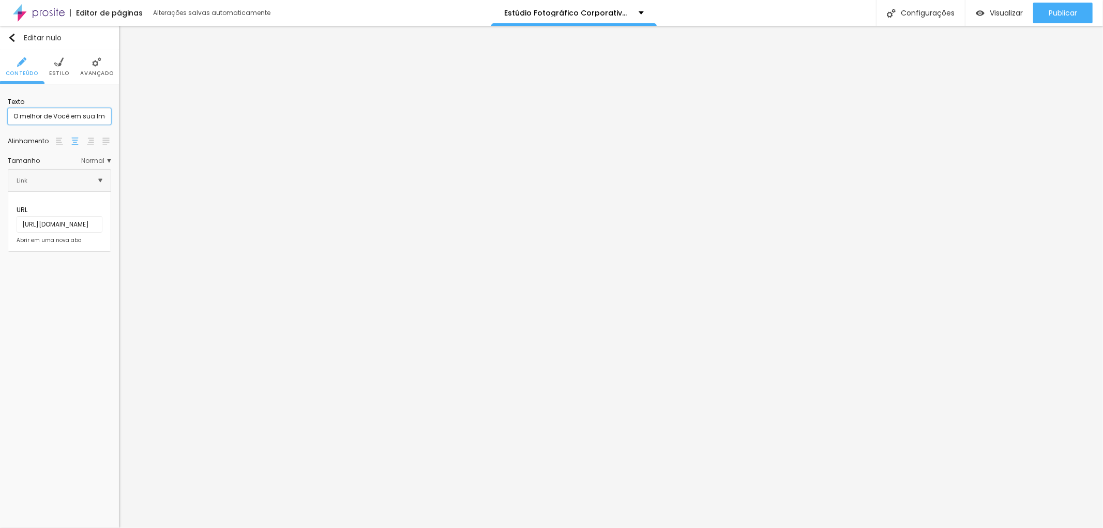
click at [0, 114] on div "Texto O melhor de Você em sua Imagem para Perfil Profissional - Como se prepara…" at bounding box center [59, 171] width 119 height 175
click at [88, 118] on input "Como conseguir fotos para perfil profissional criativas e naturais (suas e da s…" at bounding box center [59, 116] width 103 height 17
click at [99, 116] on input "Como conseguir fotos para perfil profissional criativas e naturais (suas e da s…" at bounding box center [59, 116] width 103 height 17
click at [1072, 11] on font "Publicar" at bounding box center [1063, 13] width 28 height 10
